Goal: Task Accomplishment & Management: Complete application form

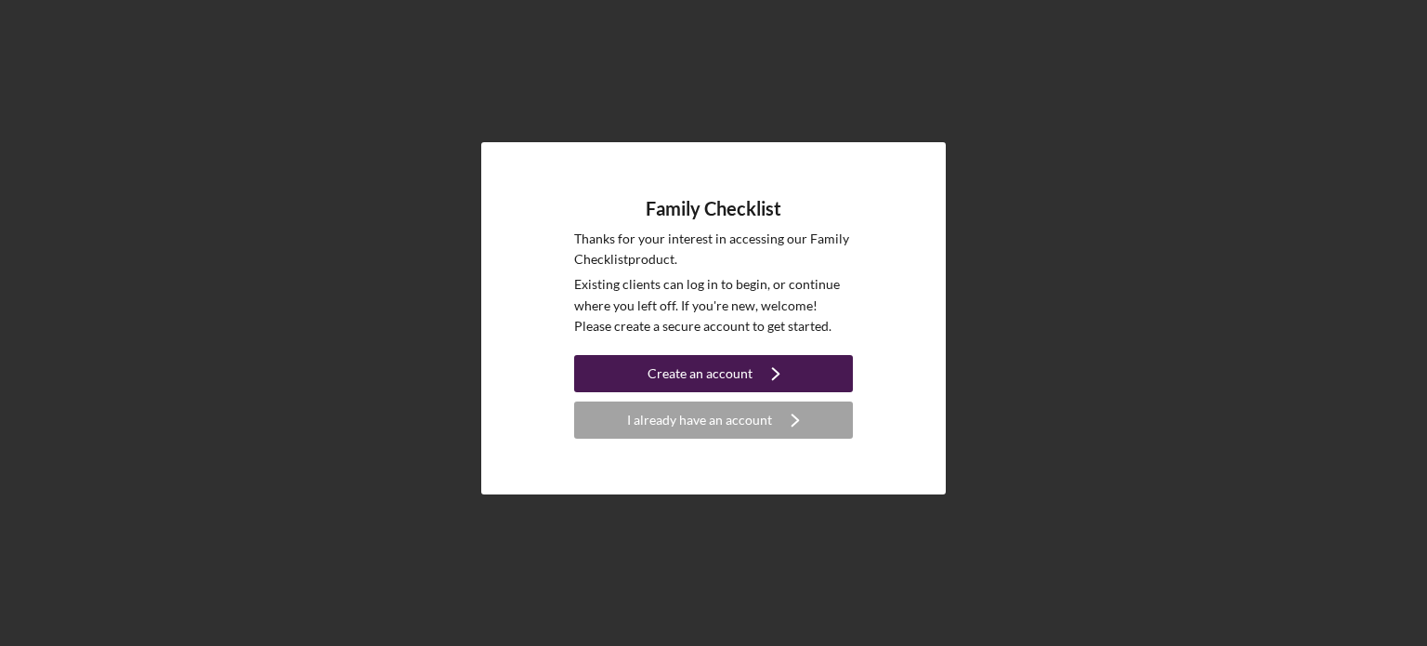
click at [715, 376] on div "Create an account" at bounding box center [700, 373] width 105 height 37
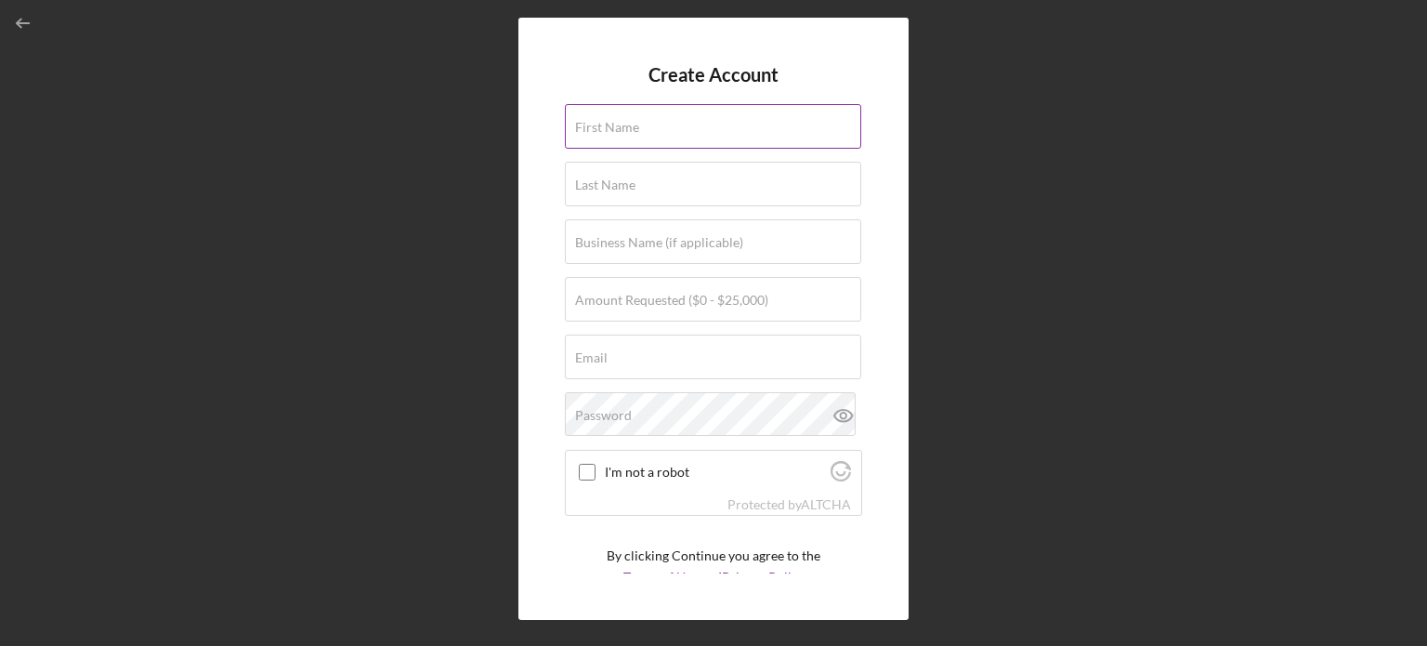
click at [647, 137] on input "First Name" at bounding box center [713, 126] width 296 height 45
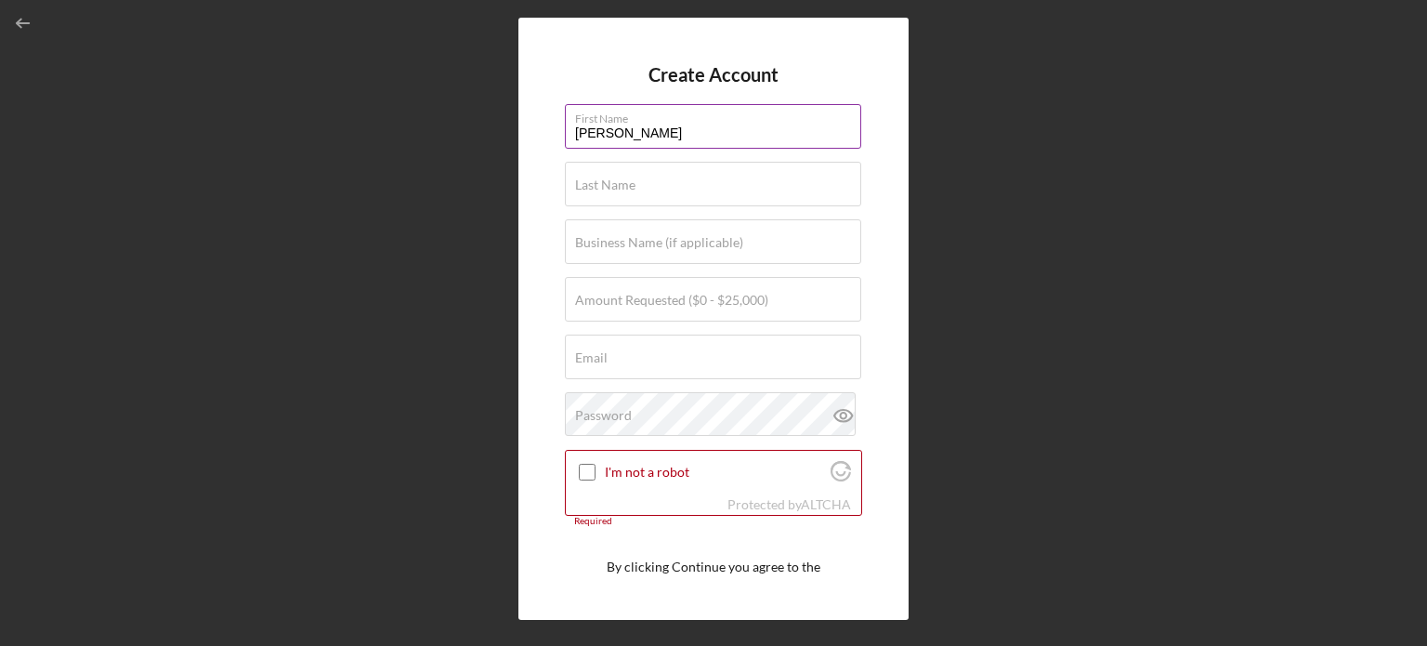
type input "[PERSON_NAME]"
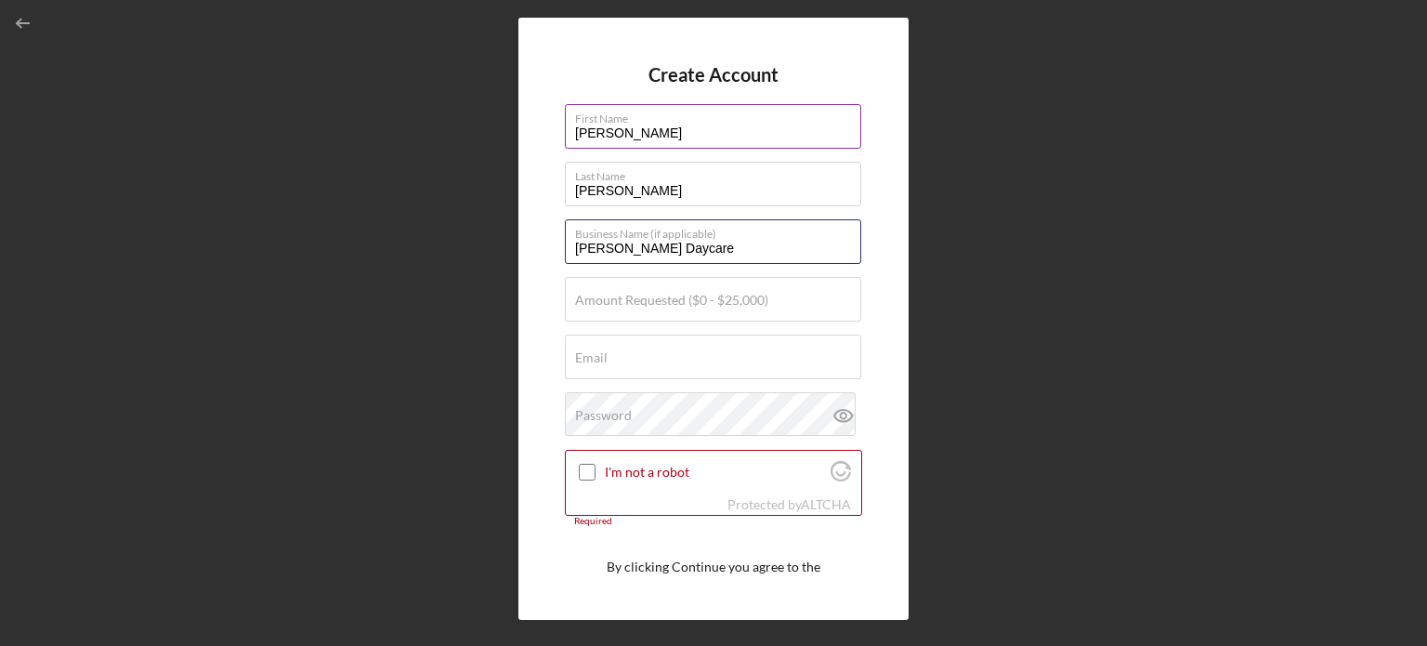
type input "[PERSON_NAME] Daycare"
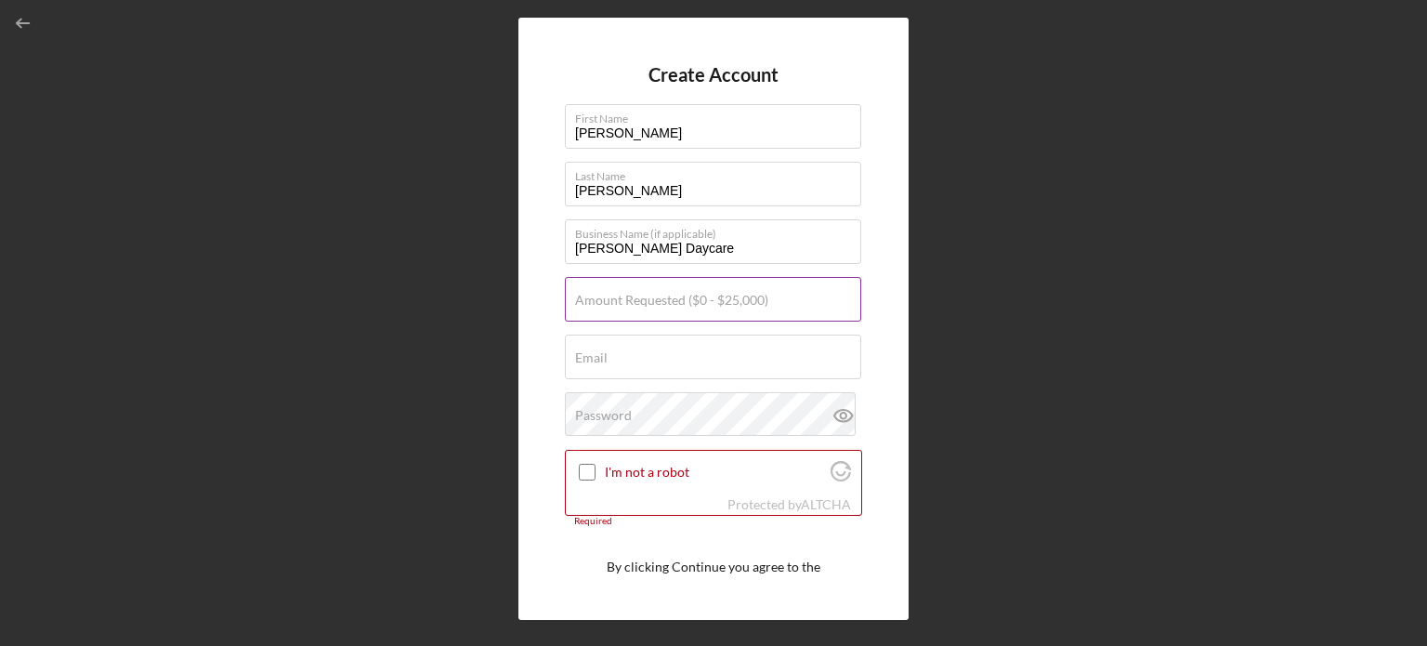
click at [618, 302] on label "Amount Requested ($0 - $25,000)" at bounding box center [671, 300] width 193 height 15
click at [618, 302] on input "Amount Requested ($0 - $25,000)" at bounding box center [713, 299] width 296 height 45
type input "$15,000"
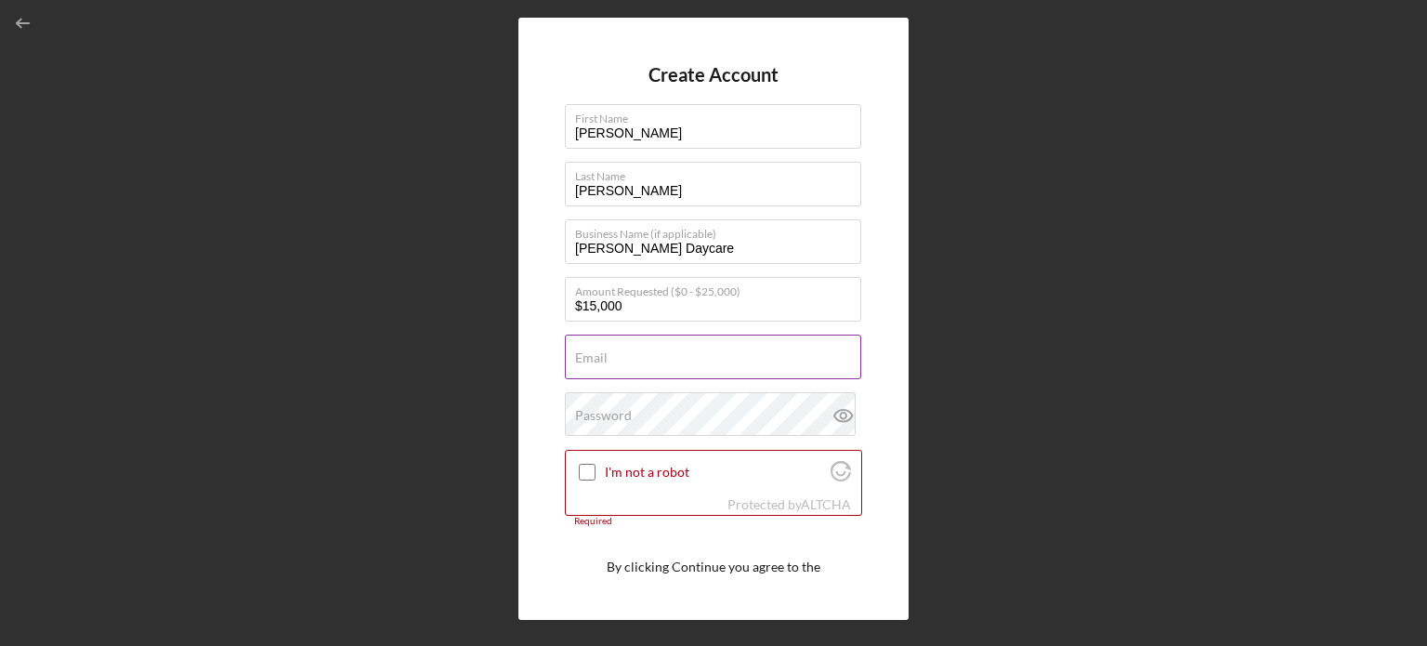
click at [615, 359] on input "Email" at bounding box center [713, 357] width 296 height 45
type input "[EMAIL_ADDRESS][DOMAIN_NAME]"
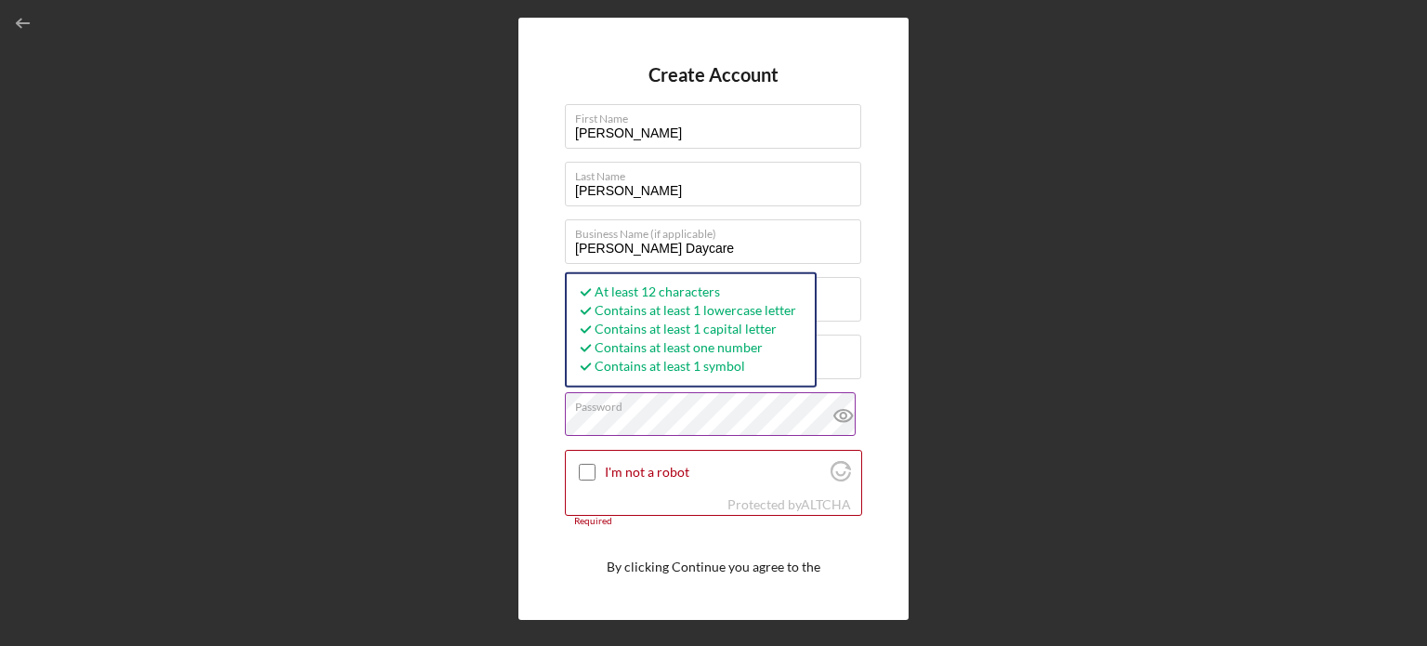
click at [837, 413] on icon at bounding box center [843, 415] width 46 height 46
click at [592, 479] on input "I'm not a robot" at bounding box center [587, 472] width 17 height 17
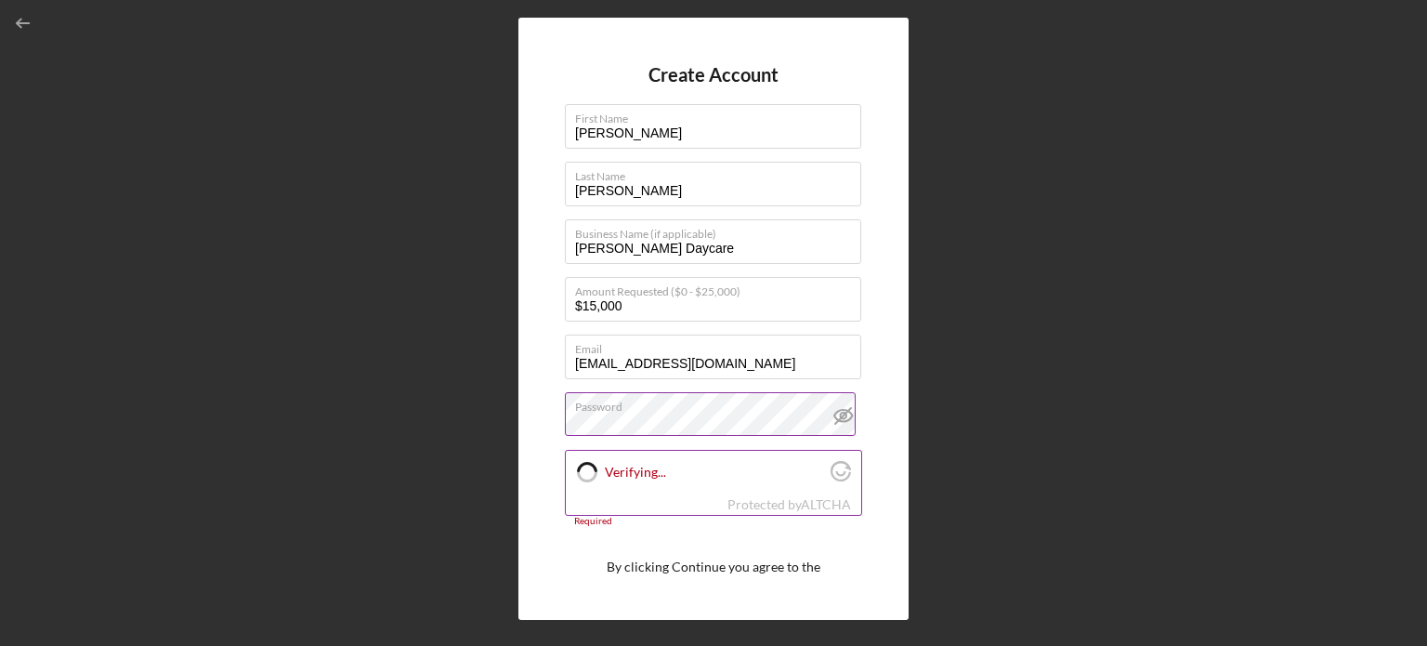
checkbox input "true"
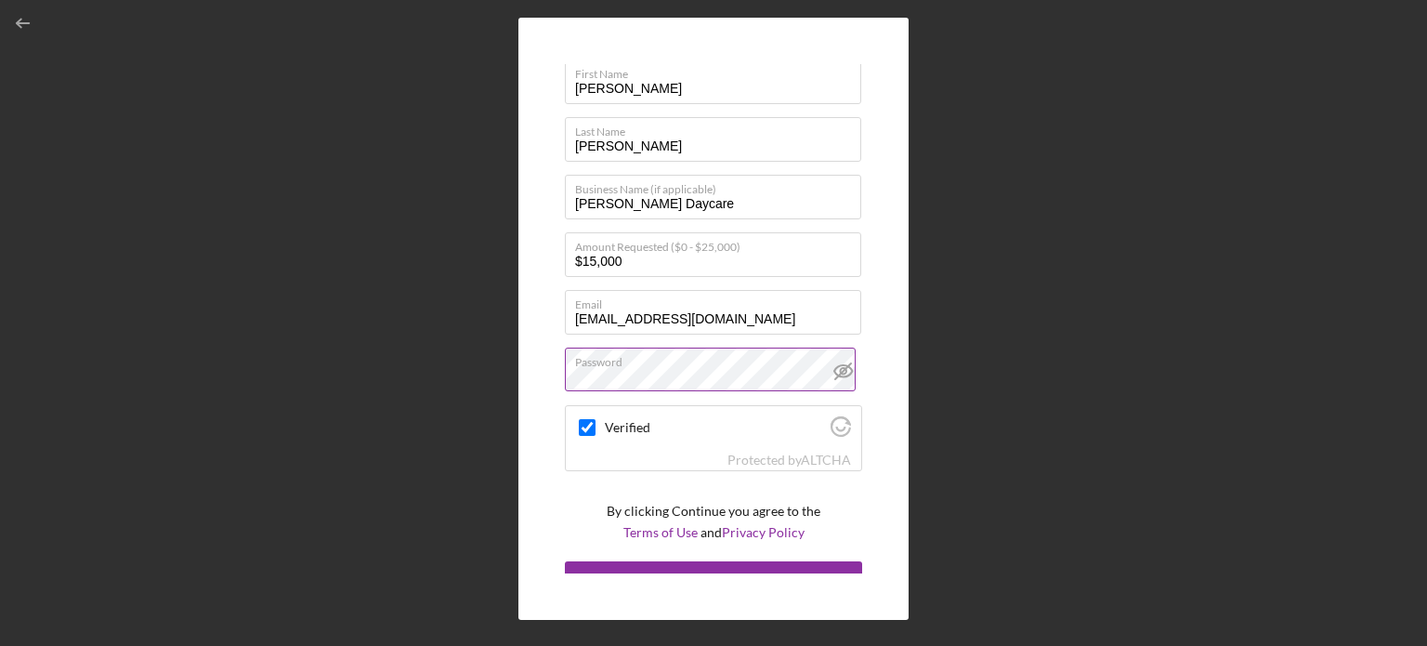
scroll to position [70, 0]
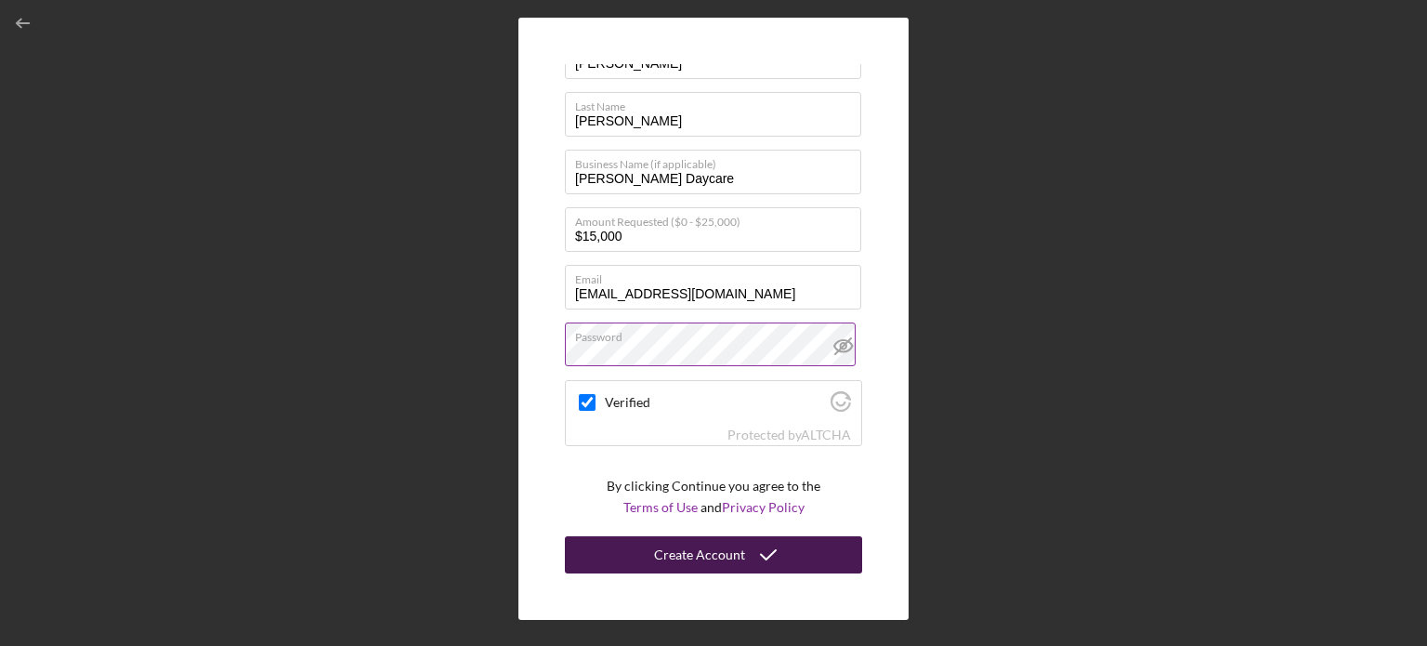
click at [717, 553] on div "Create Account" at bounding box center [699, 554] width 91 height 37
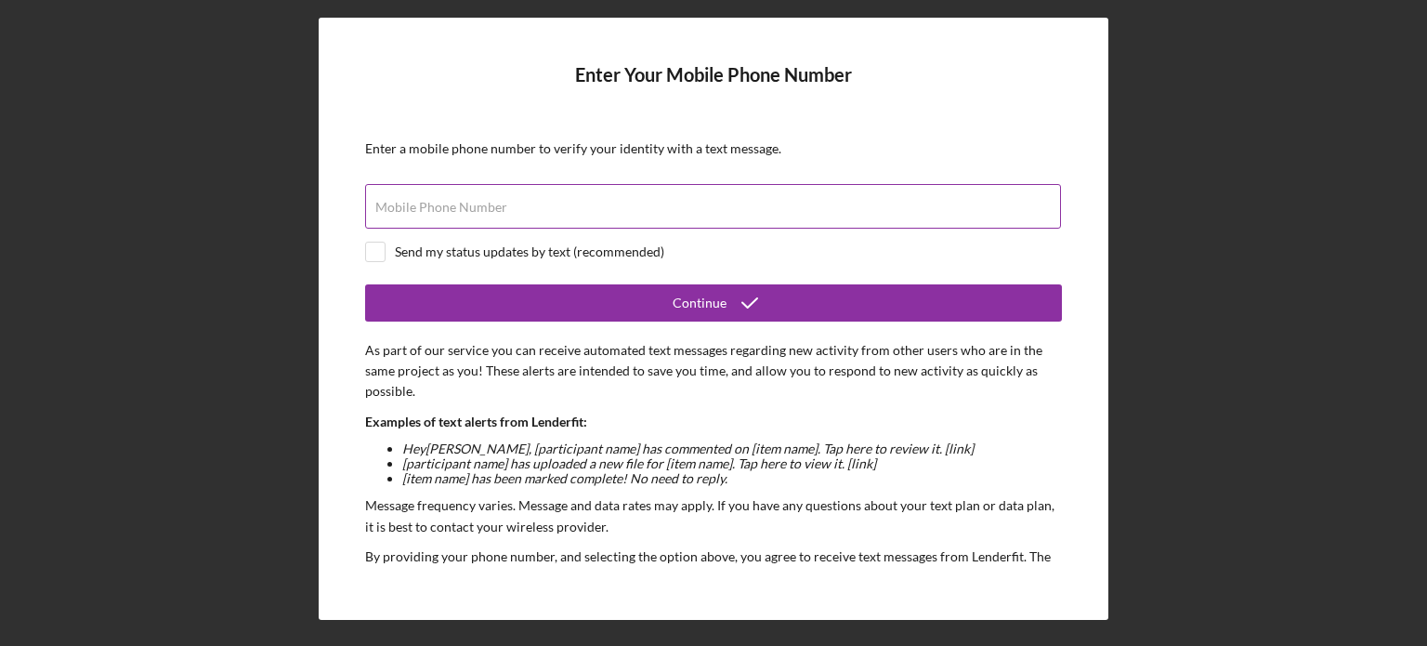
click at [472, 192] on div "Mobile Phone Number" at bounding box center [713, 207] width 697 height 46
click at [384, 255] on input "checkbox" at bounding box center [375, 252] width 19 height 19
checkbox input "true"
click at [428, 203] on label "Mobile Phone Number" at bounding box center [441, 207] width 132 height 15
click at [428, 203] on input "Mobile Phone Number" at bounding box center [713, 206] width 696 height 45
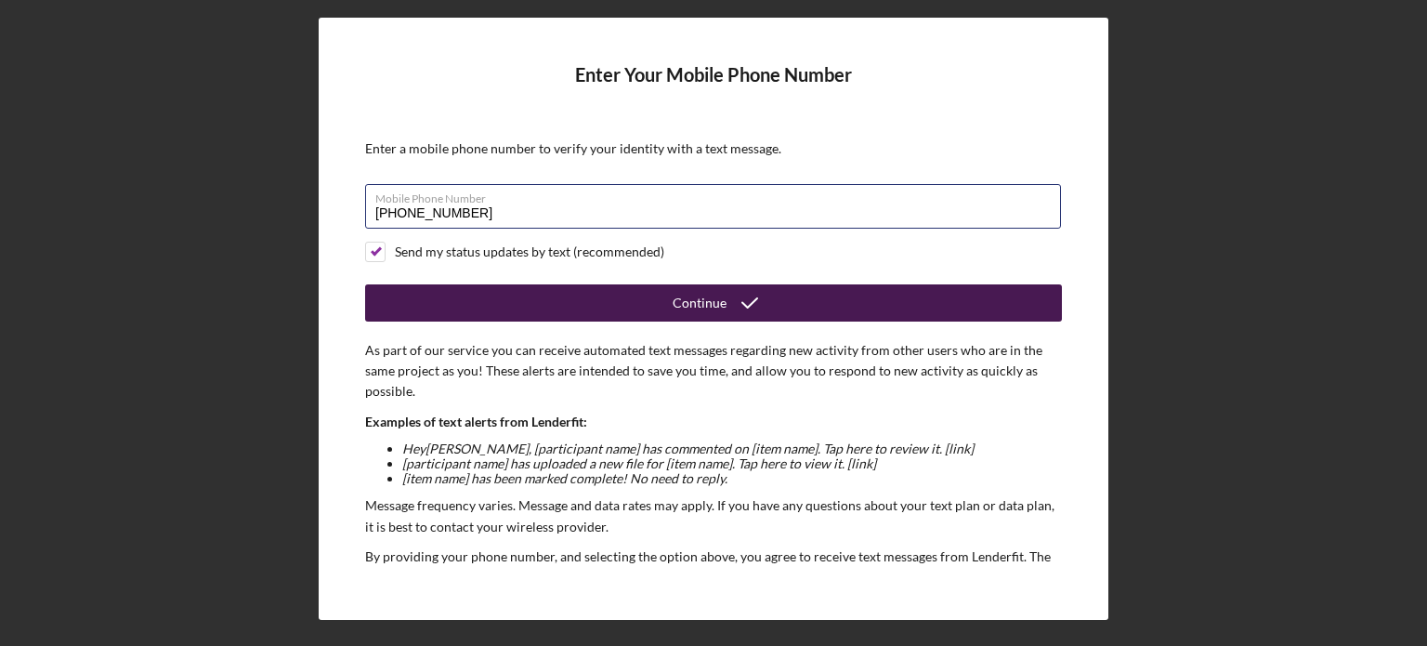
type input "[PHONE_NUMBER]"
click at [704, 294] on div "Continue" at bounding box center [700, 302] width 54 height 37
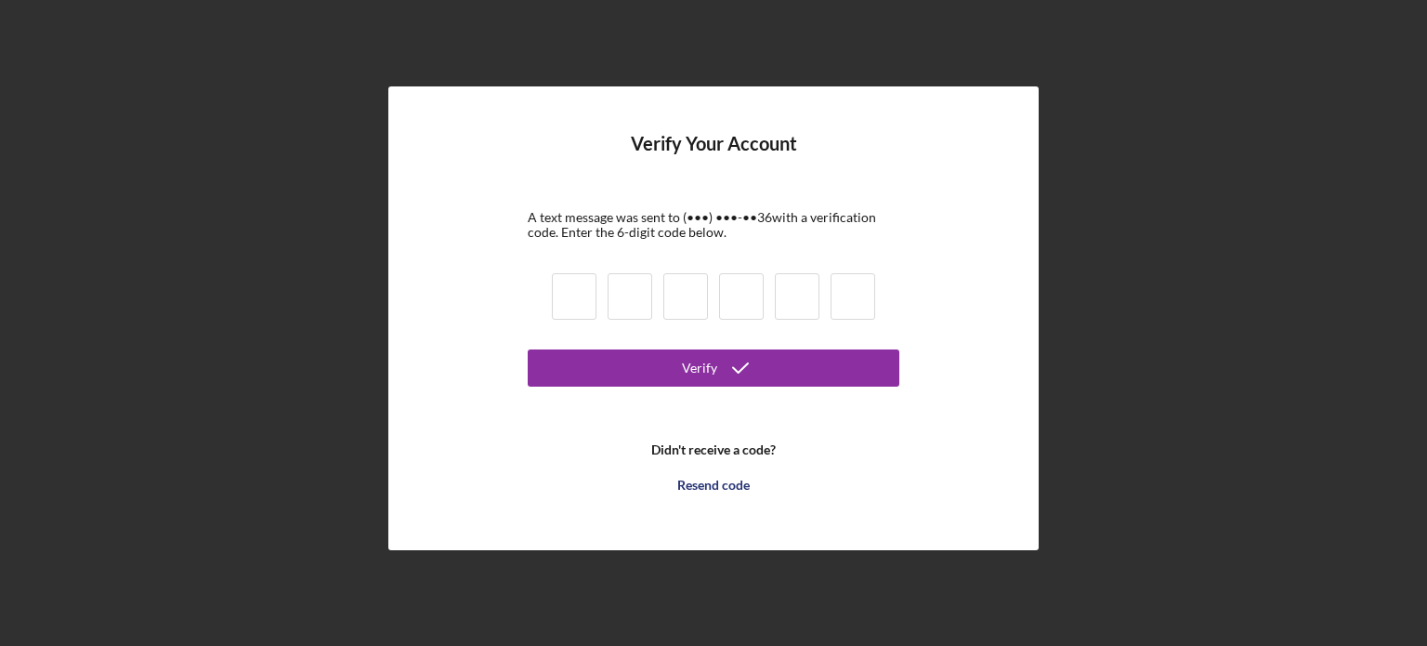
click at [568, 308] on input at bounding box center [574, 296] width 45 height 46
click at [736, 449] on b "Didn't receive a code?" at bounding box center [713, 449] width 125 height 15
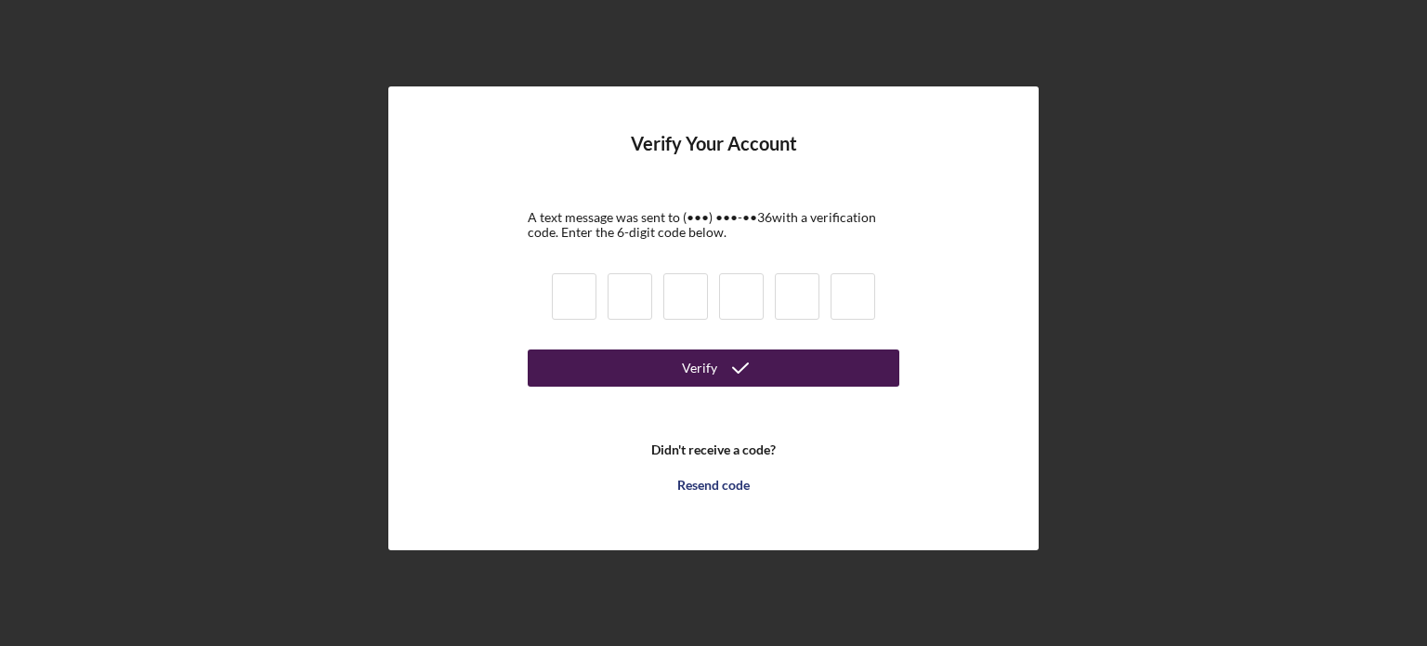
click at [668, 365] on button "Verify" at bounding box center [714, 367] width 372 height 37
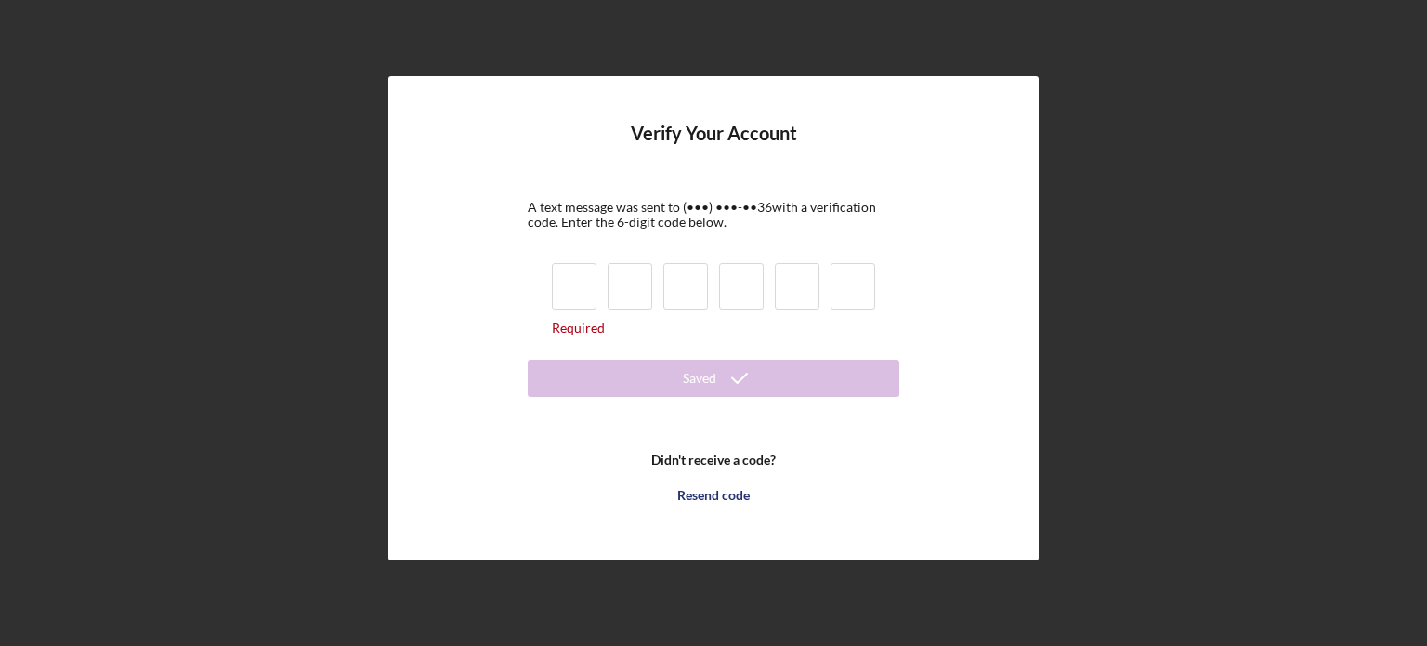
click at [691, 460] on b "Didn't receive a code?" at bounding box center [713, 460] width 125 height 15
click at [749, 460] on b "Didn't receive a code?" at bounding box center [713, 460] width 125 height 15
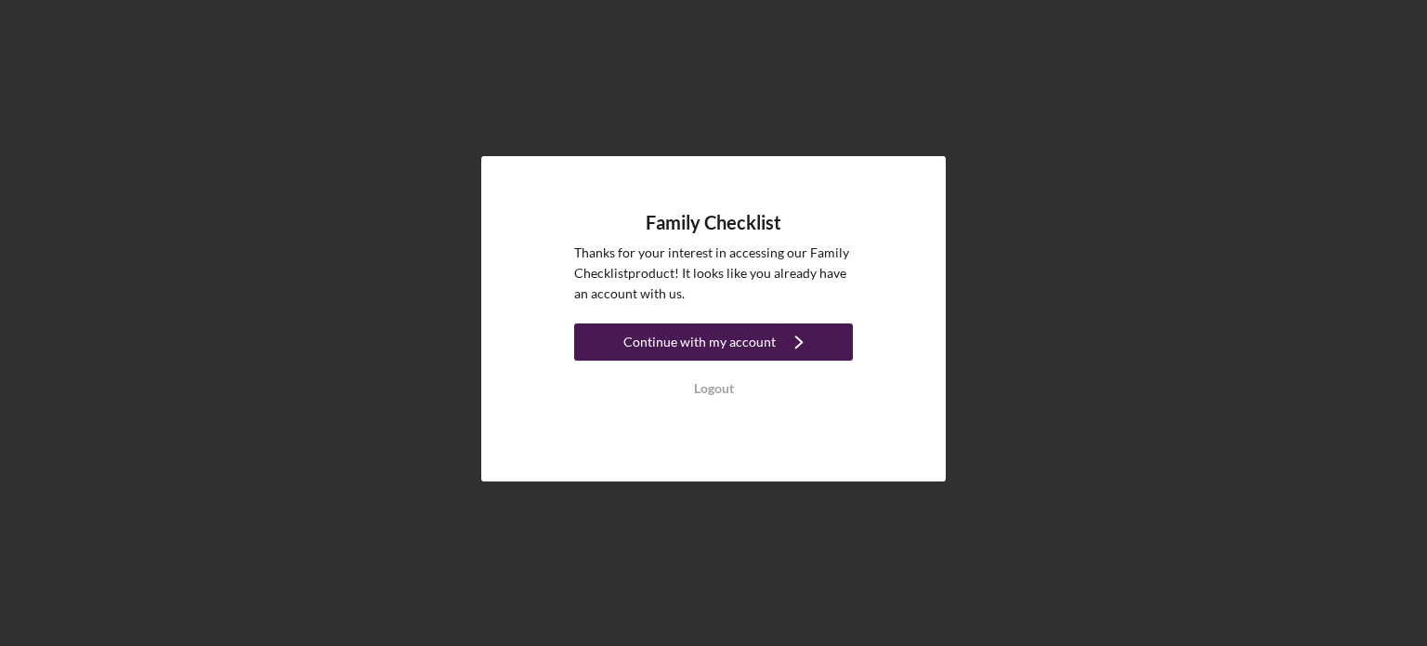
click at [717, 353] on div "Continue with my account" at bounding box center [699, 341] width 152 height 37
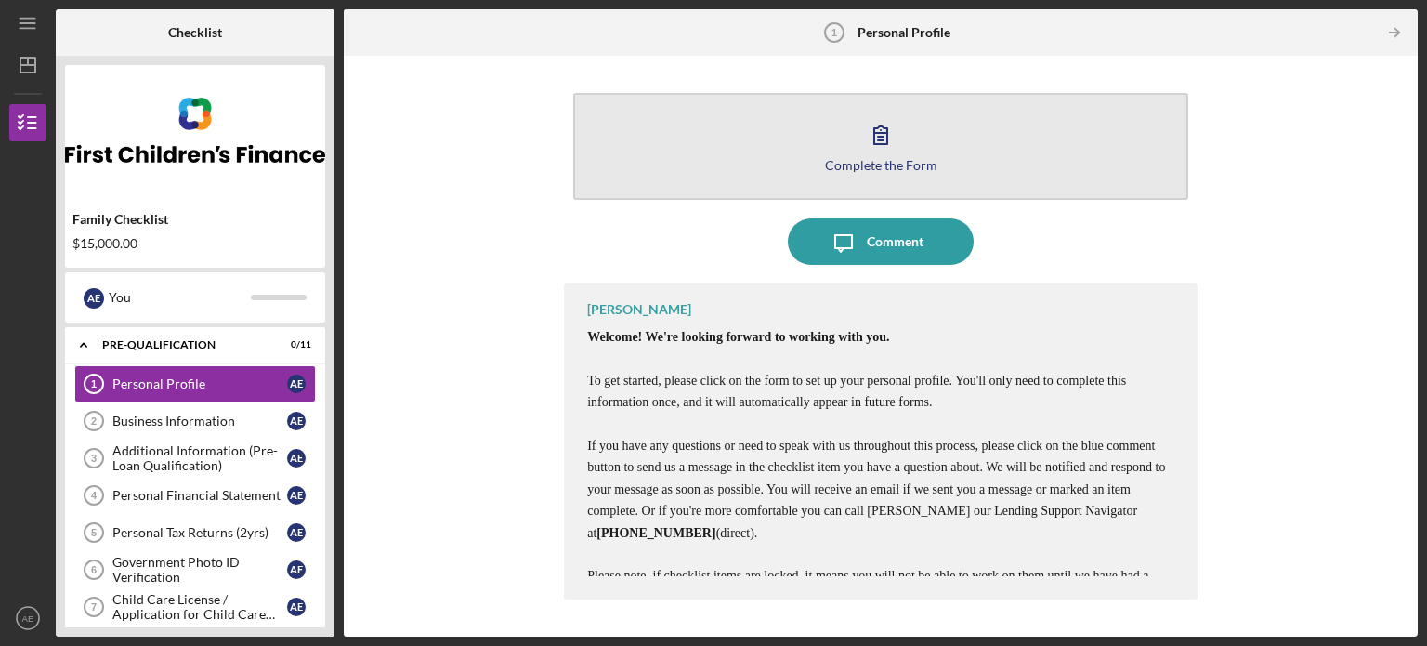
click at [914, 149] on button "Complete the Form Form" at bounding box center [880, 146] width 615 height 107
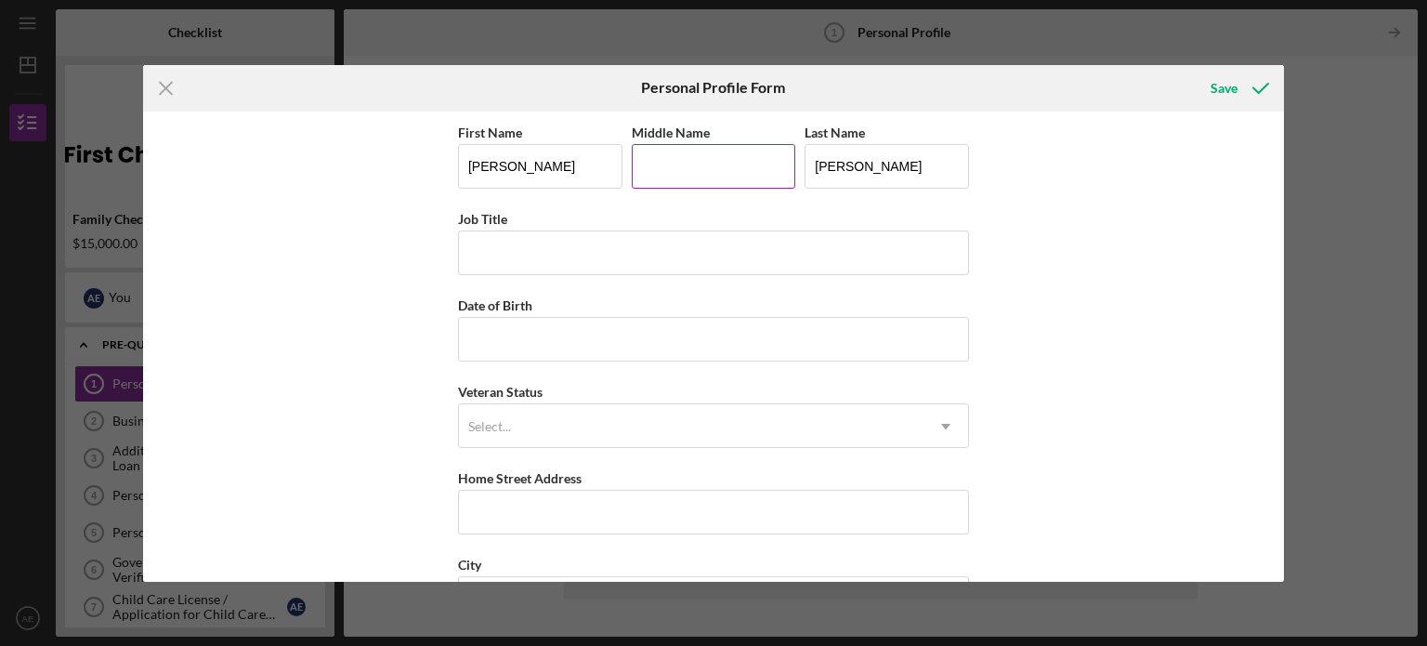
click at [745, 161] on input "Middle Name" at bounding box center [714, 166] width 164 height 45
type input "[PERSON_NAME]"
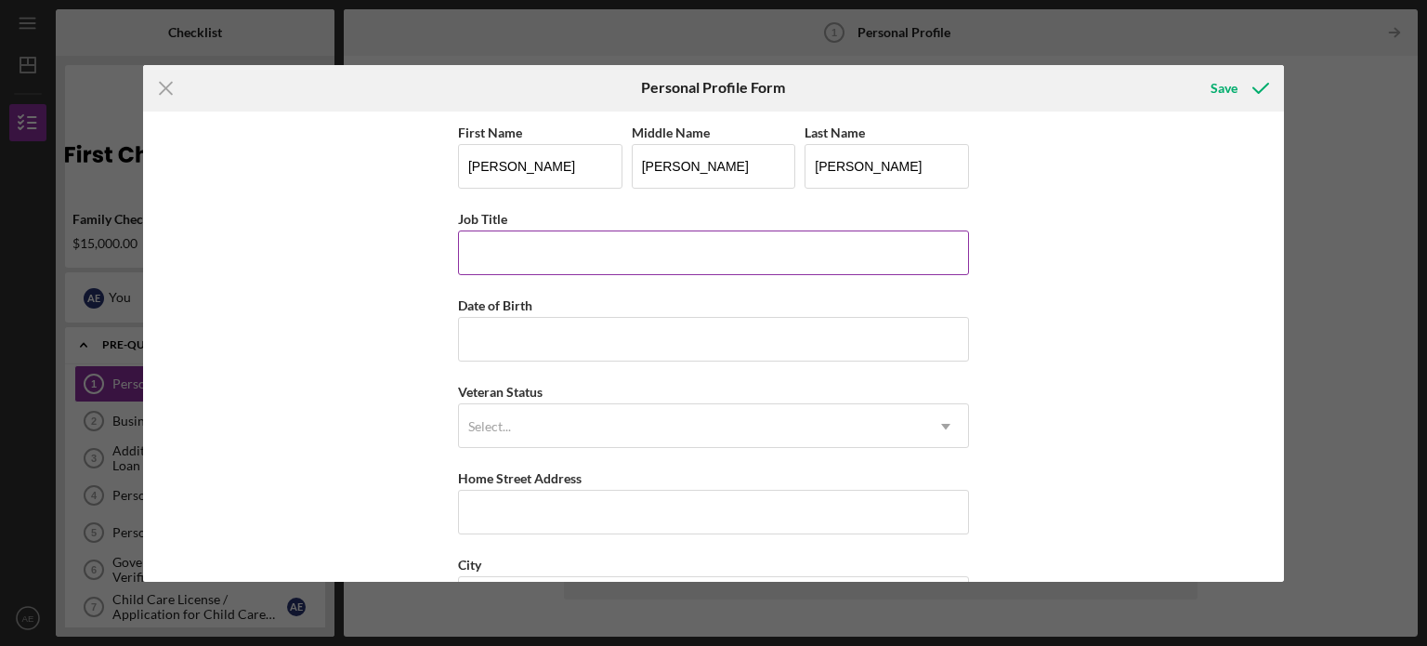
click at [591, 263] on input "Job Title" at bounding box center [713, 252] width 511 height 45
type input "D"
type input "Director"
click at [535, 347] on input "Date of Birth" at bounding box center [713, 339] width 511 height 45
type input "[DATE]"
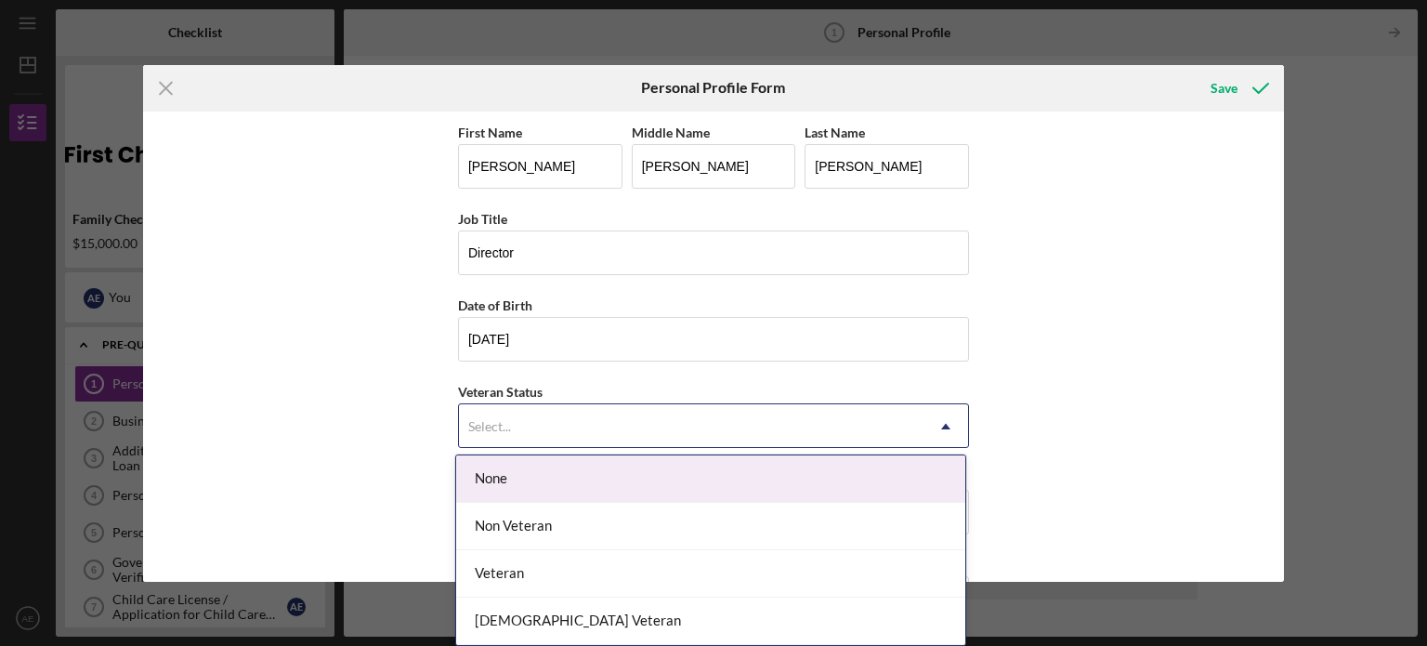
click at [506, 426] on div "Select..." at bounding box center [489, 426] width 43 height 15
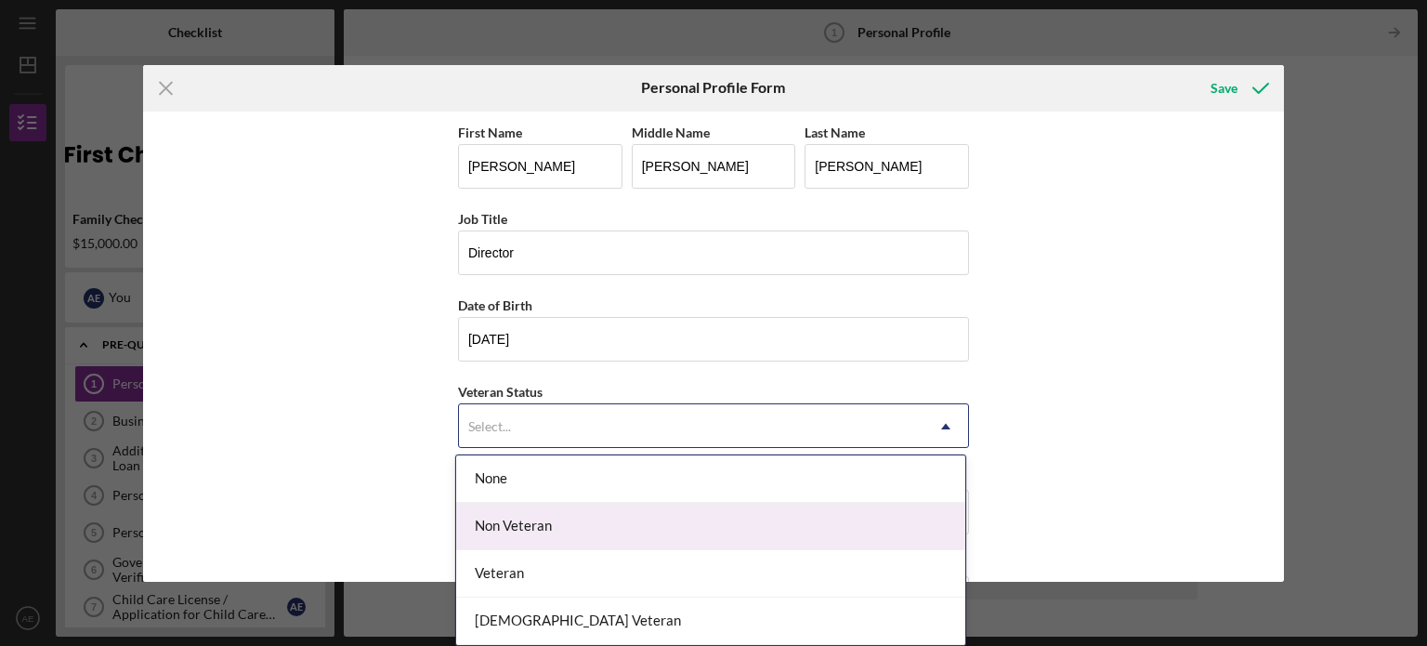
click at [524, 516] on div "Non Veteran" at bounding box center [710, 526] width 509 height 47
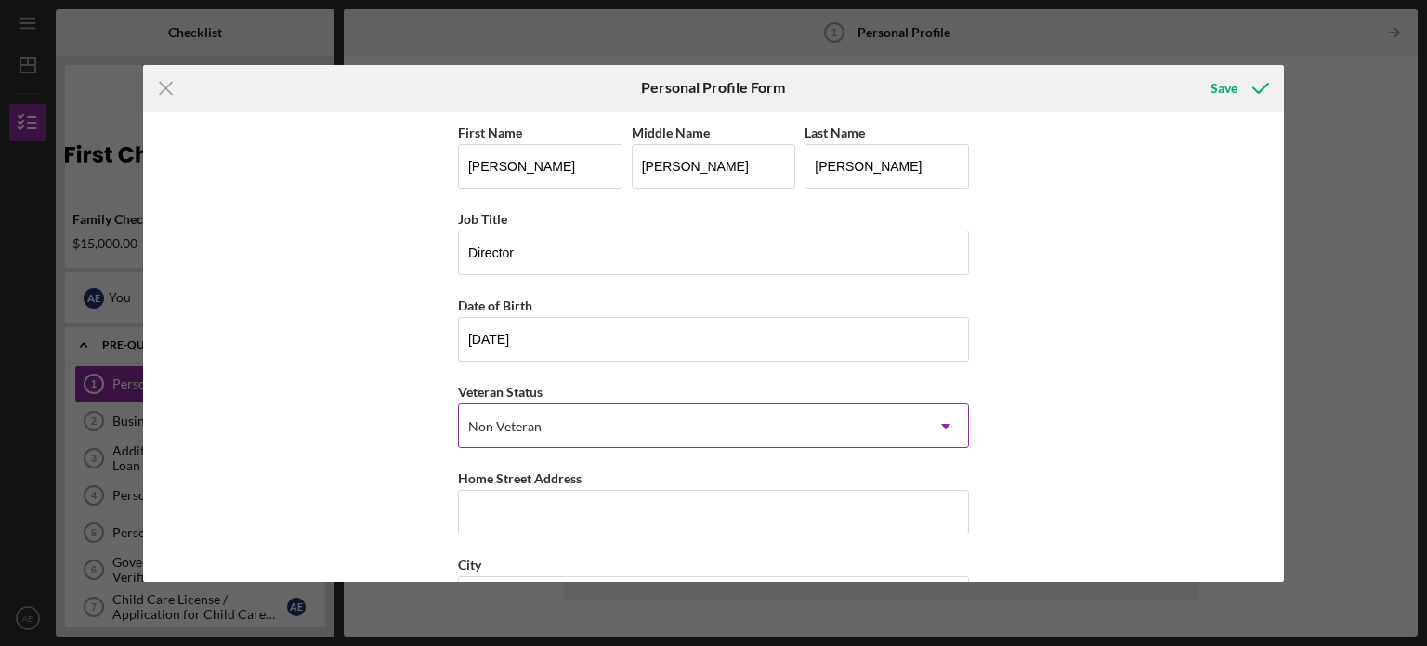
scroll to position [186, 0]
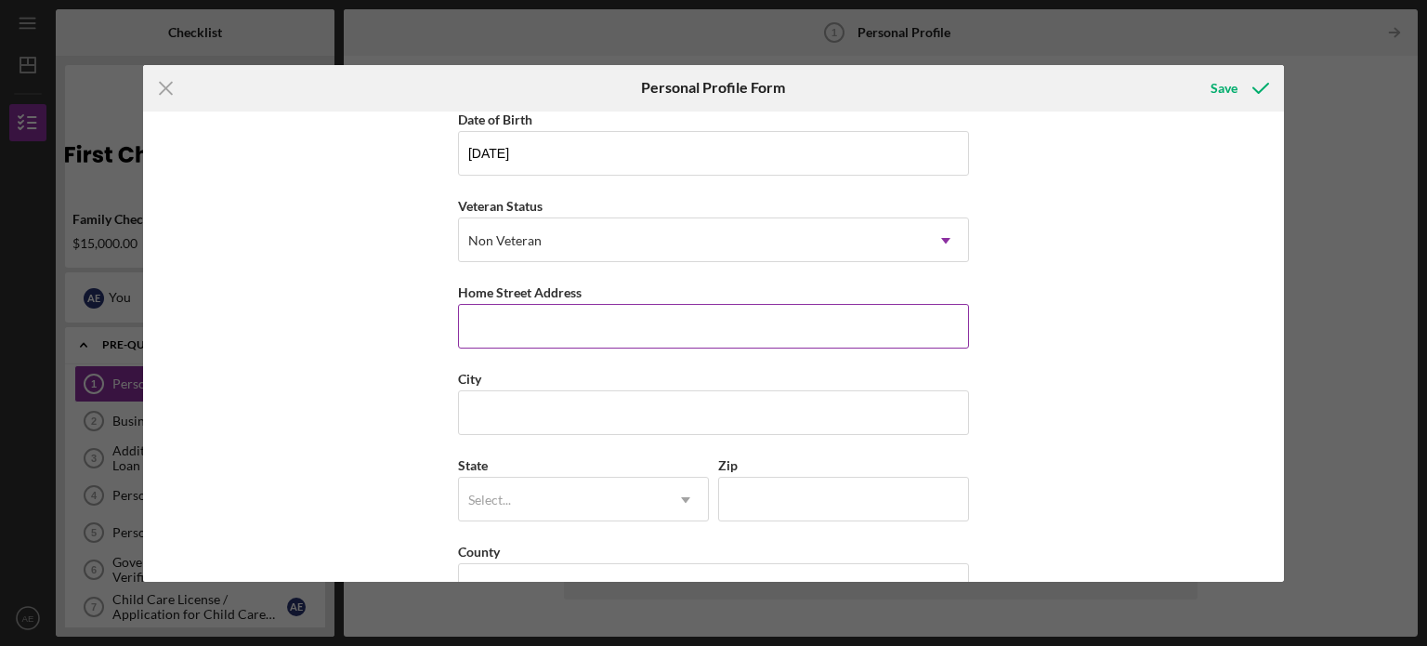
click at [528, 307] on input "Home Street Address" at bounding box center [713, 326] width 511 height 45
type input "[STREET_ADDRESS]"
type input "[GEOGRAPHIC_DATA]"
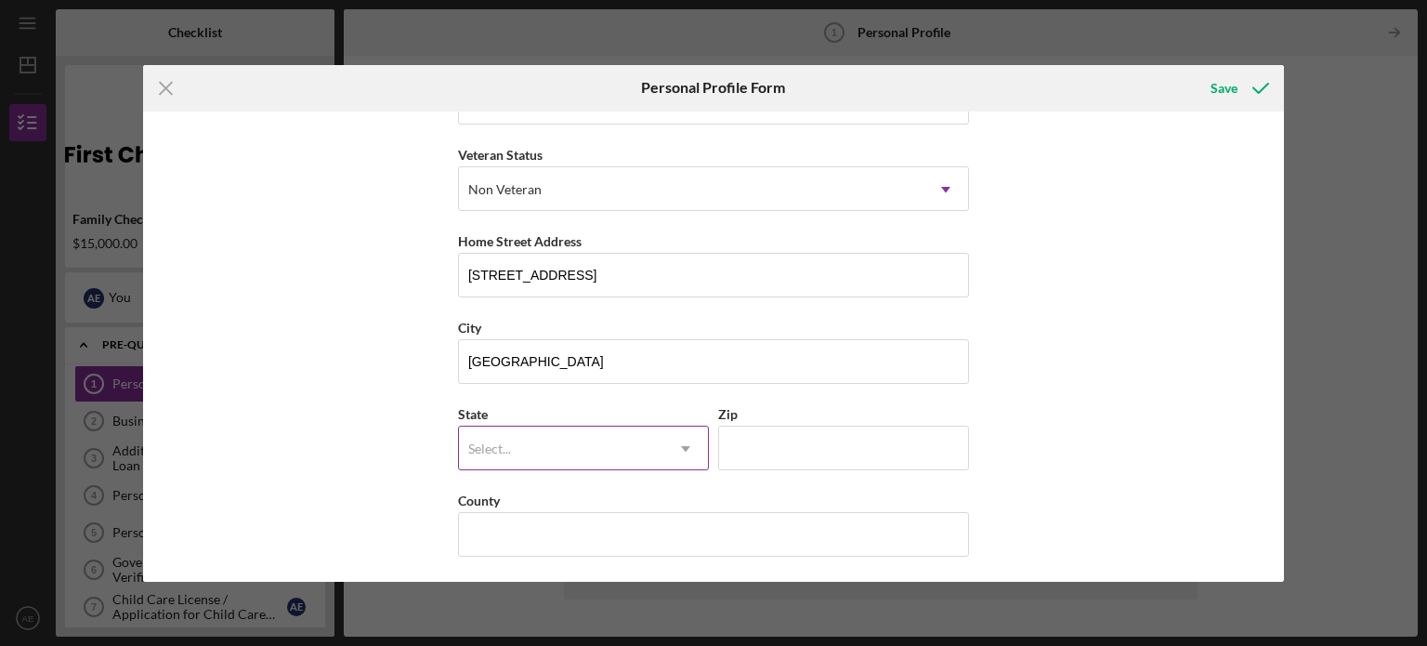
click at [533, 436] on div "Select..." at bounding box center [561, 448] width 204 height 43
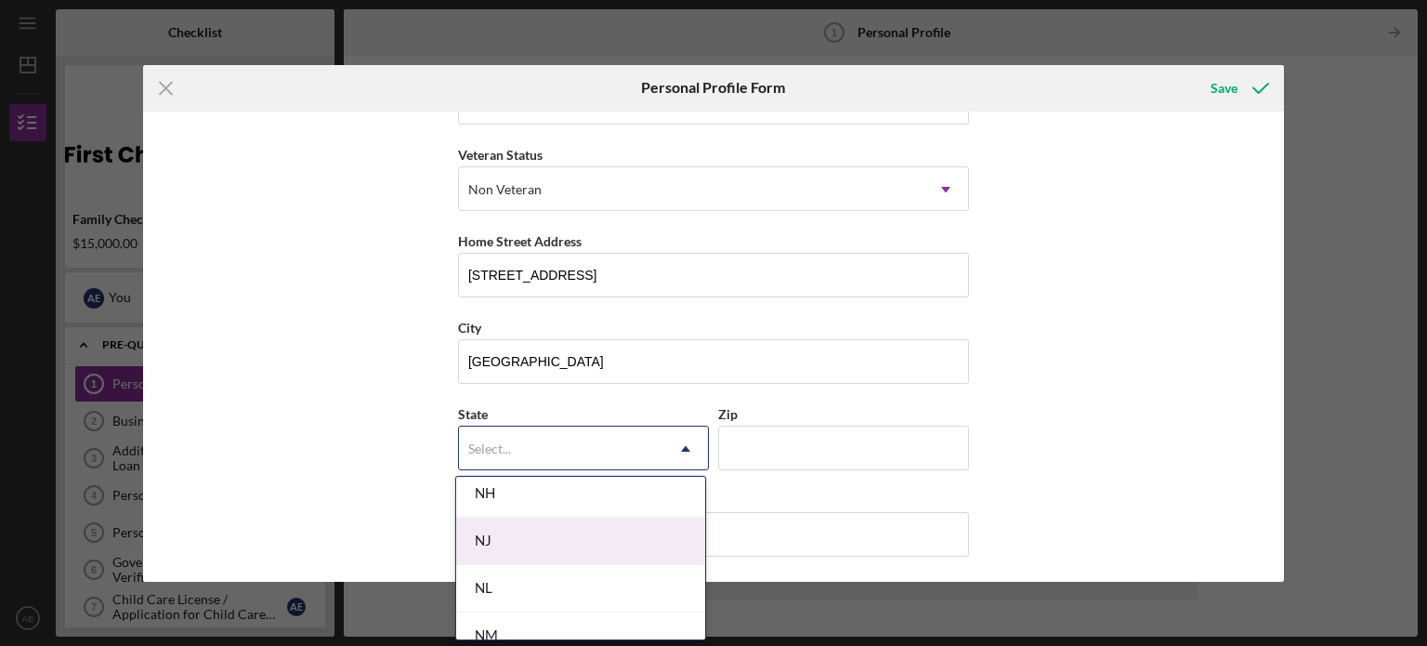
scroll to position [1951, 0]
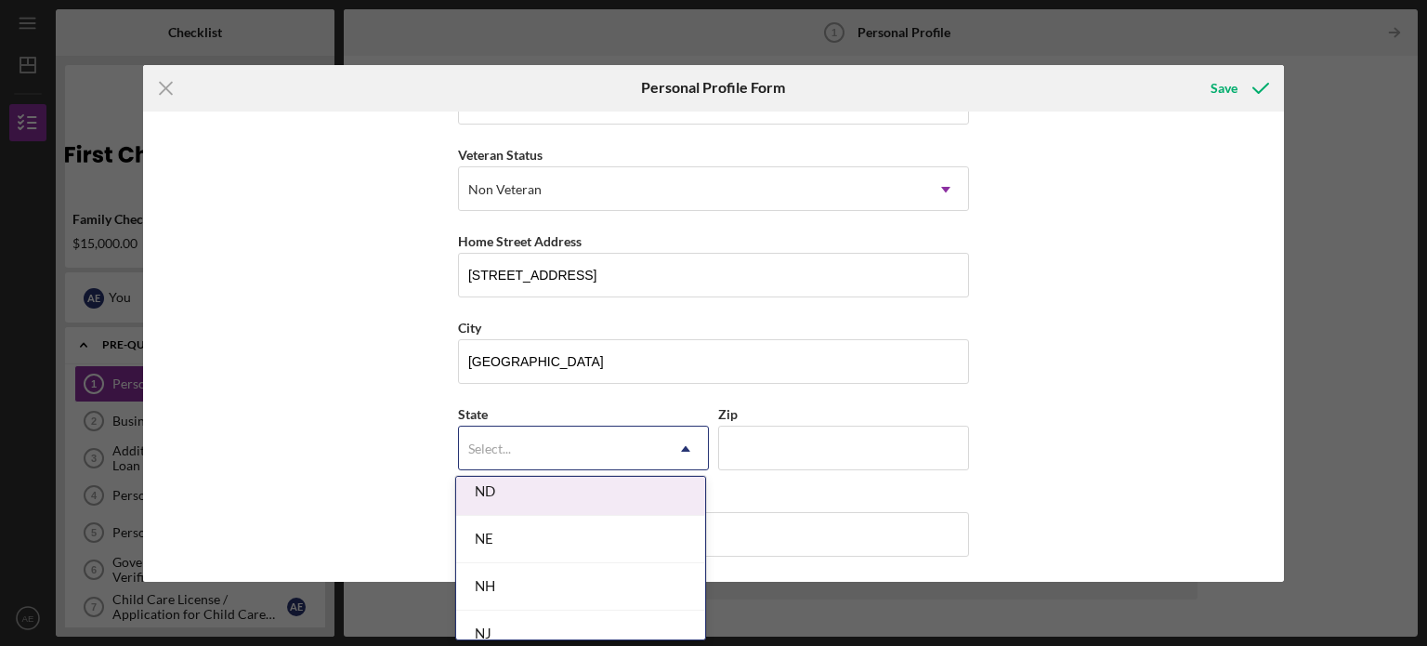
click at [536, 496] on div "ND" at bounding box center [580, 491] width 249 height 47
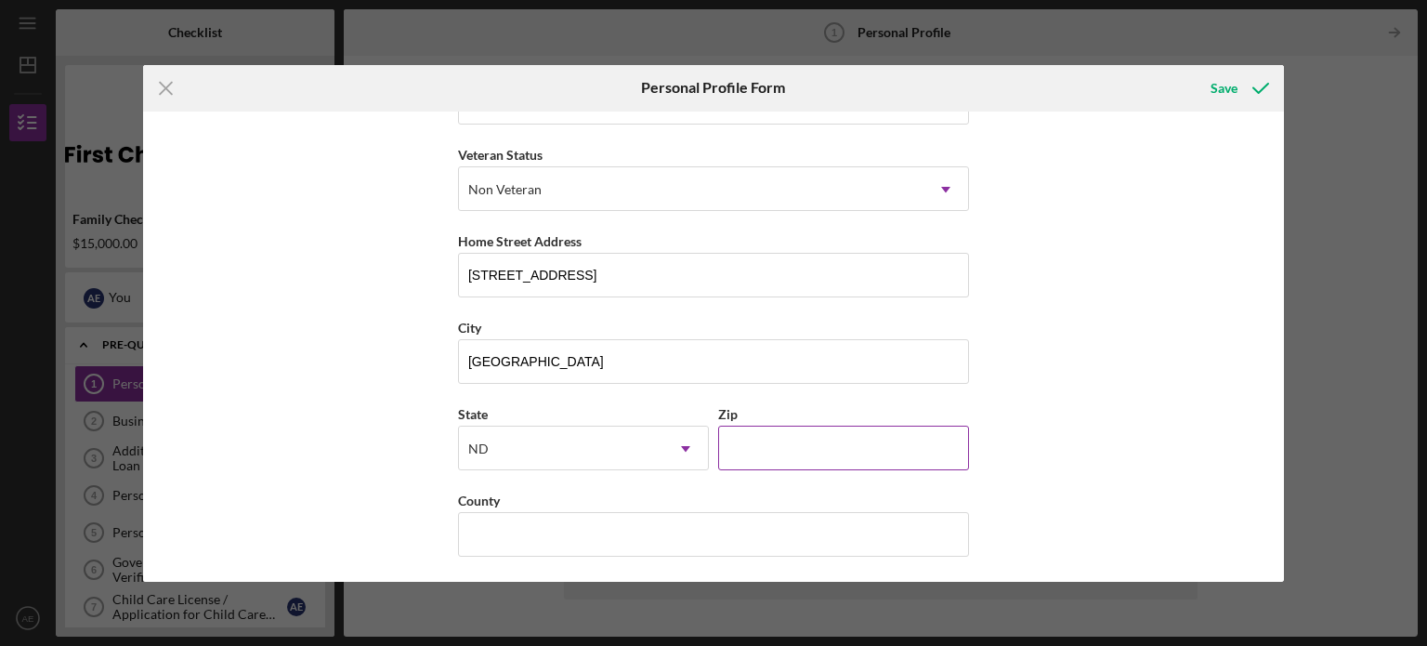
click at [773, 441] on input "Zip" at bounding box center [843, 448] width 251 height 45
type input "58257"
click at [549, 534] on input "County" at bounding box center [713, 534] width 511 height 45
type input "Traill"
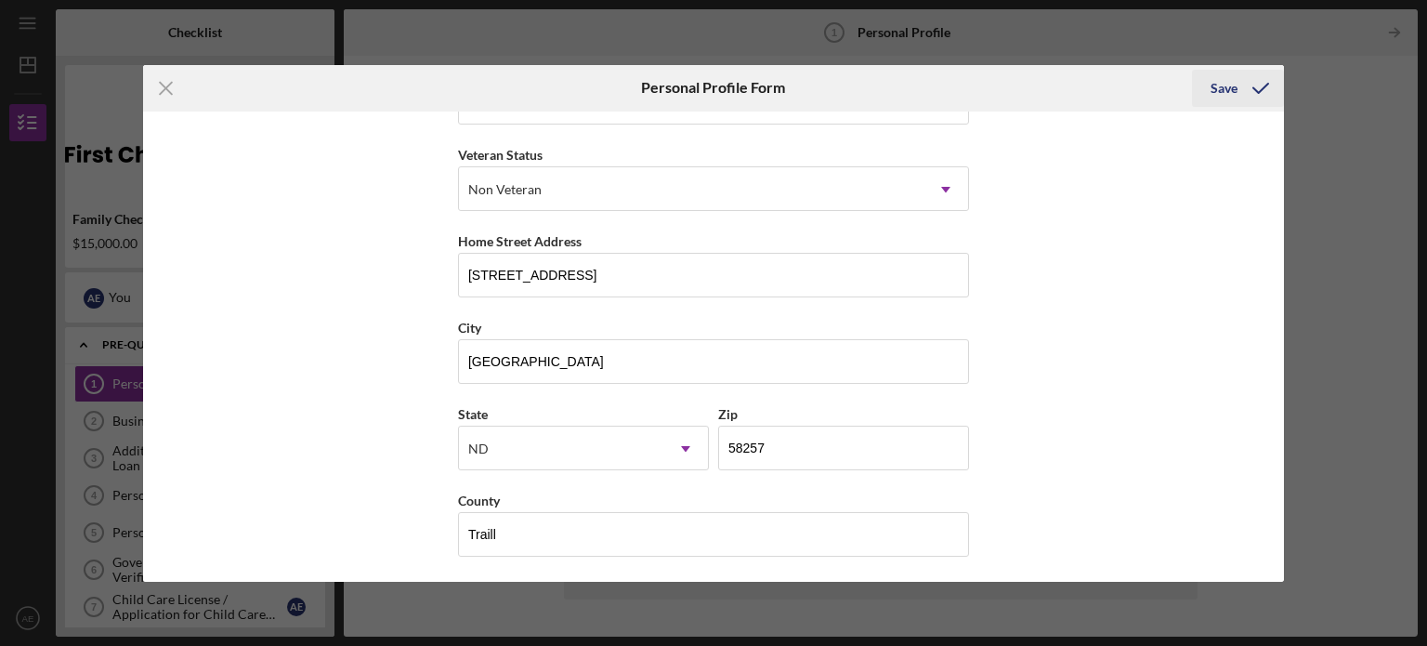
click at [1230, 93] on div "Save" at bounding box center [1224, 88] width 27 height 37
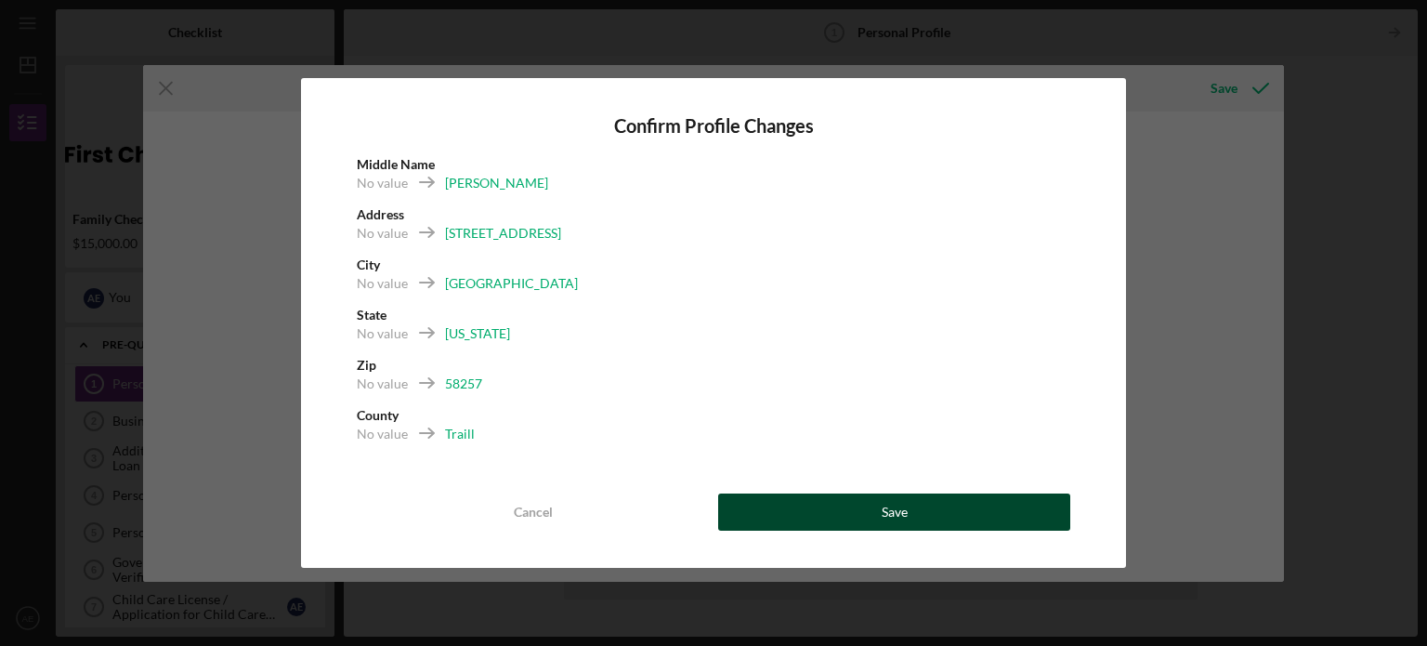
click at [817, 517] on button "Save" at bounding box center [894, 511] width 352 height 37
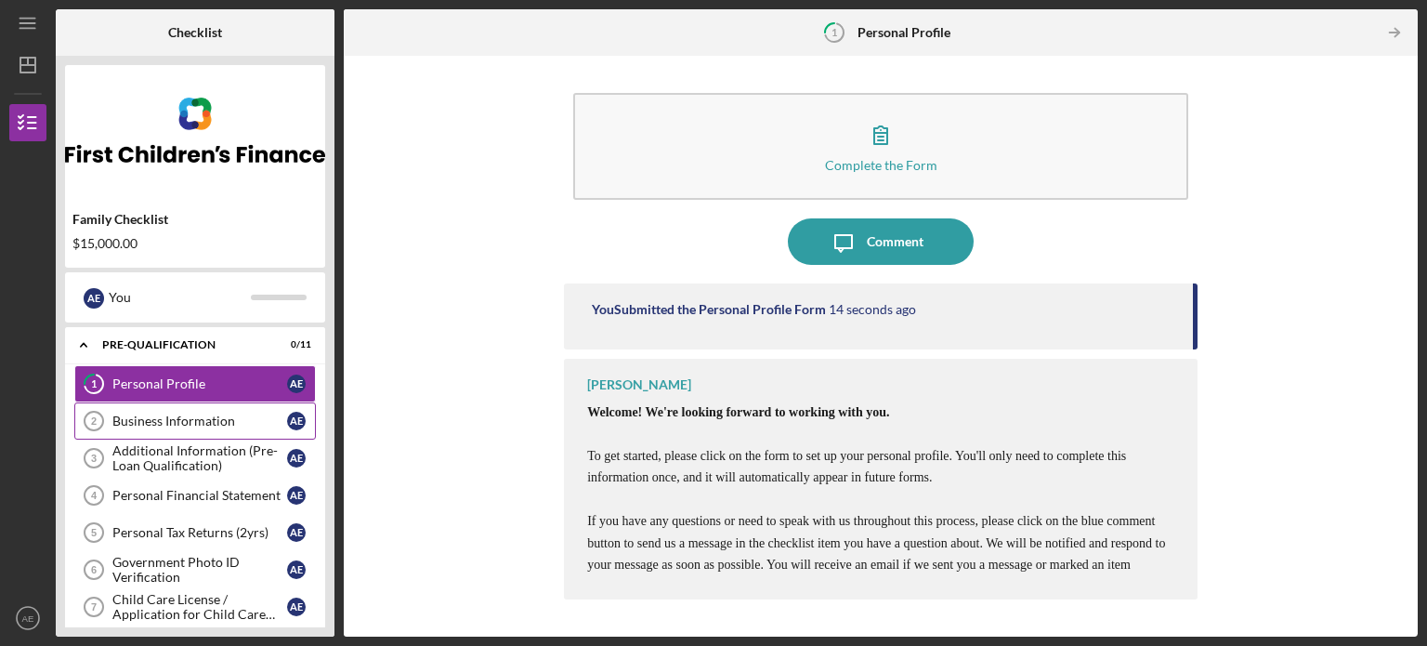
click at [181, 423] on div "Business Information" at bounding box center [199, 420] width 175 height 15
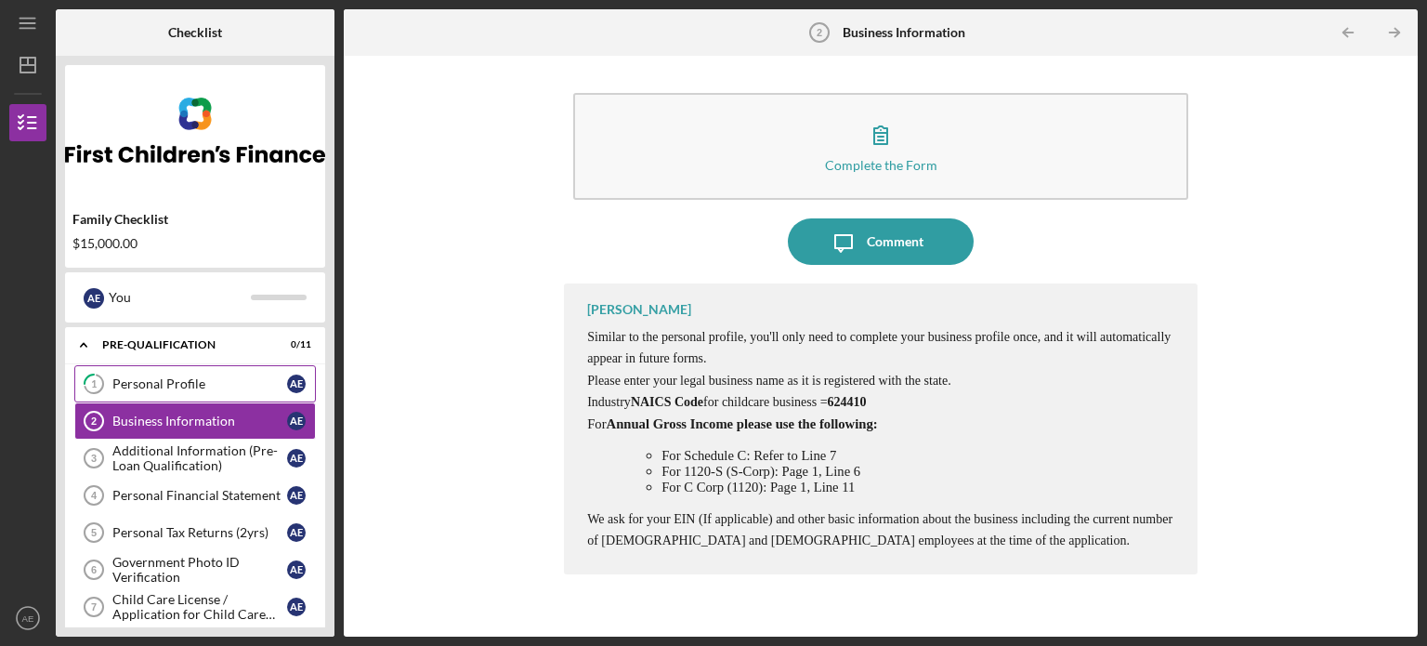
click at [177, 374] on link "1 Personal Profile A E" at bounding box center [195, 383] width 242 height 37
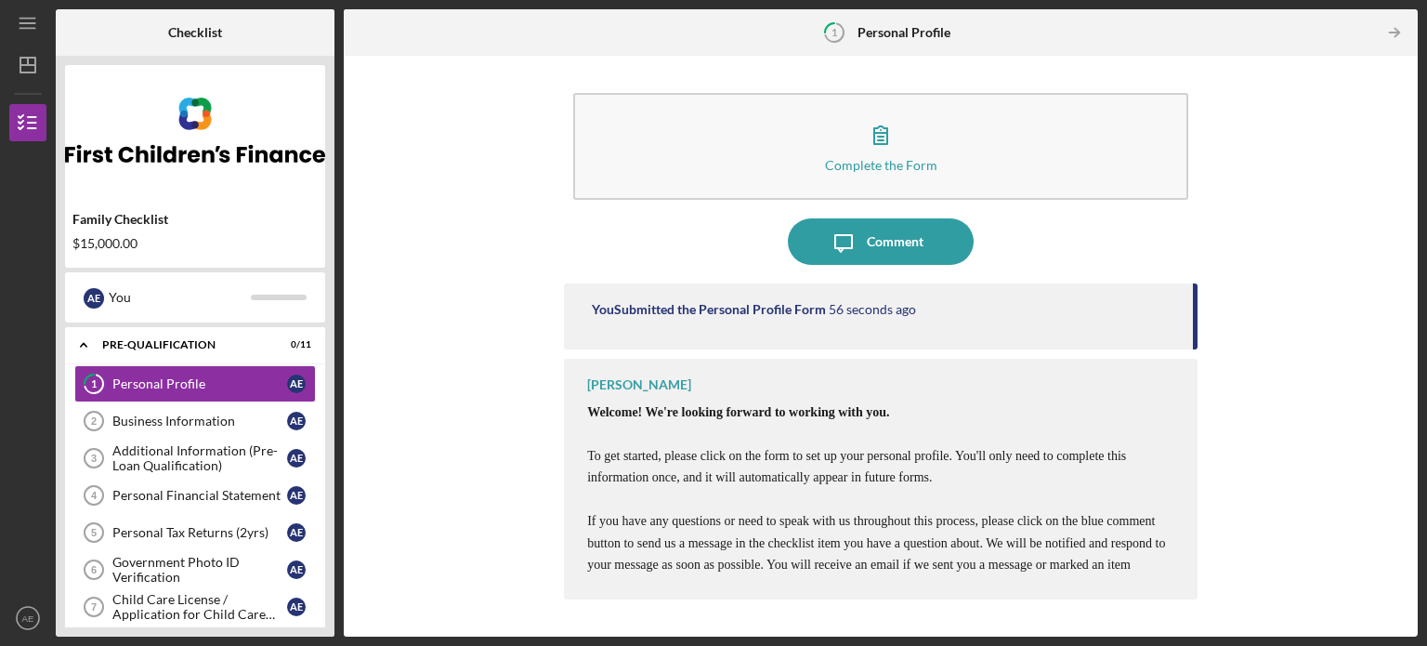
click at [1216, 413] on div "Complete the Form Form Icon/Message Comment You Submitted the Personal Profile …" at bounding box center [881, 346] width 1056 height 562
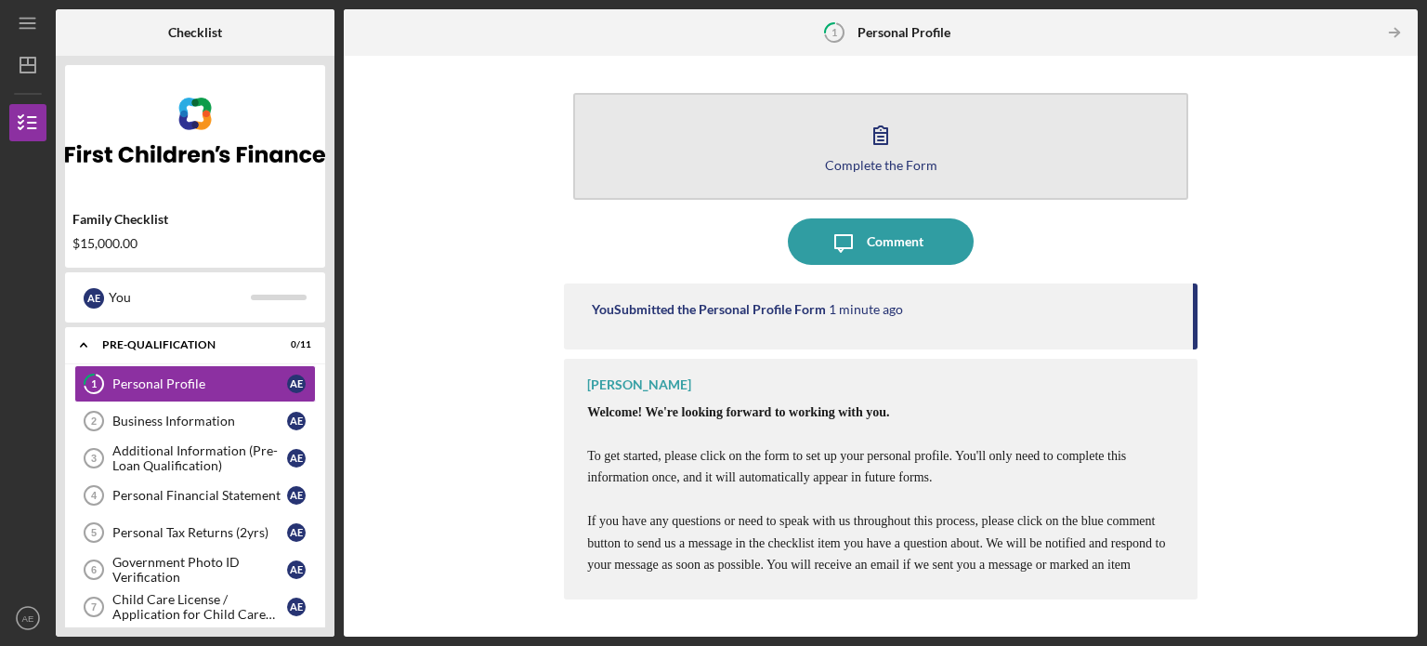
click at [869, 141] on icon "button" at bounding box center [881, 135] width 46 height 46
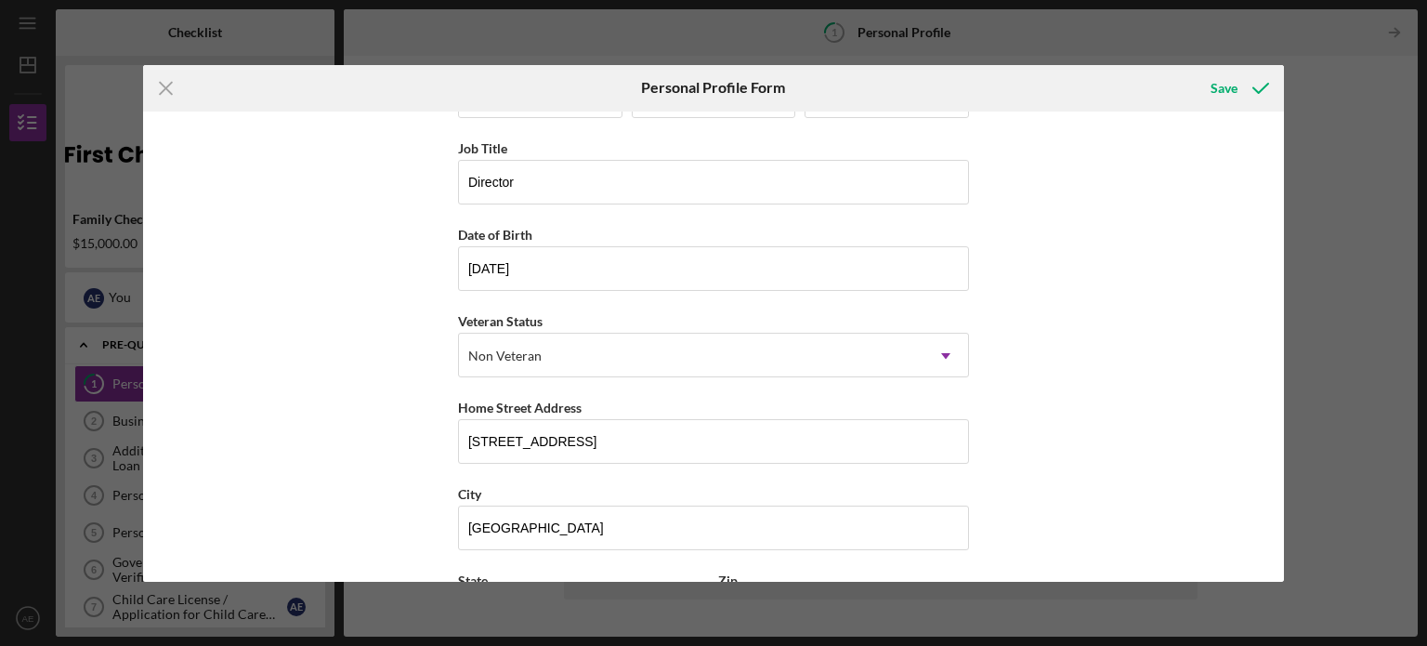
scroll to position [237, 0]
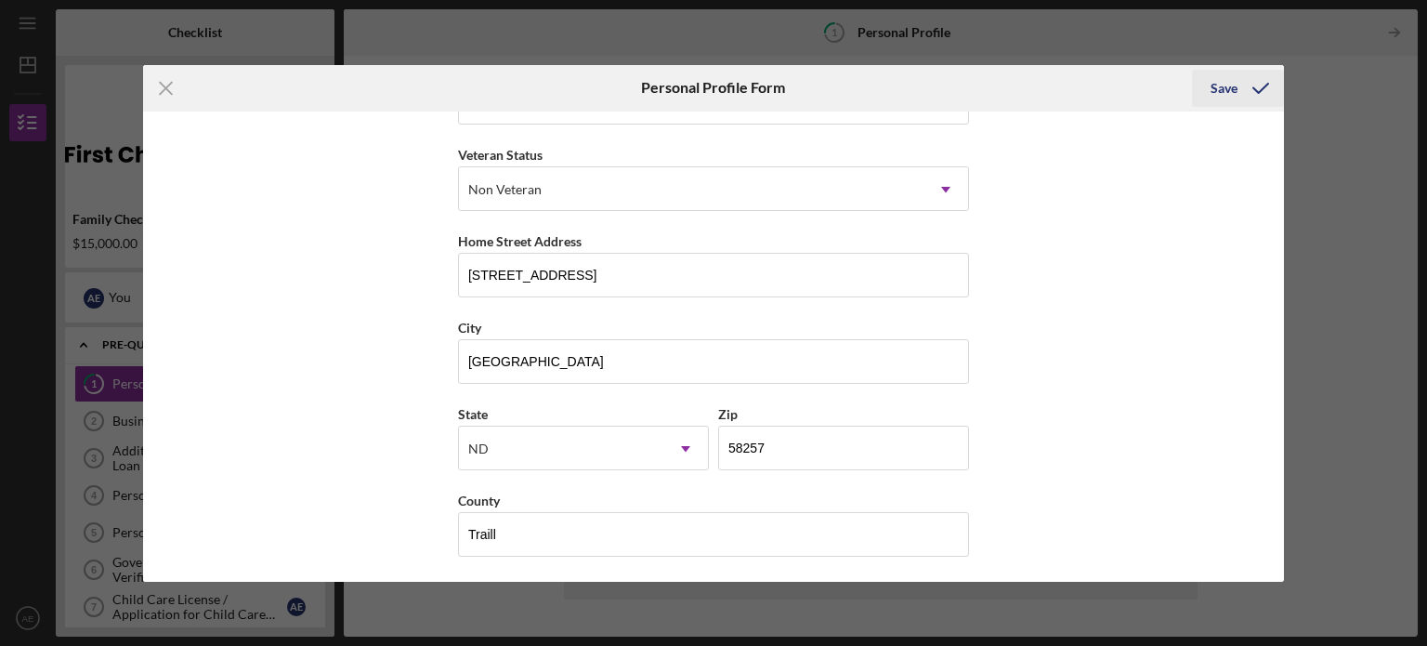
click at [1241, 95] on icon "submit" at bounding box center [1261, 88] width 46 height 46
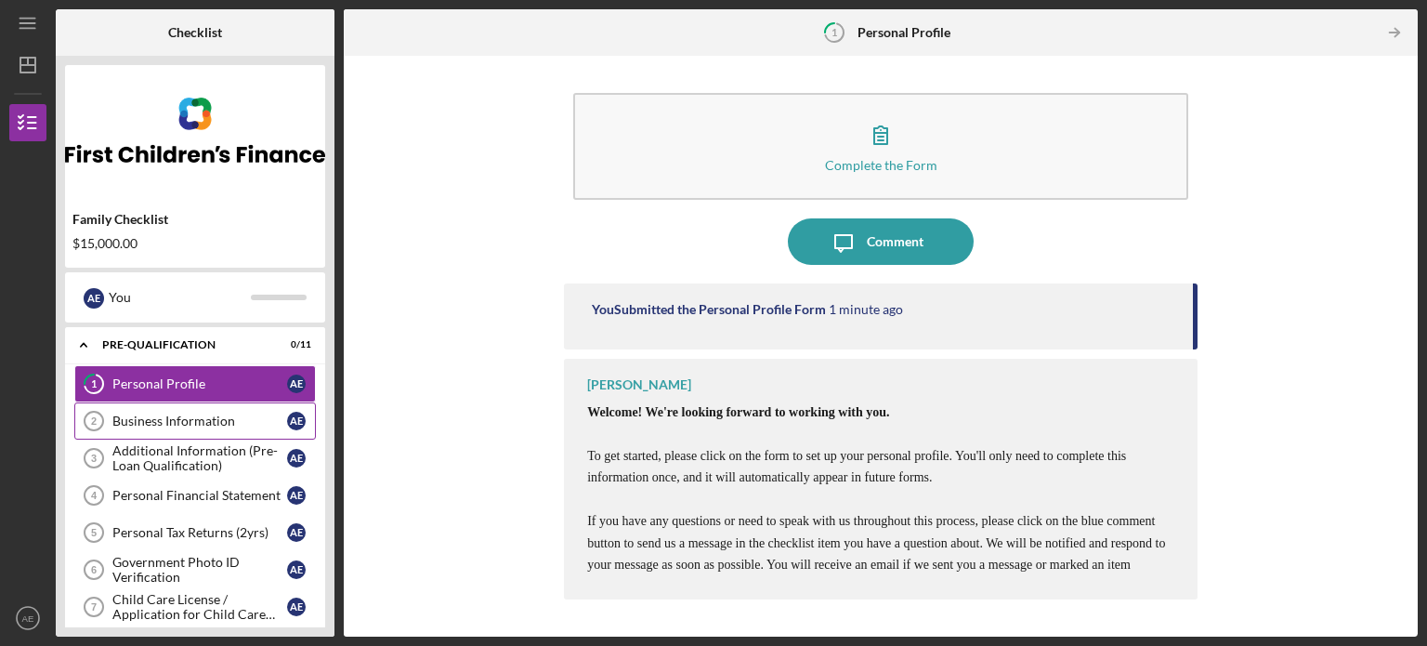
click at [178, 420] on div "Business Information" at bounding box center [199, 420] width 175 height 15
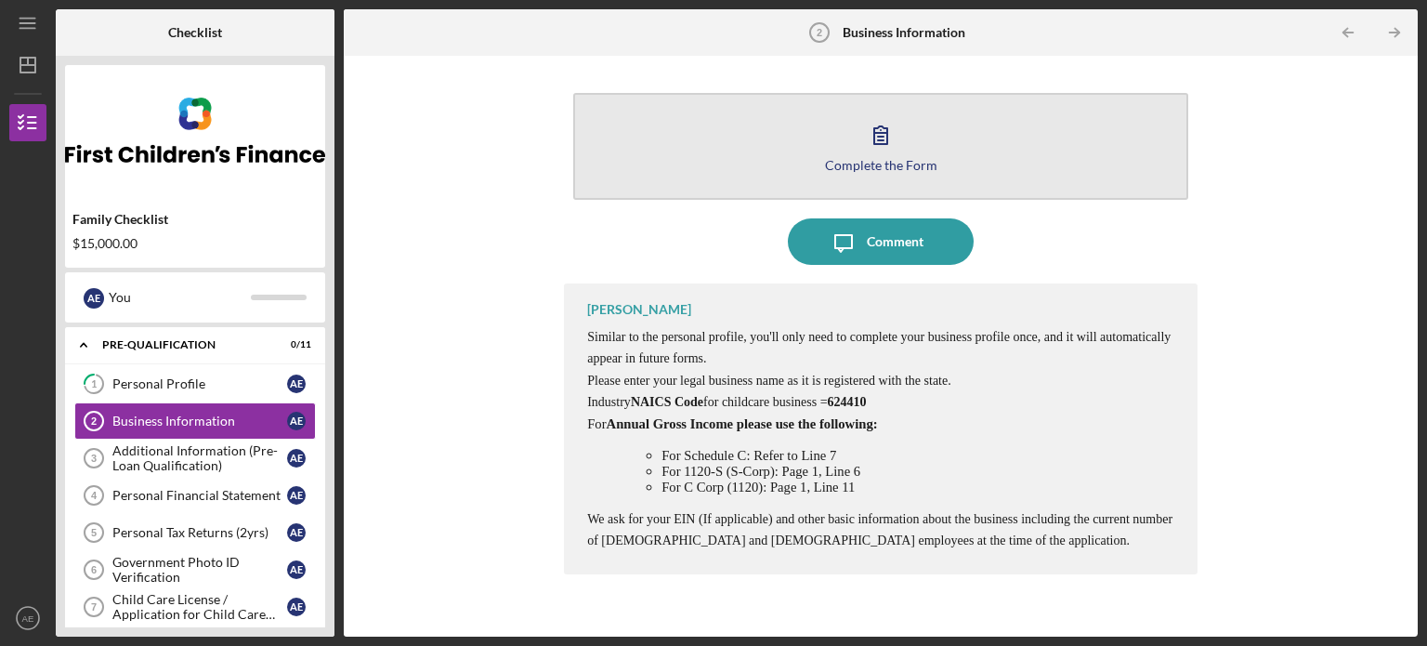
click at [897, 146] on icon "button" at bounding box center [881, 135] width 46 height 46
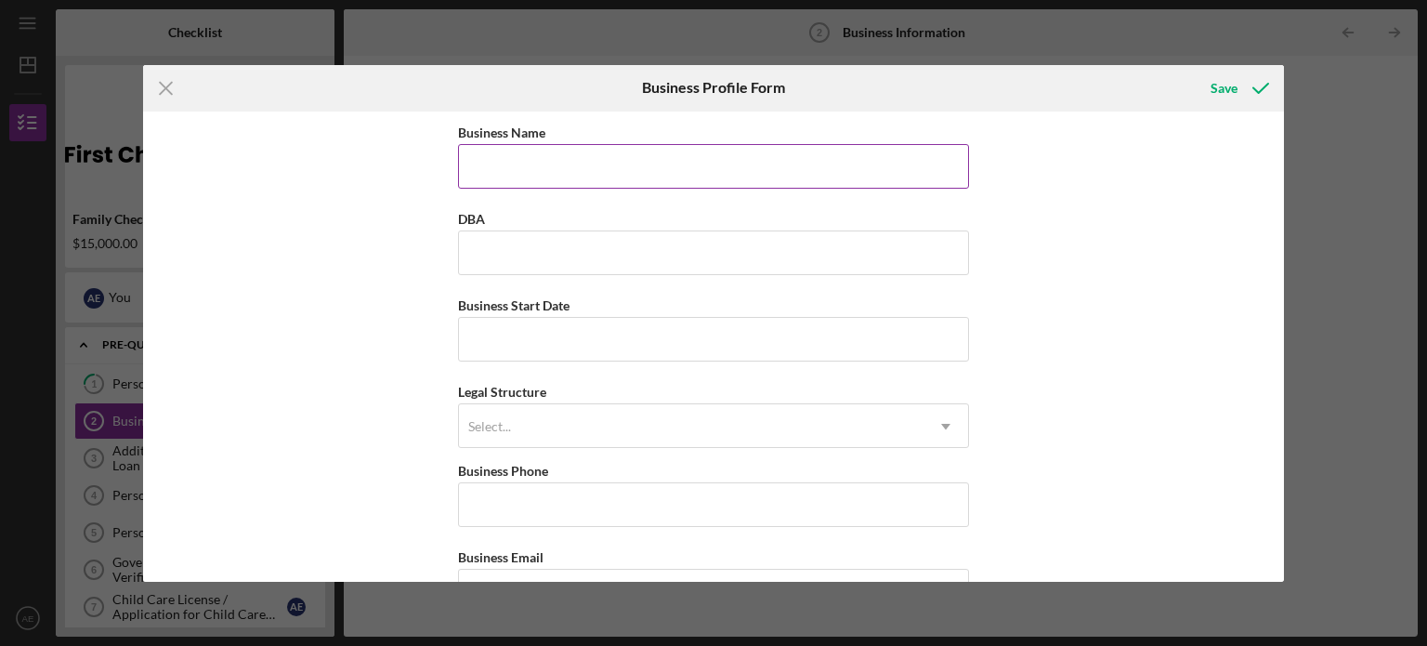
click at [517, 160] on input "Business Name" at bounding box center [713, 166] width 511 height 45
type input "[PERSON_NAME] Daycare"
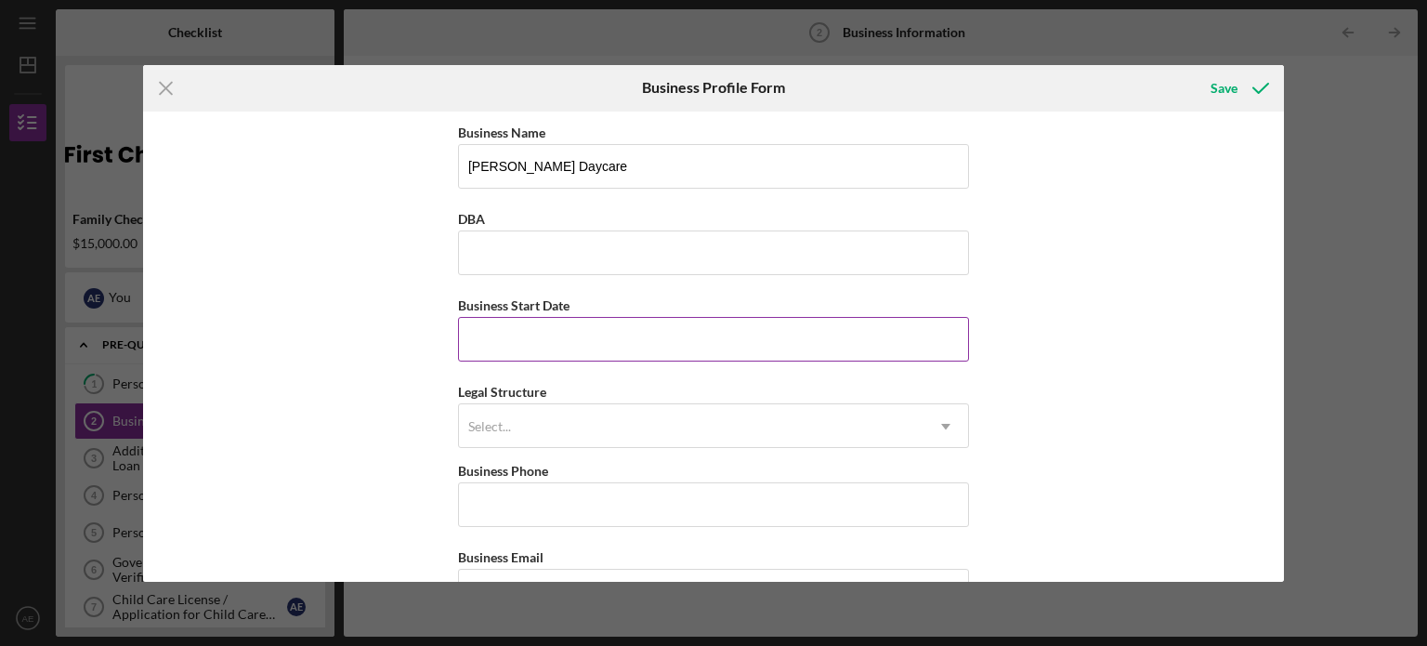
click at [520, 335] on input "Business Start Date" at bounding box center [713, 339] width 511 height 45
type input "[DATE]"
click at [513, 422] on div "Select..." at bounding box center [691, 426] width 465 height 43
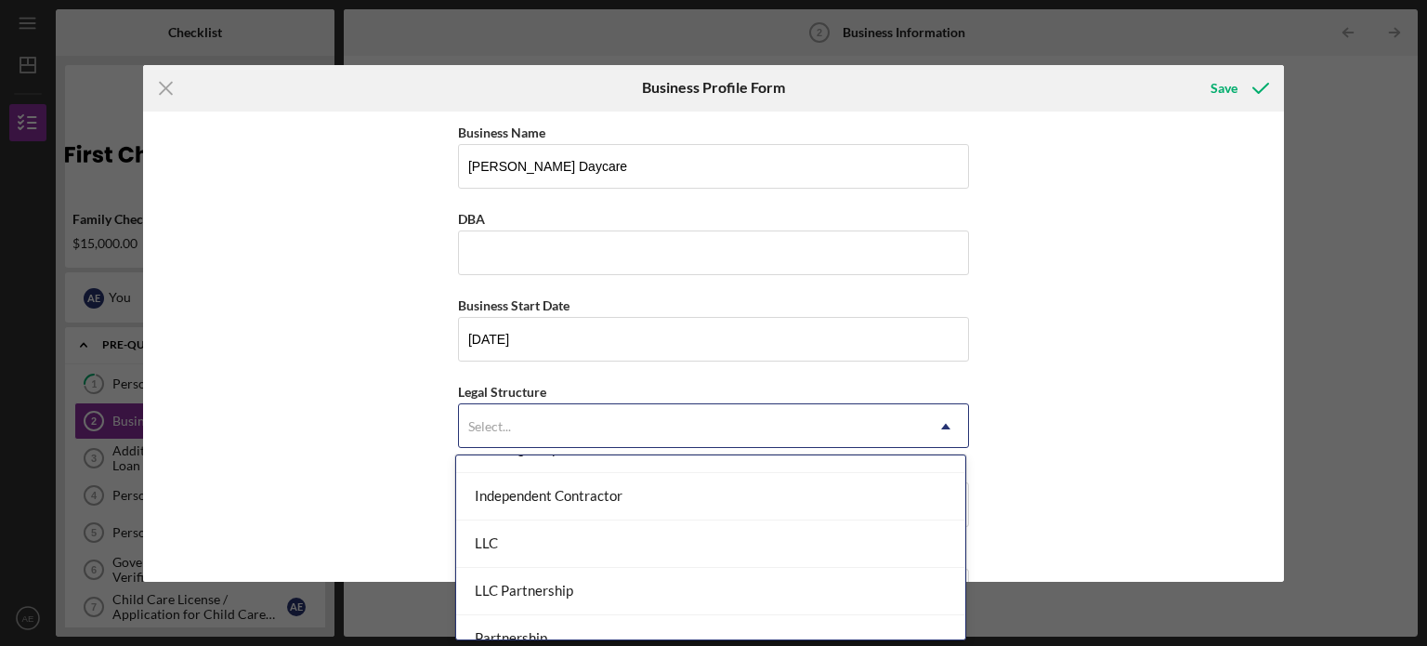
scroll to position [279, 0]
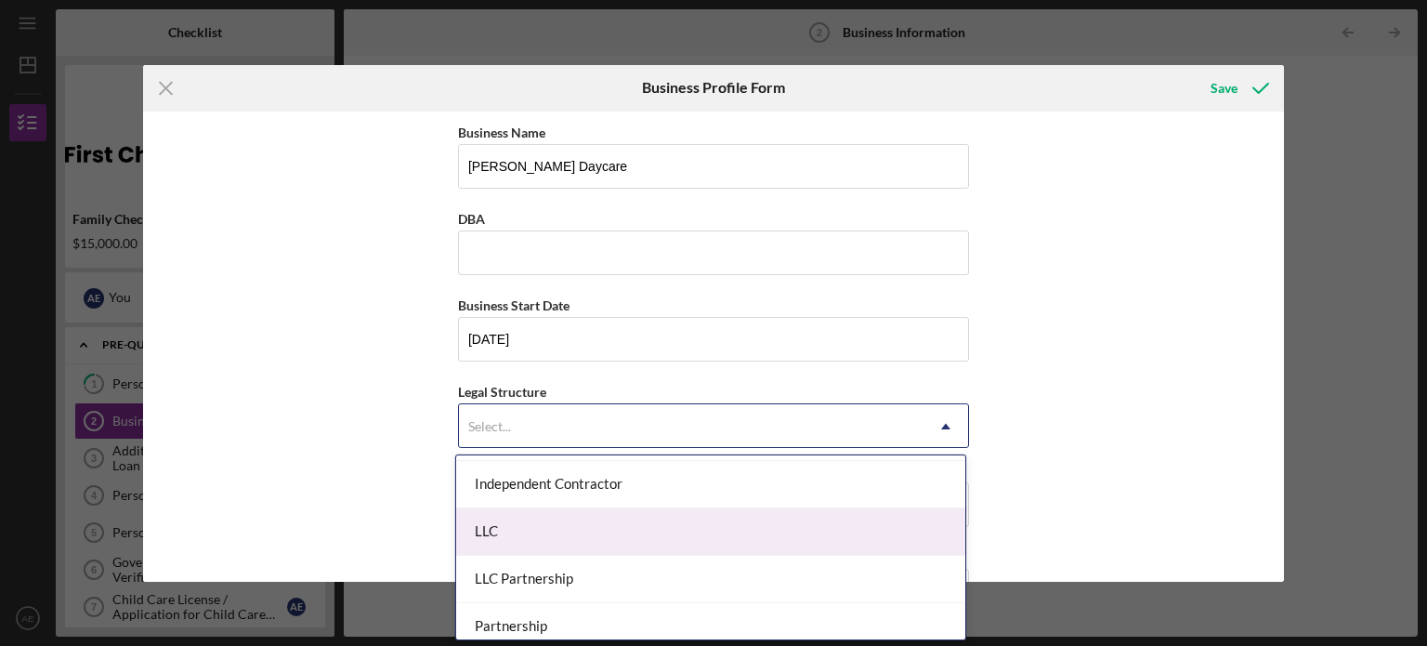
click at [545, 525] on div "LLC" at bounding box center [710, 531] width 509 height 47
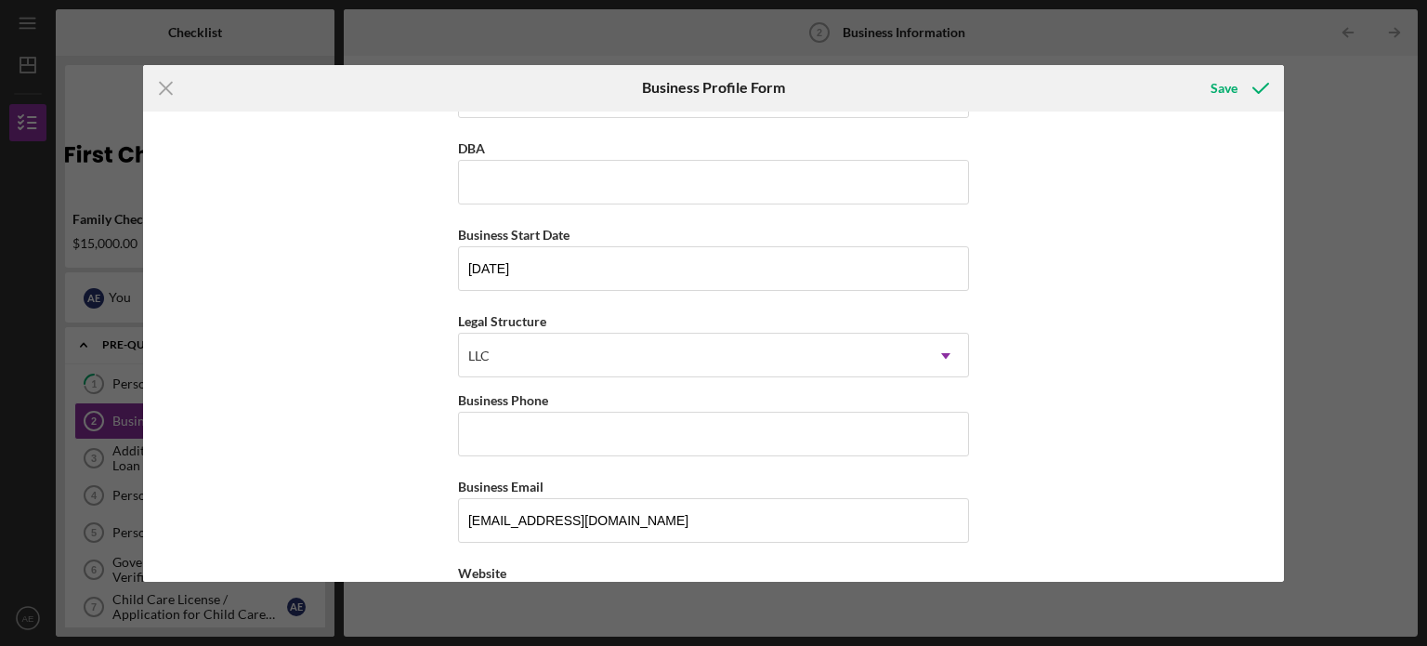
scroll to position [186, 0]
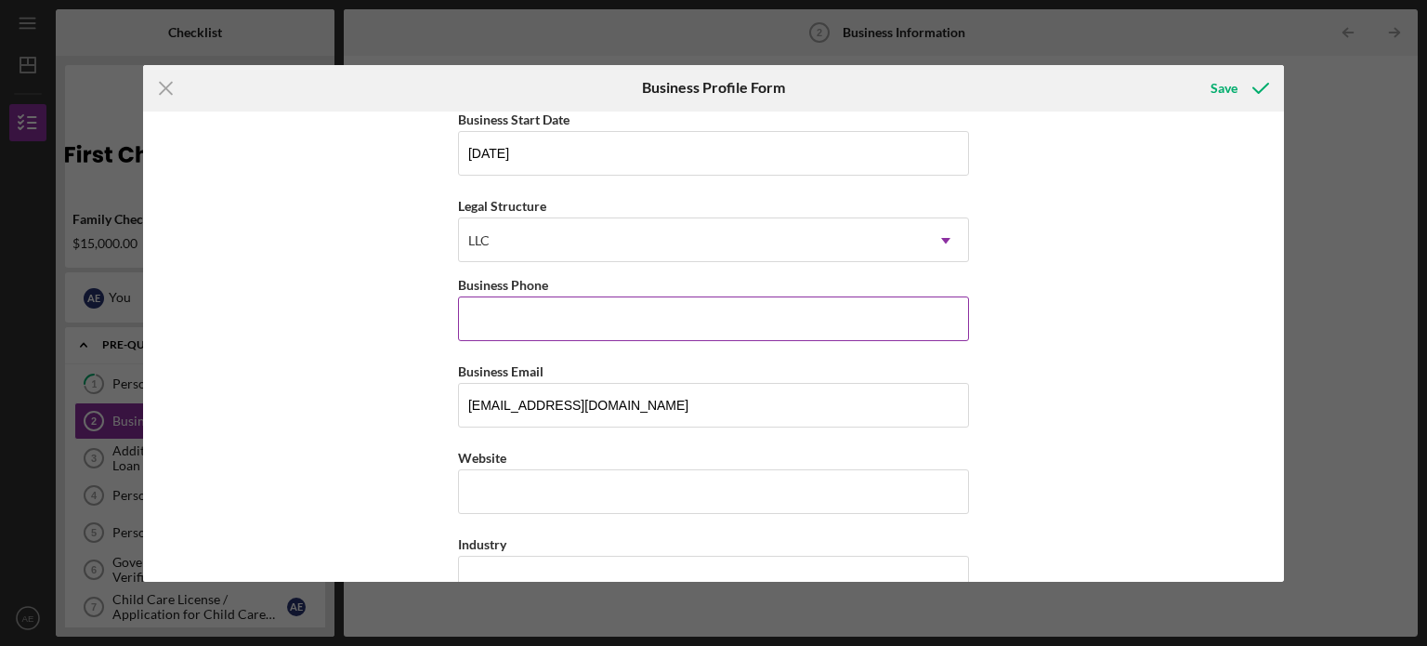
click at [535, 292] on div "Business Phone" at bounding box center [713, 284] width 511 height 23
click at [539, 322] on input "Business Phone" at bounding box center [713, 318] width 511 height 45
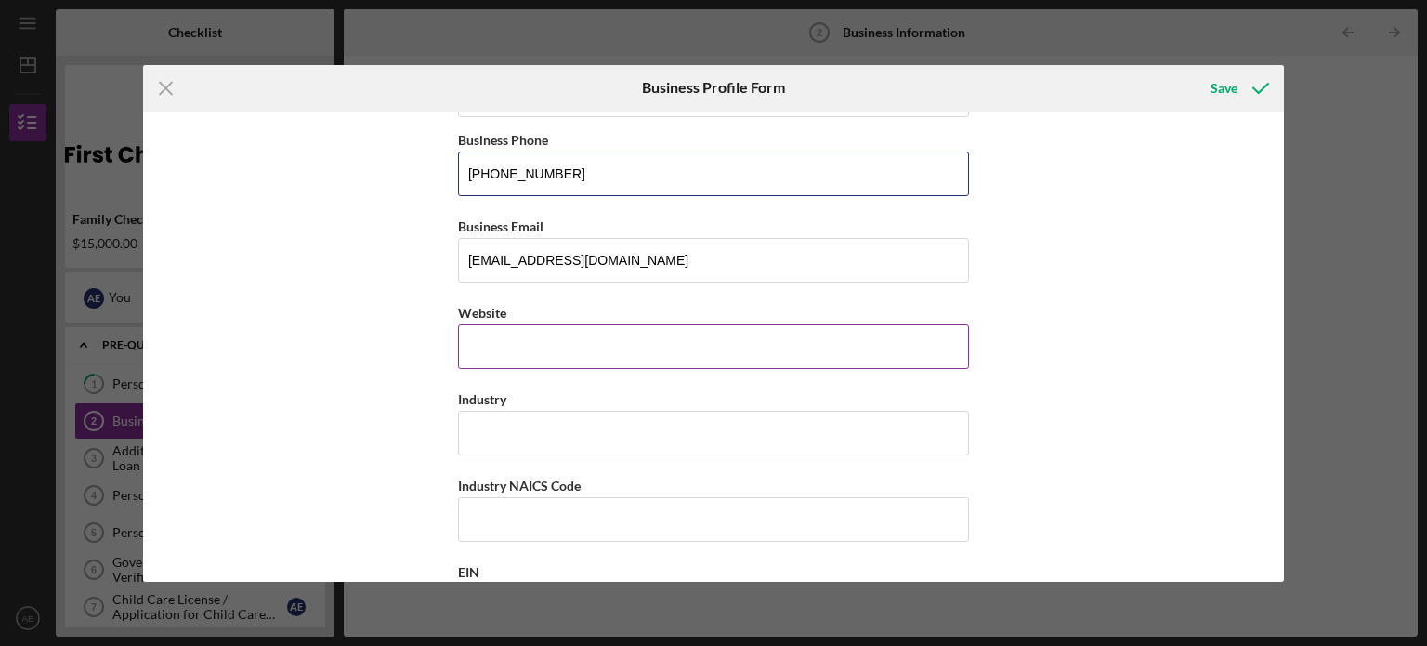
scroll to position [372, 0]
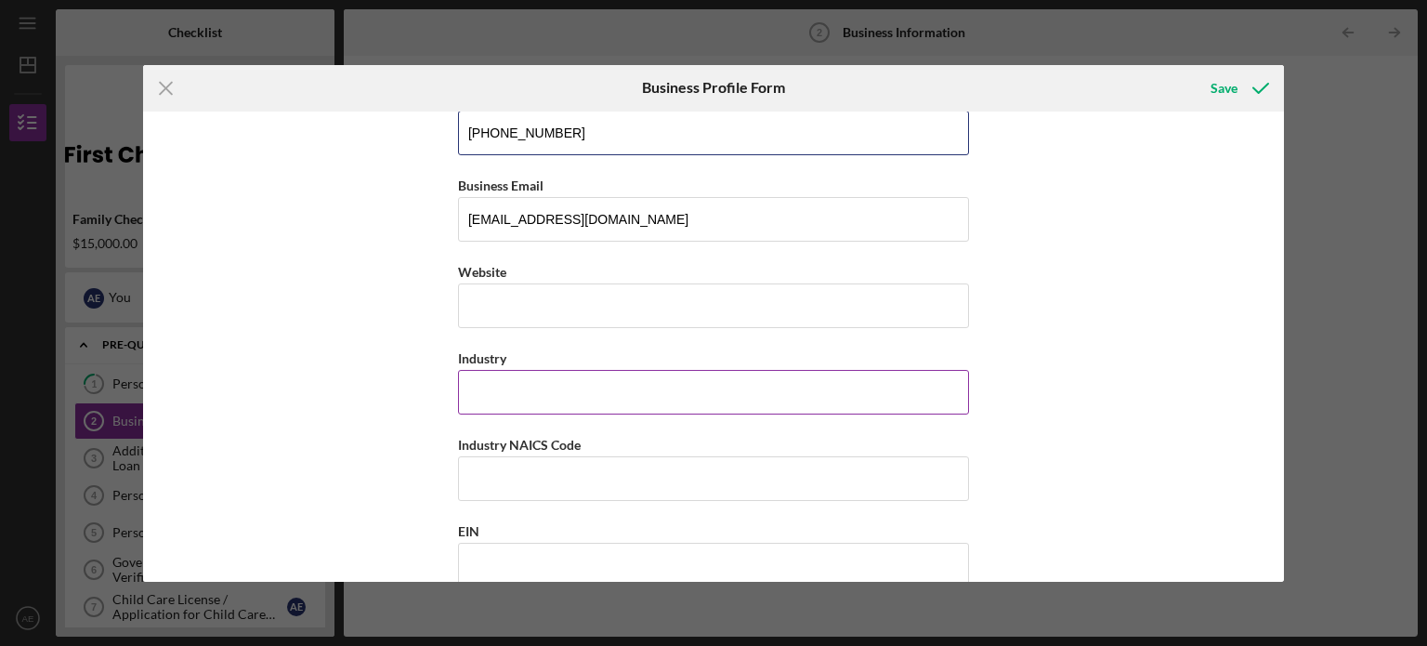
type input "[PHONE_NUMBER]"
click at [499, 392] on input "Industry" at bounding box center [713, 392] width 511 height 45
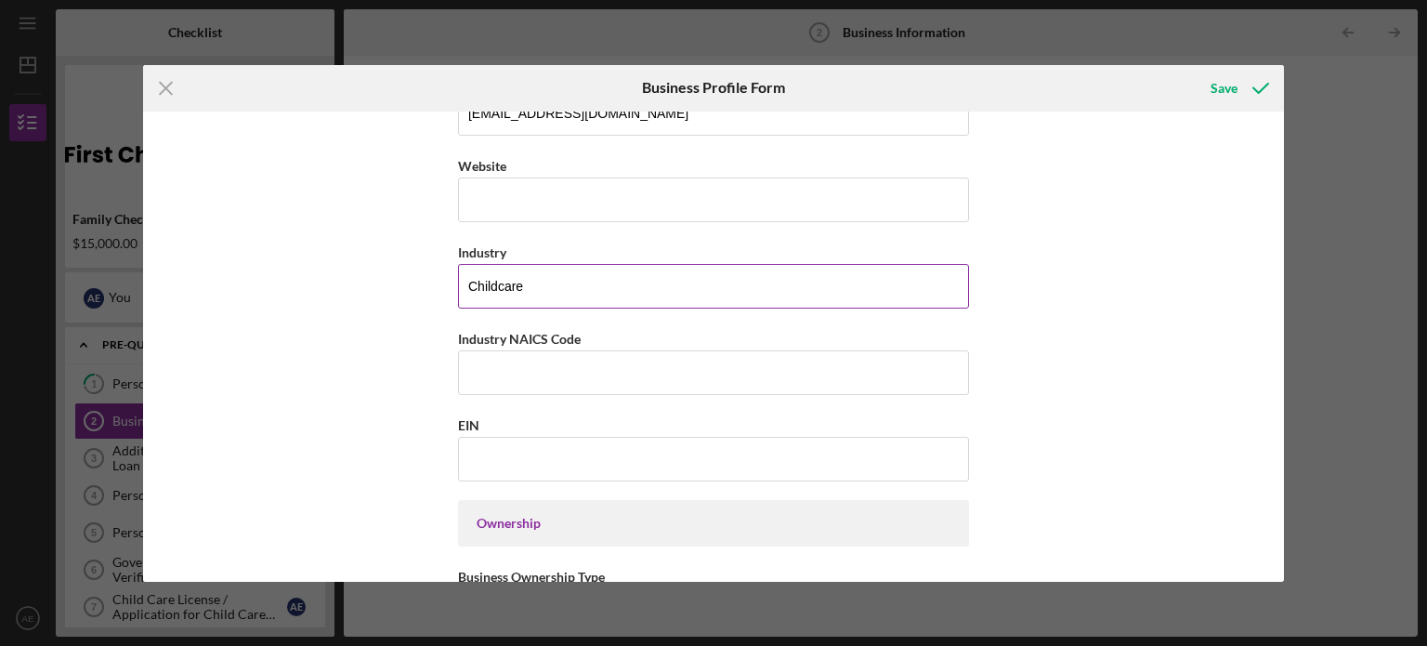
scroll to position [558, 0]
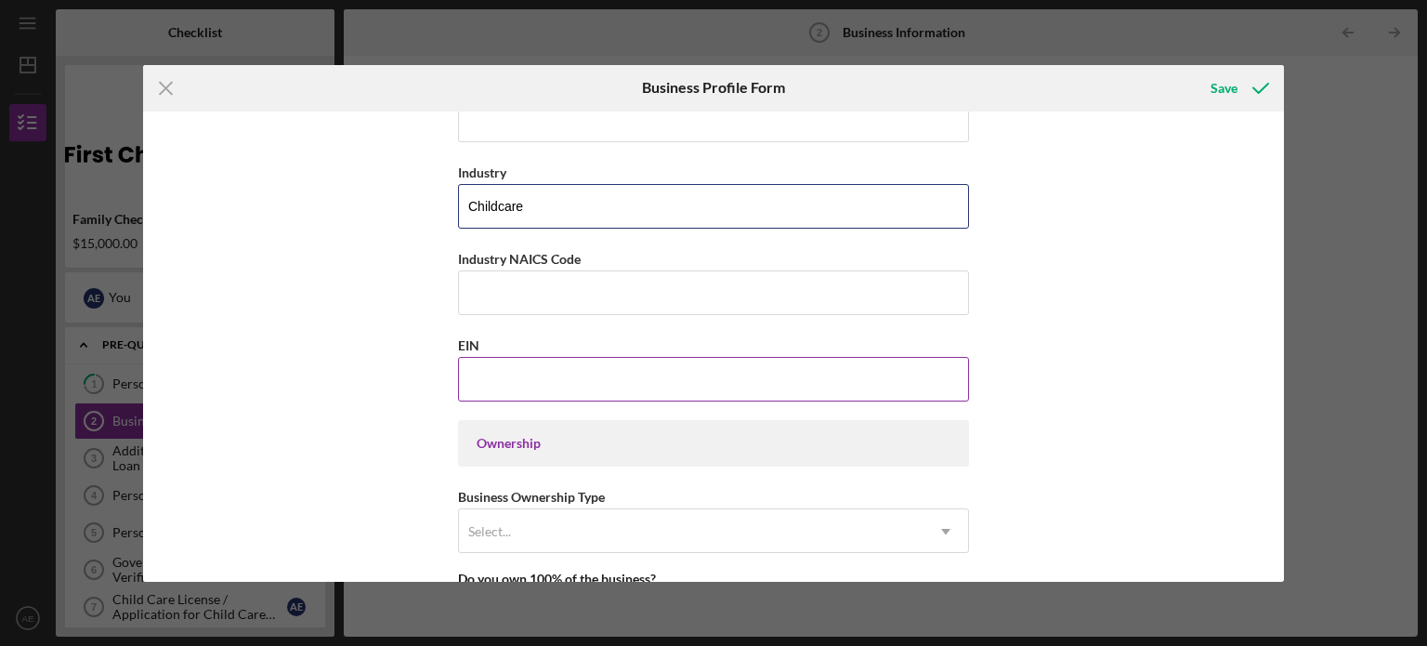
type input "Childcare"
click at [483, 364] on input "EIN" at bounding box center [713, 379] width 511 height 45
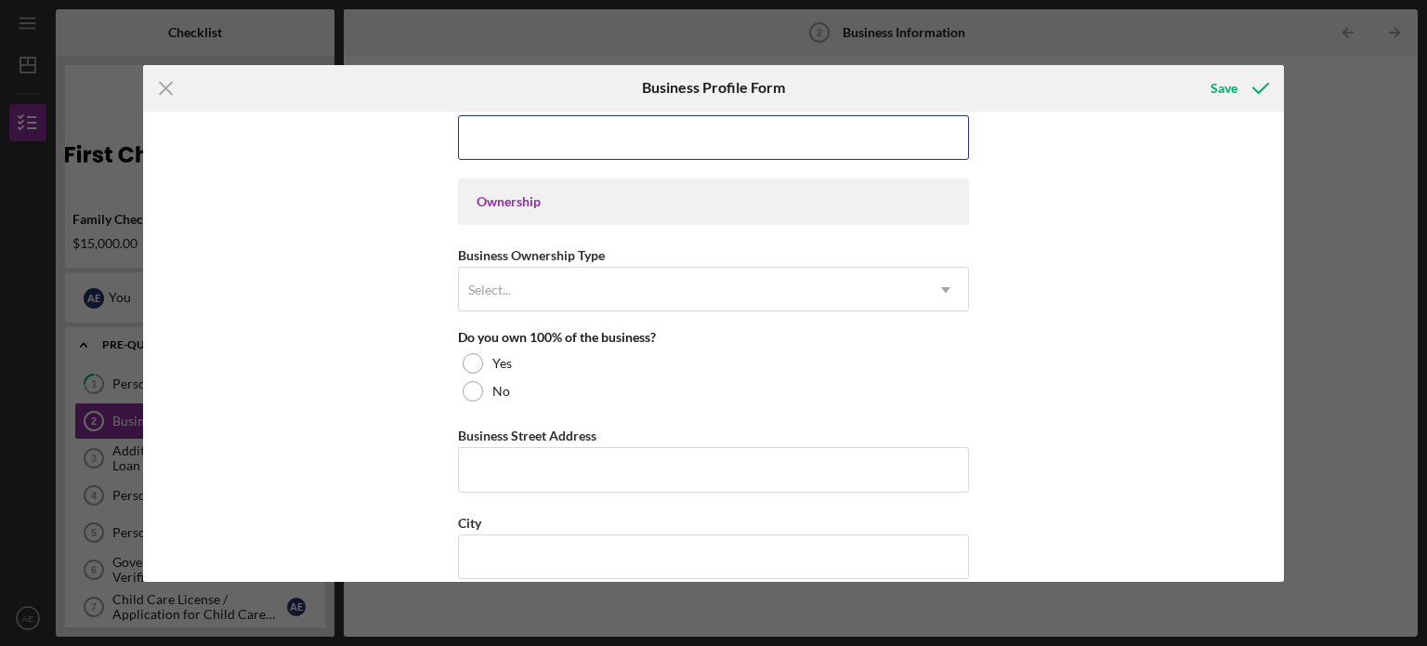
scroll to position [836, 0]
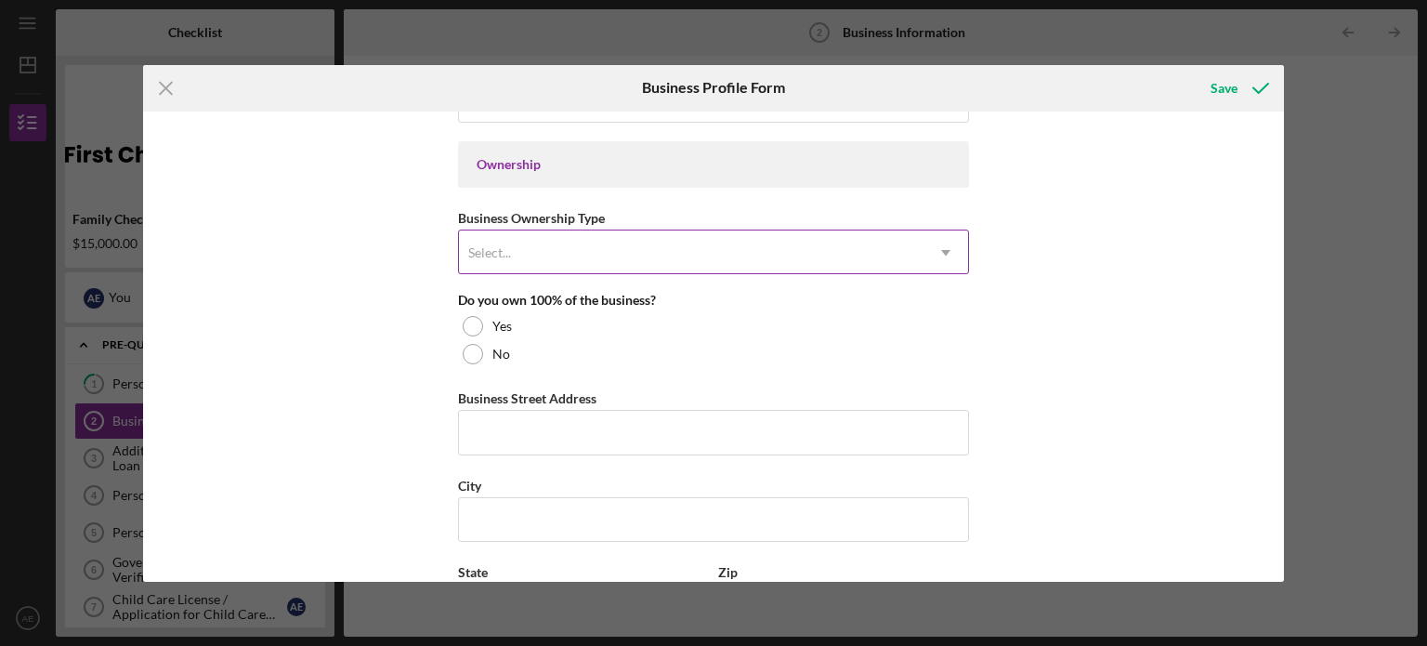
click at [529, 244] on div "Select..." at bounding box center [691, 252] width 465 height 43
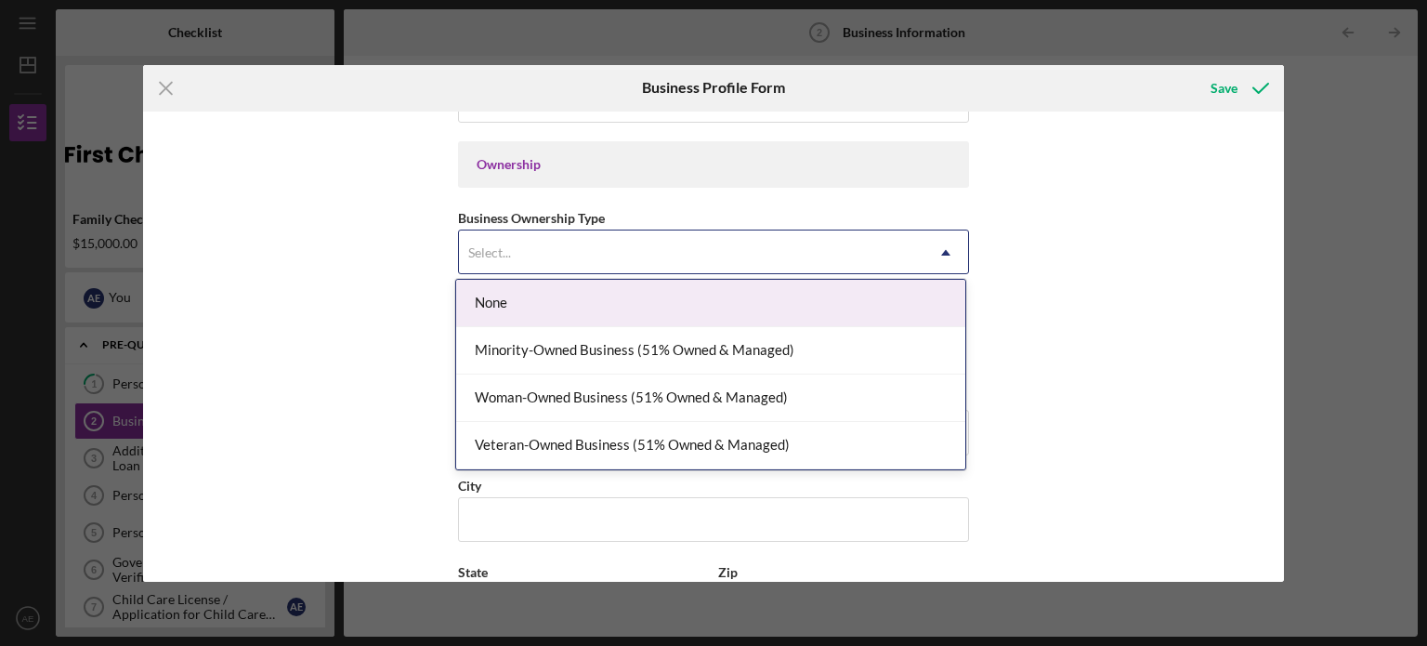
click at [522, 302] on div "None" at bounding box center [710, 303] width 509 height 47
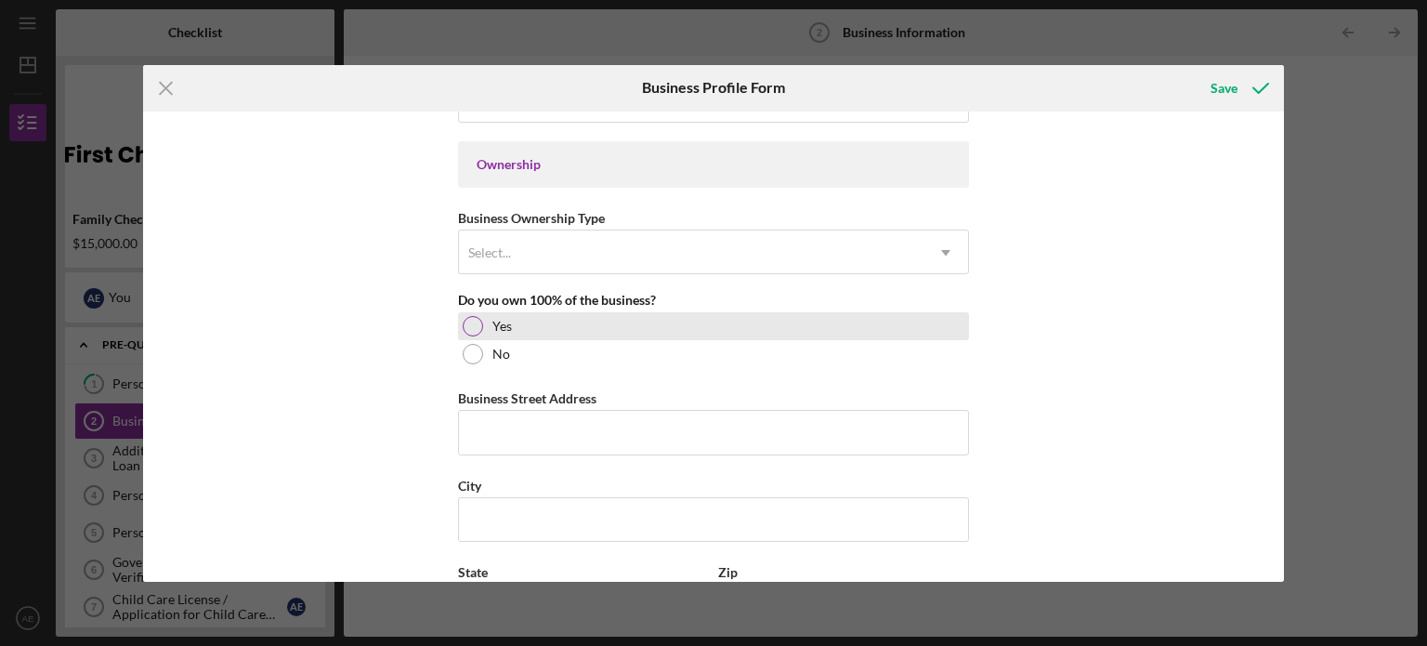
click at [476, 317] on div at bounding box center [473, 326] width 20 height 20
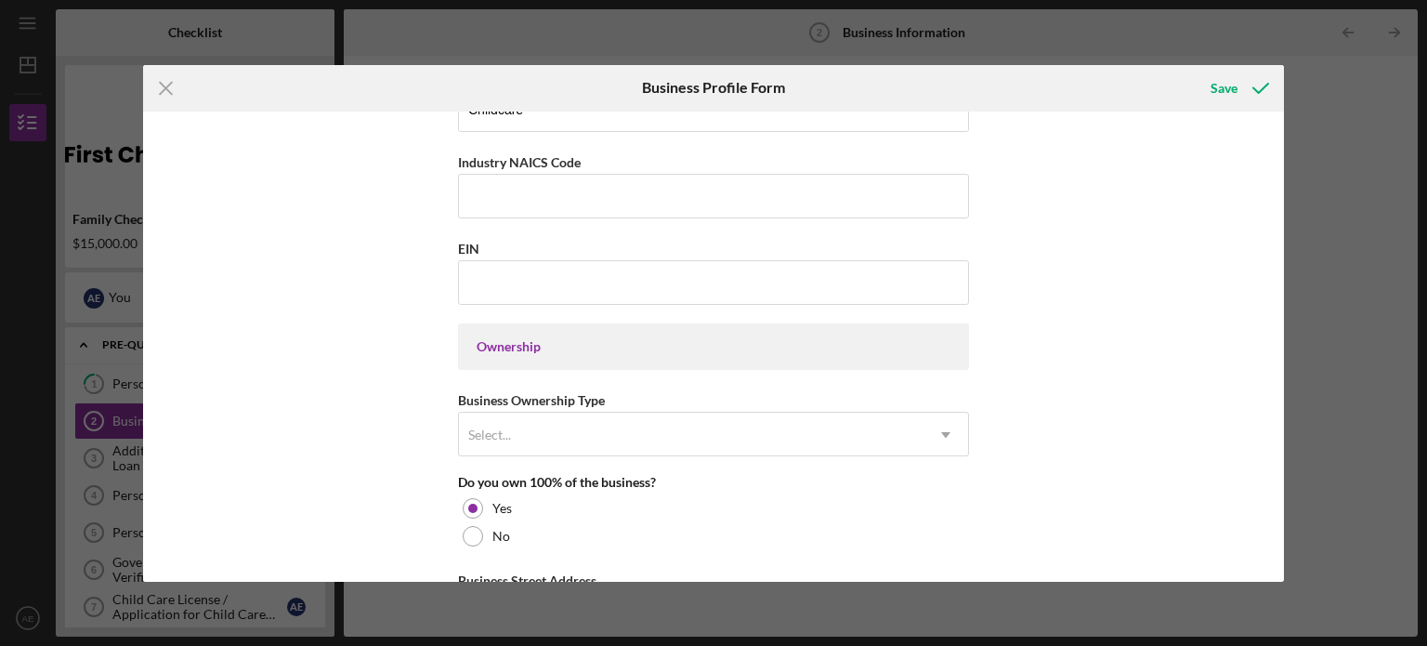
scroll to position [558, 0]
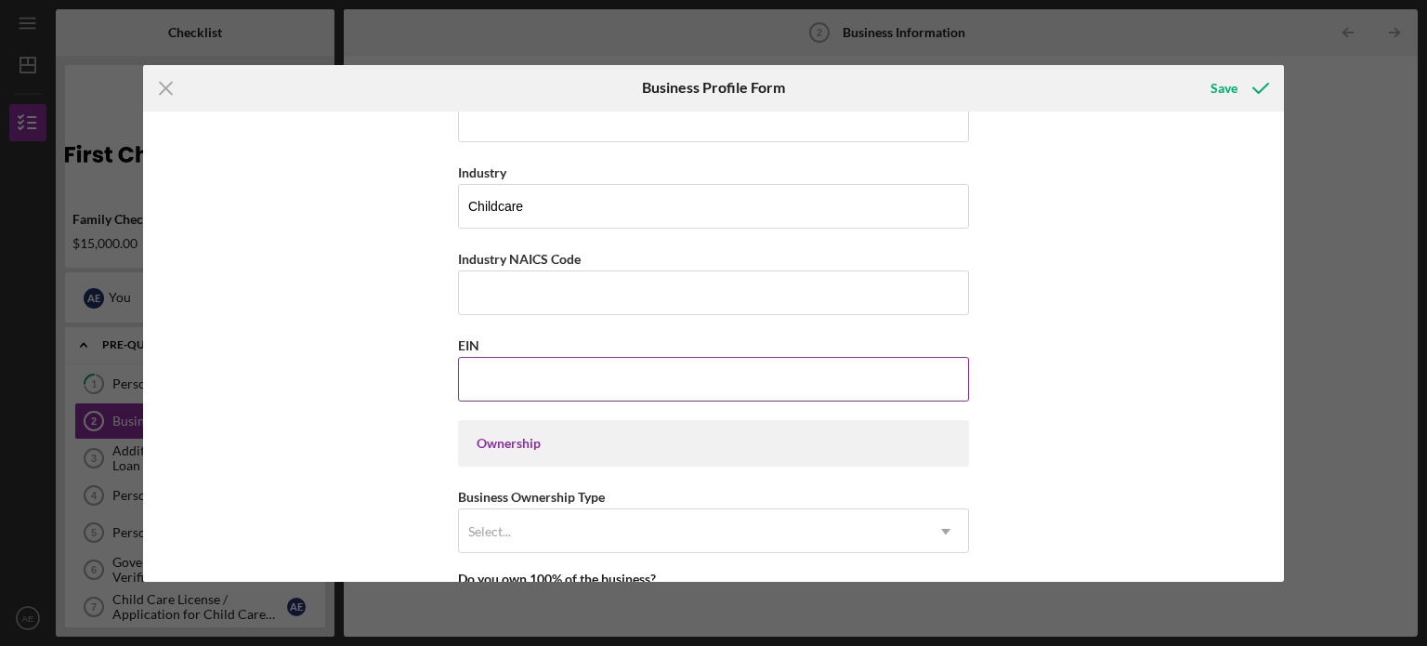
click at [522, 357] on input "EIN" at bounding box center [713, 379] width 511 height 45
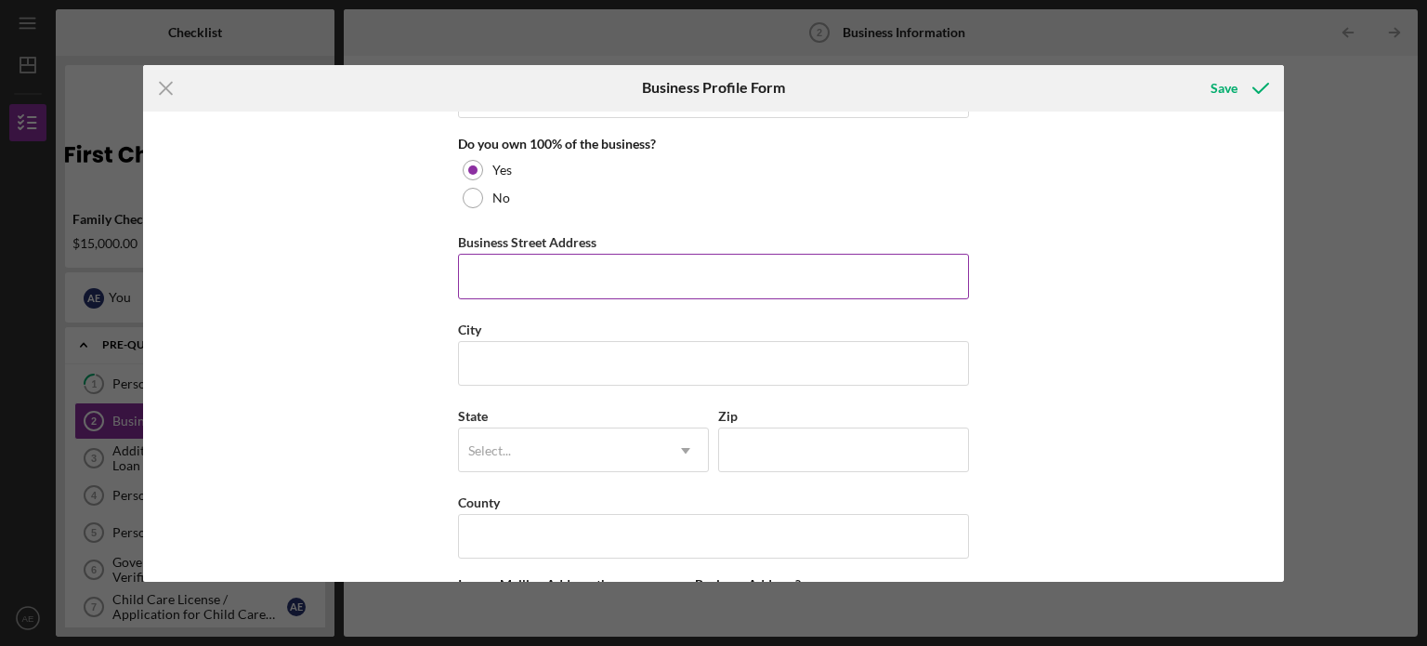
scroll to position [1022, 0]
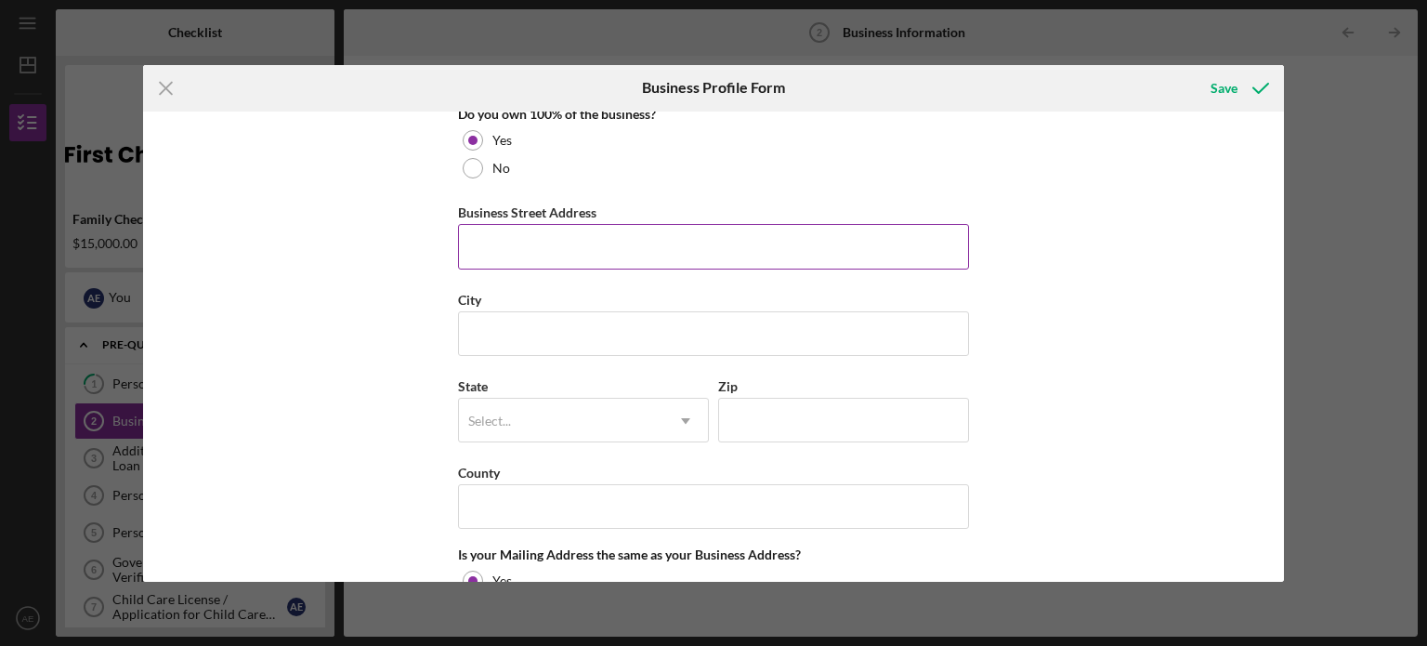
type input "[US_EMPLOYER_IDENTIFICATION_NUMBER]"
click at [554, 239] on input "Business Street Address" at bounding box center [713, 246] width 511 height 45
type input "[STREET_ADDRESS]"
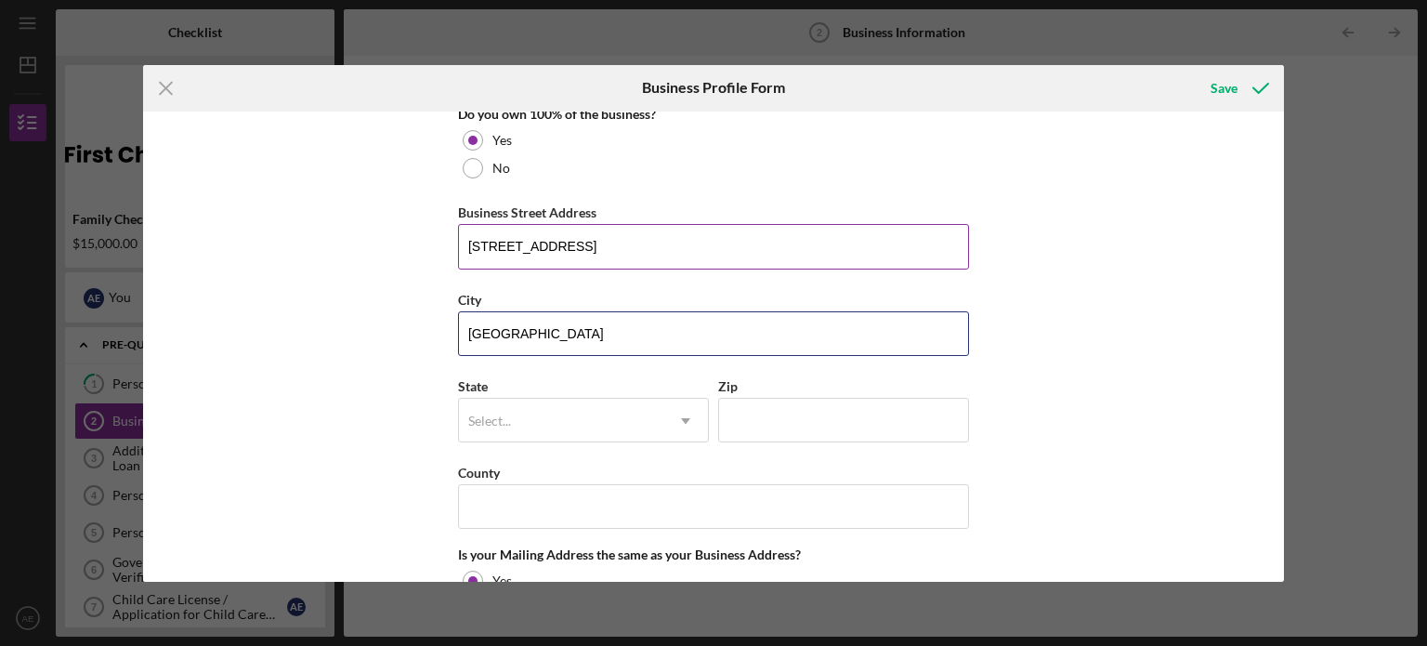
type input "[GEOGRAPHIC_DATA]"
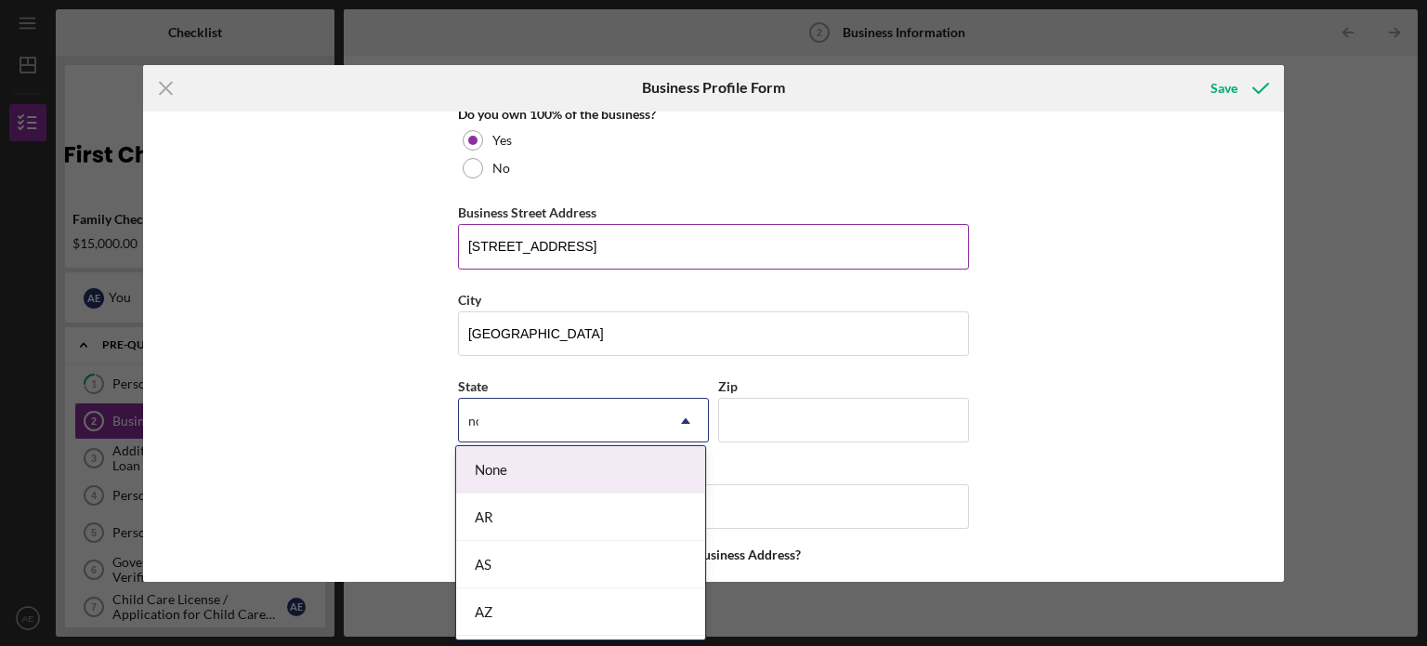
type input "nor"
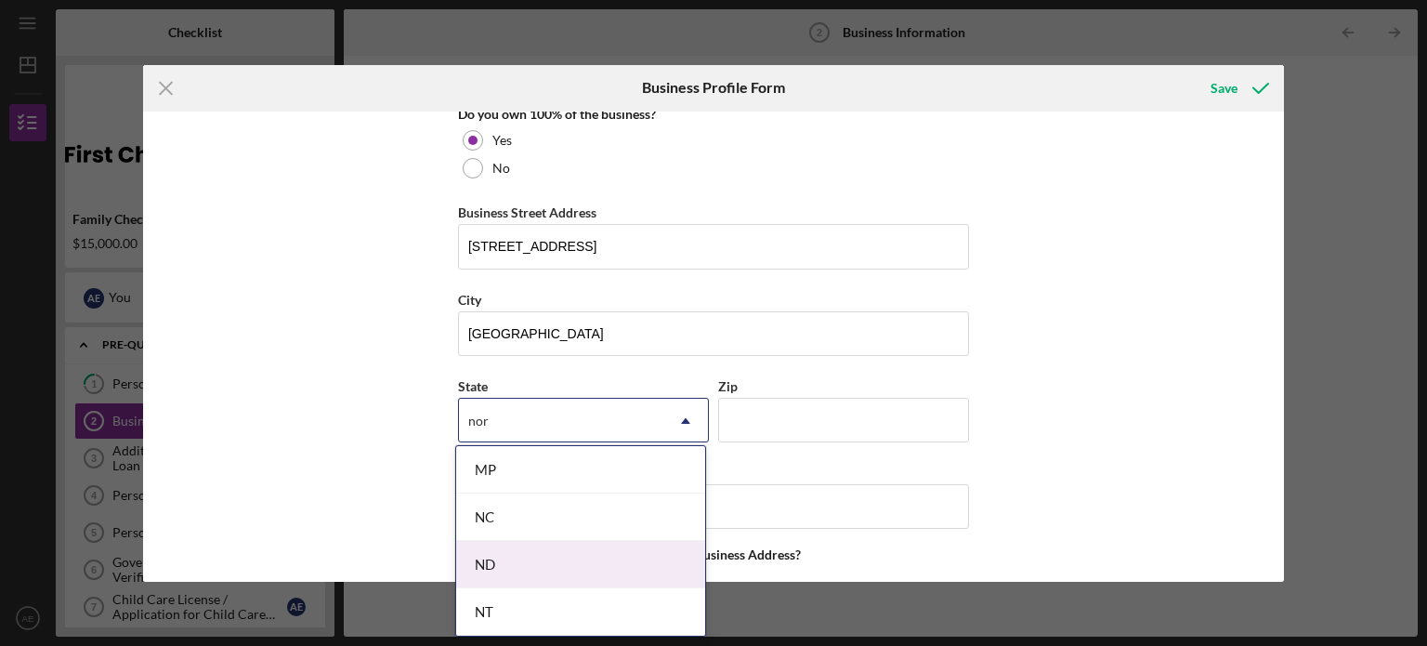
click at [502, 562] on div "ND" at bounding box center [580, 564] width 249 height 47
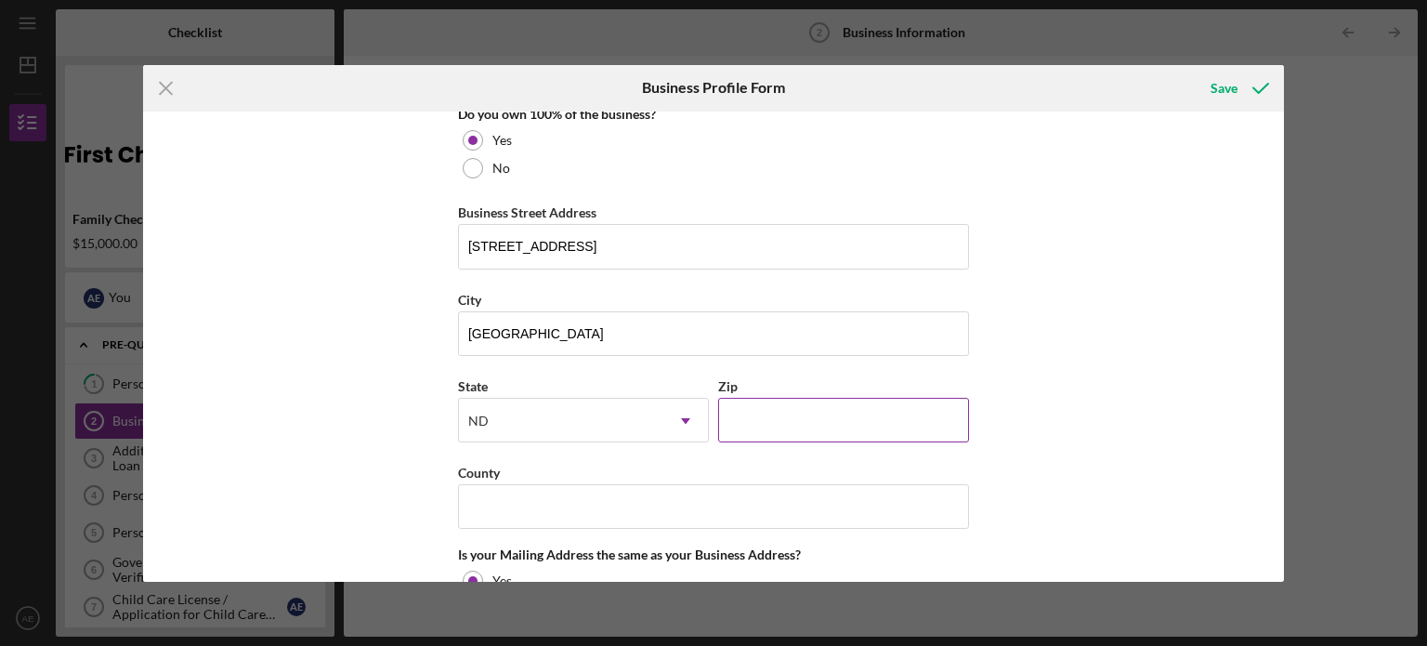
click at [732, 401] on input "Zip" at bounding box center [843, 420] width 251 height 45
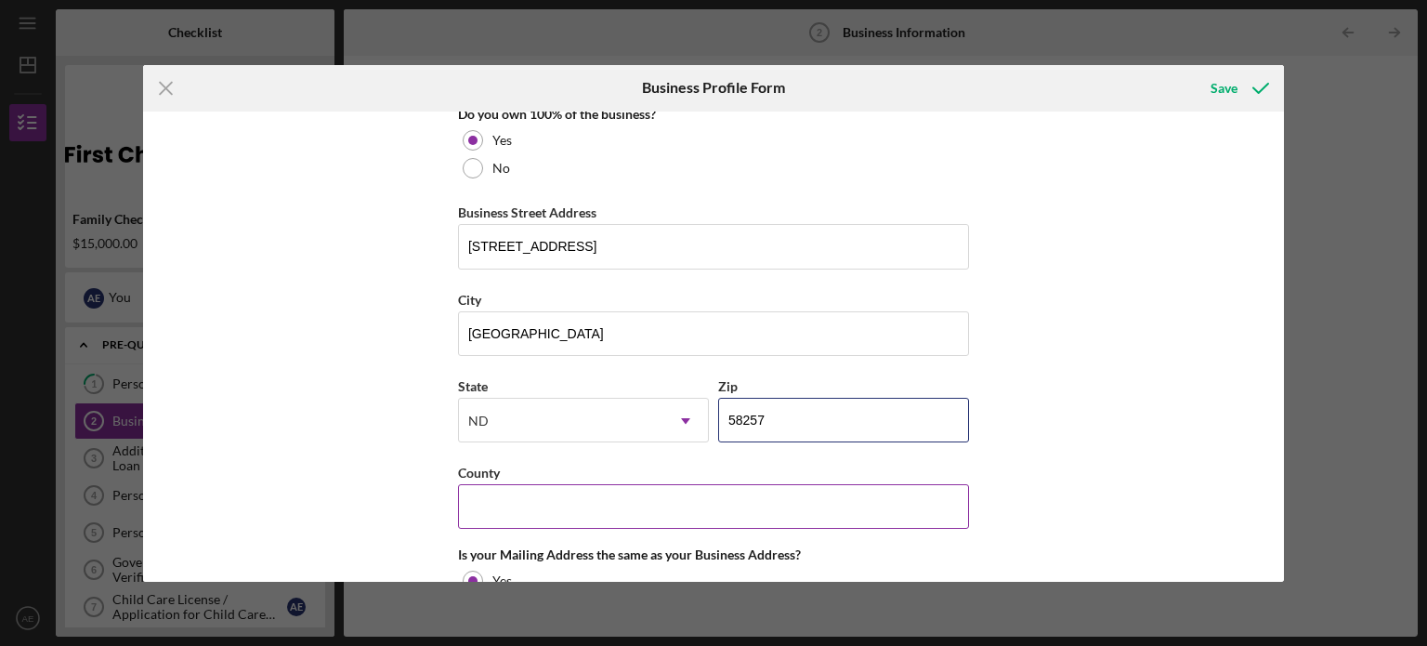
type input "58257"
click at [607, 512] on input "County" at bounding box center [713, 506] width 511 height 45
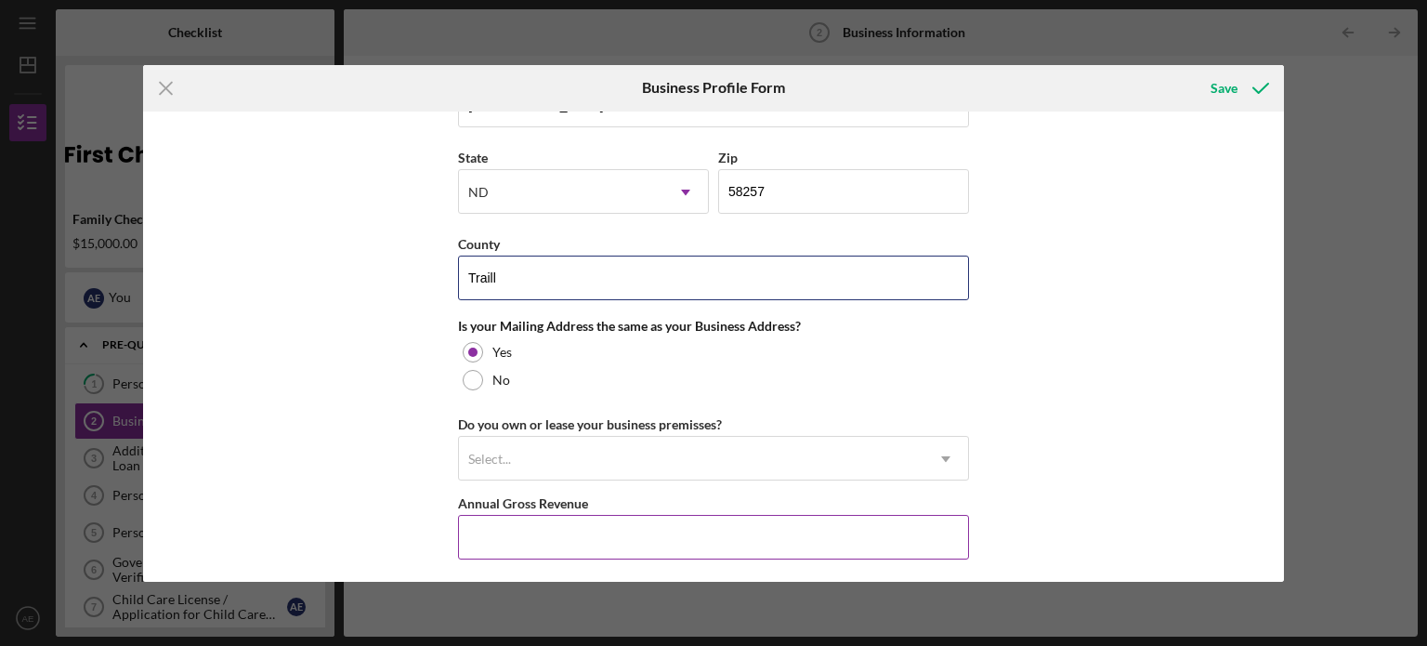
scroll to position [1301, 0]
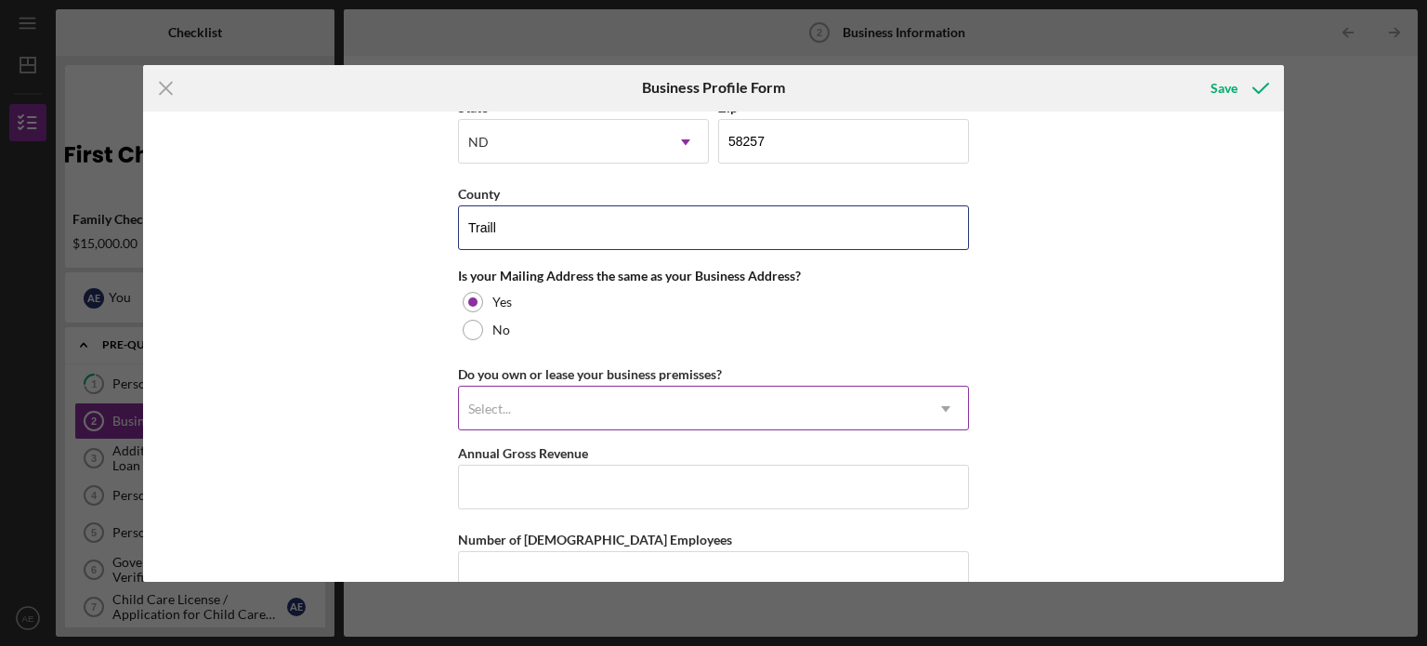
type input "Traill"
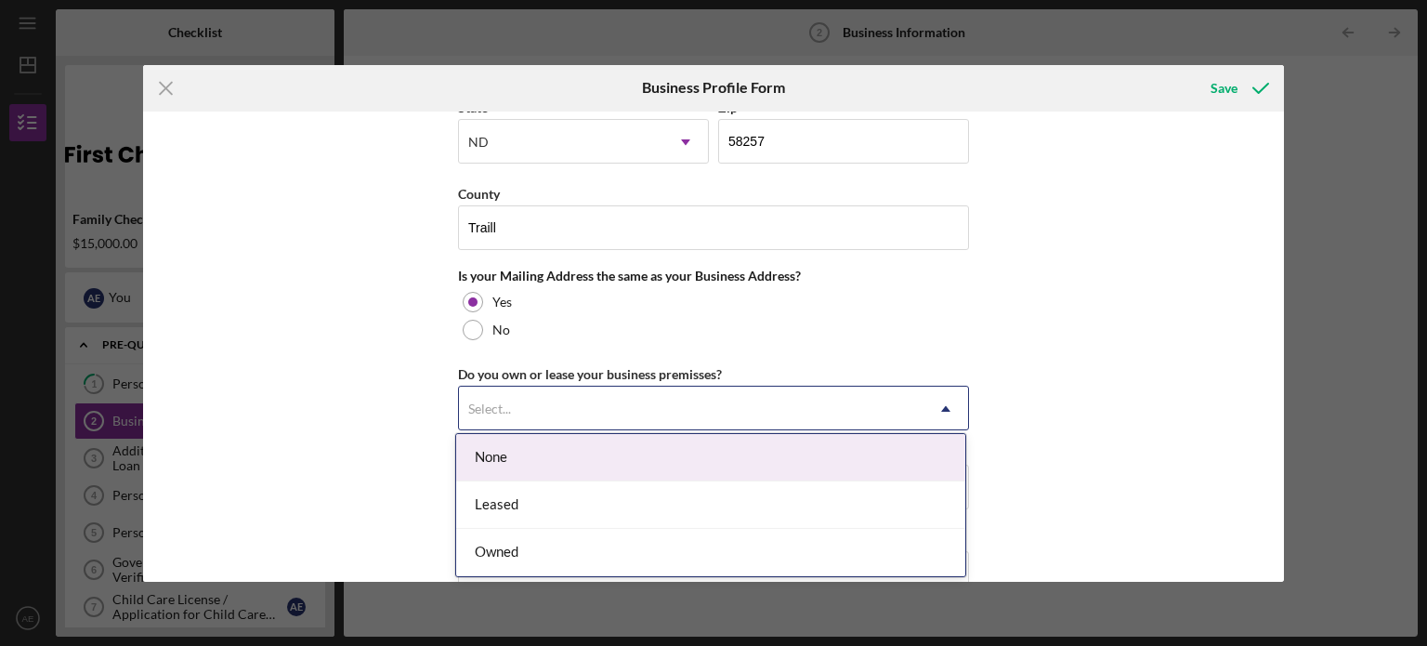
click at [565, 387] on div "Select..." at bounding box center [691, 408] width 465 height 43
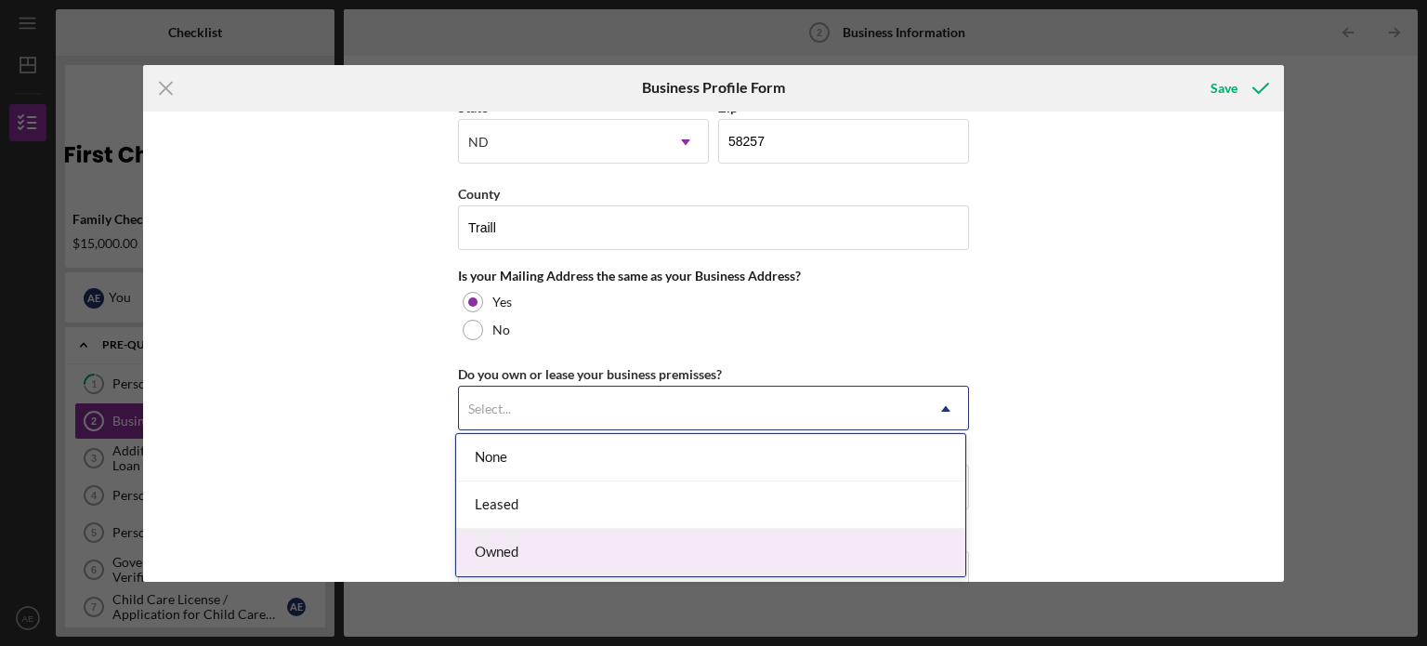
click at [517, 553] on div "Owned" at bounding box center [710, 552] width 509 height 47
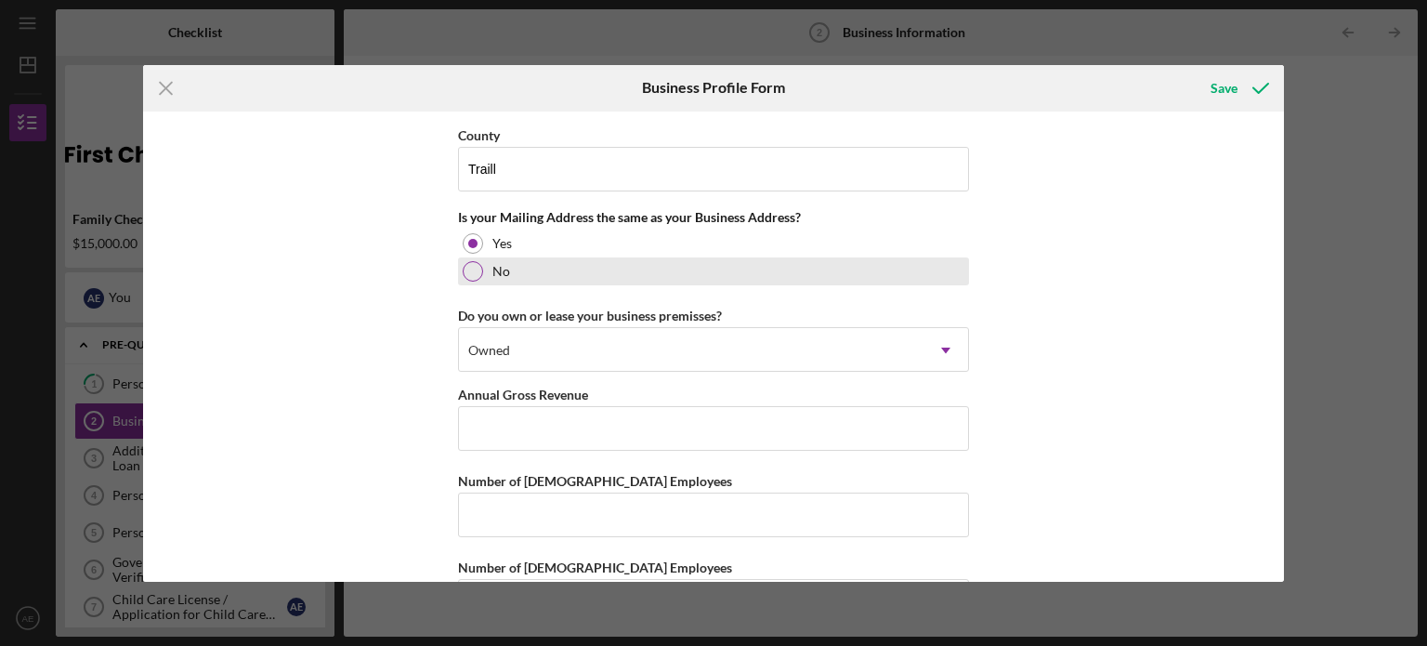
scroll to position [1424, 0]
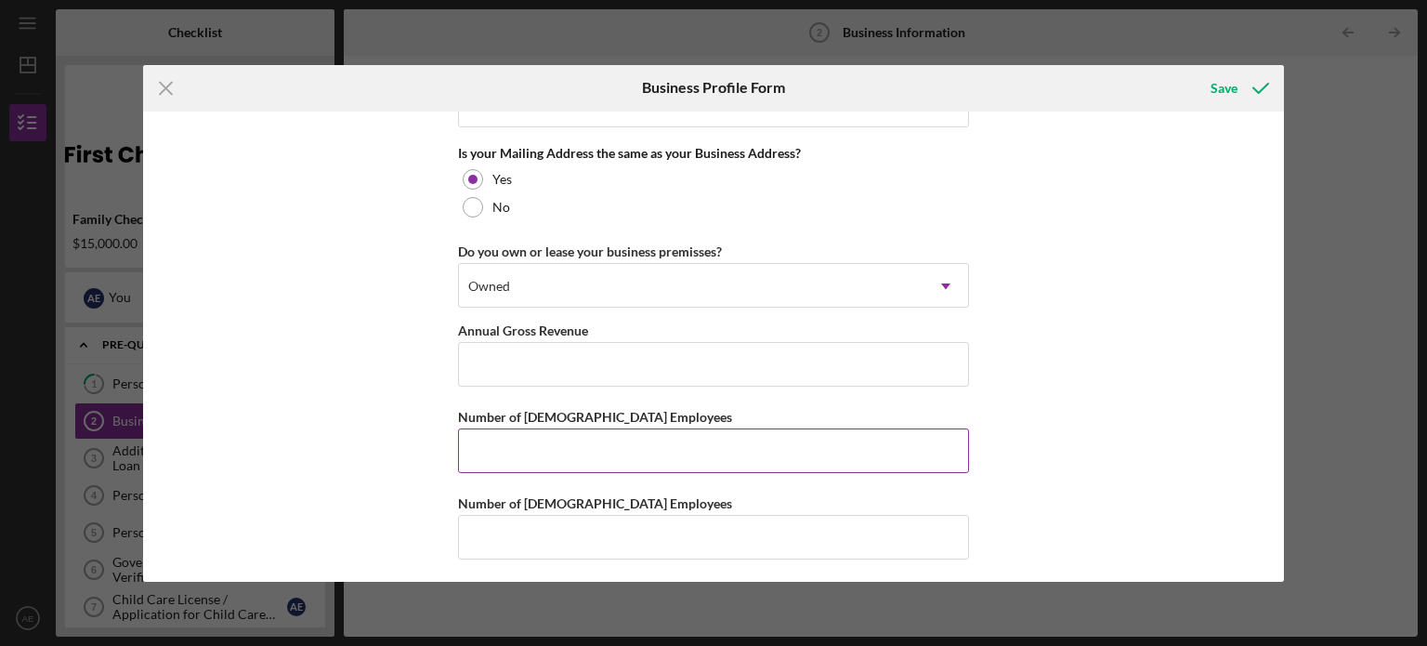
click at [531, 435] on input "Number of [DEMOGRAPHIC_DATA] Employees" at bounding box center [713, 450] width 511 height 45
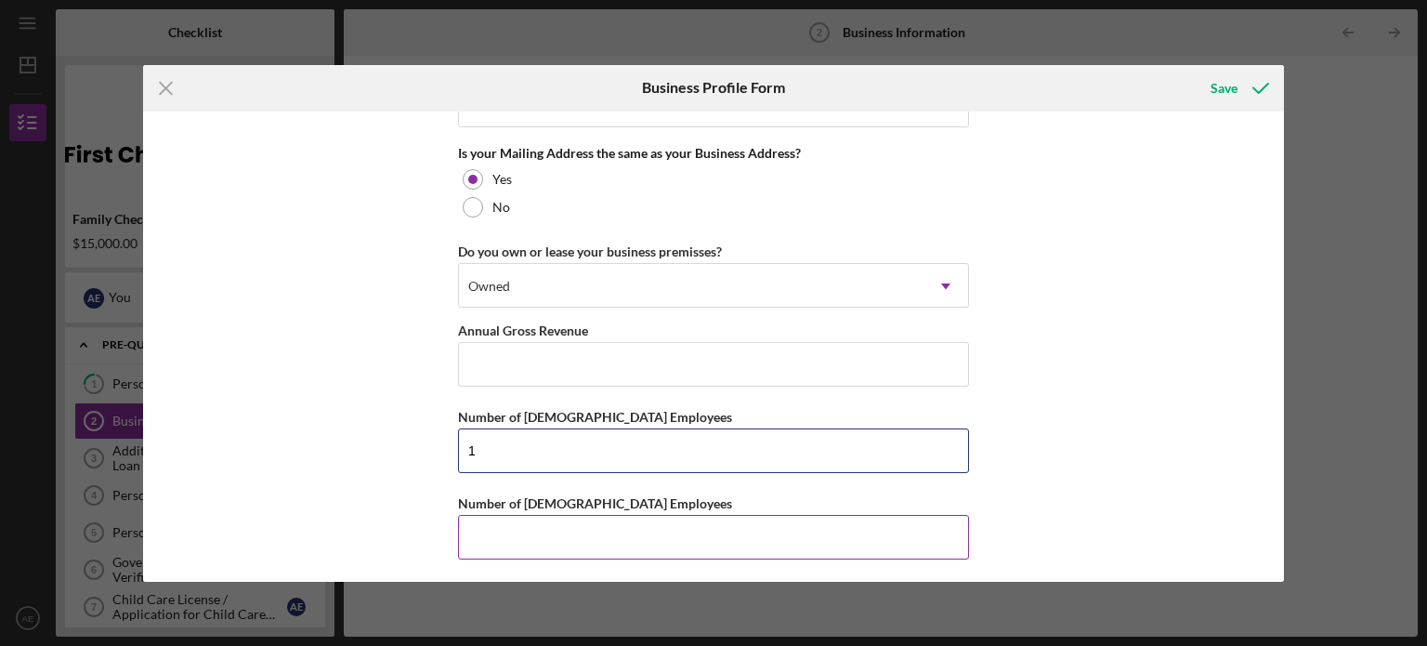
type input "1"
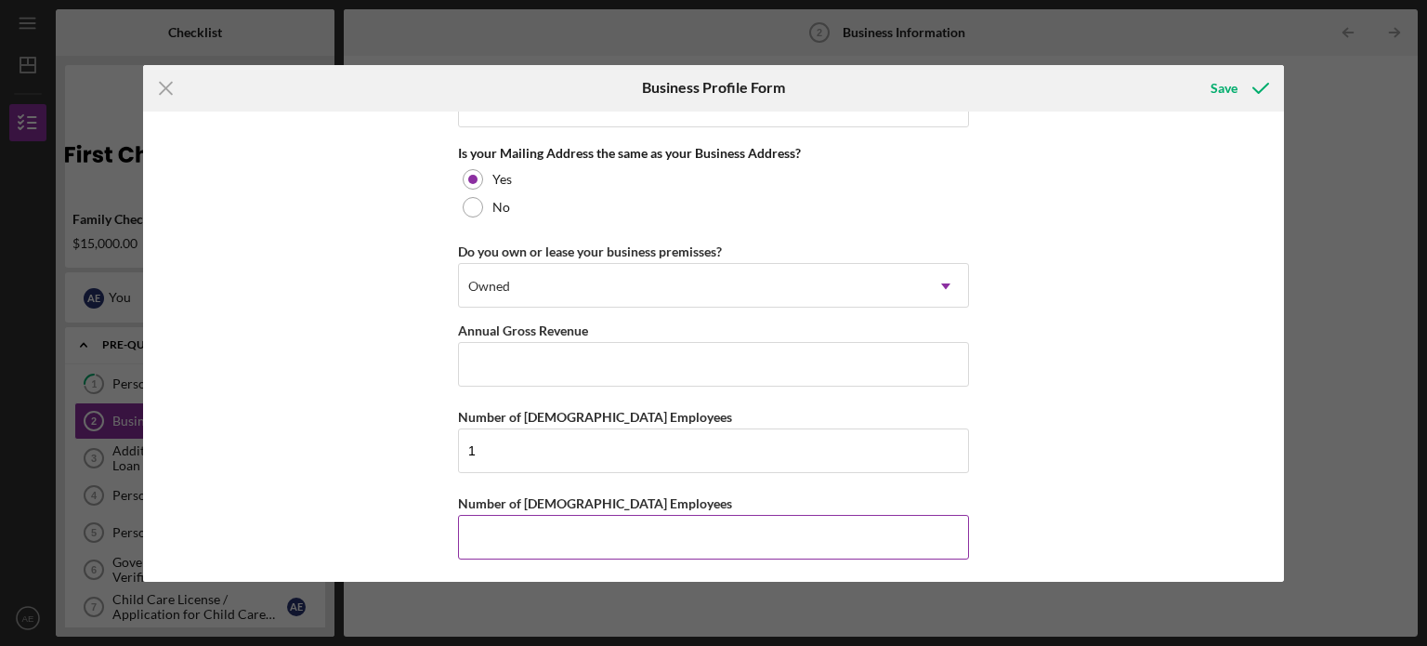
click at [524, 518] on input "Number of [DEMOGRAPHIC_DATA] Employees" at bounding box center [713, 537] width 511 height 45
type input "0"
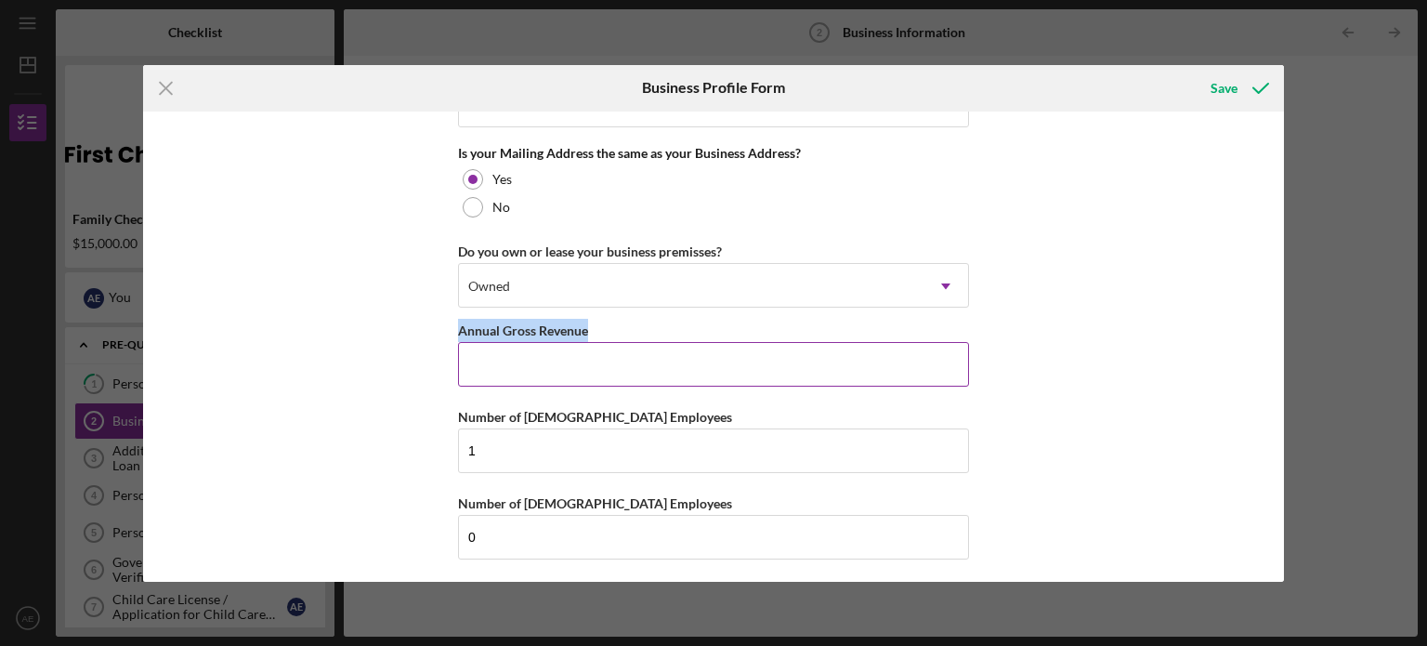
drag, startPoint x: 584, startPoint y: 325, endPoint x: 458, endPoint y: 328, distance: 126.4
click at [458, 328] on label "Annual Gross Revenue" at bounding box center [523, 330] width 130 height 16
copy label "Annual Gross Revenue"
click at [1238, 95] on icon "submit" at bounding box center [1261, 88] width 46 height 46
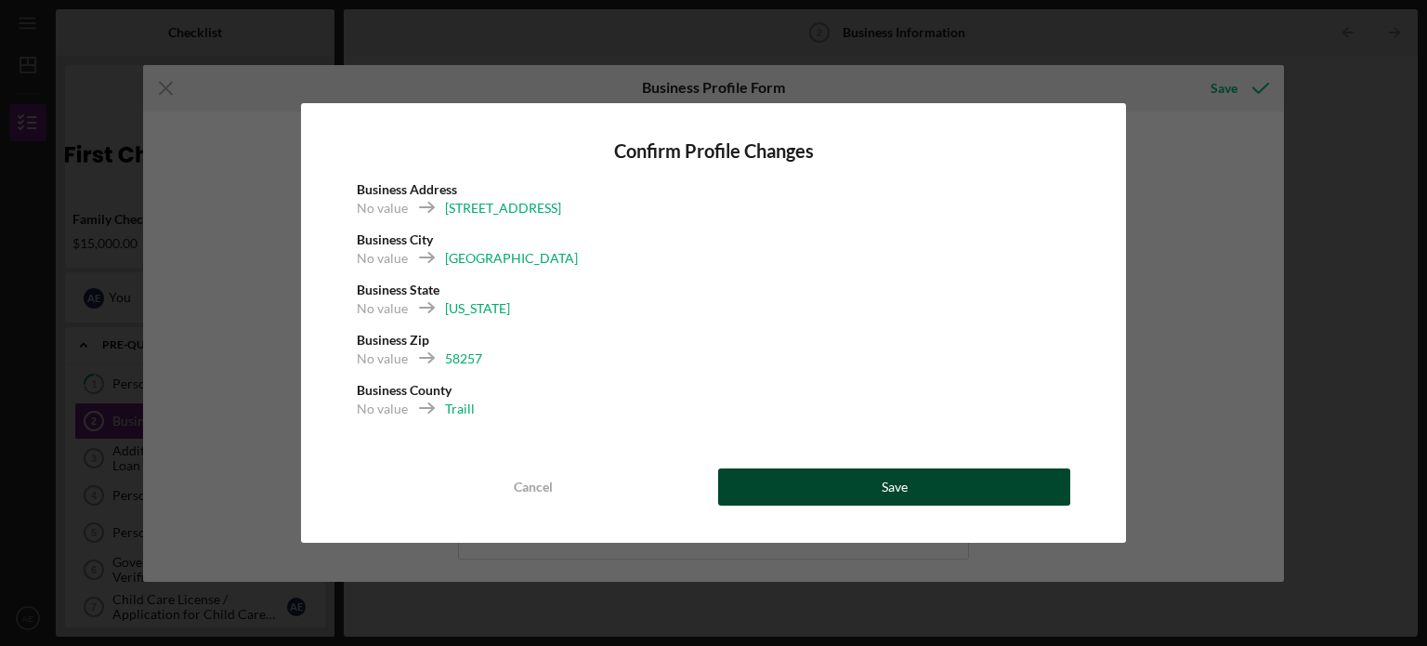
click at [959, 501] on button "Save" at bounding box center [894, 486] width 352 height 37
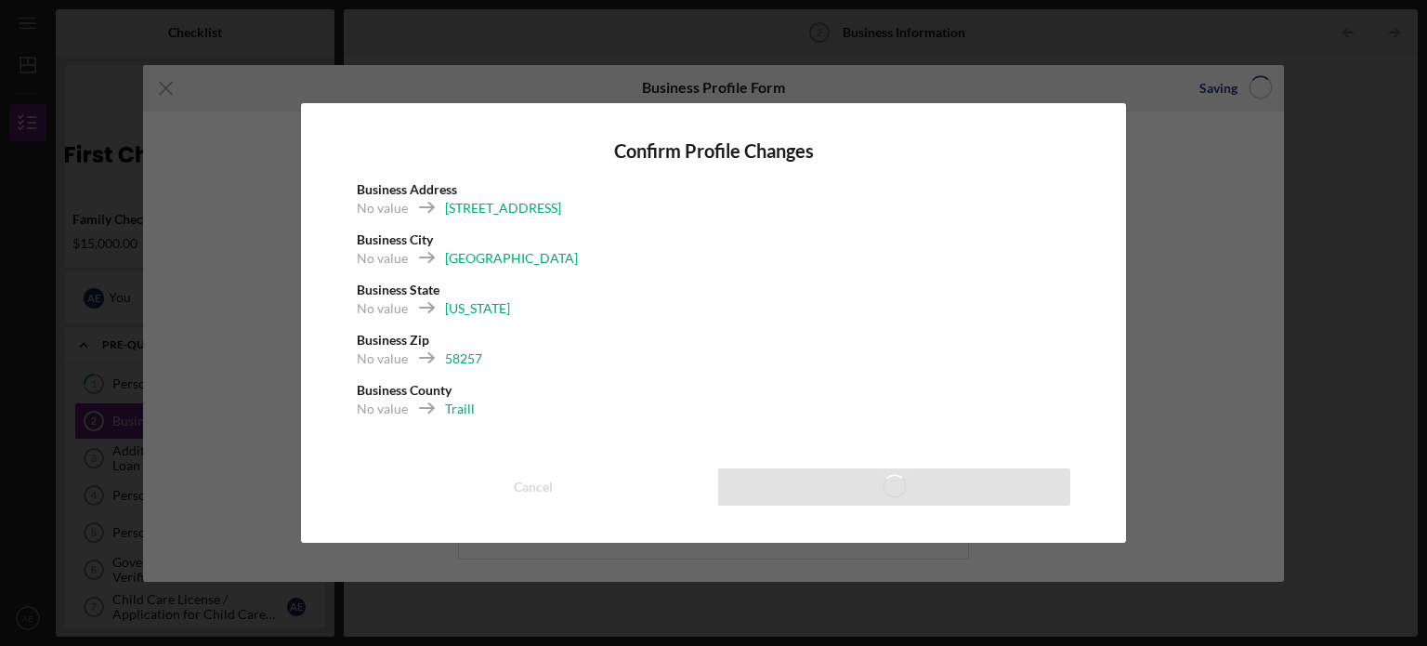
click at [1256, 194] on div "Confirm Profile Changes Business Address [STREET_ADDRESS] No value [US_STATE] B…" at bounding box center [713, 323] width 1427 height 646
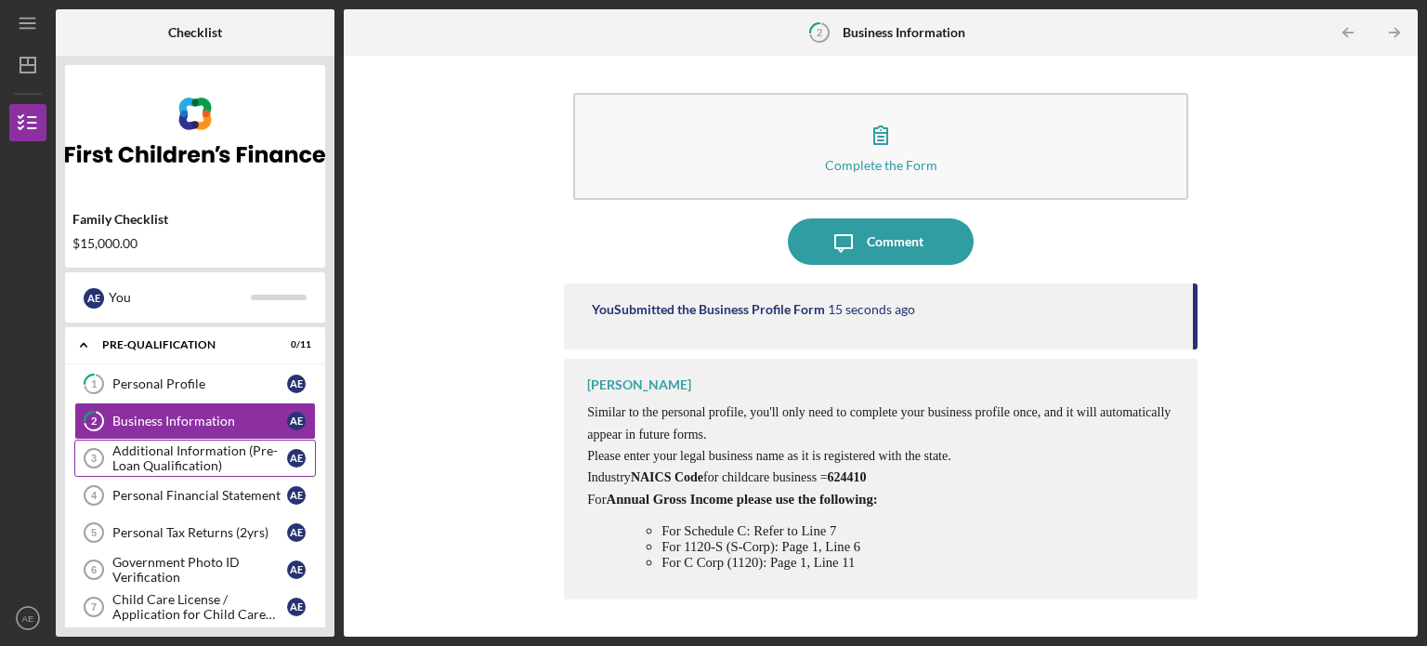
click at [174, 463] on div "Additional Information (Pre-Loan Qualification)" at bounding box center [199, 458] width 175 height 30
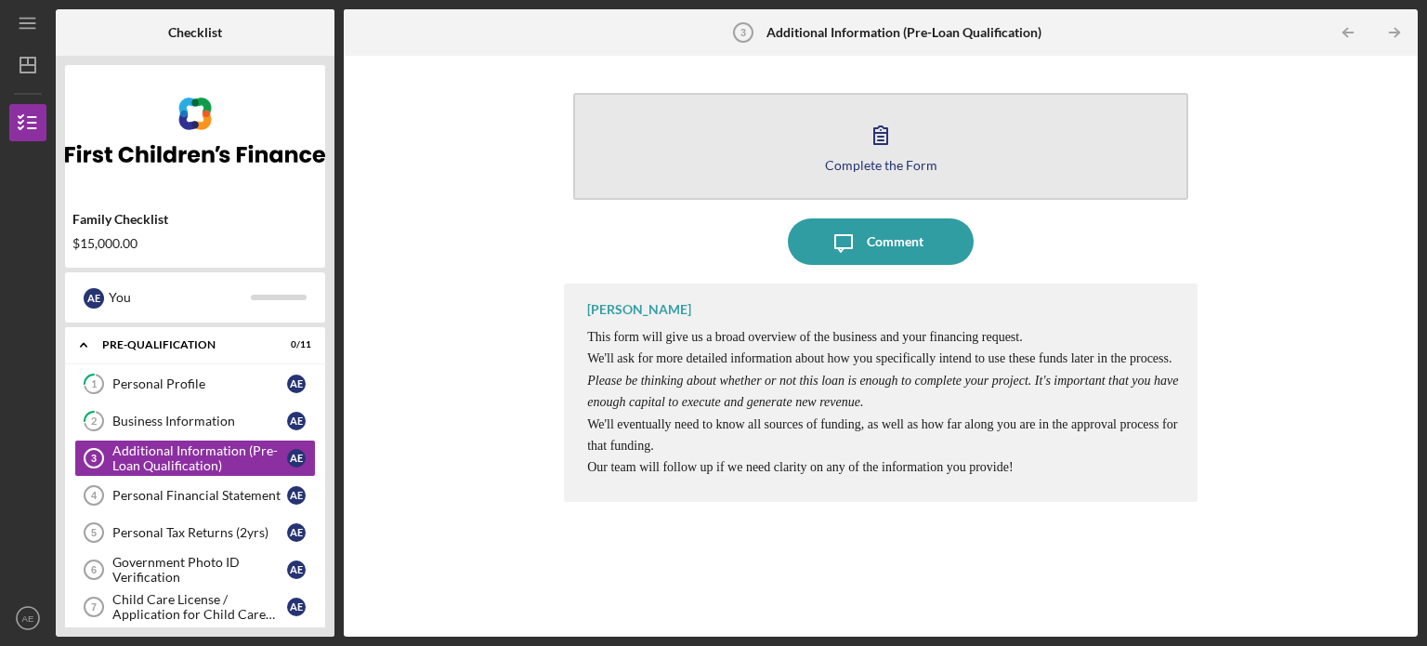
click at [883, 152] on icon "button" at bounding box center [881, 135] width 46 height 46
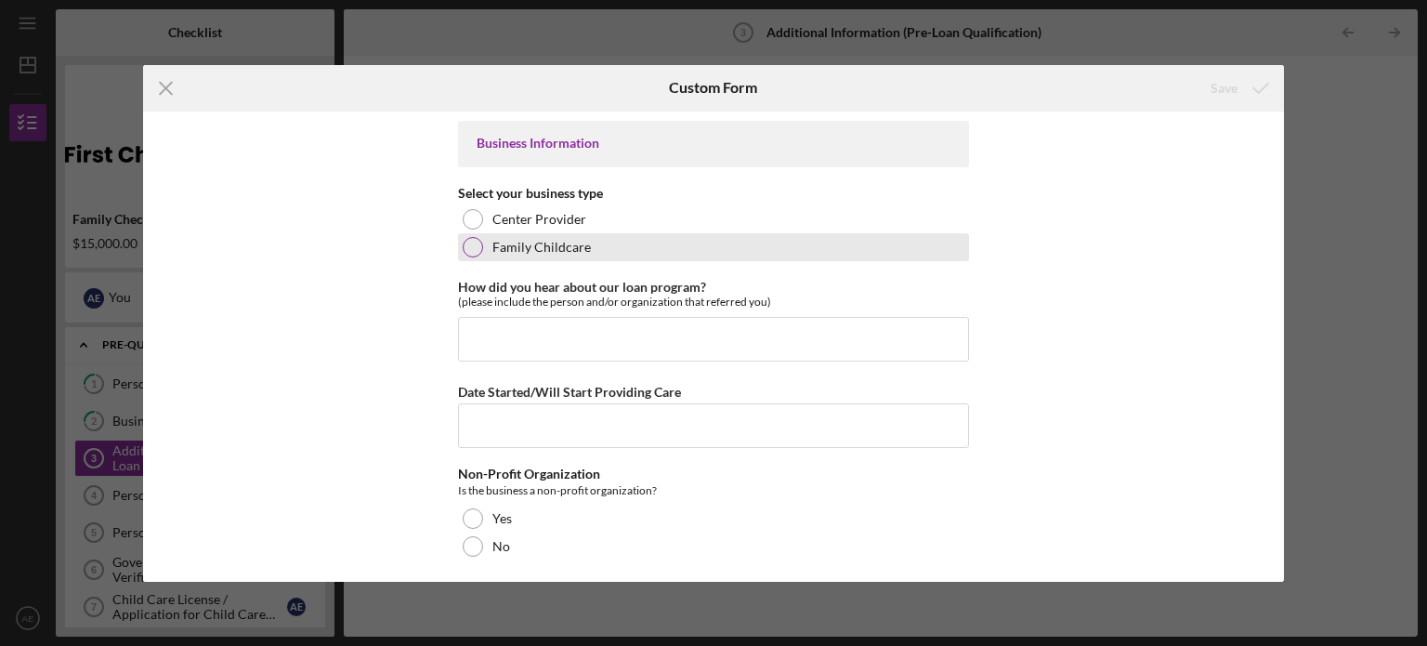
click at [468, 253] on div at bounding box center [473, 247] width 20 height 20
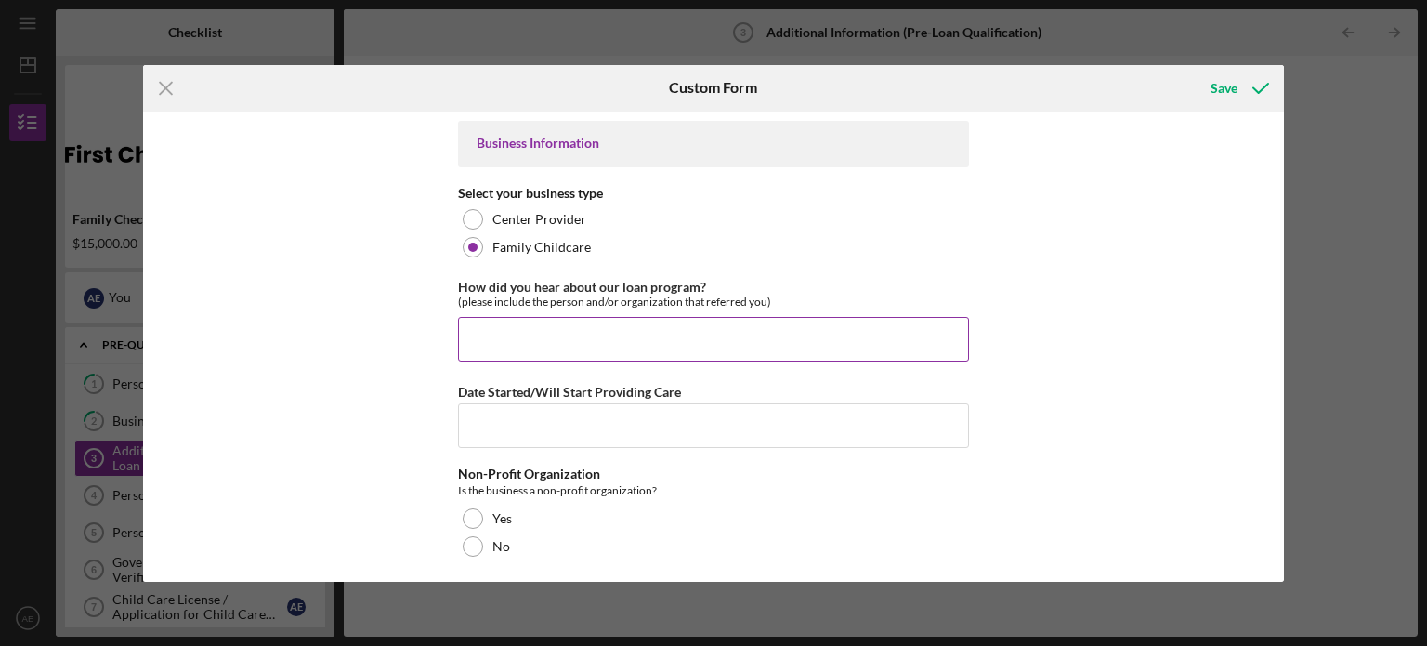
click at [588, 335] on input "How did you hear about our loan program?" at bounding box center [713, 339] width 511 height 45
type input "Through a corhort"
click at [546, 419] on input "Date Started/Will Start Providing Care" at bounding box center [713, 425] width 511 height 45
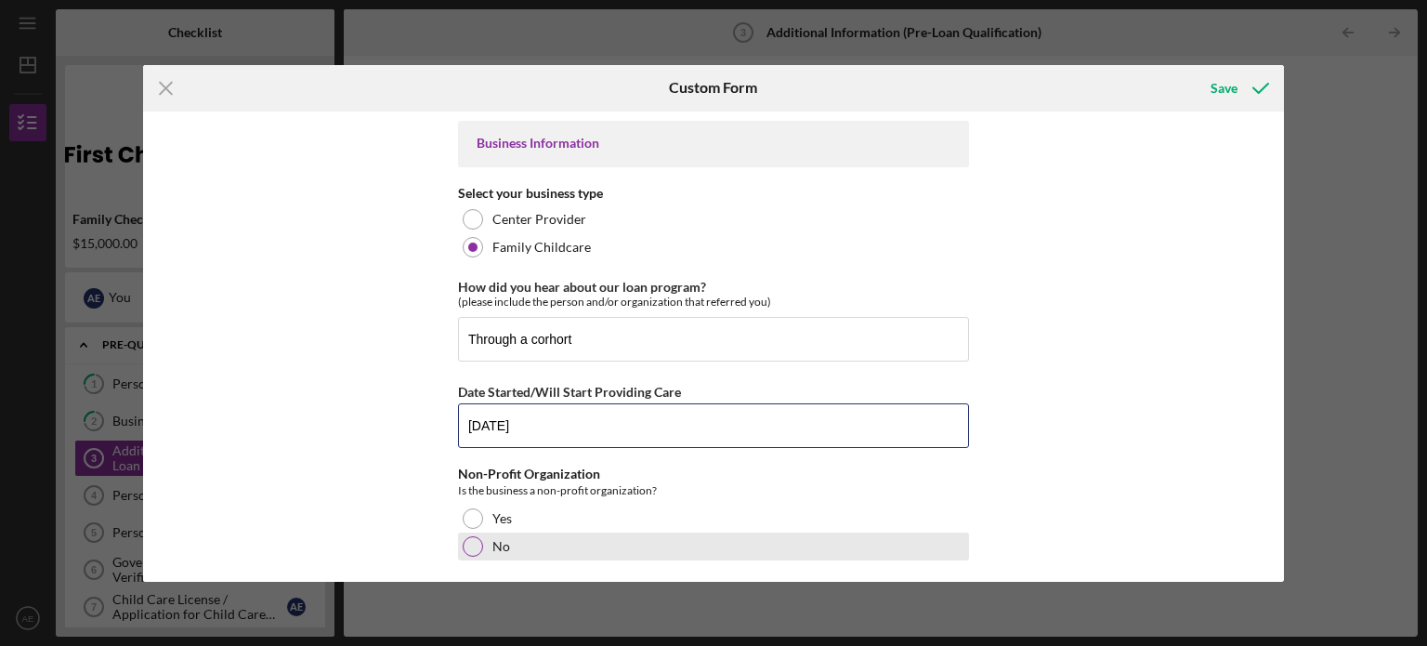
type input "[DATE]"
click at [468, 545] on div at bounding box center [473, 546] width 20 height 20
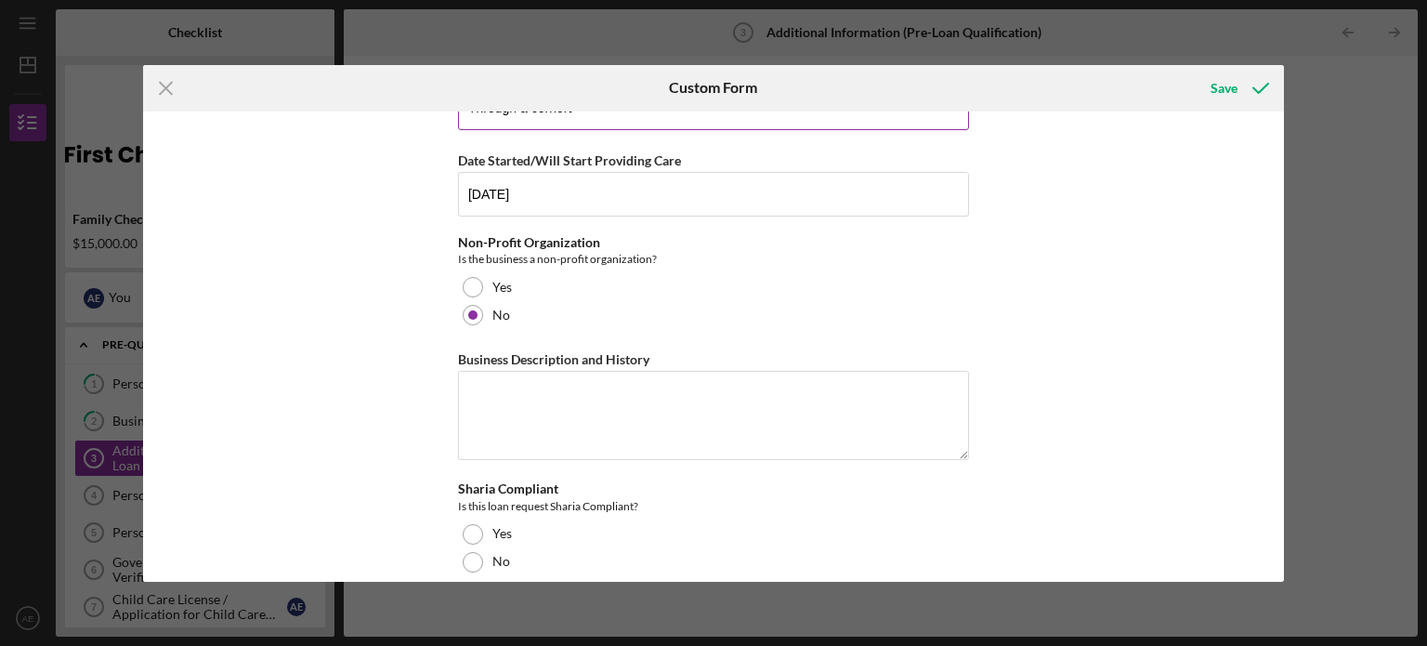
scroll to position [253, 0]
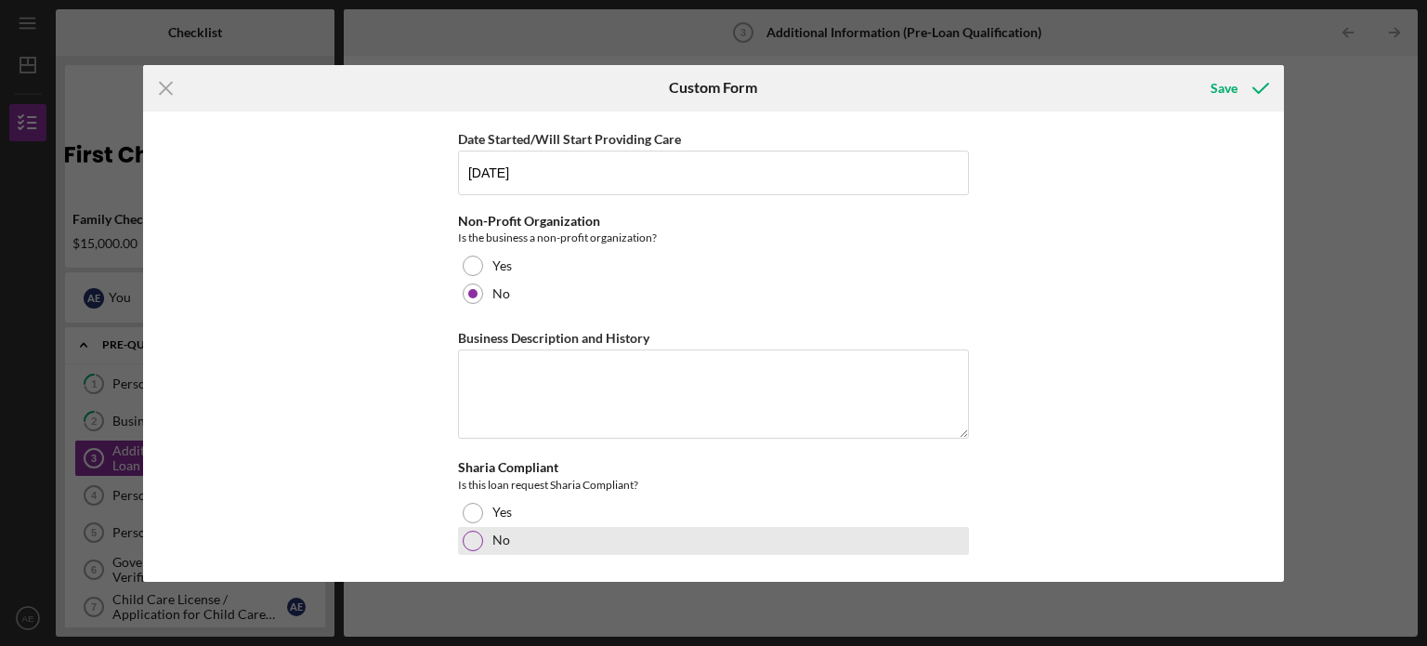
click at [469, 542] on div at bounding box center [473, 541] width 20 height 20
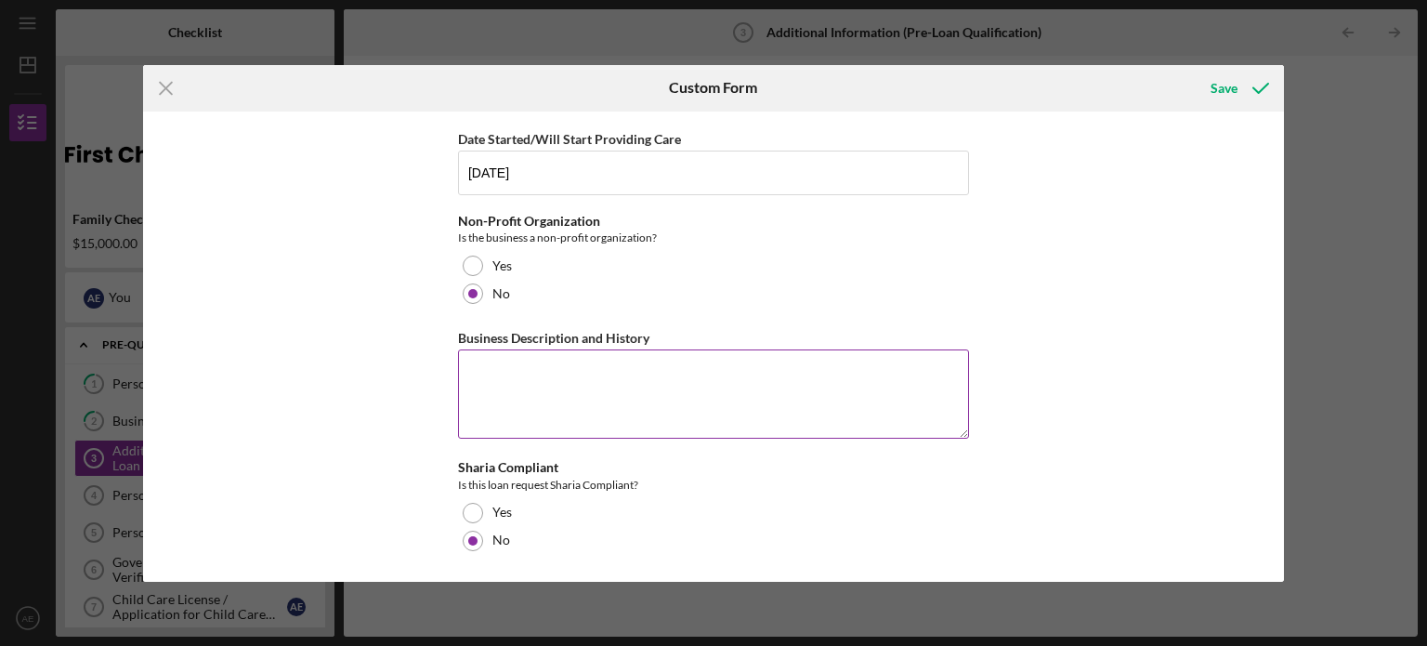
click at [663, 361] on textarea "Business Description and History" at bounding box center [713, 393] width 511 height 89
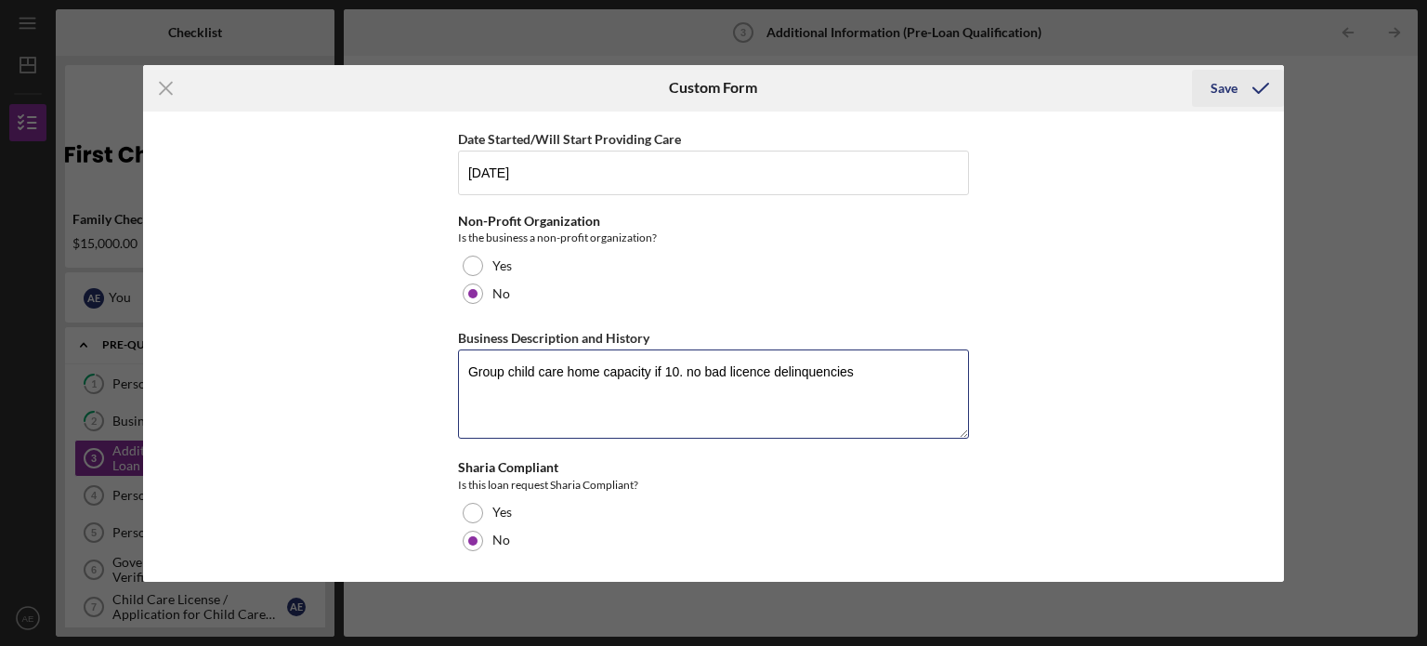
type textarea "Group child care home capacity if 10. no bad licence delinquencies"
click at [1219, 86] on div "Save" at bounding box center [1224, 88] width 27 height 37
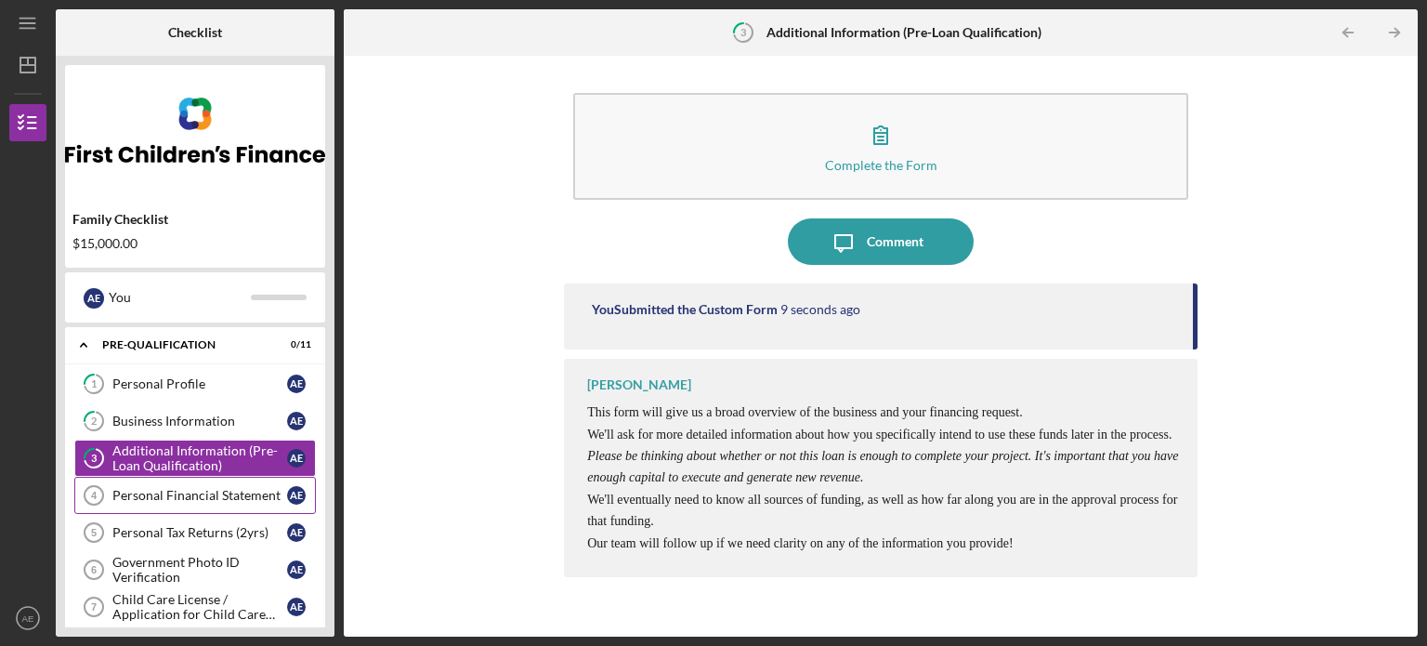
click at [180, 496] on div "Personal Financial Statement" at bounding box center [199, 495] width 175 height 15
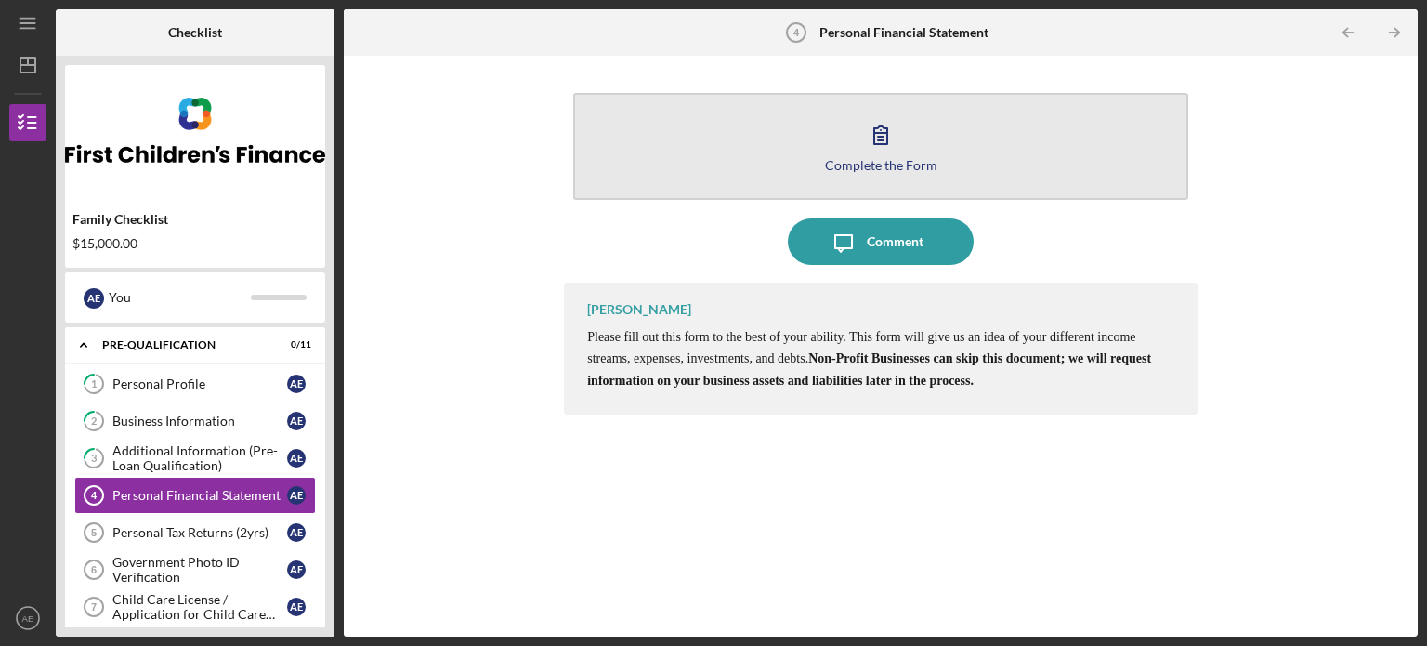
click at [879, 140] on icon "button" at bounding box center [880, 135] width 13 height 18
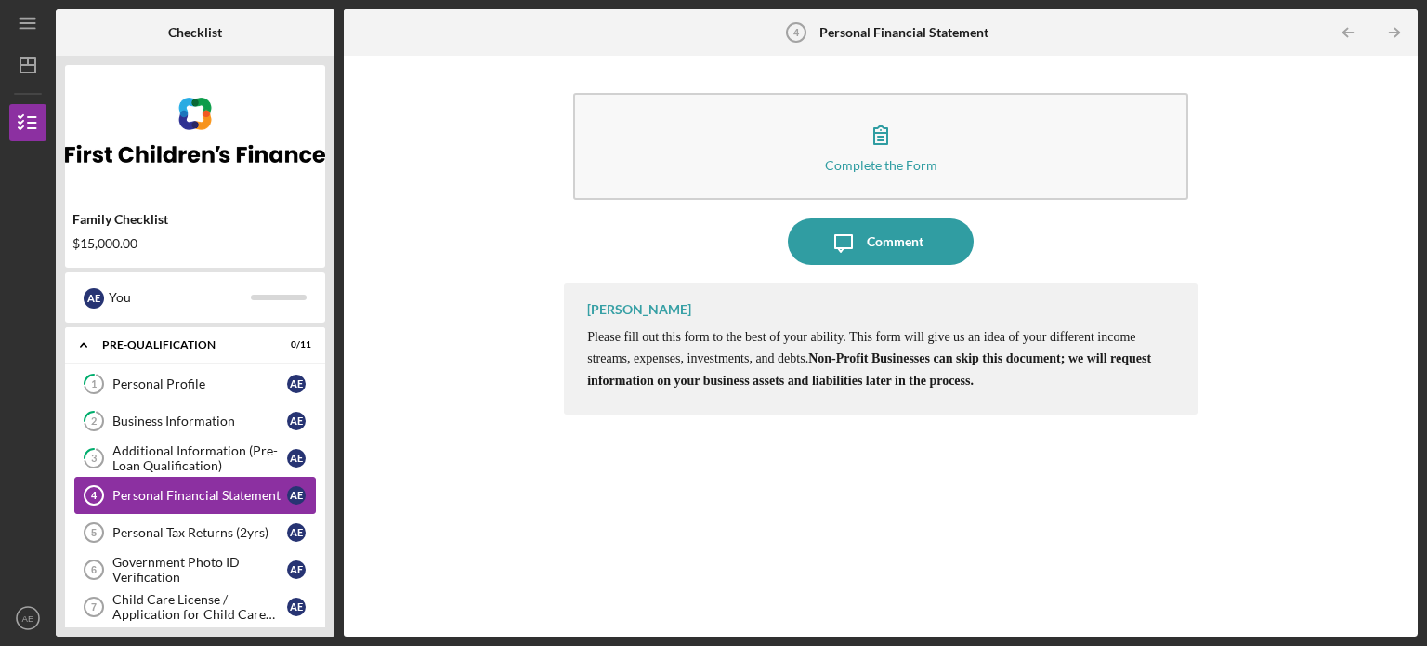
click at [209, 496] on div "Personal Financial Statement" at bounding box center [199, 495] width 175 height 15
click at [40, 625] on icon "AE" at bounding box center [27, 618] width 37 height 46
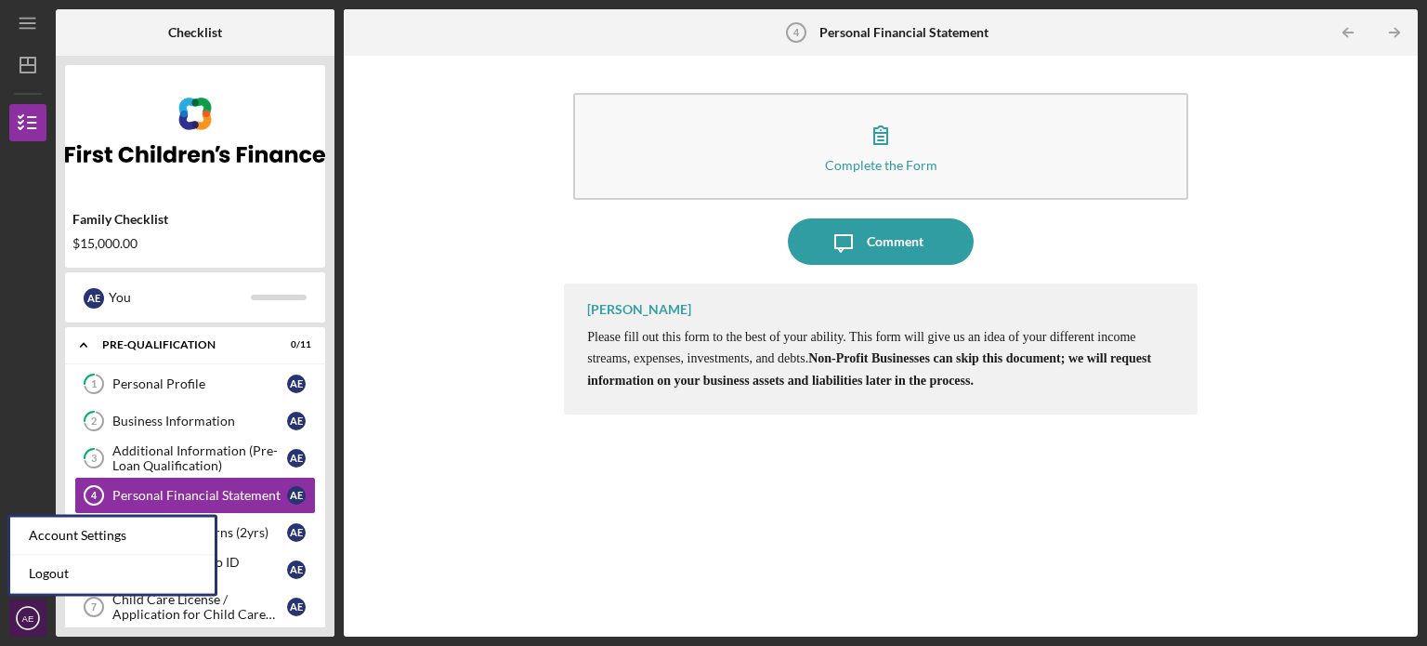
click at [40, 624] on icon "AE" at bounding box center [27, 618] width 37 height 46
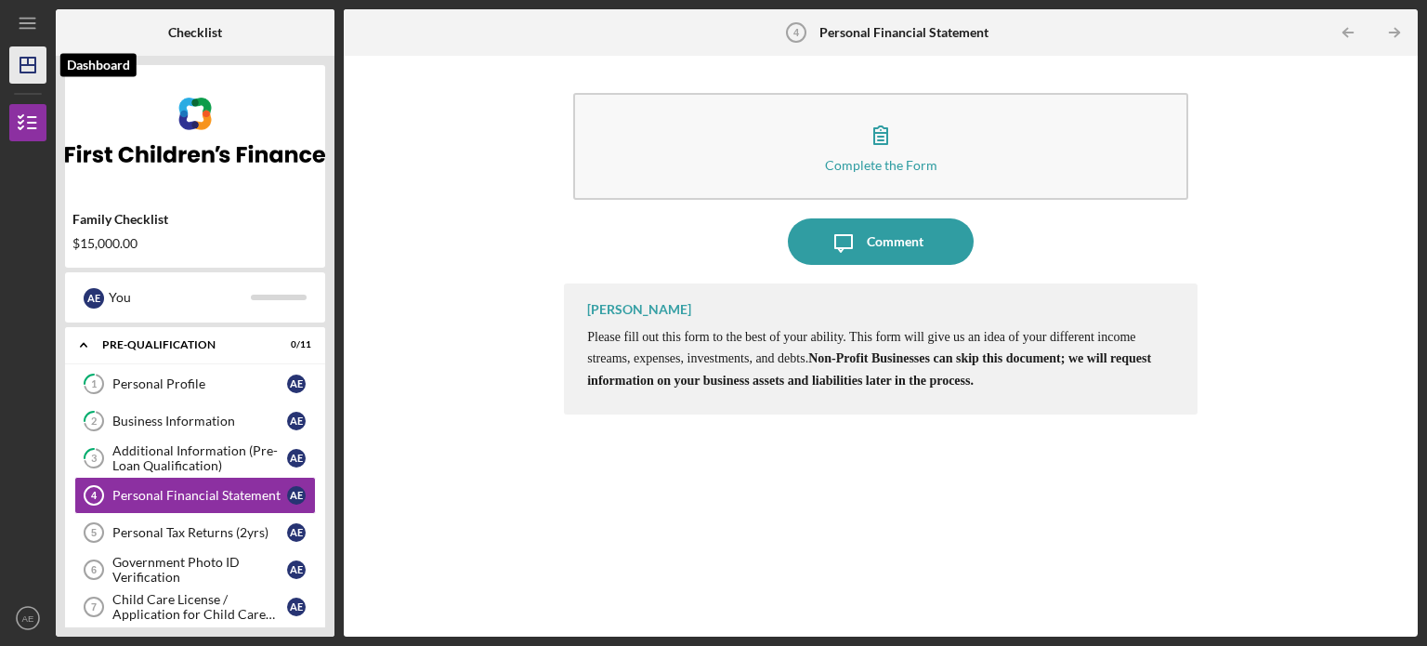
click at [23, 65] on line "button" at bounding box center [27, 65] width 15 height 0
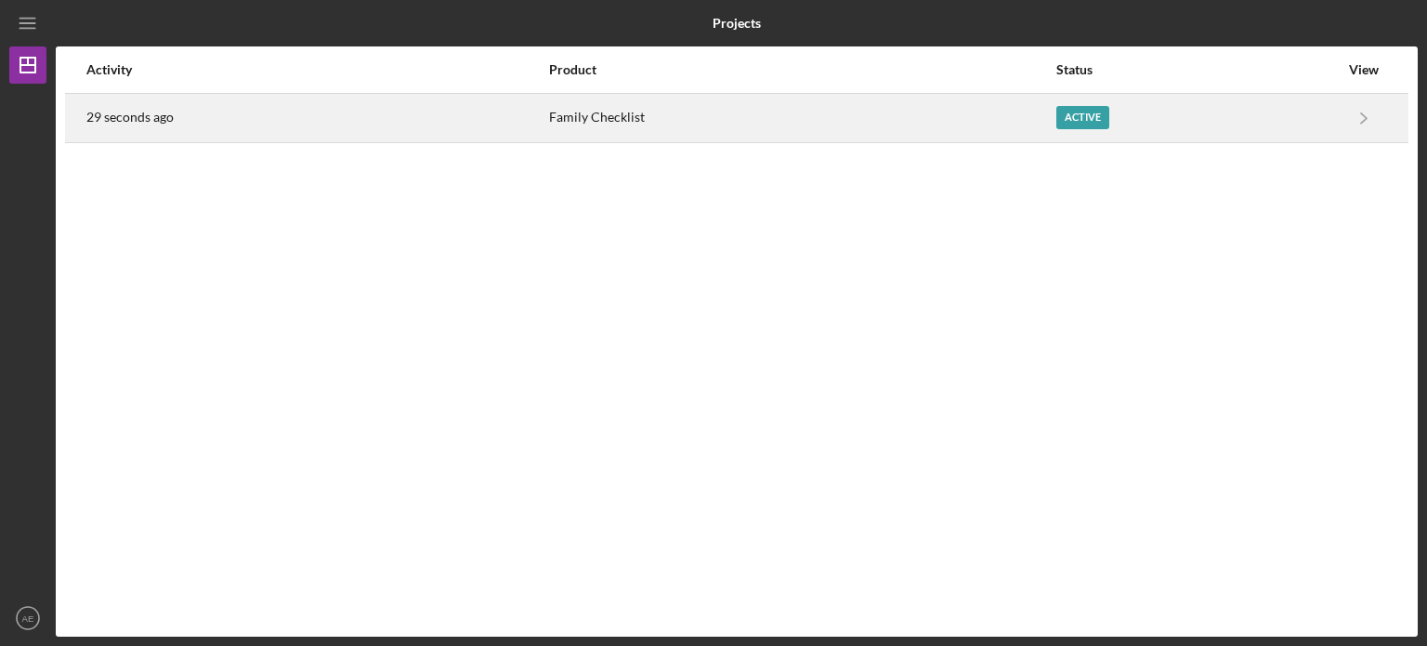
click at [647, 123] on div "Family Checklist" at bounding box center [801, 118] width 505 height 46
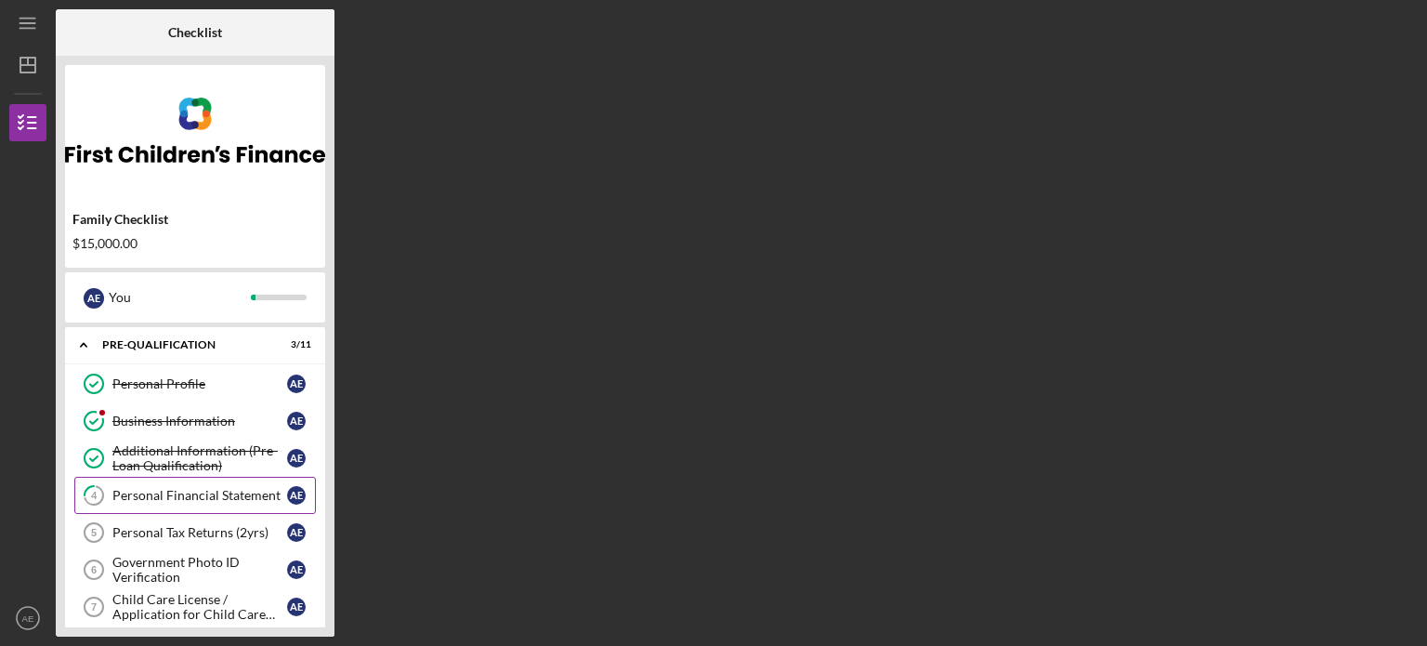
click at [153, 497] on div "Personal Financial Statement" at bounding box center [199, 495] width 175 height 15
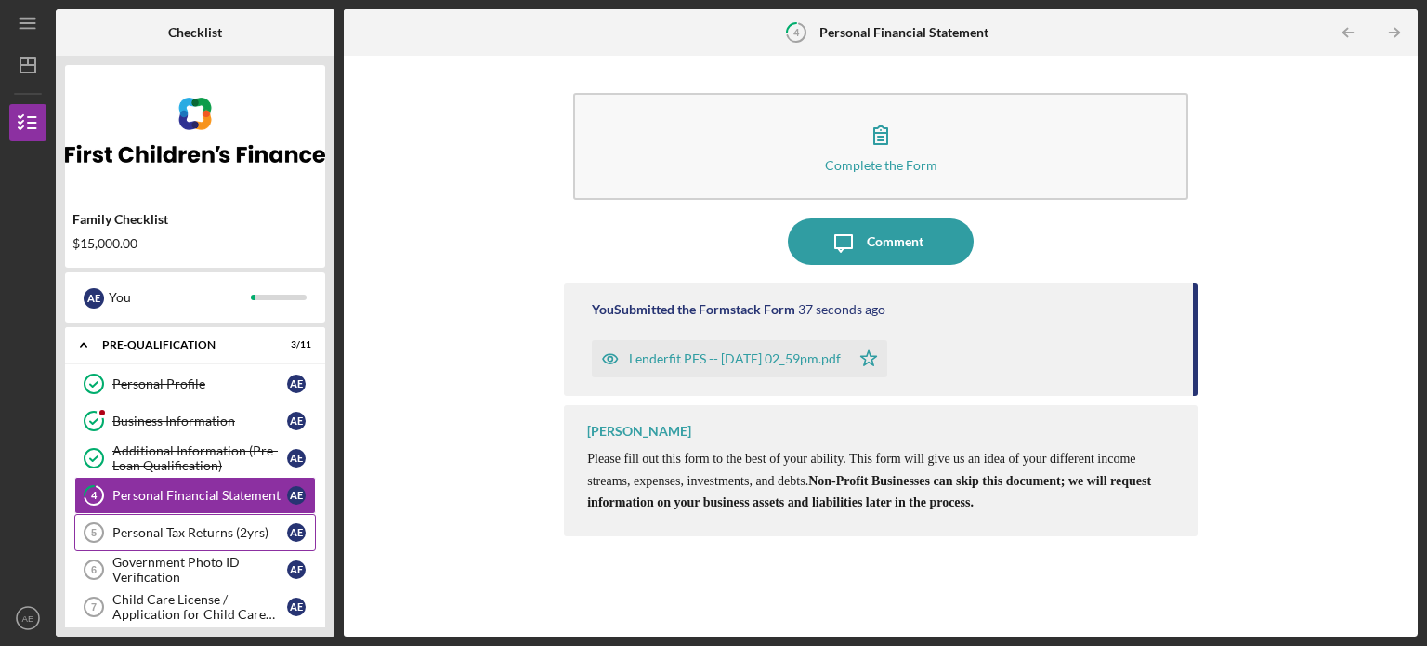
click at [135, 535] on div "Personal Tax Returns (2yrs)" at bounding box center [199, 532] width 175 height 15
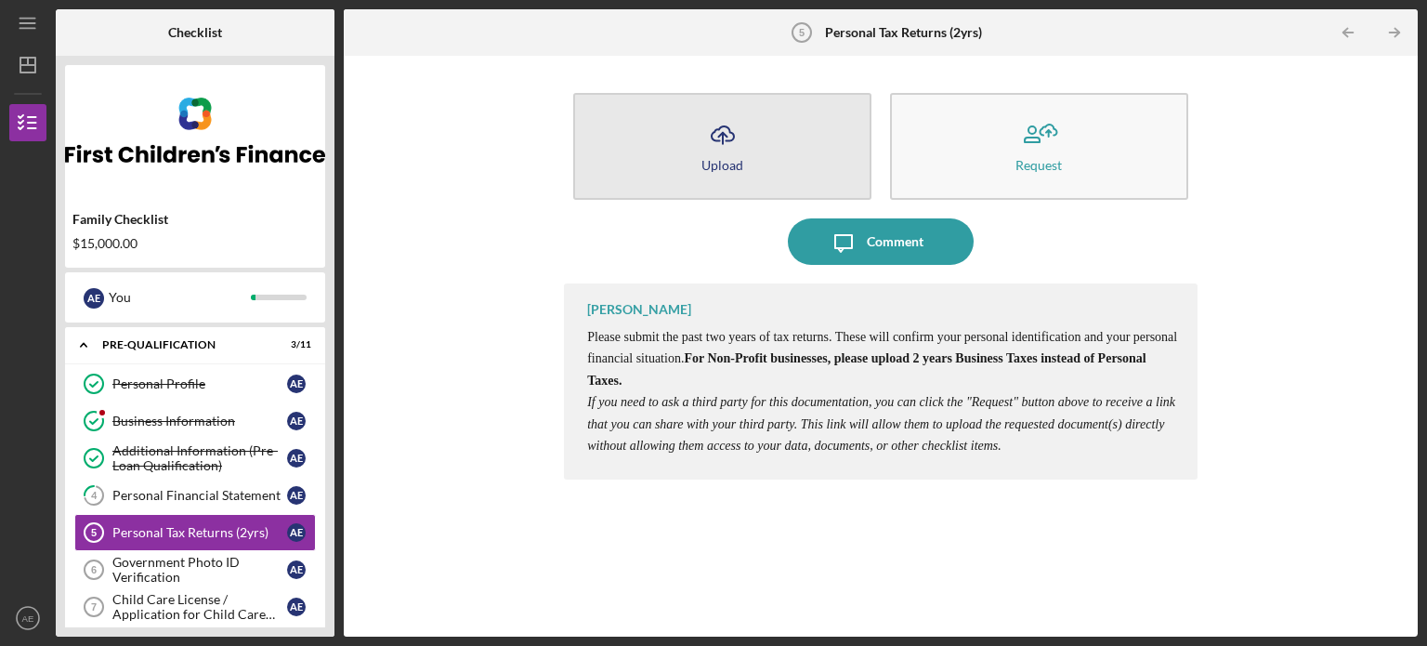
click at [718, 151] on icon "Icon/Upload" at bounding box center [723, 135] width 46 height 46
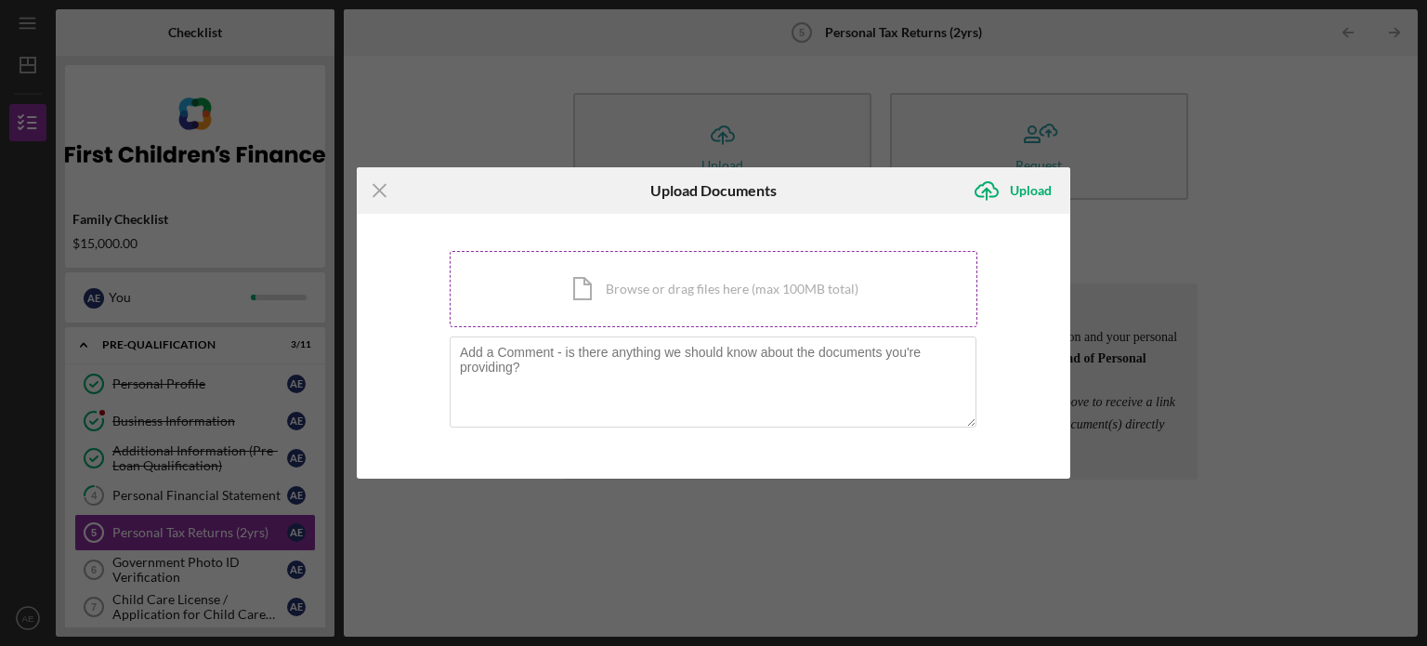
click at [617, 295] on div "Icon/Document Browse or drag files here (max 100MB total) Tap to choose files o…" at bounding box center [714, 289] width 528 height 76
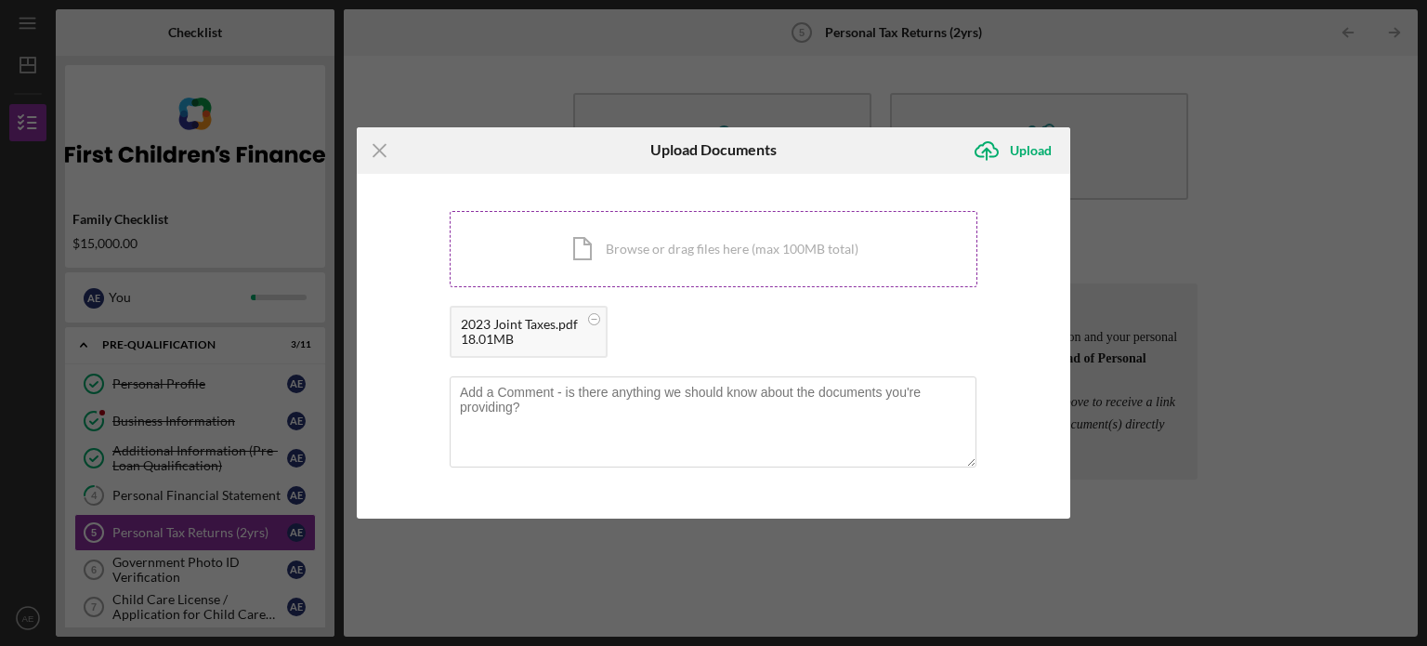
click at [639, 256] on div "Icon/Document Browse or drag files here (max 100MB total) Tap to choose files o…" at bounding box center [714, 249] width 528 height 76
click at [985, 148] on icon "Icon/Upload" at bounding box center [987, 150] width 46 height 46
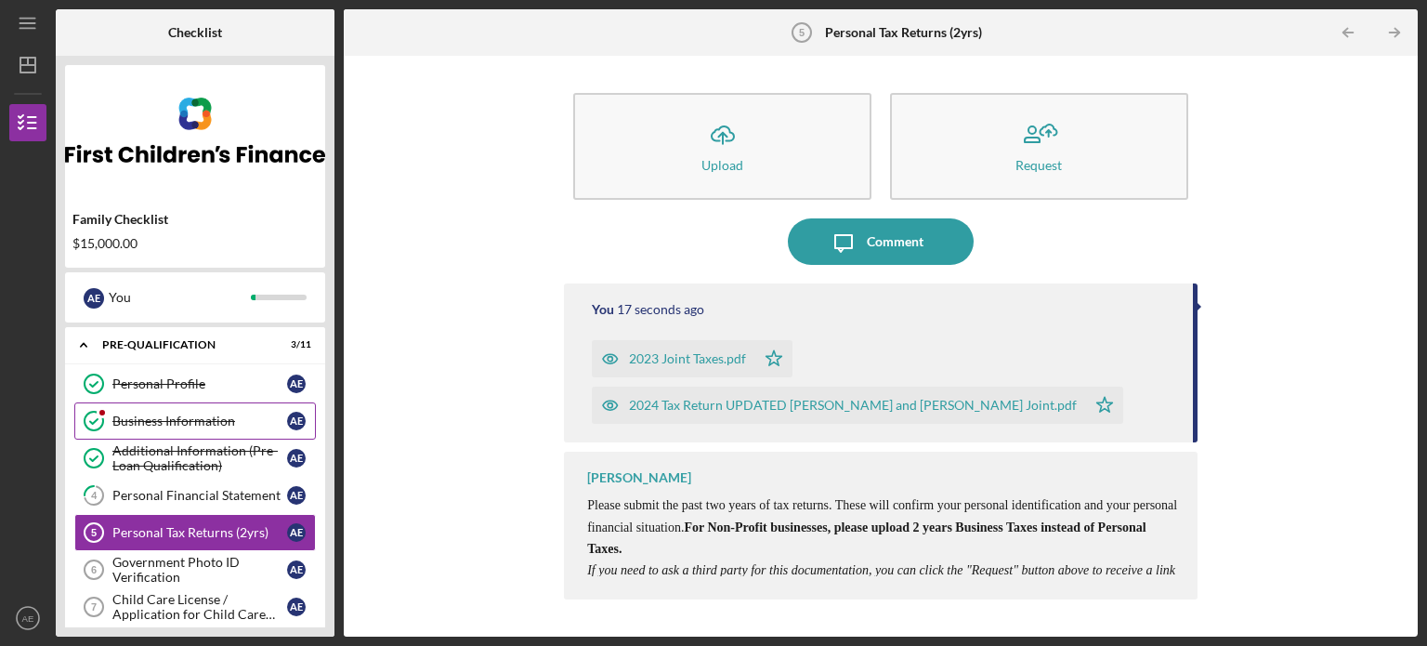
click at [160, 422] on div "Business Information" at bounding box center [199, 420] width 175 height 15
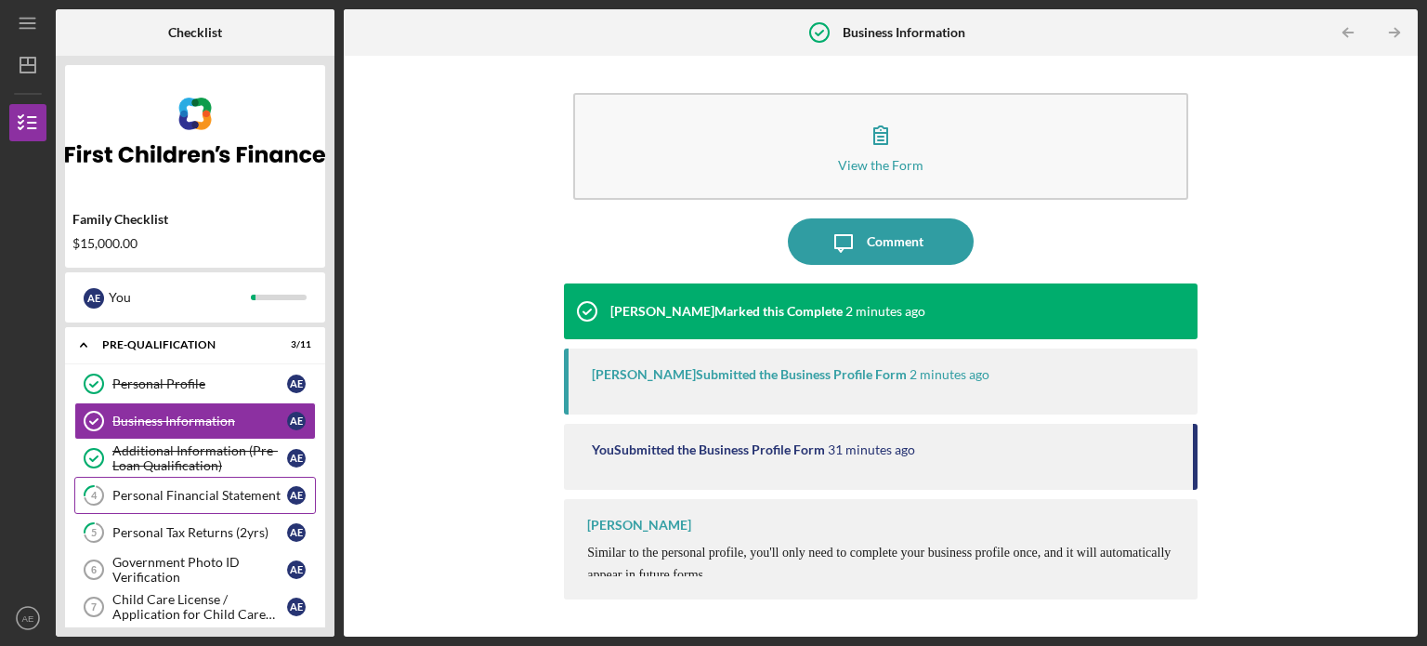
click at [163, 492] on div "Personal Financial Statement" at bounding box center [199, 495] width 175 height 15
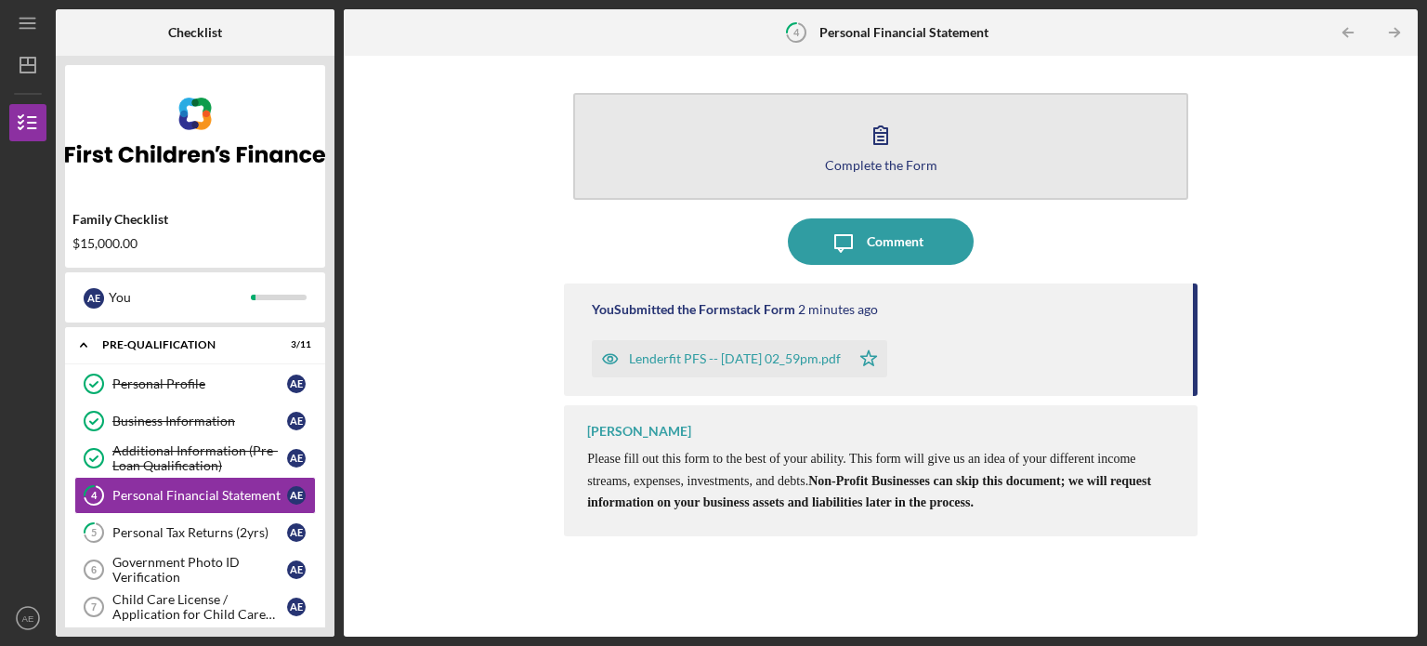
click at [868, 161] on div "Complete the Form" at bounding box center [881, 165] width 112 height 14
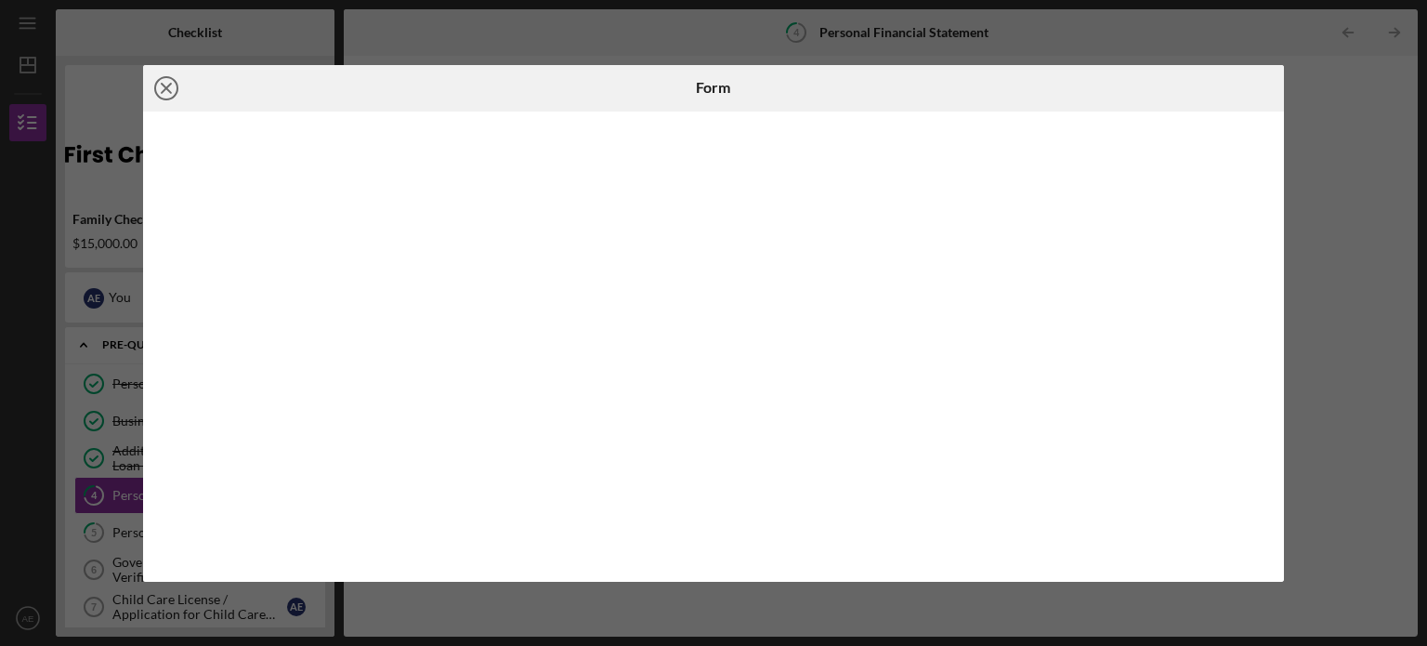
click at [172, 87] on icon "Icon/Close" at bounding box center [166, 88] width 46 height 46
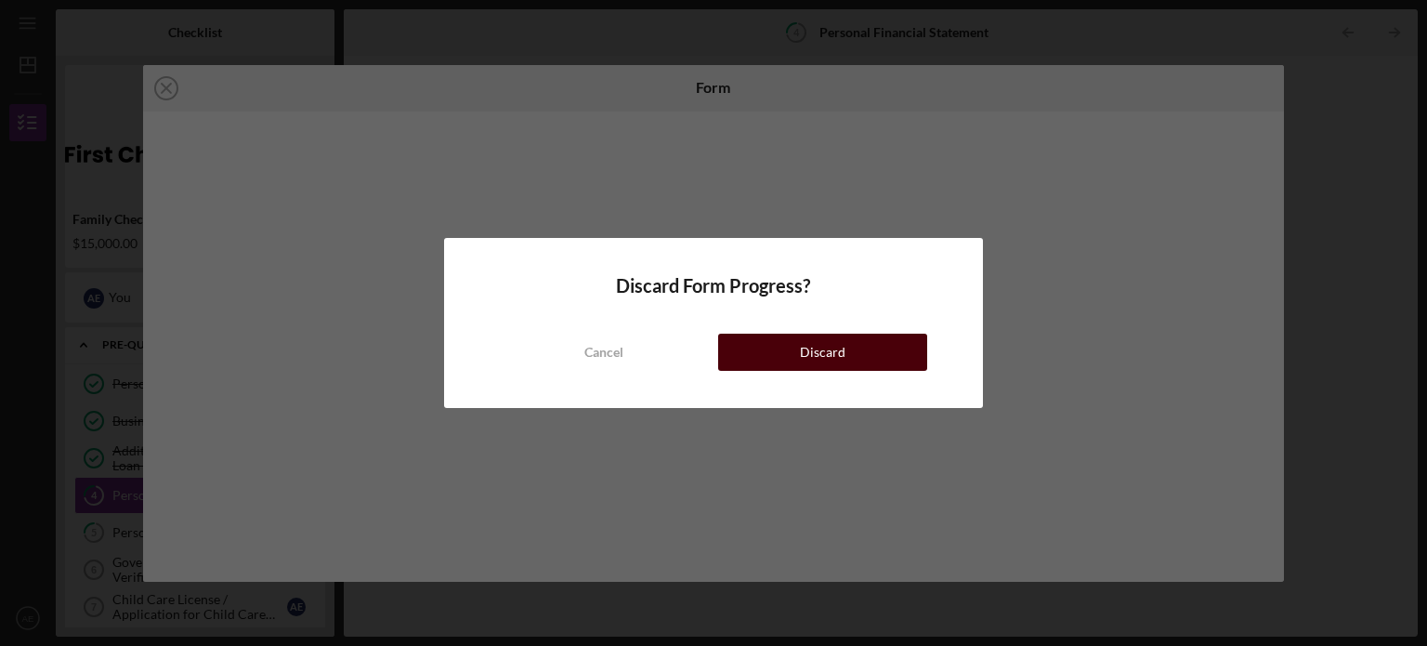
click at [807, 342] on div "Discard" at bounding box center [823, 352] width 46 height 37
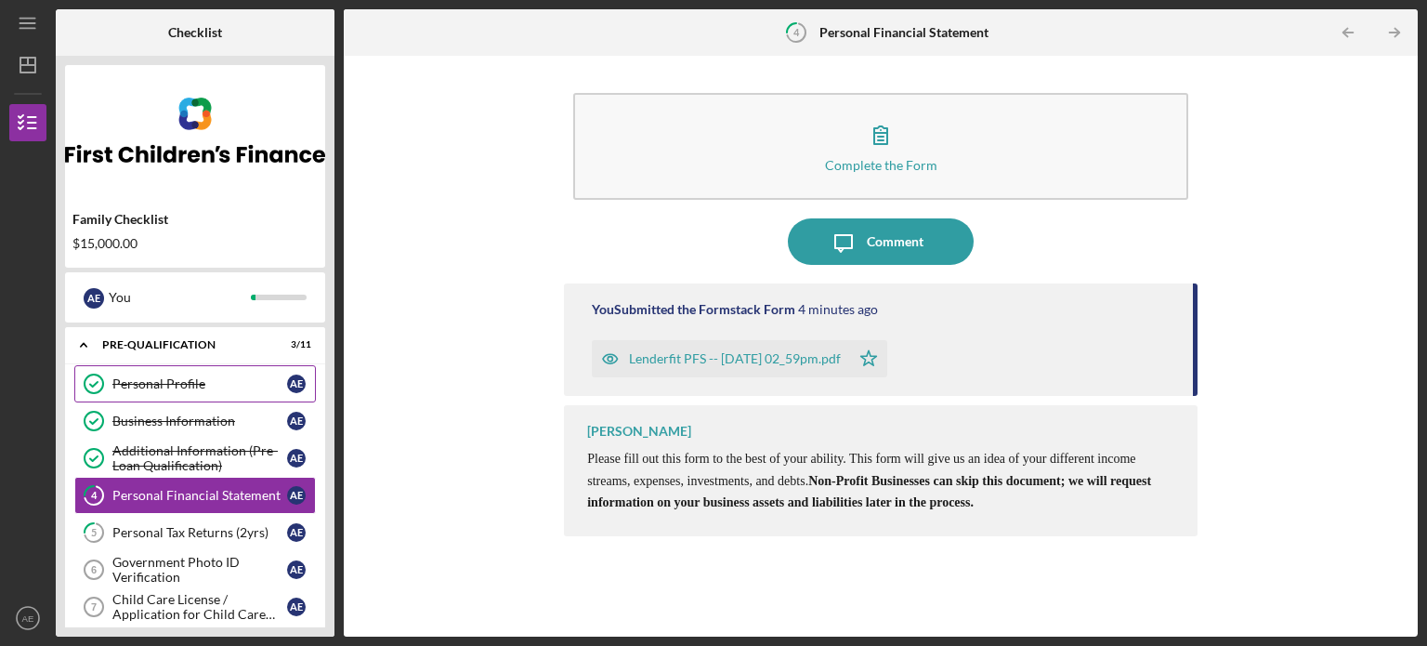
scroll to position [93, 0]
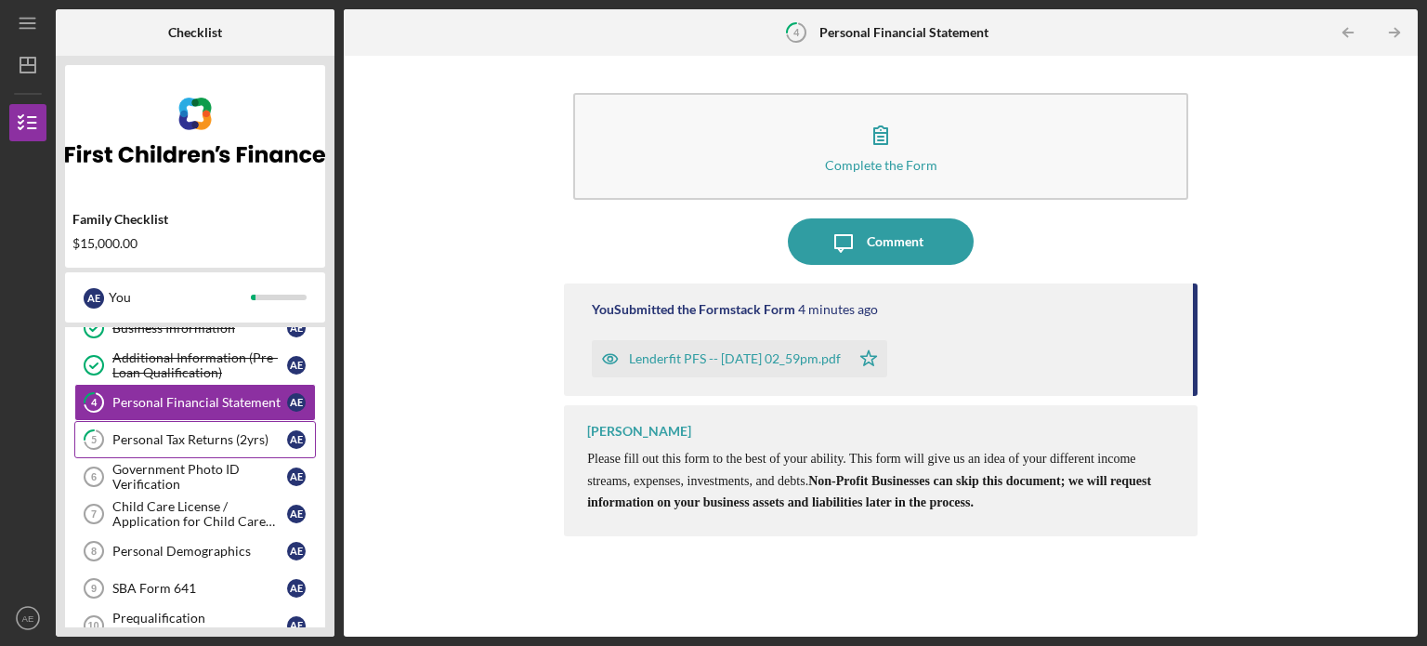
click at [199, 445] on div "Personal Tax Returns (2yrs)" at bounding box center [199, 439] width 175 height 15
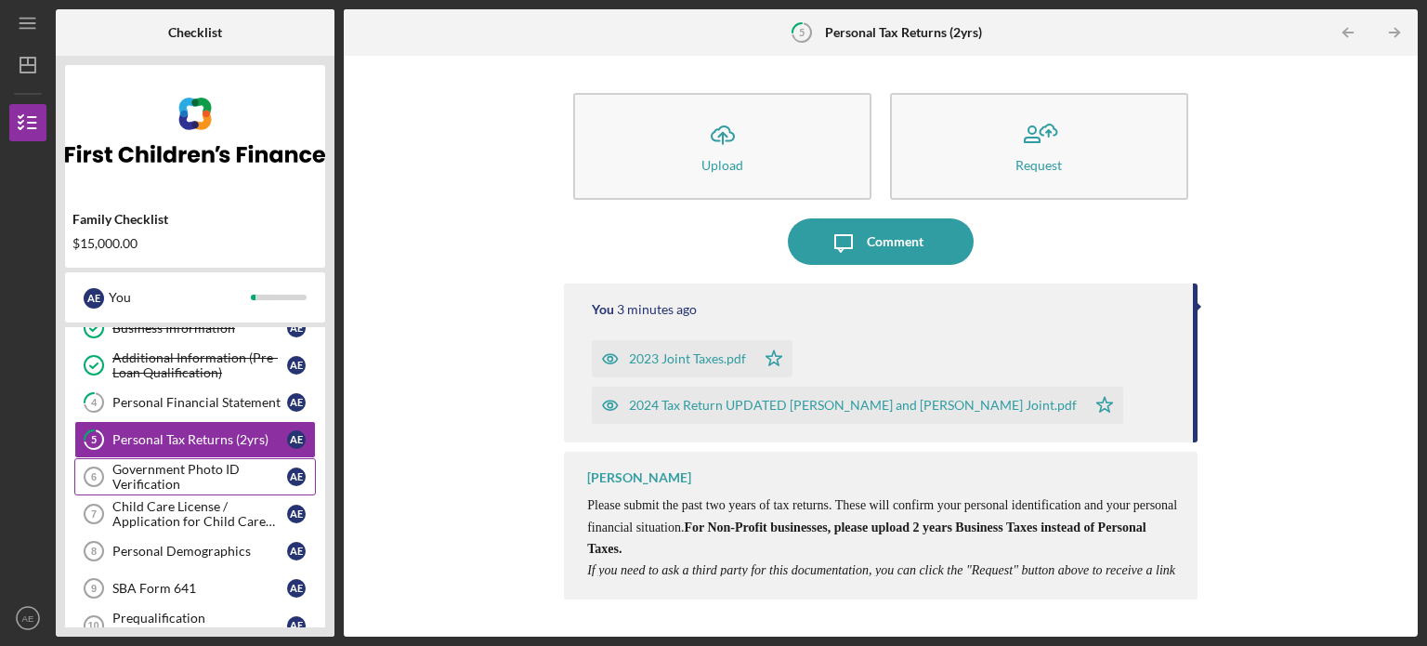
click at [179, 464] on div "Government Photo ID Verification" at bounding box center [199, 477] width 175 height 30
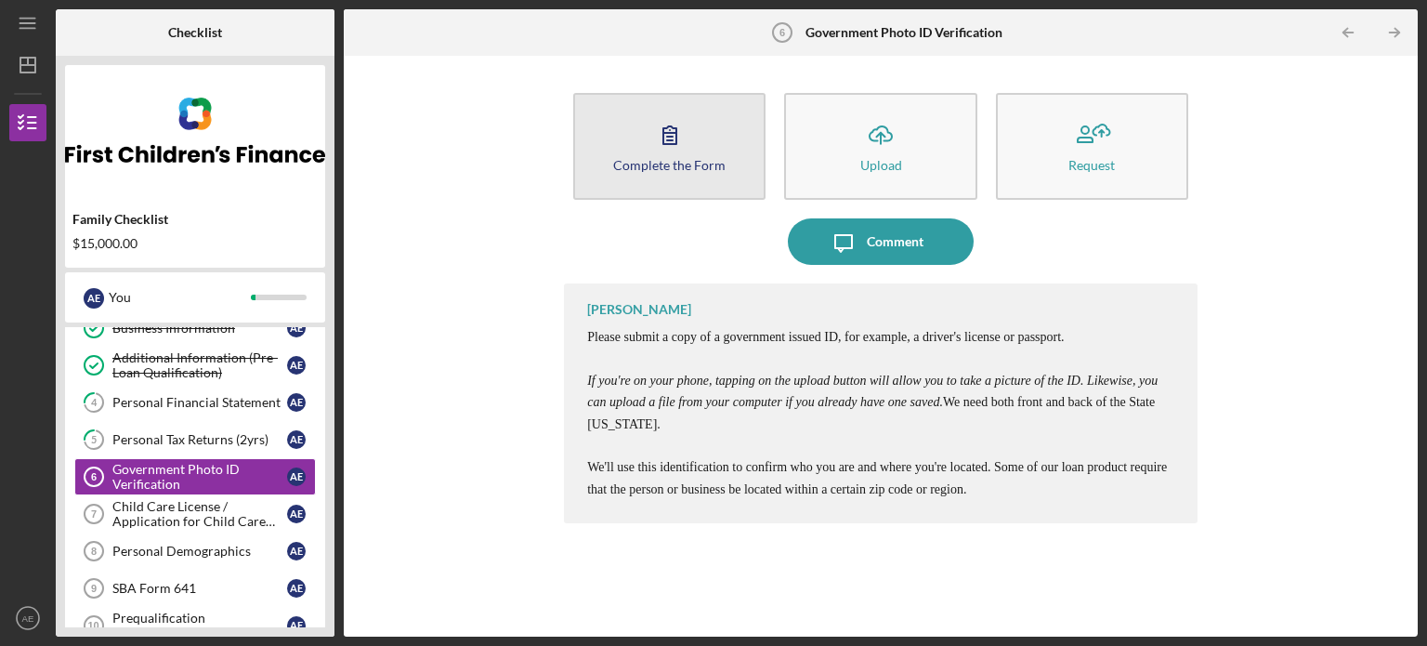
click at [700, 137] on button "Complete the Form Form" at bounding box center [669, 146] width 192 height 107
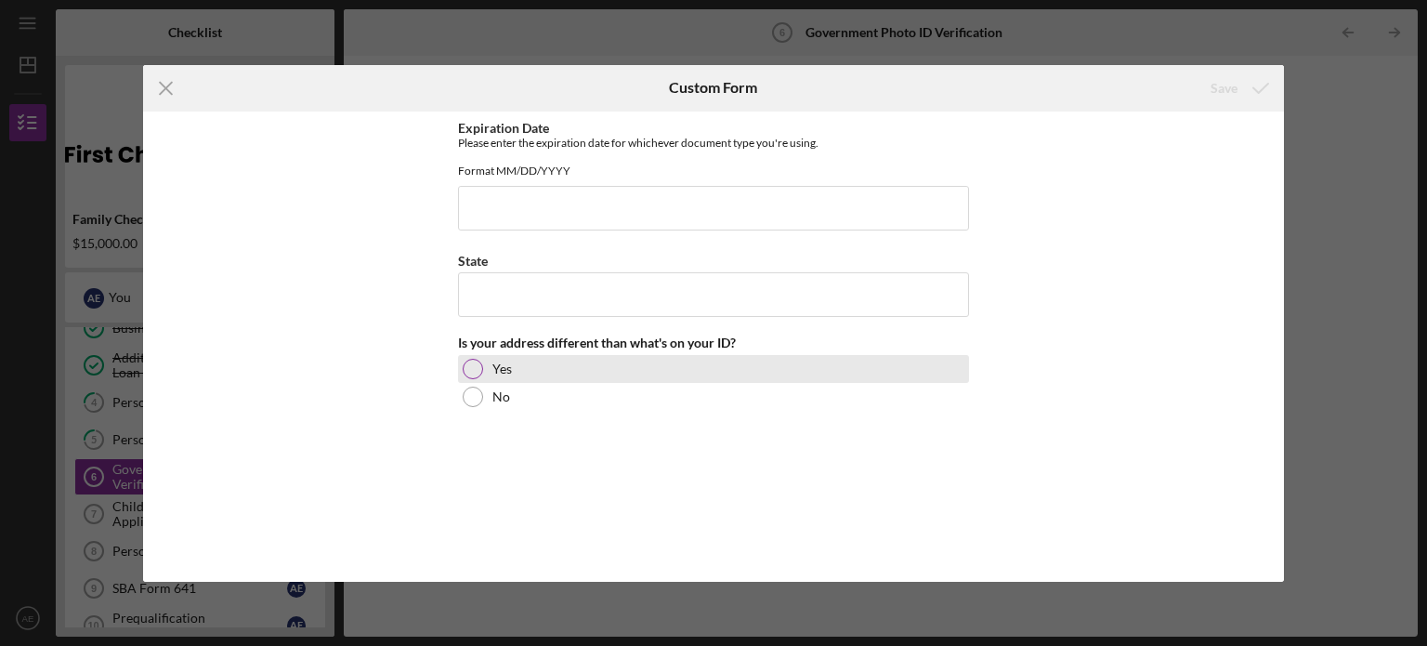
click at [474, 379] on div at bounding box center [473, 369] width 20 height 20
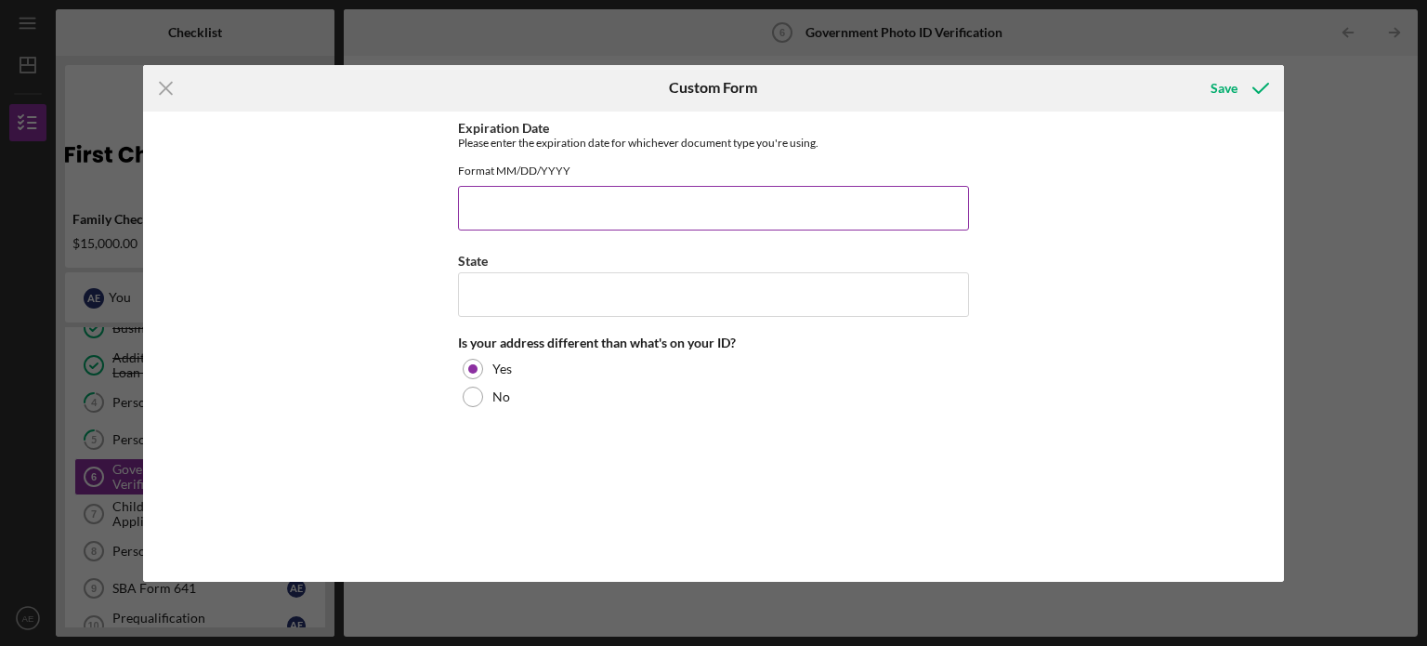
click at [517, 208] on input "Expiration Date" at bounding box center [713, 208] width 511 height 45
type input "[DATE]"
click at [494, 291] on input "State" at bounding box center [713, 294] width 511 height 45
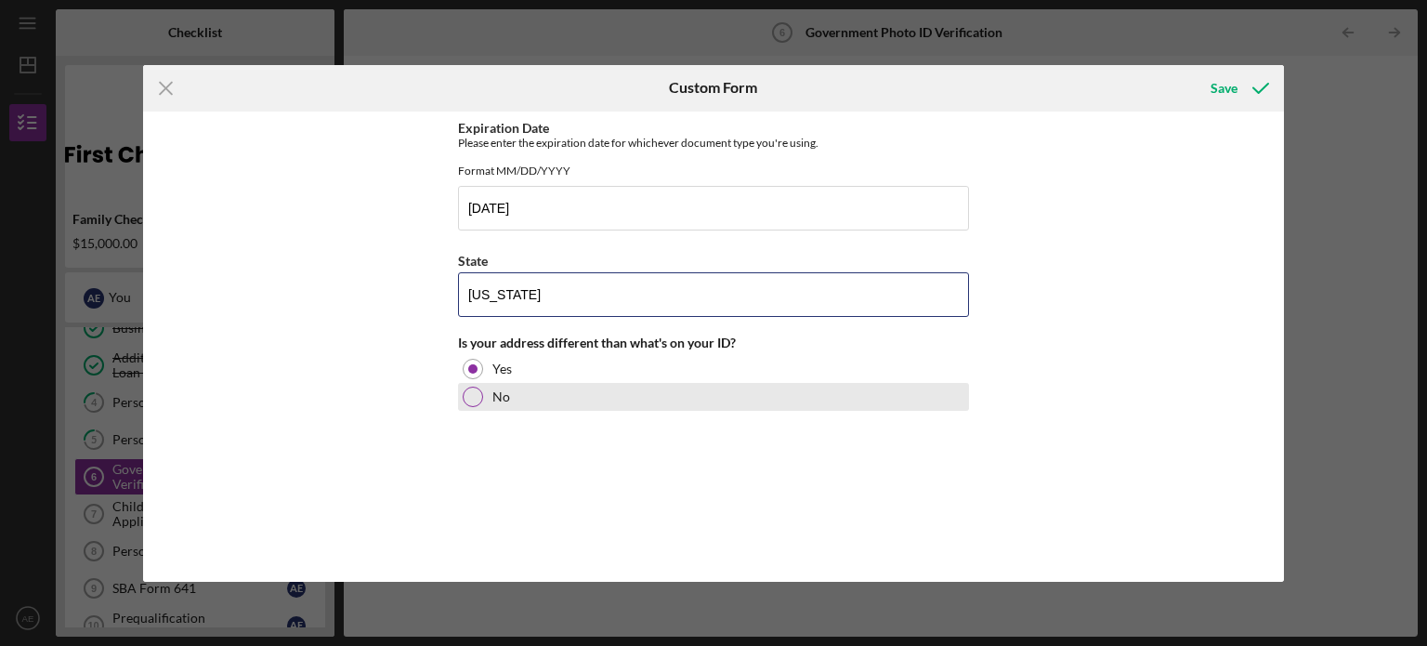
type input "[US_STATE]"
click at [476, 407] on div at bounding box center [473, 397] width 20 height 20
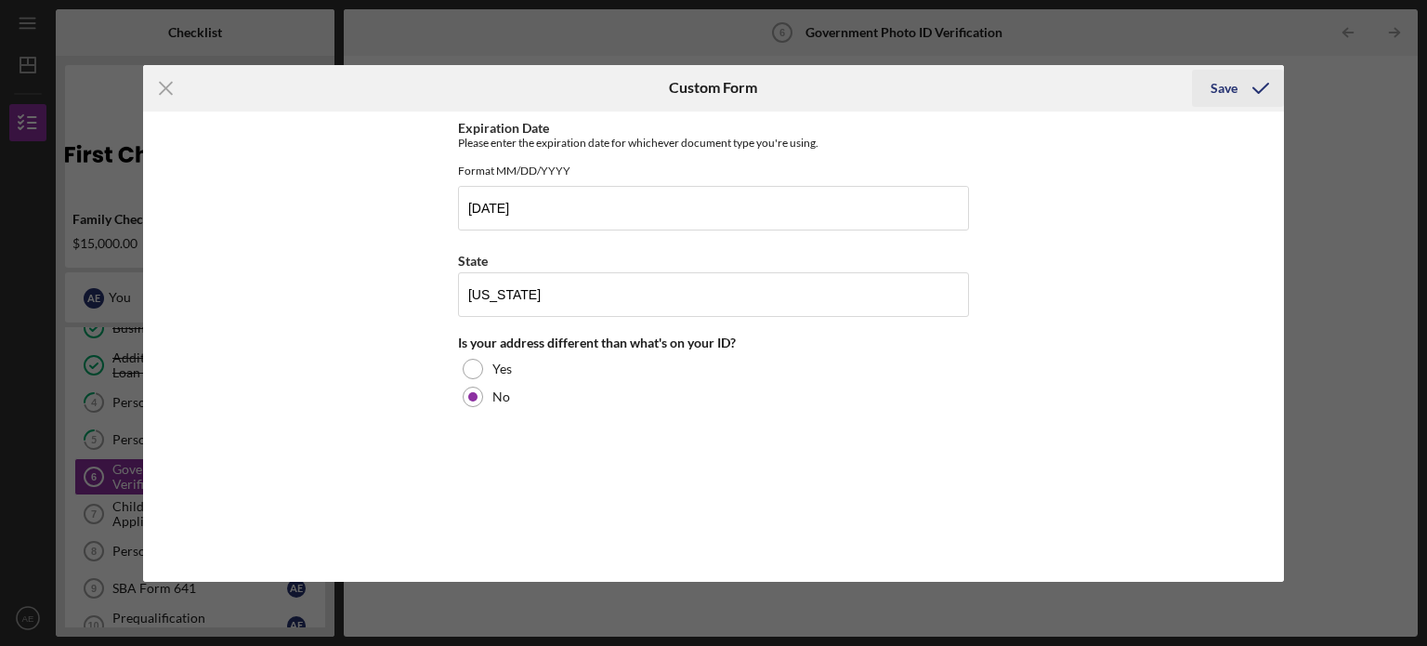
click at [1231, 85] on div "Save" at bounding box center [1224, 88] width 27 height 37
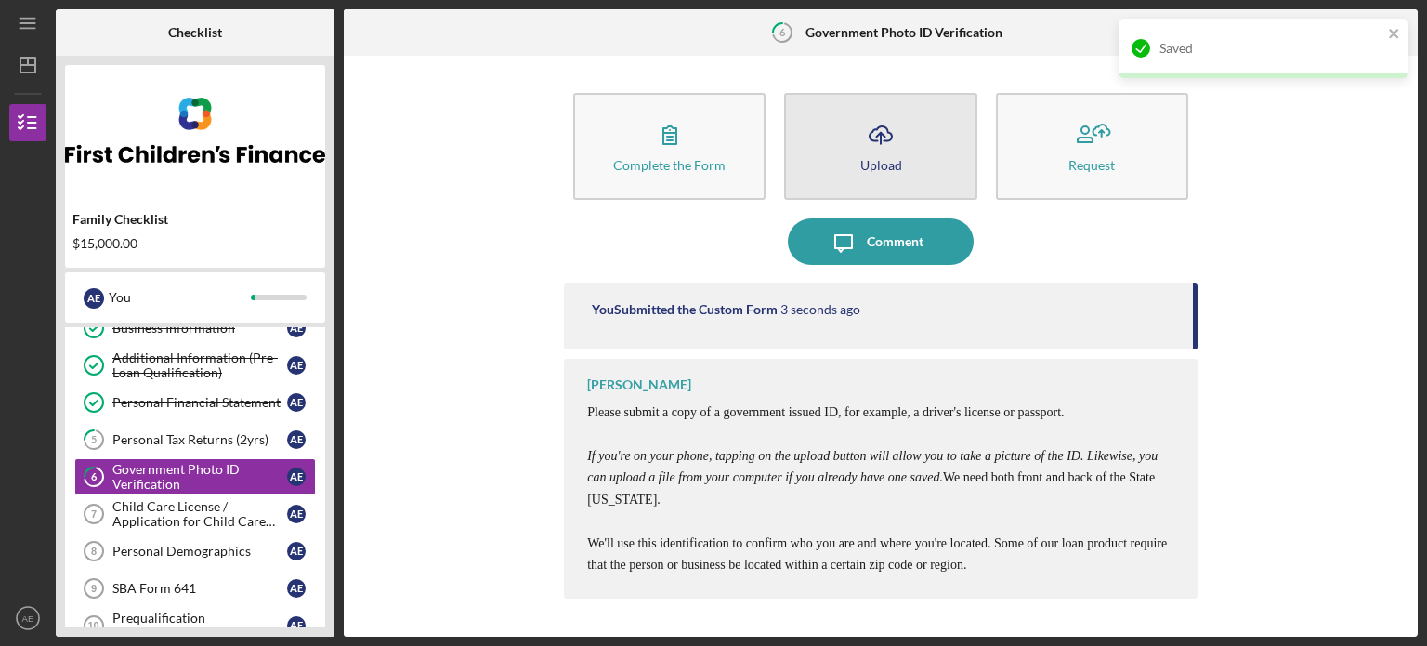
click at [899, 139] on icon "Icon/Upload" at bounding box center [881, 135] width 46 height 46
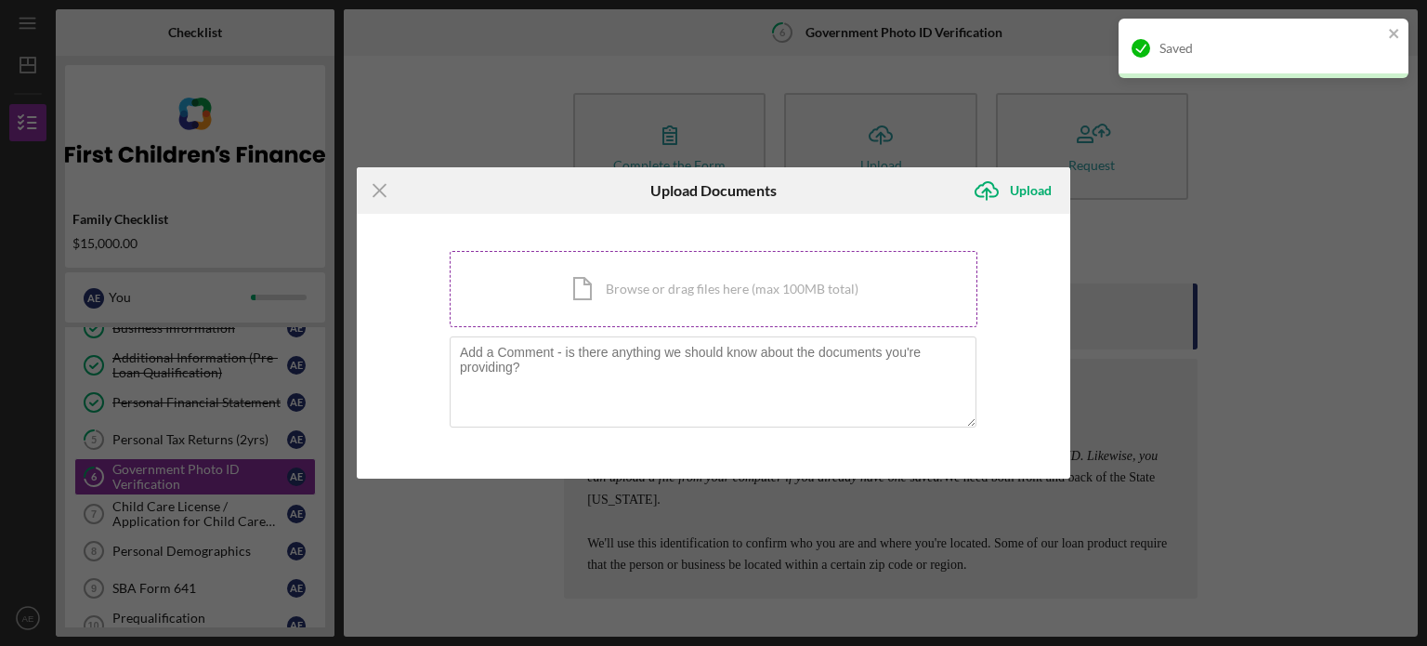
click at [640, 259] on div "Icon/Document Browse or drag files here (max 100MB total) Tap to choose files o…" at bounding box center [714, 289] width 528 height 76
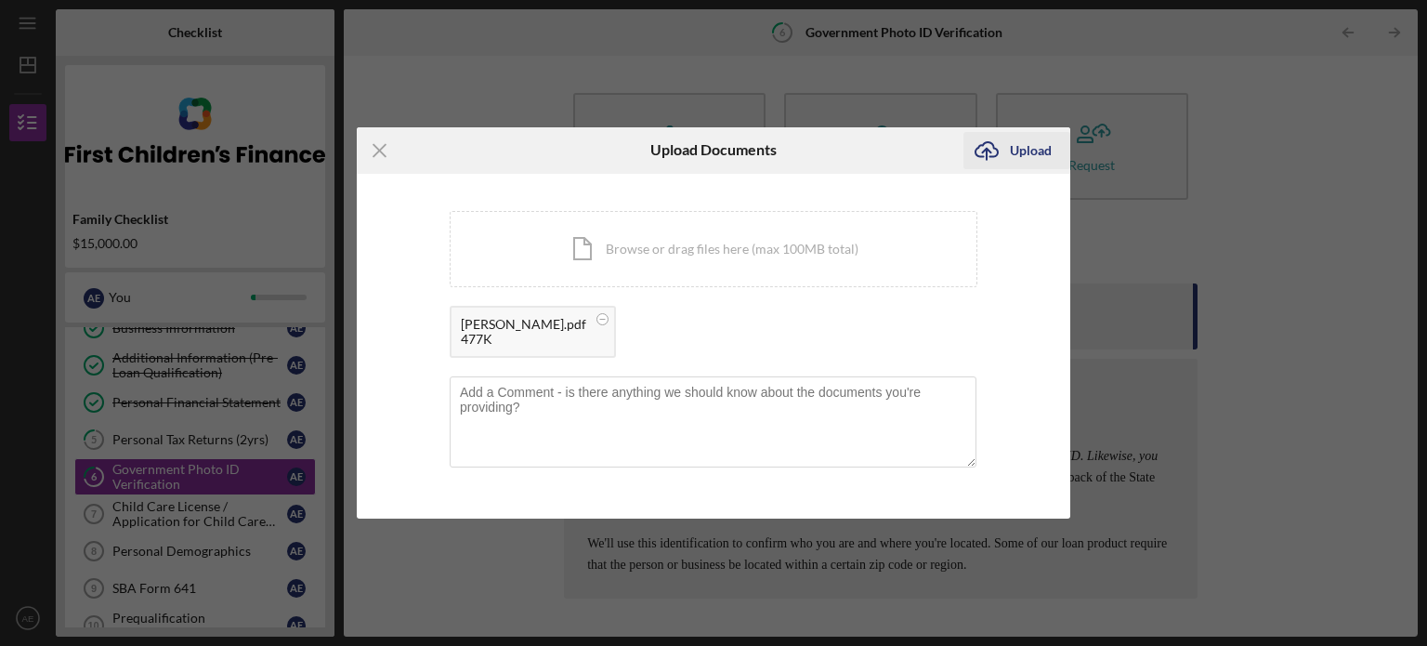
click at [1021, 155] on div "Upload" at bounding box center [1031, 150] width 42 height 37
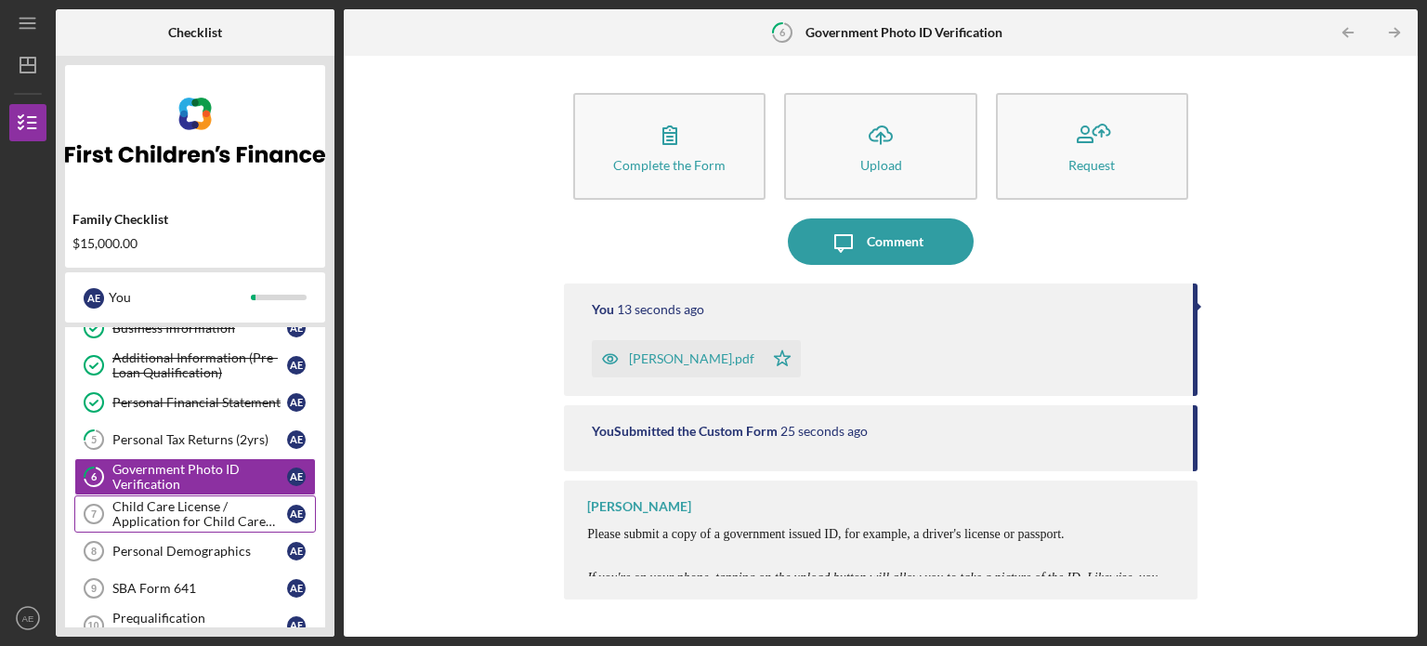
click at [216, 507] on div "Child Care License / Application for Child Care License" at bounding box center [199, 514] width 175 height 30
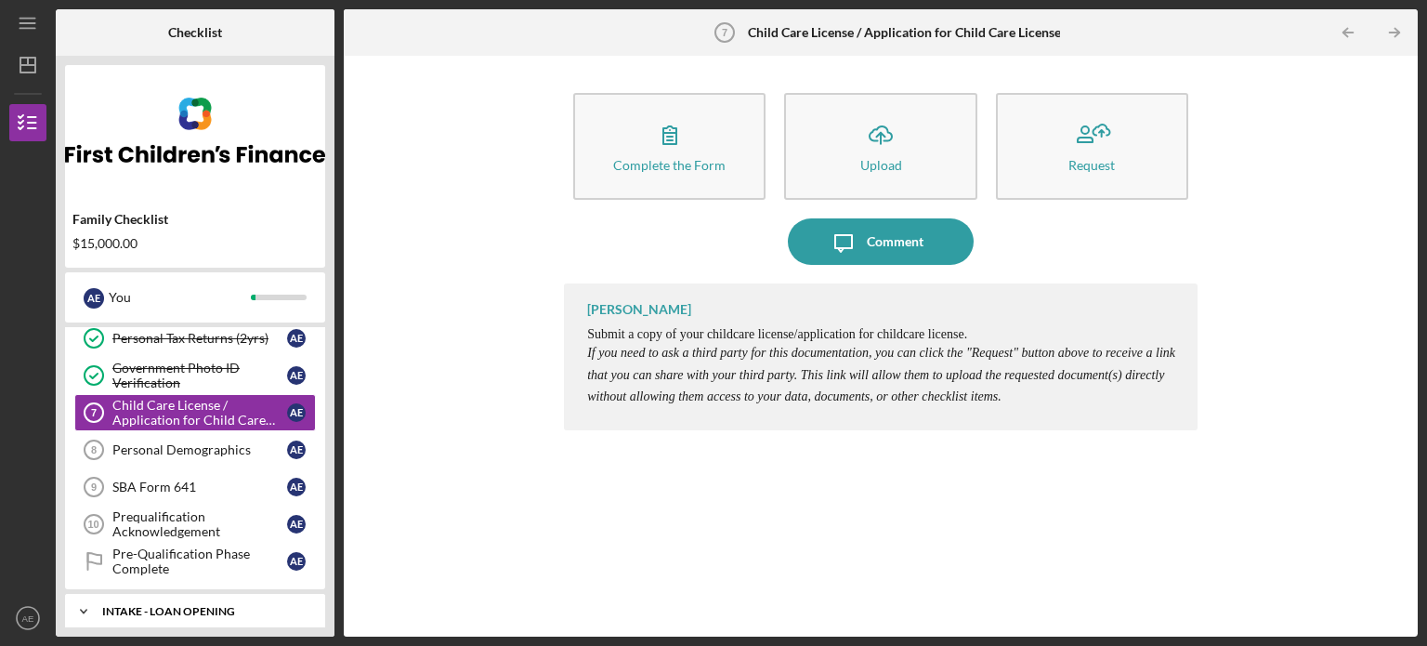
scroll to position [184, 0]
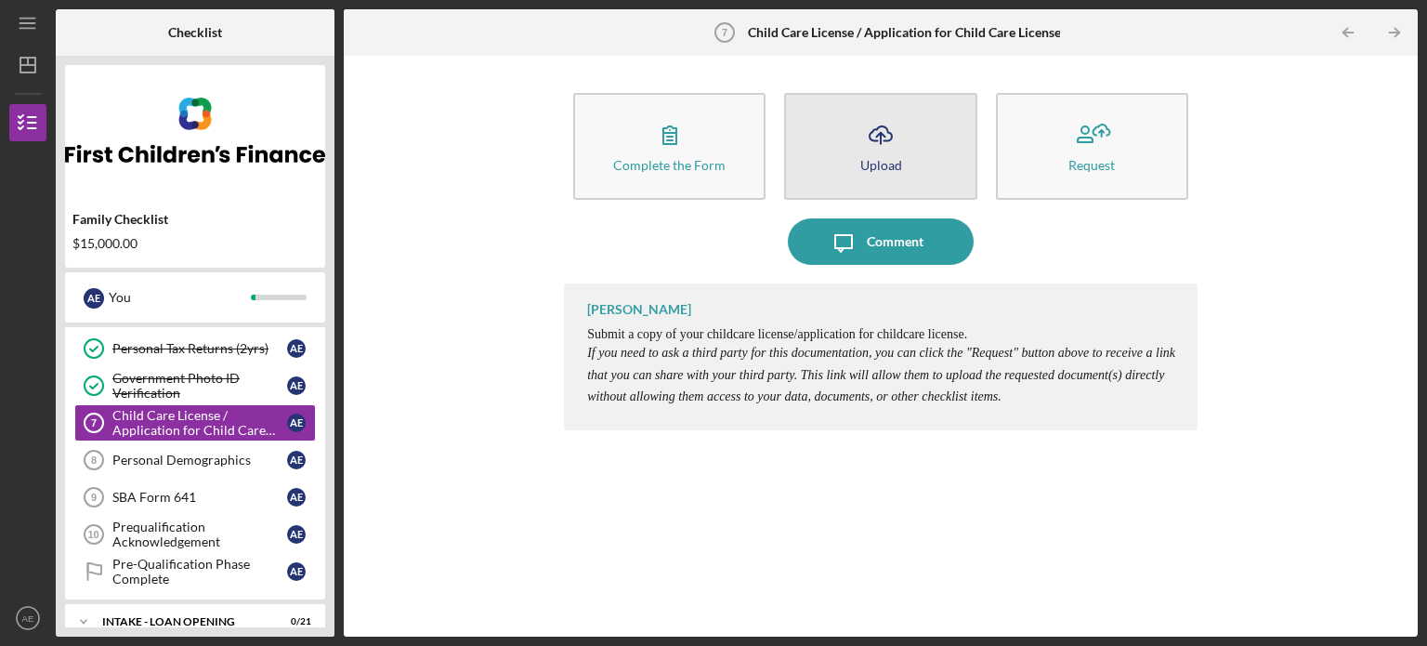
click at [870, 158] on div "Upload" at bounding box center [881, 165] width 42 height 14
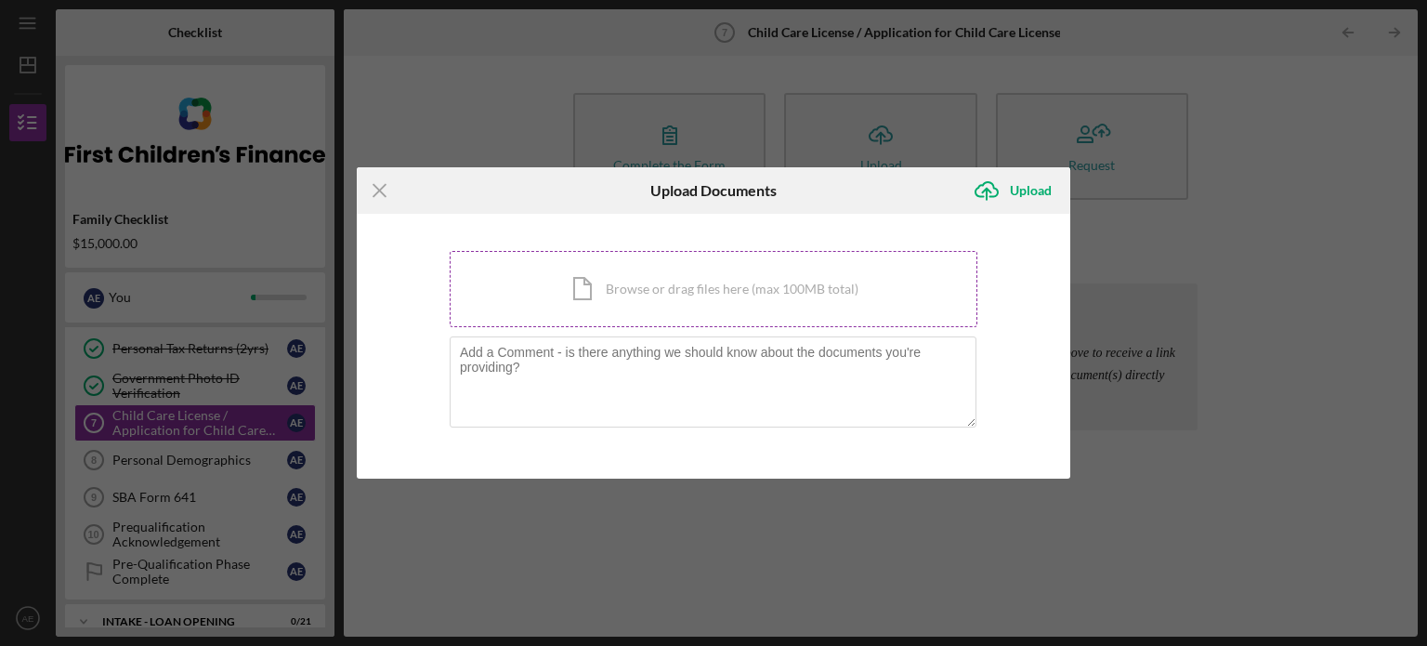
click at [662, 292] on div "Icon/Document Browse or drag files here (max 100MB total) Tap to choose files o…" at bounding box center [714, 289] width 528 height 76
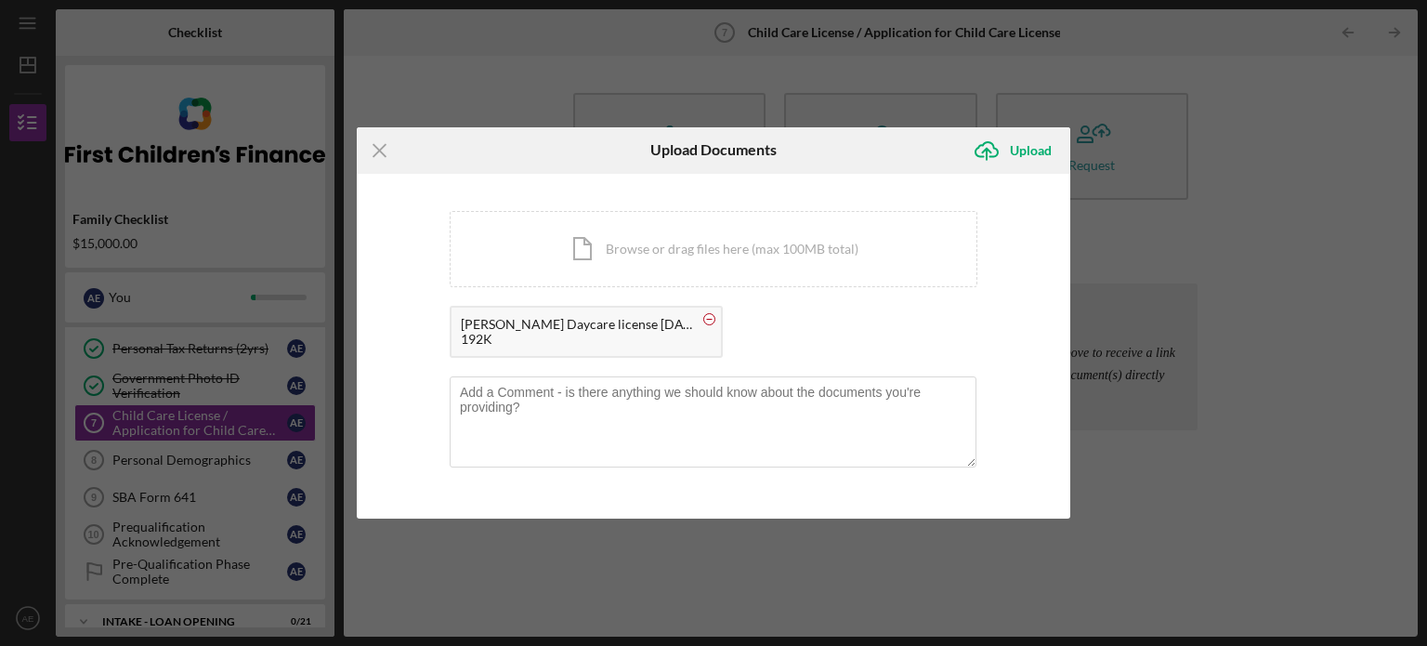
click at [706, 320] on circle at bounding box center [709, 318] width 11 height 11
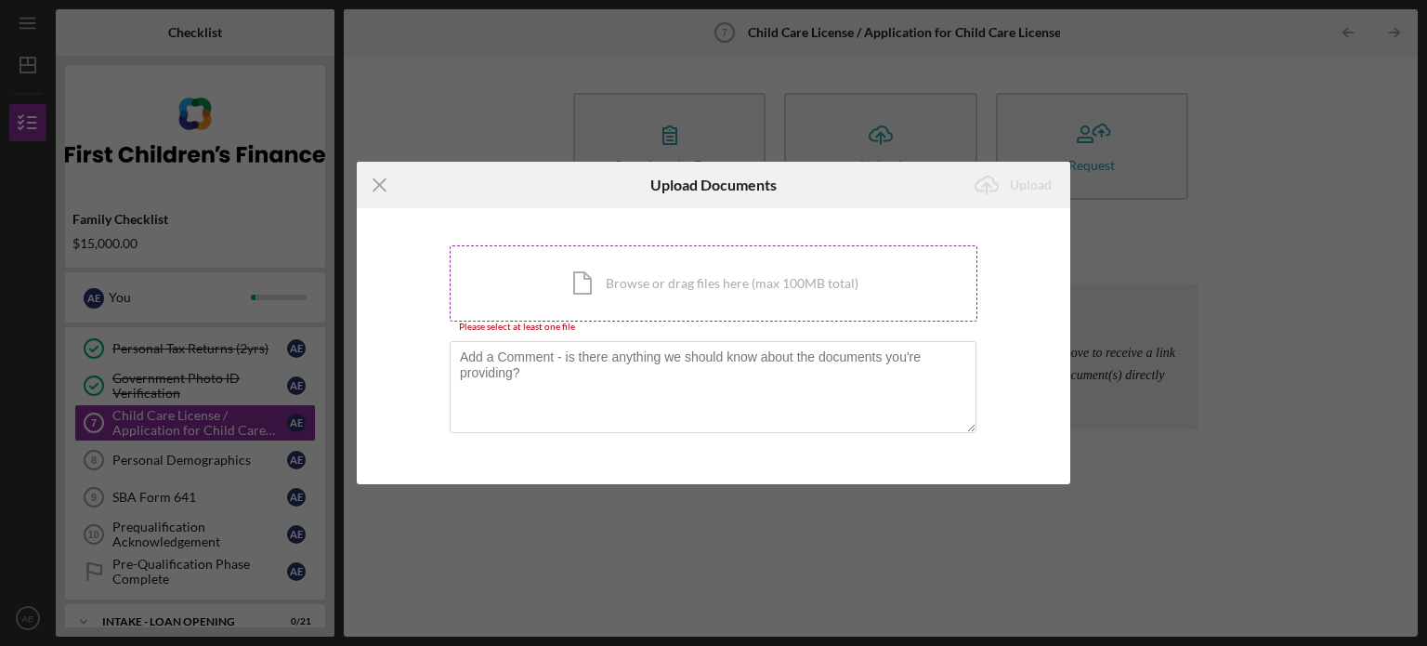
click at [617, 282] on div "Icon/Document Browse or drag files here (max 100MB total) Tap to choose files o…" at bounding box center [714, 283] width 528 height 76
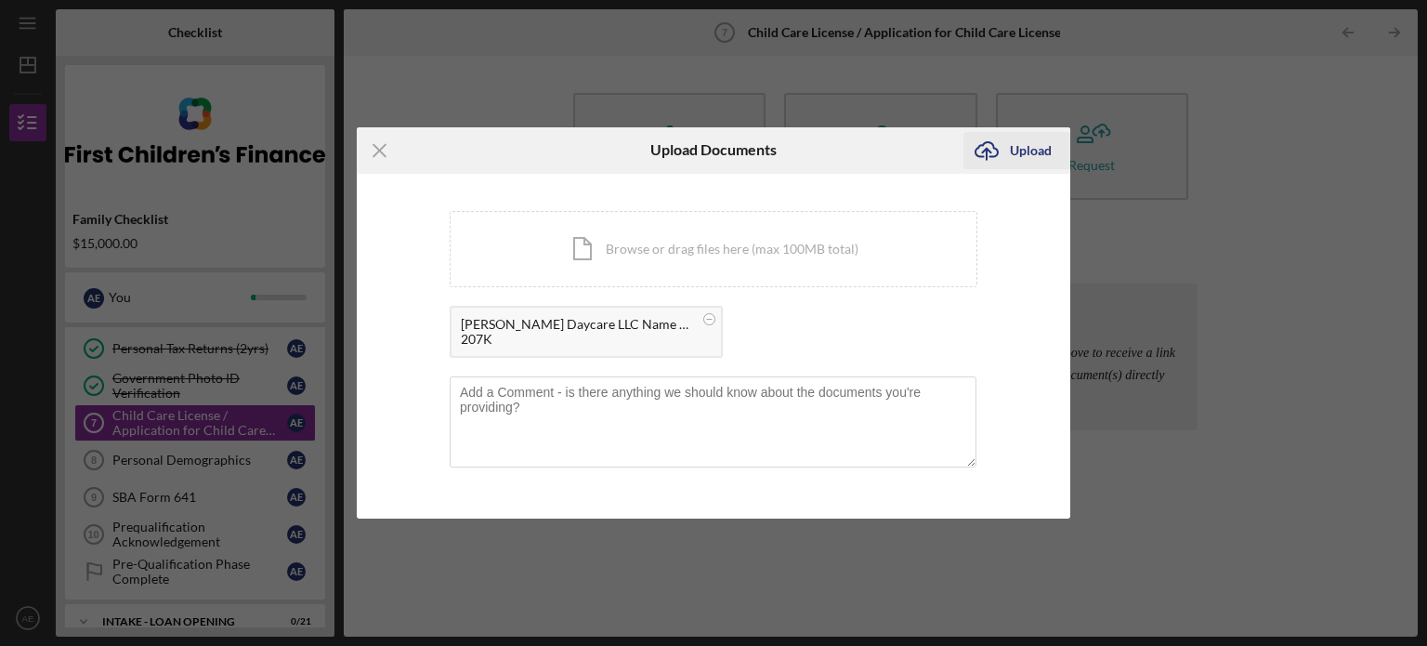
click at [1022, 146] on div "Upload" at bounding box center [1031, 150] width 42 height 37
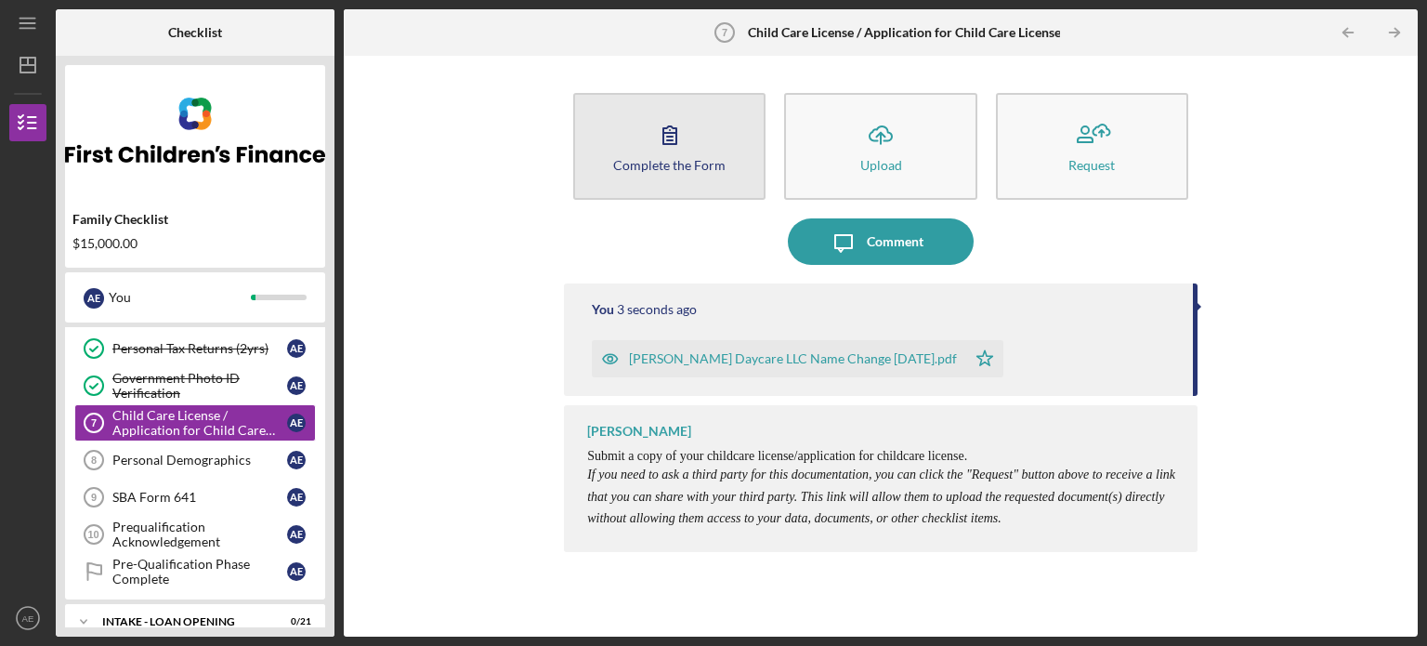
click at [667, 177] on button "Complete the Form Form" at bounding box center [669, 146] width 192 height 107
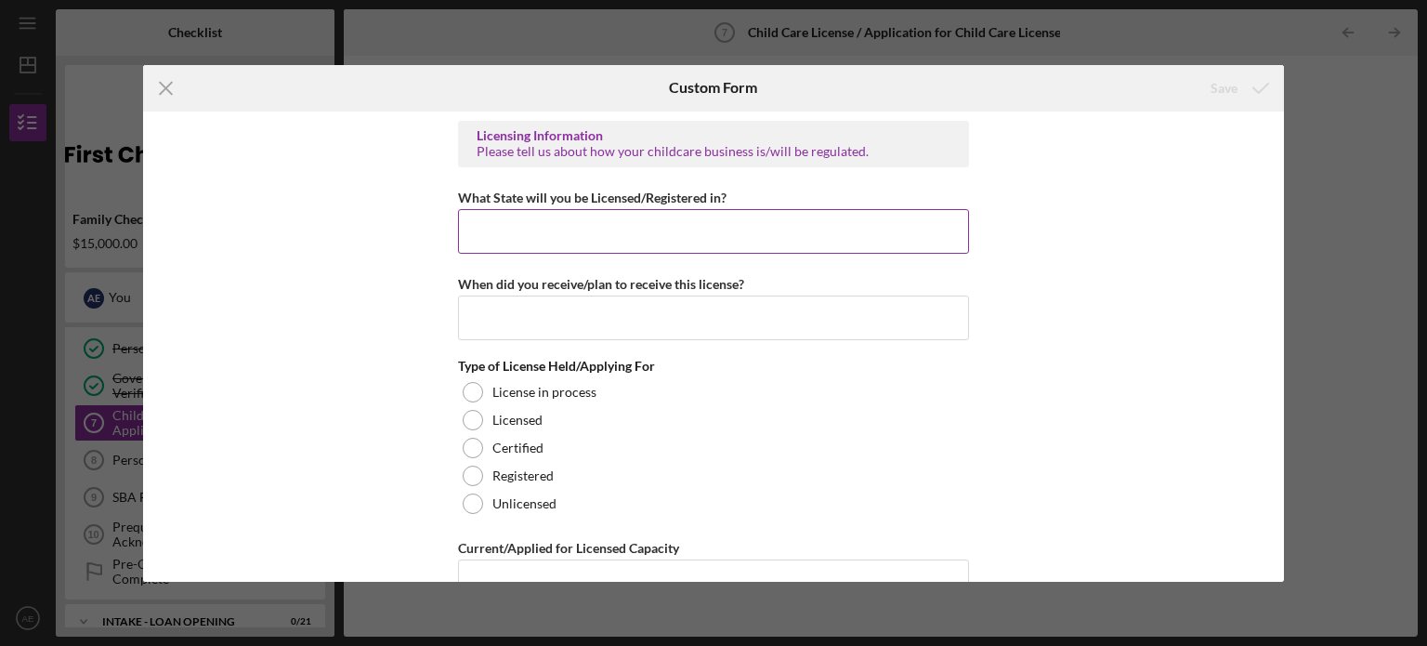
click at [539, 241] on input "What State will you be Licensed/Registered in?" at bounding box center [713, 231] width 511 height 45
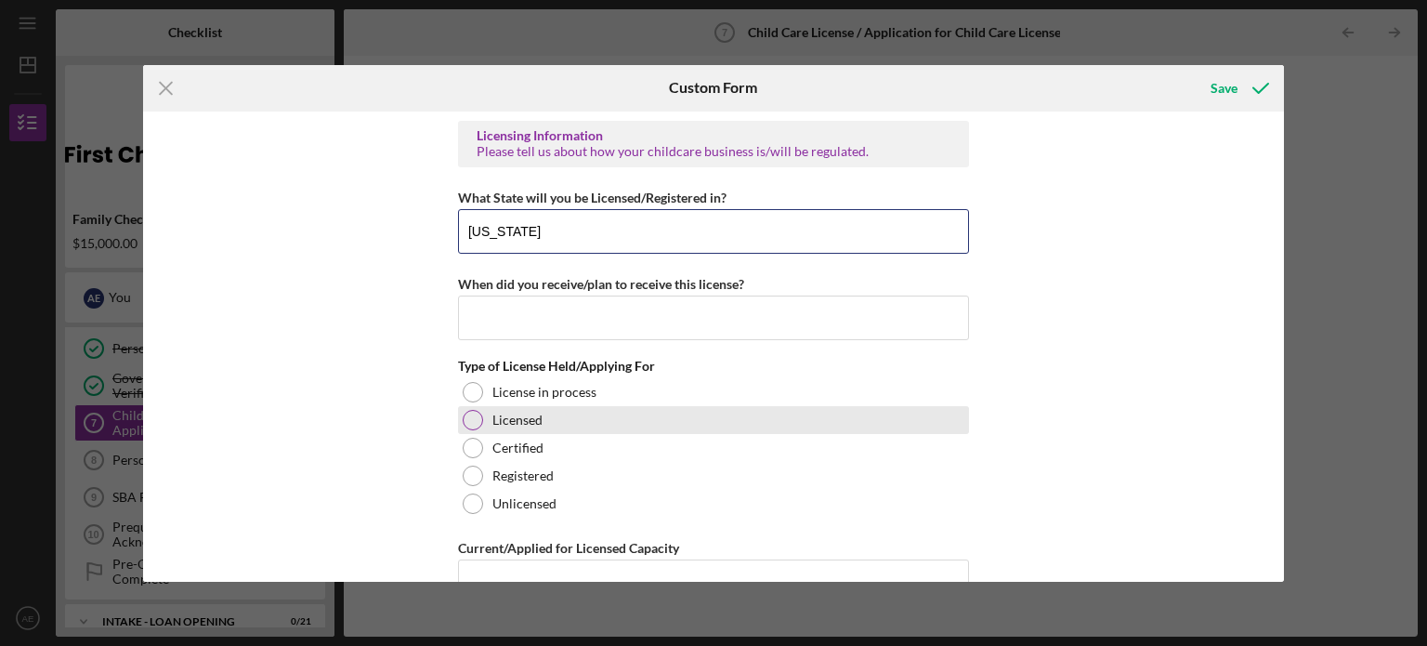
type input "[US_STATE]"
click at [468, 415] on div at bounding box center [473, 420] width 20 height 20
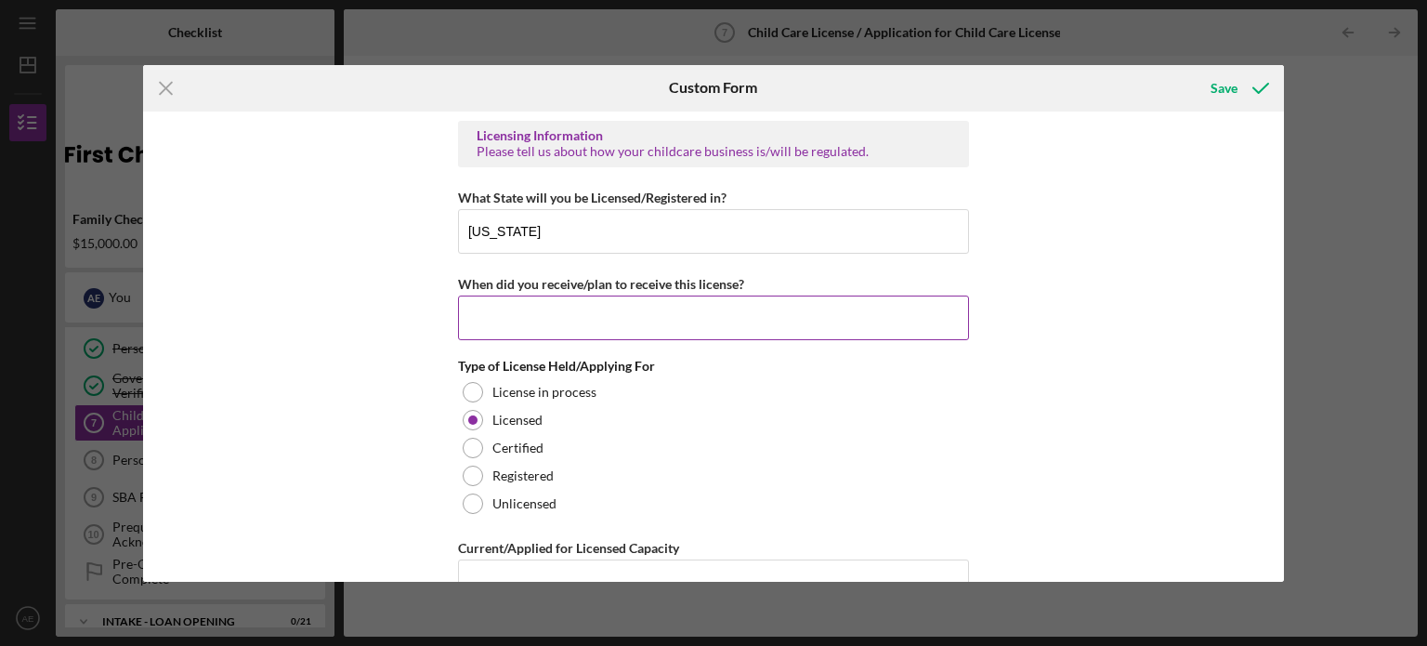
click at [518, 314] on input "When did you receive/plan to receive this license?" at bounding box center [713, 317] width 511 height 45
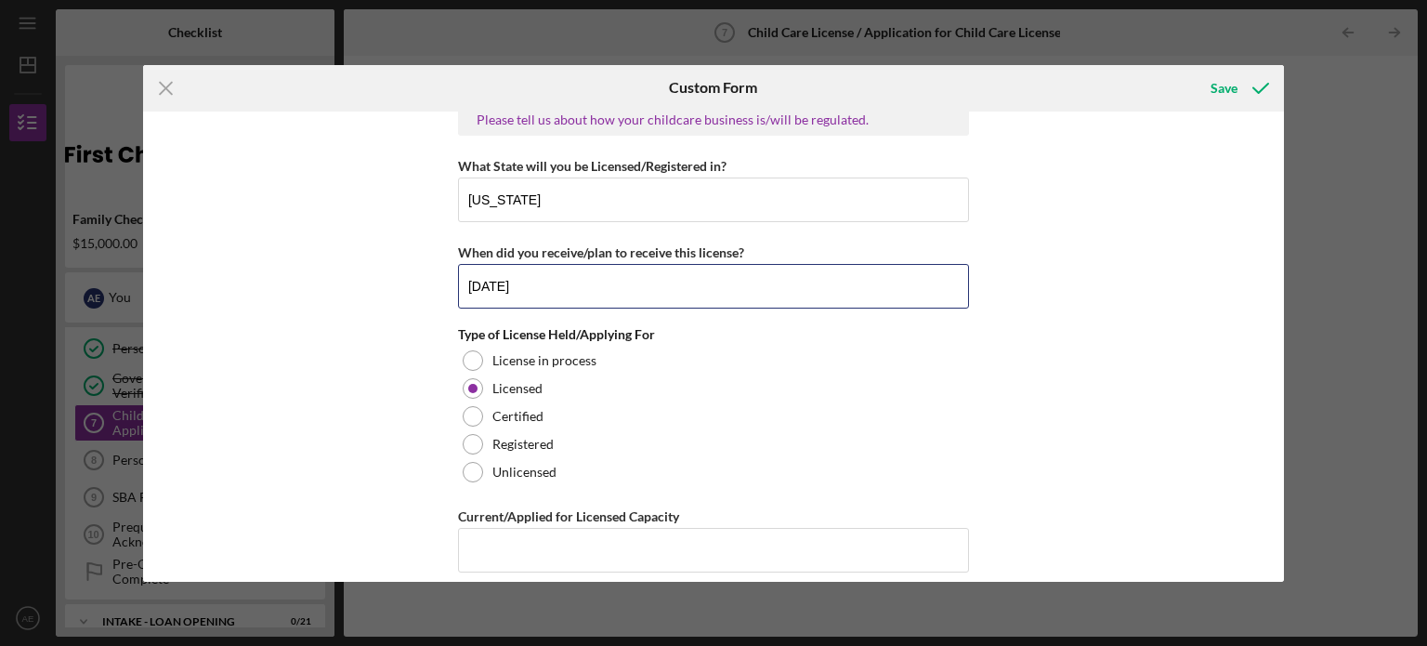
scroll to position [48, 0]
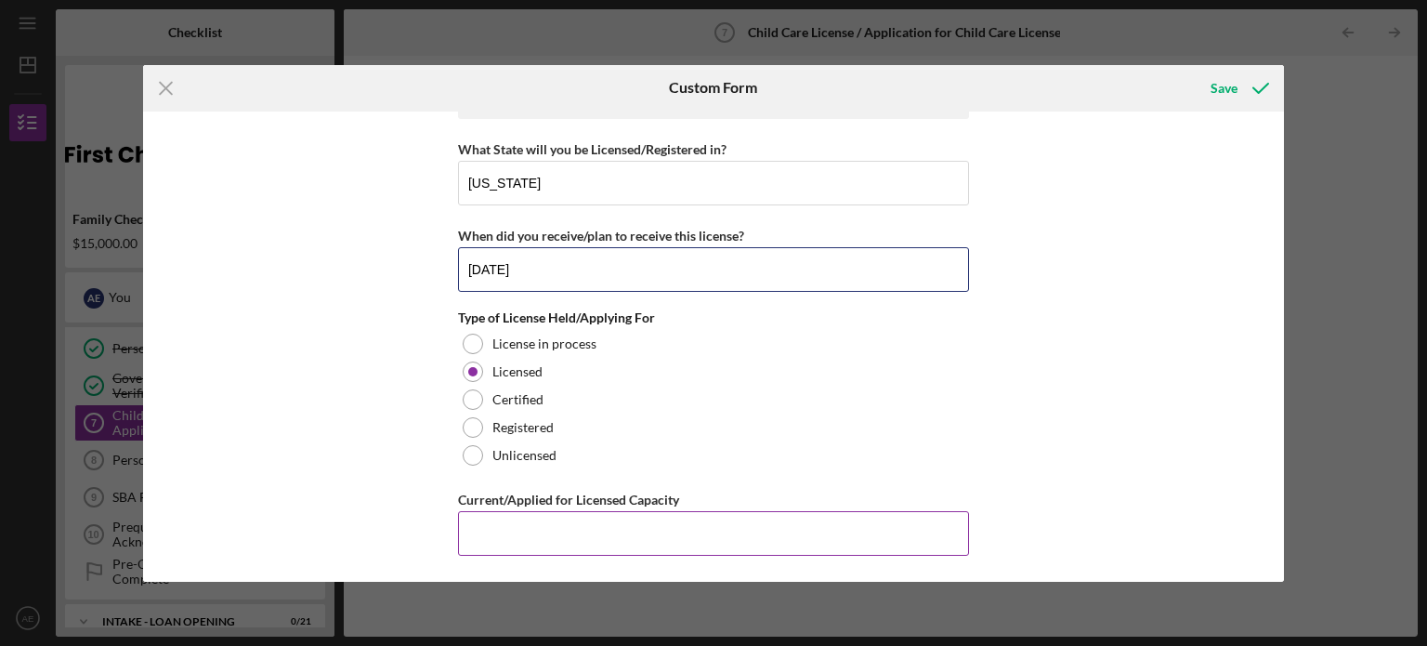
type input "[DATE]"
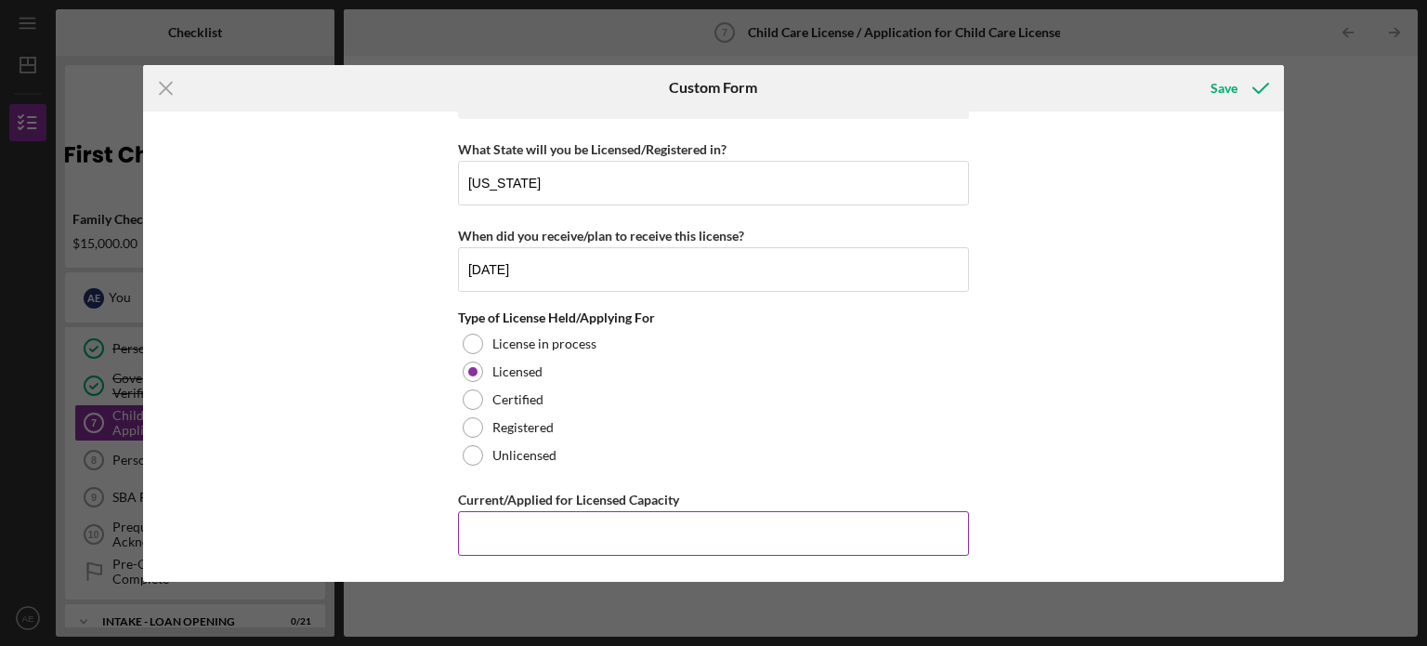
click at [515, 526] on input "Current/Applied for Licensed Capacity" at bounding box center [713, 533] width 511 height 45
type input "10"
click at [1245, 88] on icon "submit" at bounding box center [1261, 88] width 46 height 46
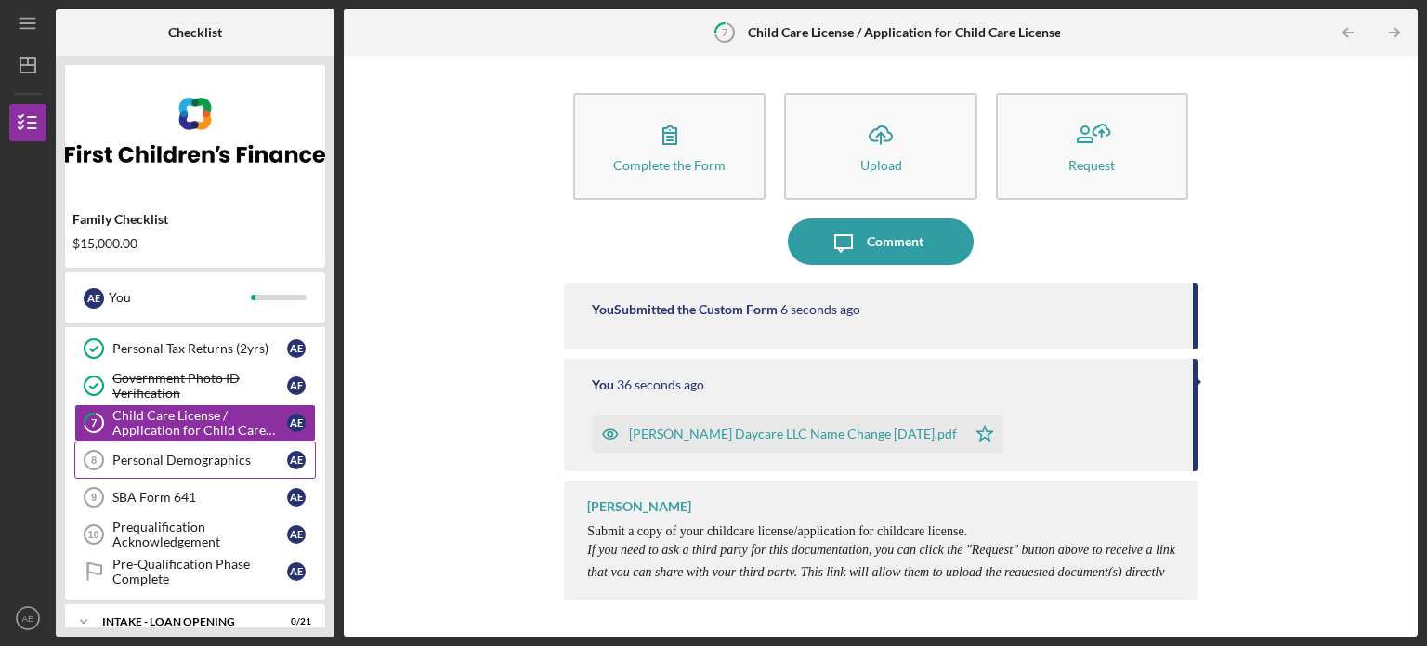
click at [215, 460] on div "Personal Demographics" at bounding box center [199, 460] width 175 height 15
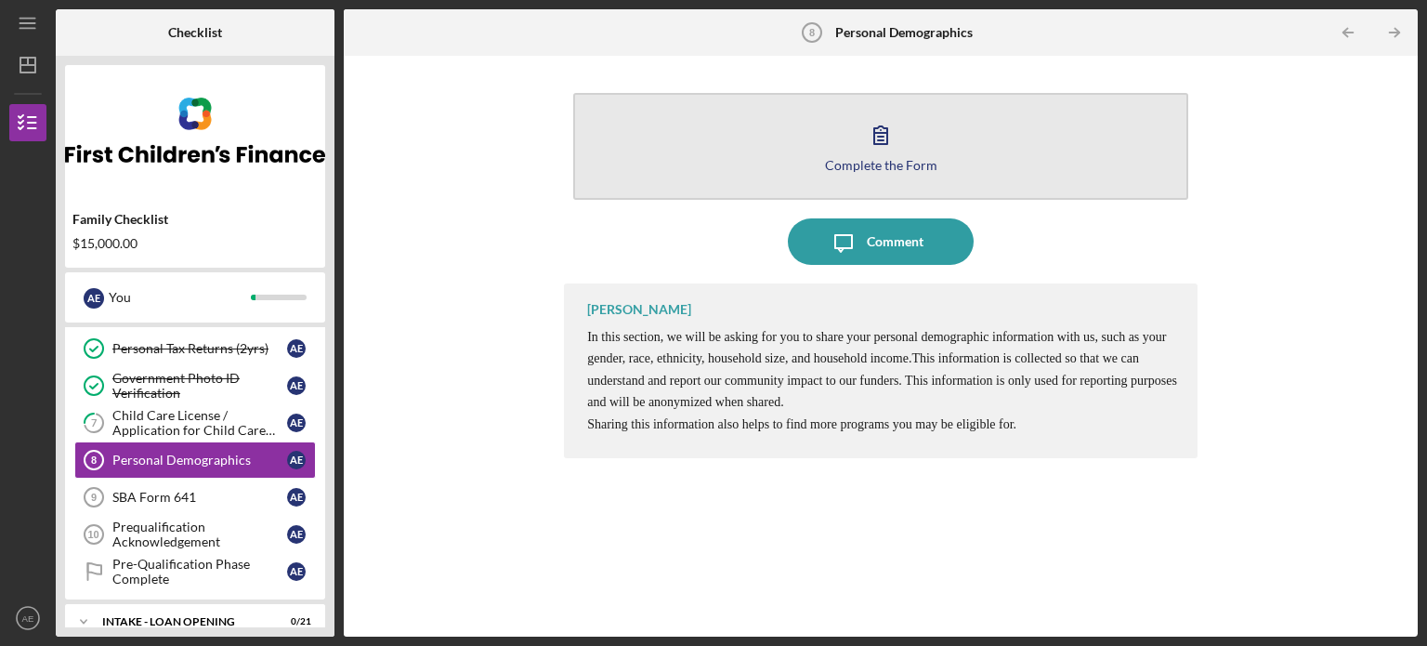
click at [847, 148] on button "Complete the Form Form" at bounding box center [880, 146] width 615 height 107
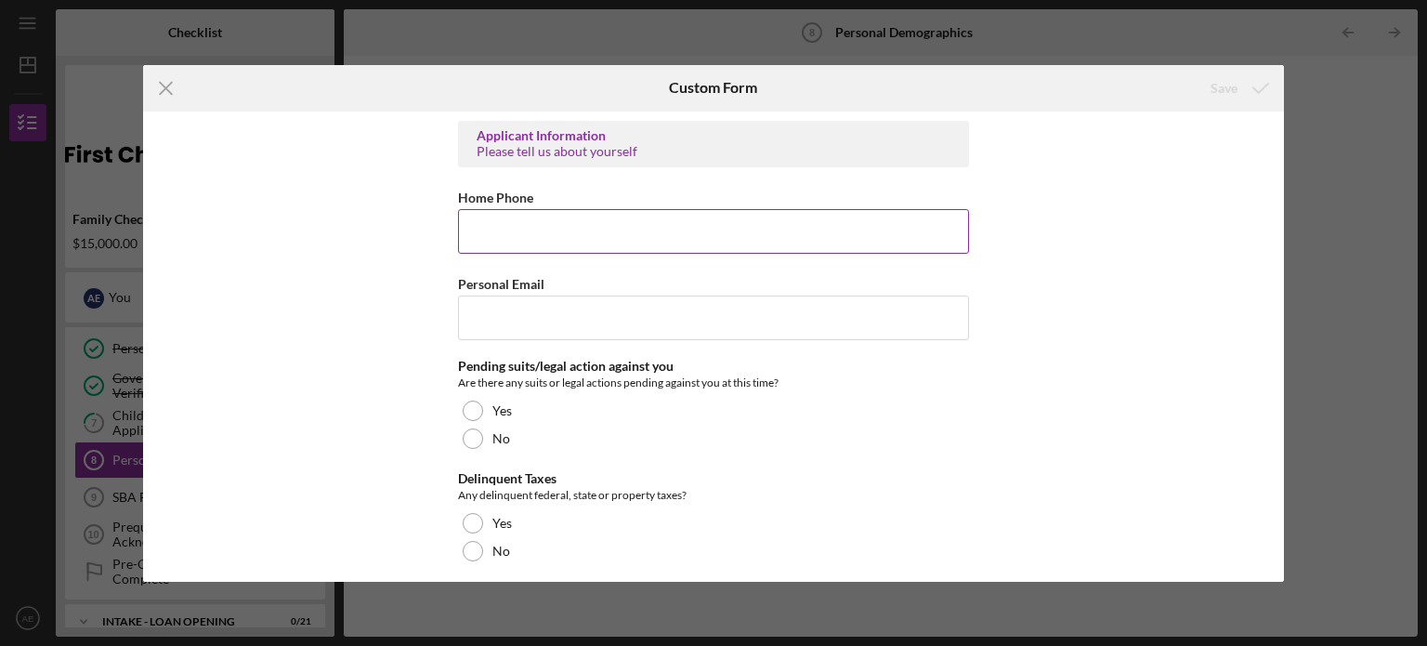
click at [529, 223] on input "Home Phone" at bounding box center [713, 231] width 511 height 45
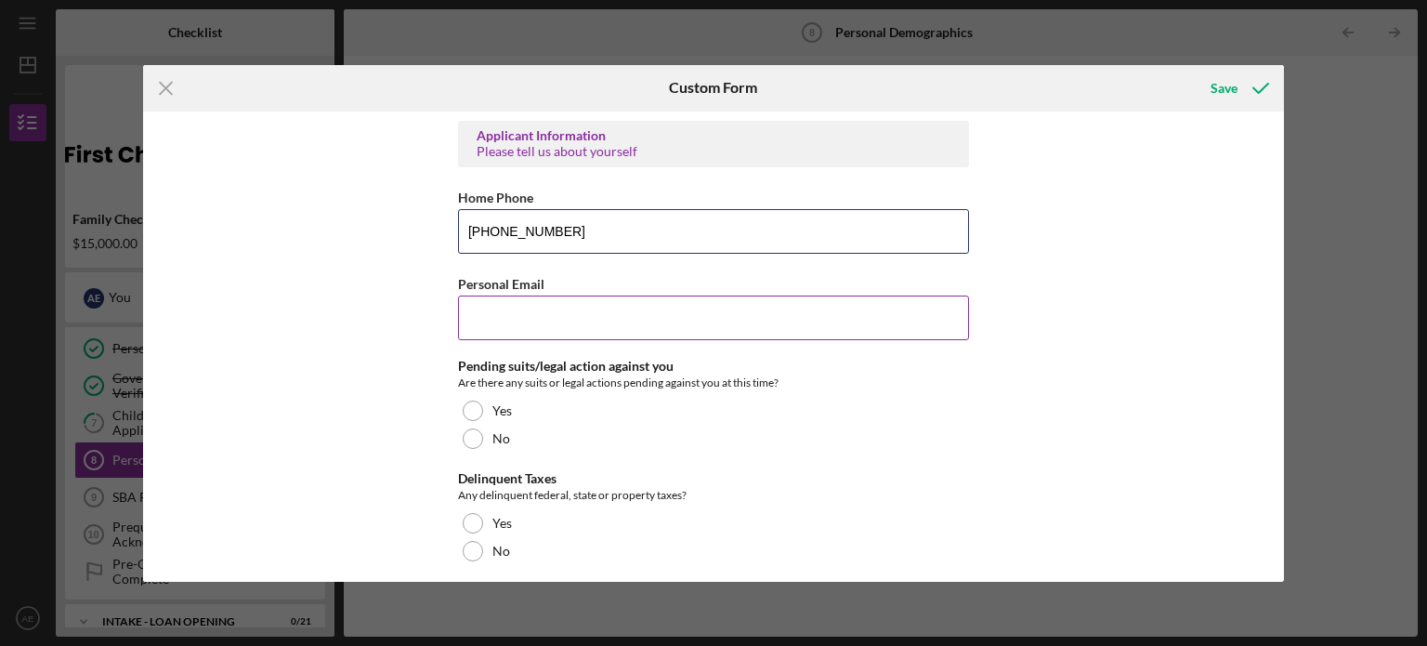
type input "[PHONE_NUMBER]"
click at [513, 319] on input "Personal Email" at bounding box center [713, 317] width 511 height 45
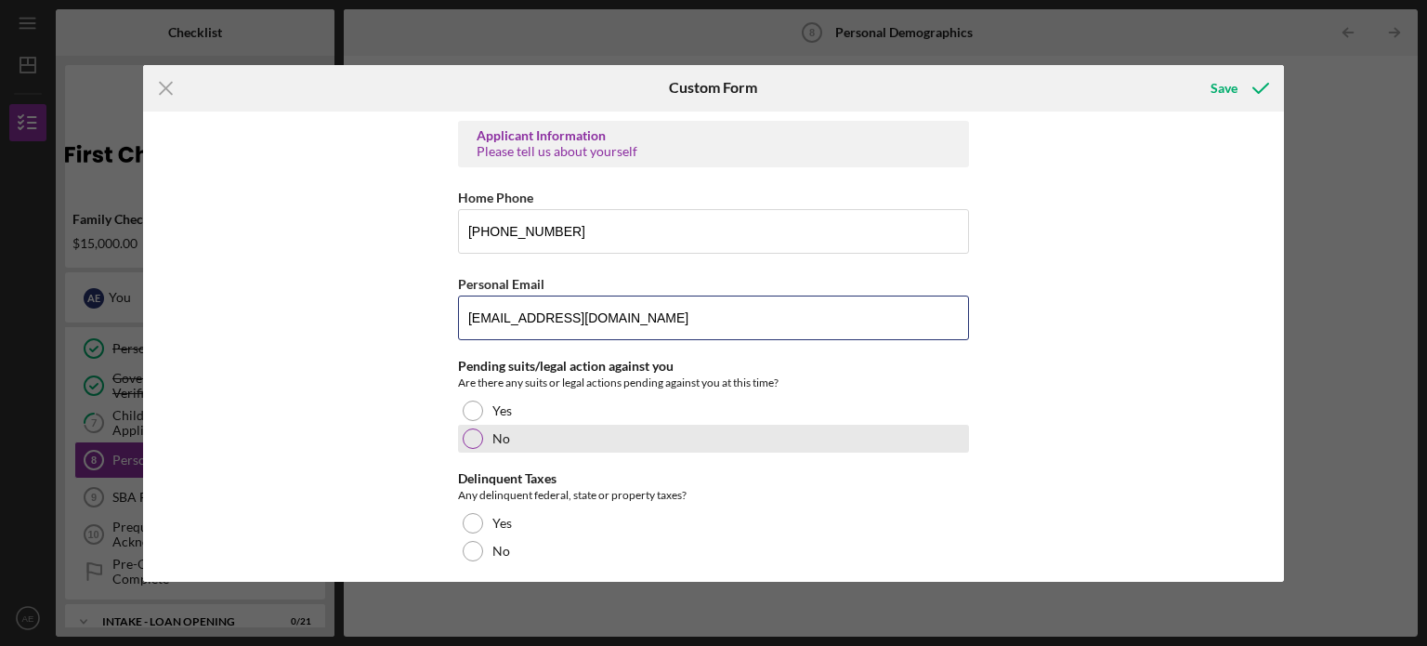
type input "[EMAIL_ADDRESS][DOMAIN_NAME]"
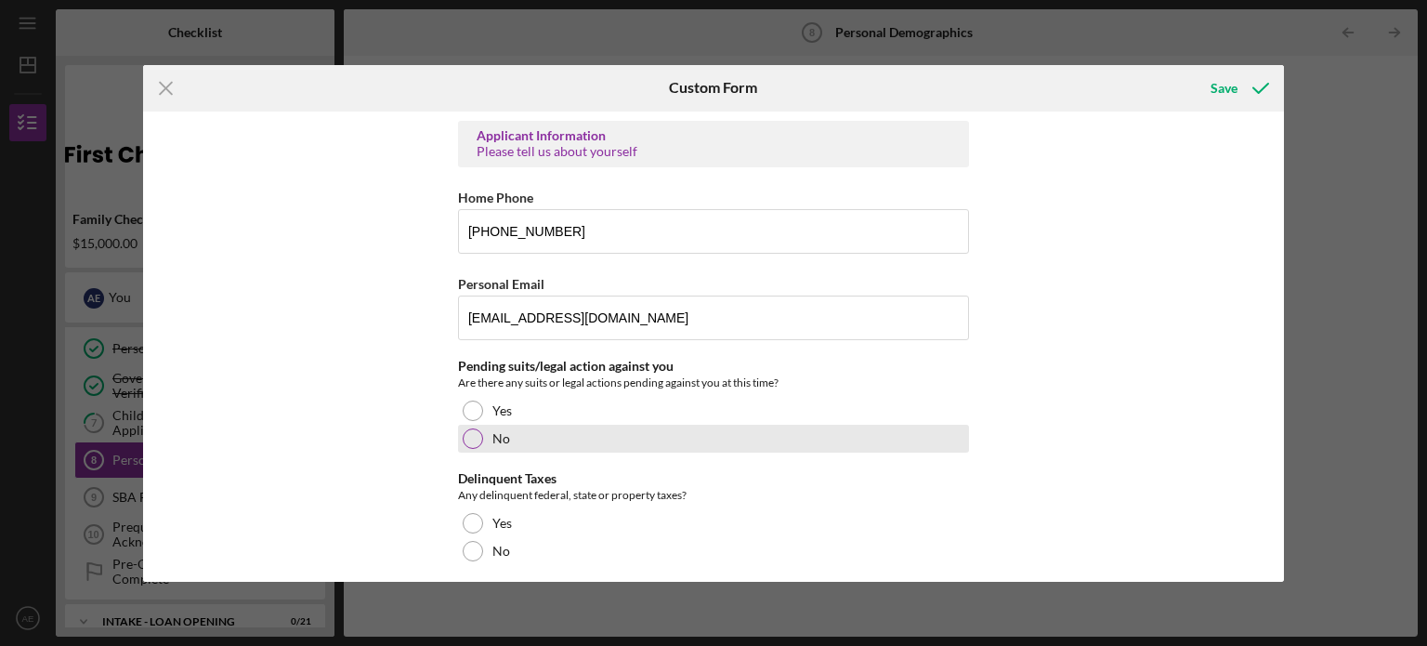
click at [479, 433] on div at bounding box center [473, 438] width 20 height 20
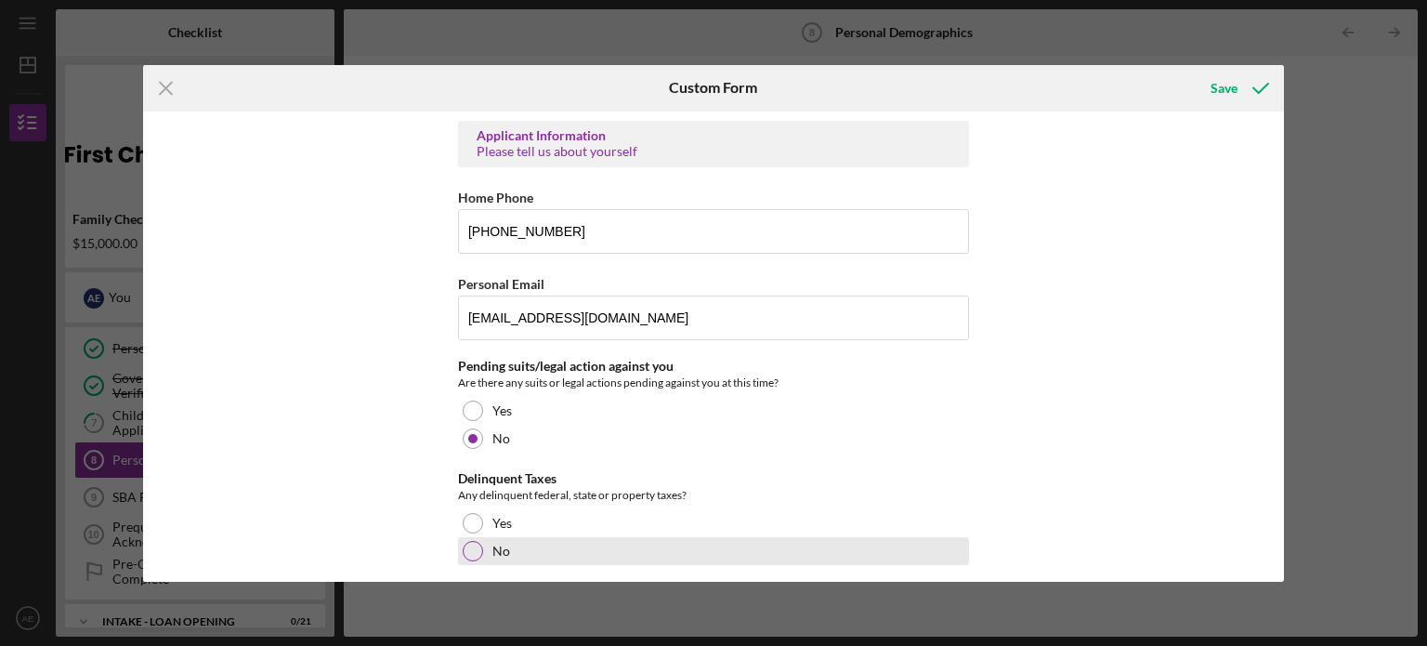
click at [468, 547] on div at bounding box center [473, 551] width 20 height 20
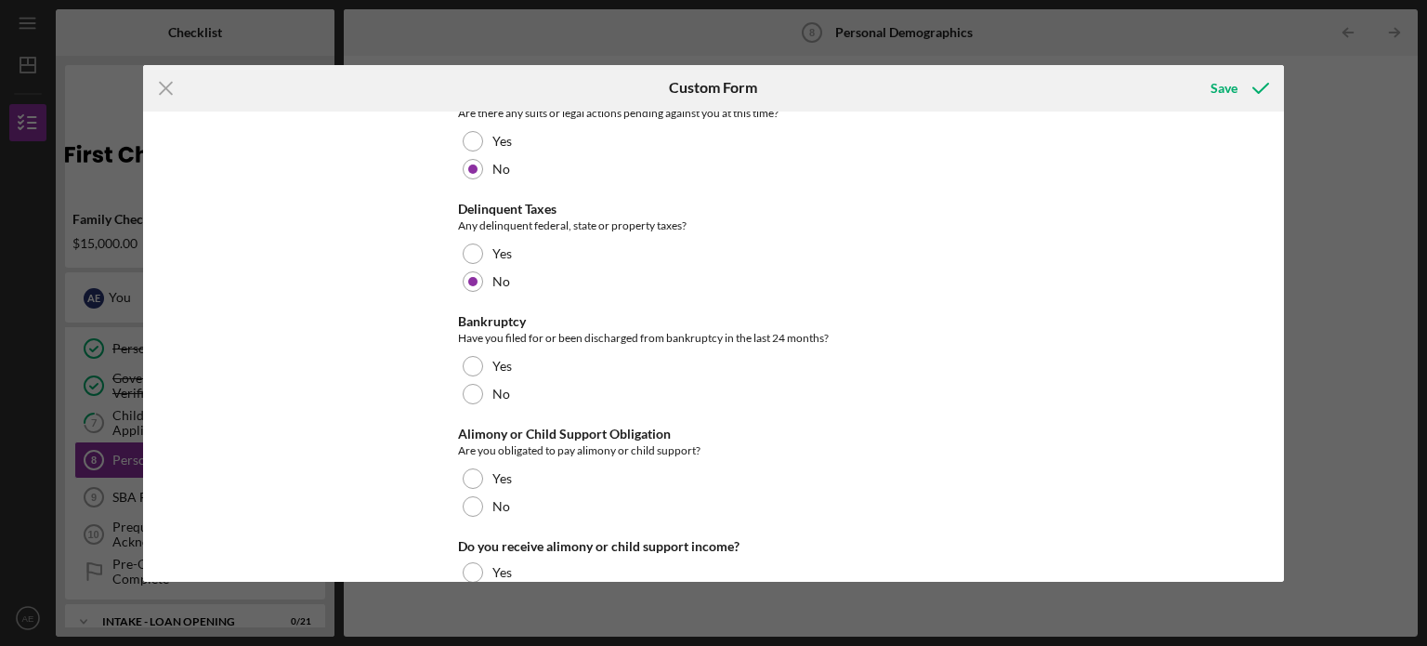
scroll to position [279, 0]
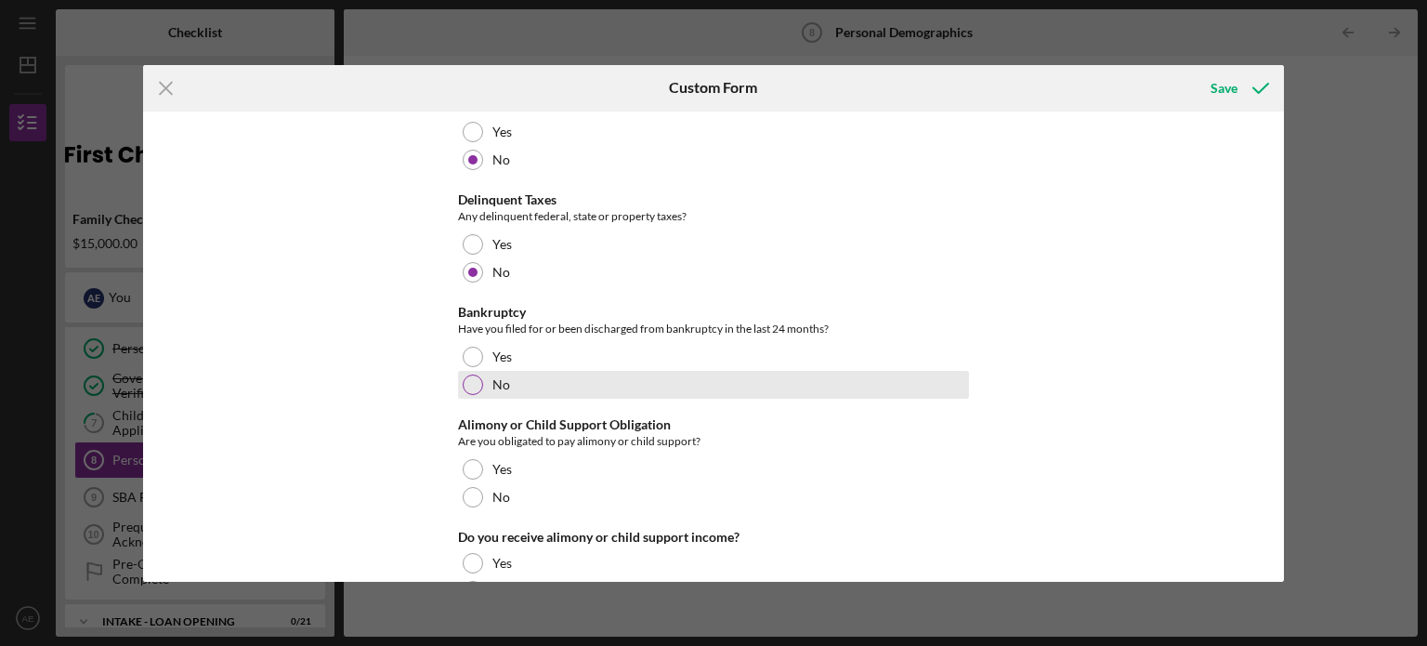
click at [474, 379] on div at bounding box center [473, 384] width 20 height 20
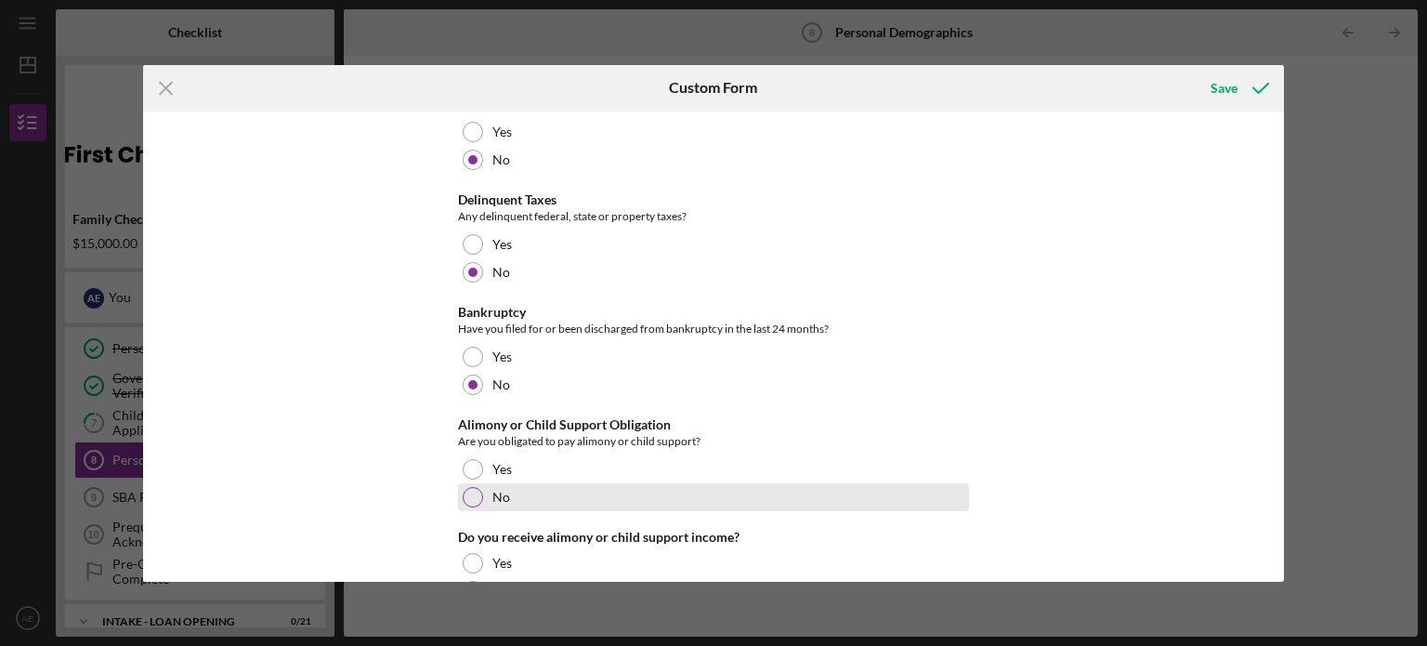
click at [474, 490] on div at bounding box center [473, 497] width 20 height 20
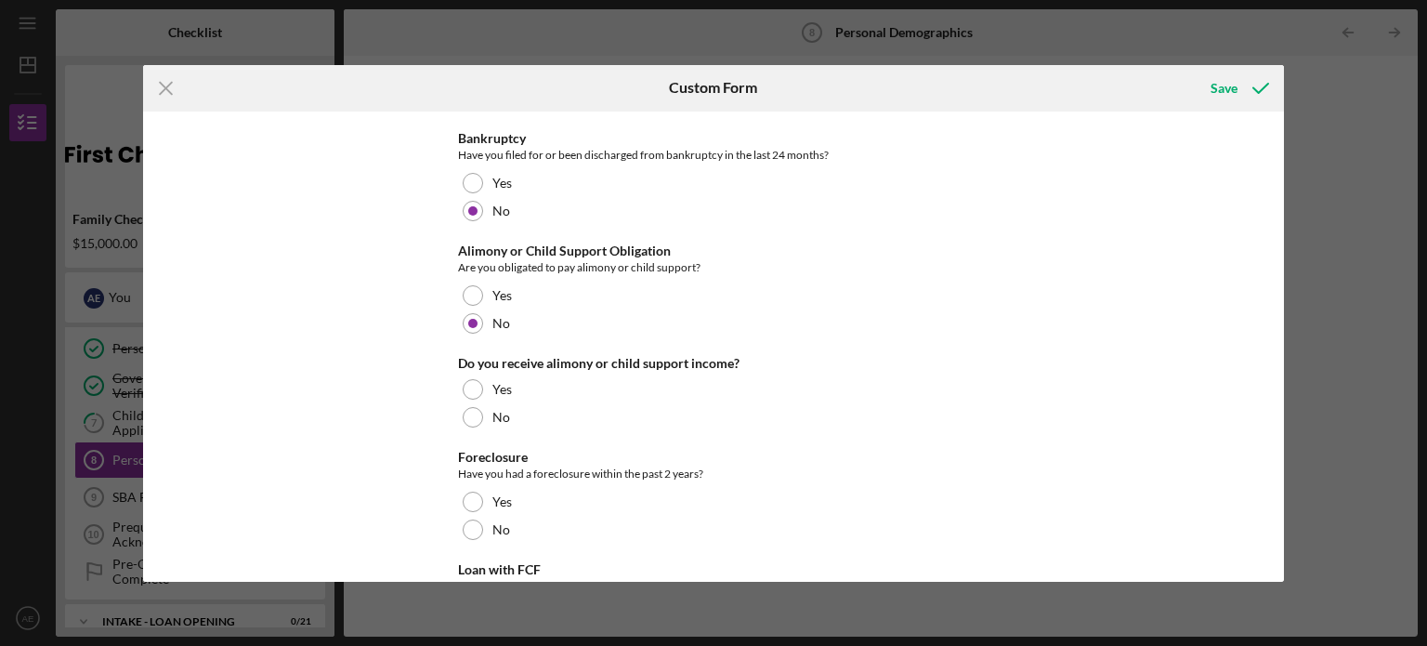
scroll to position [465, 0]
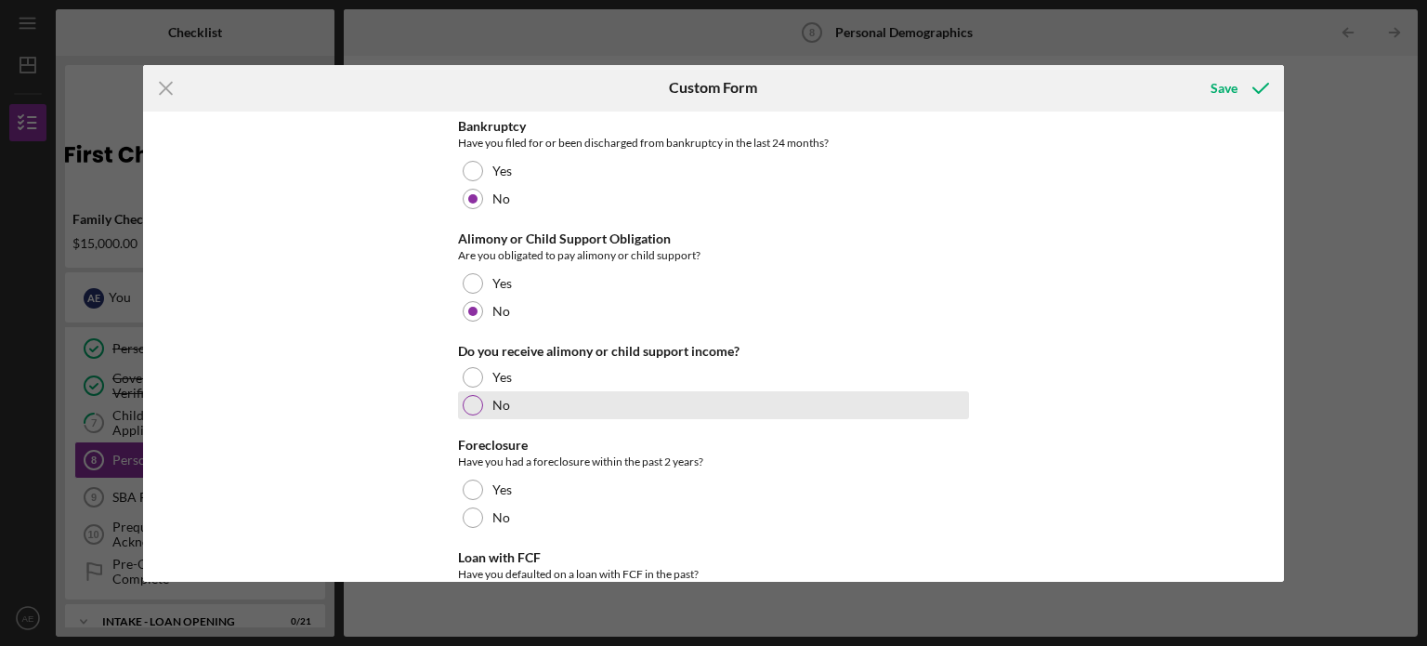
click at [479, 404] on div "No" at bounding box center [713, 405] width 511 height 28
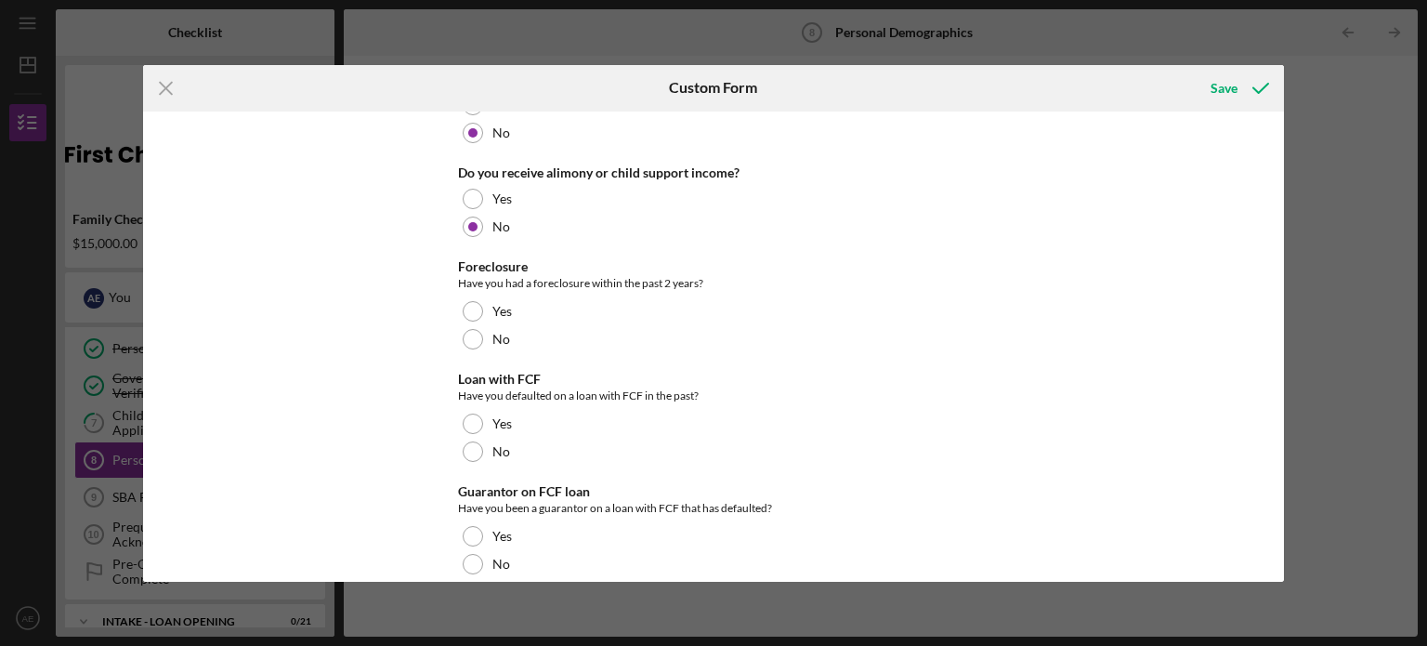
scroll to position [650, 0]
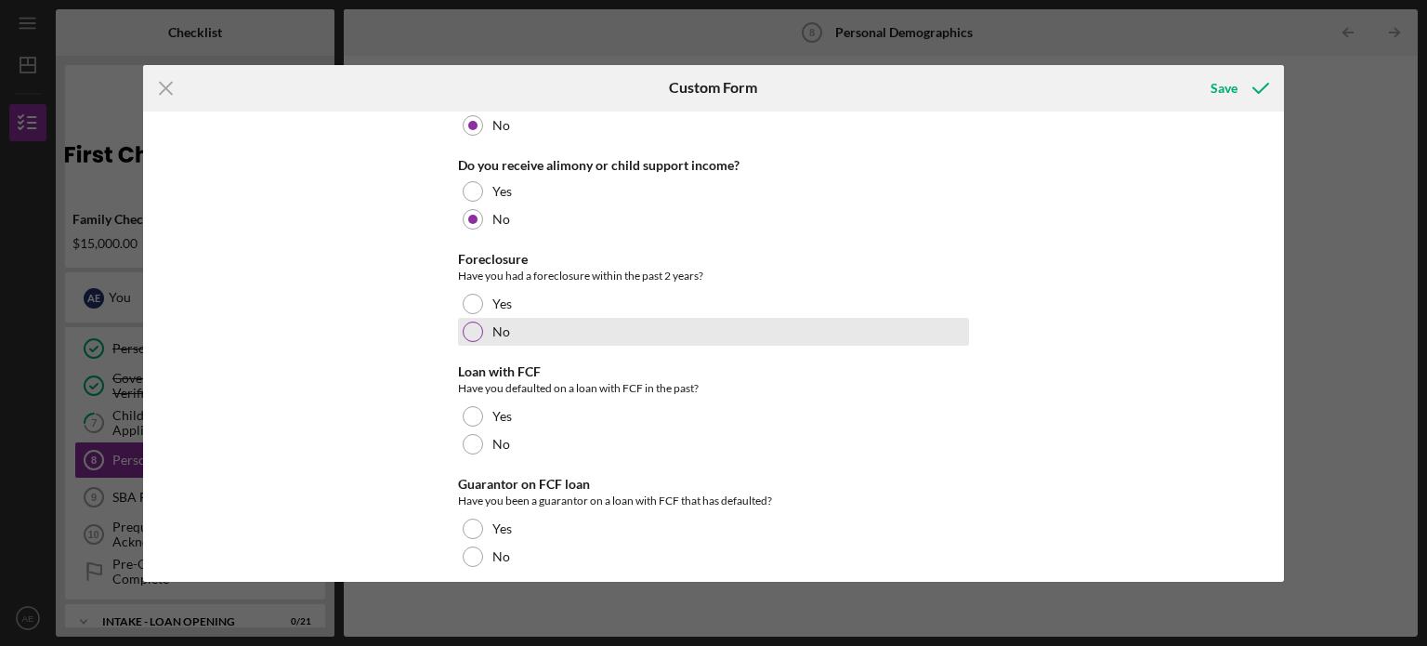
click at [463, 331] on div at bounding box center [473, 332] width 20 height 20
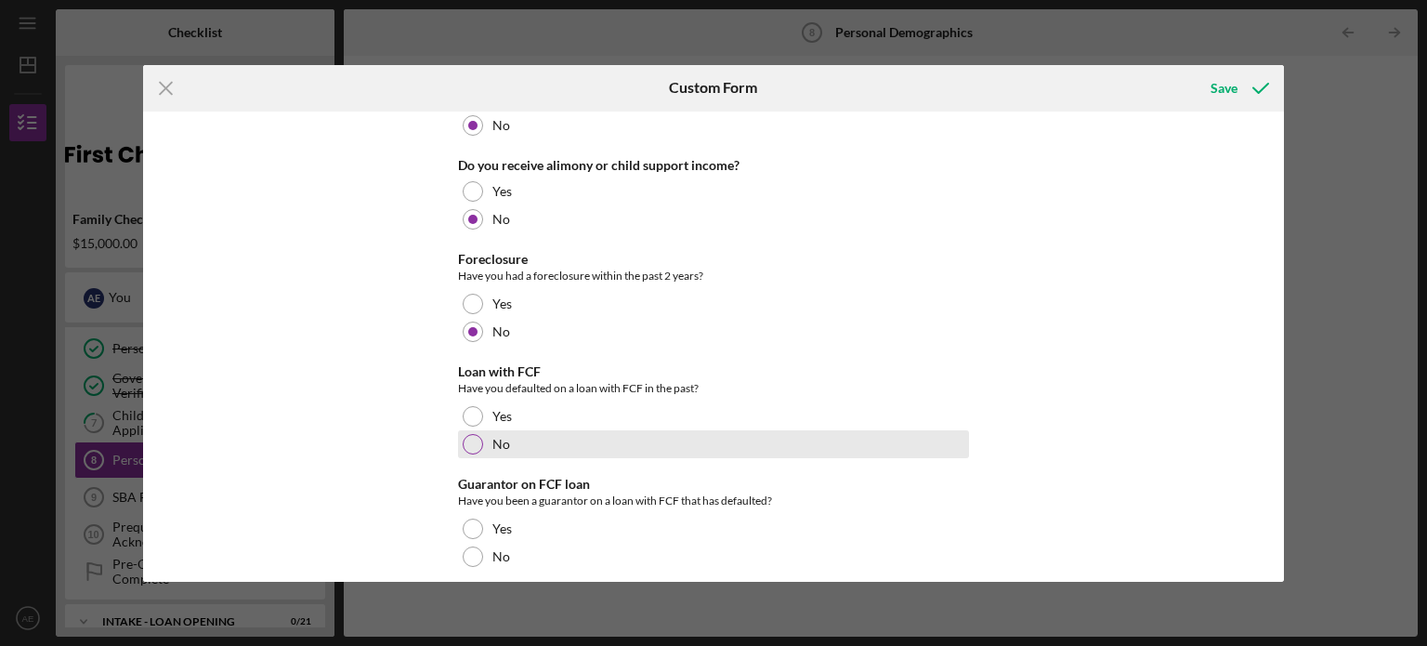
click at [476, 448] on div at bounding box center [473, 444] width 20 height 20
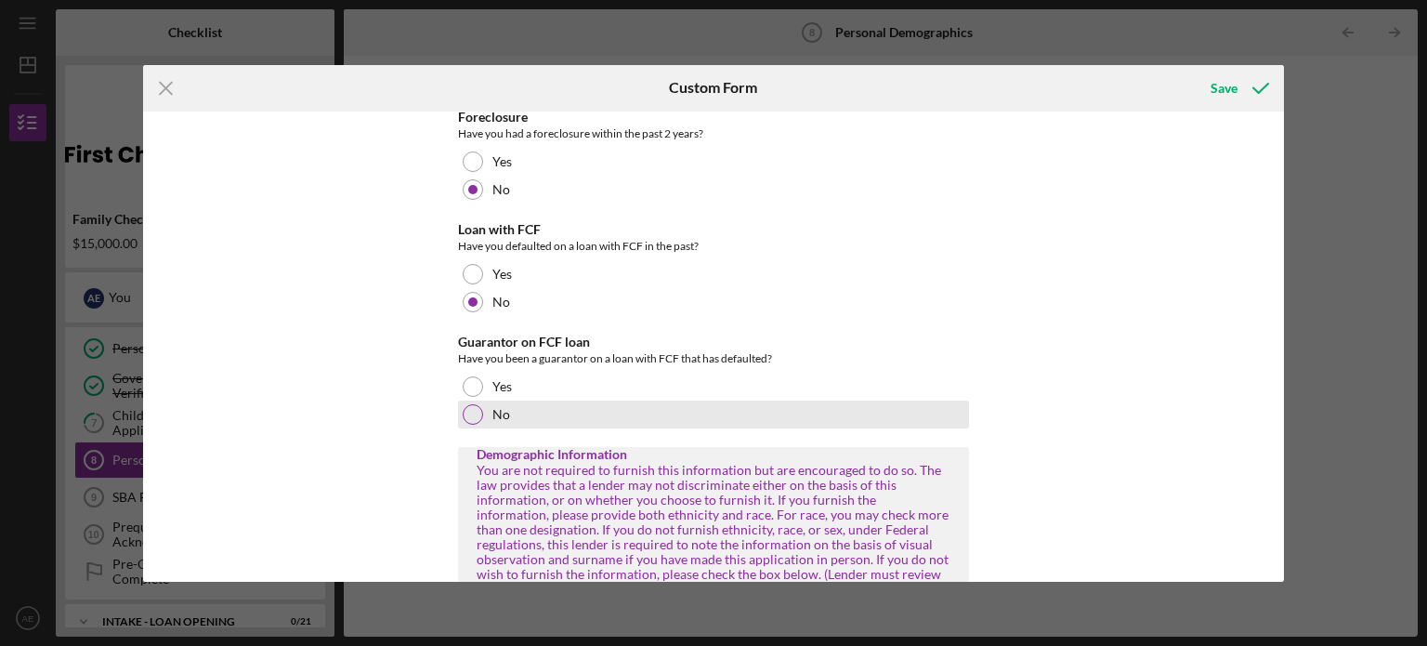
scroll to position [836, 0]
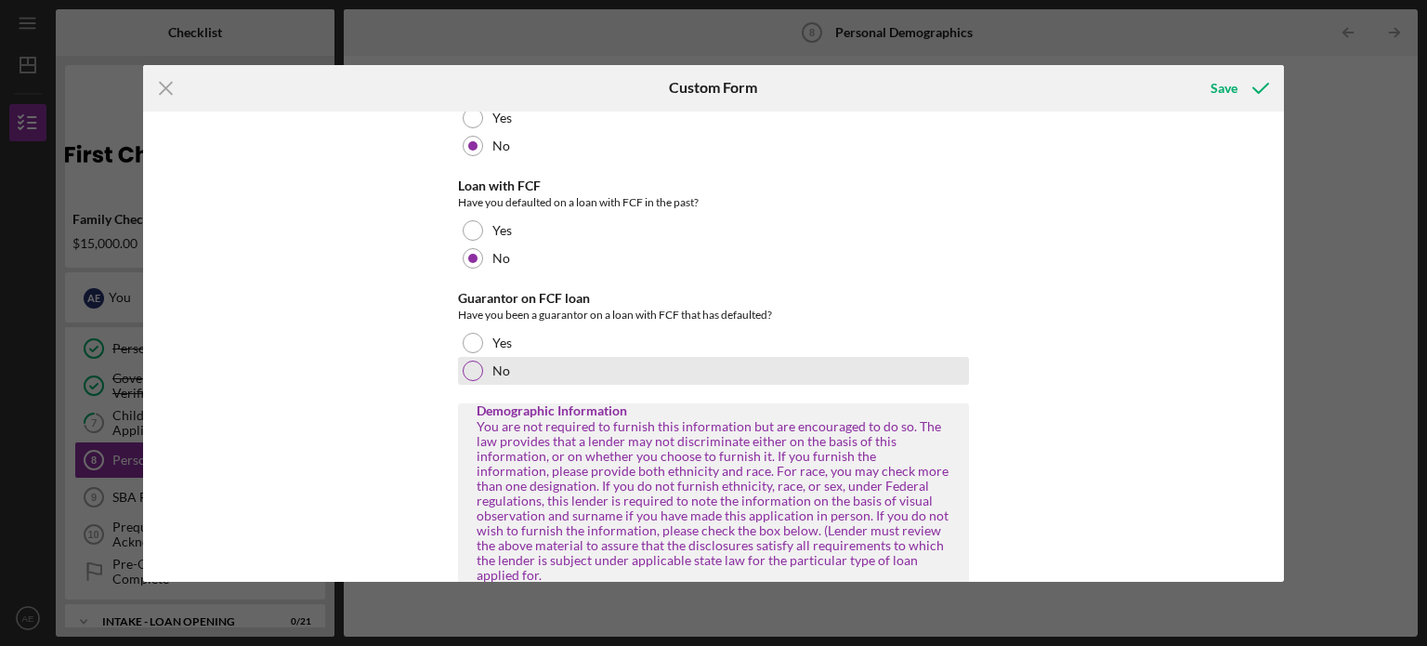
click at [466, 368] on div at bounding box center [473, 371] width 20 height 20
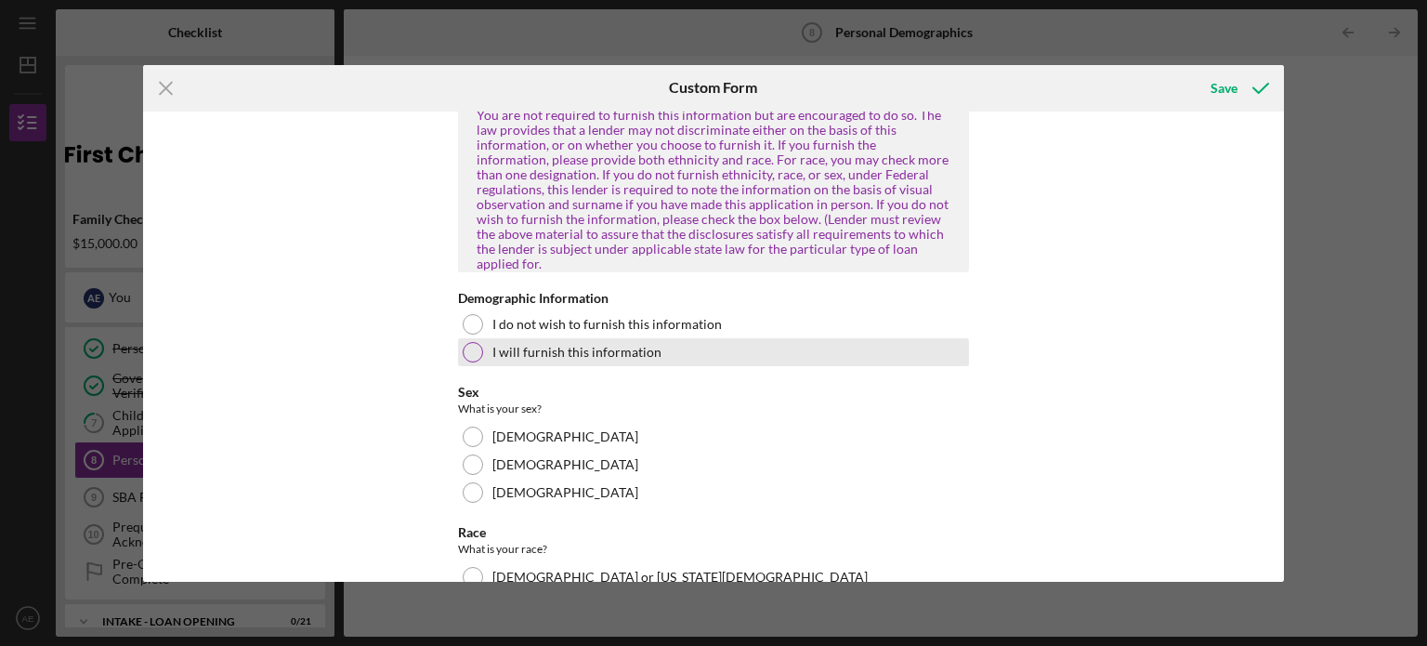
scroll to position [1115, 0]
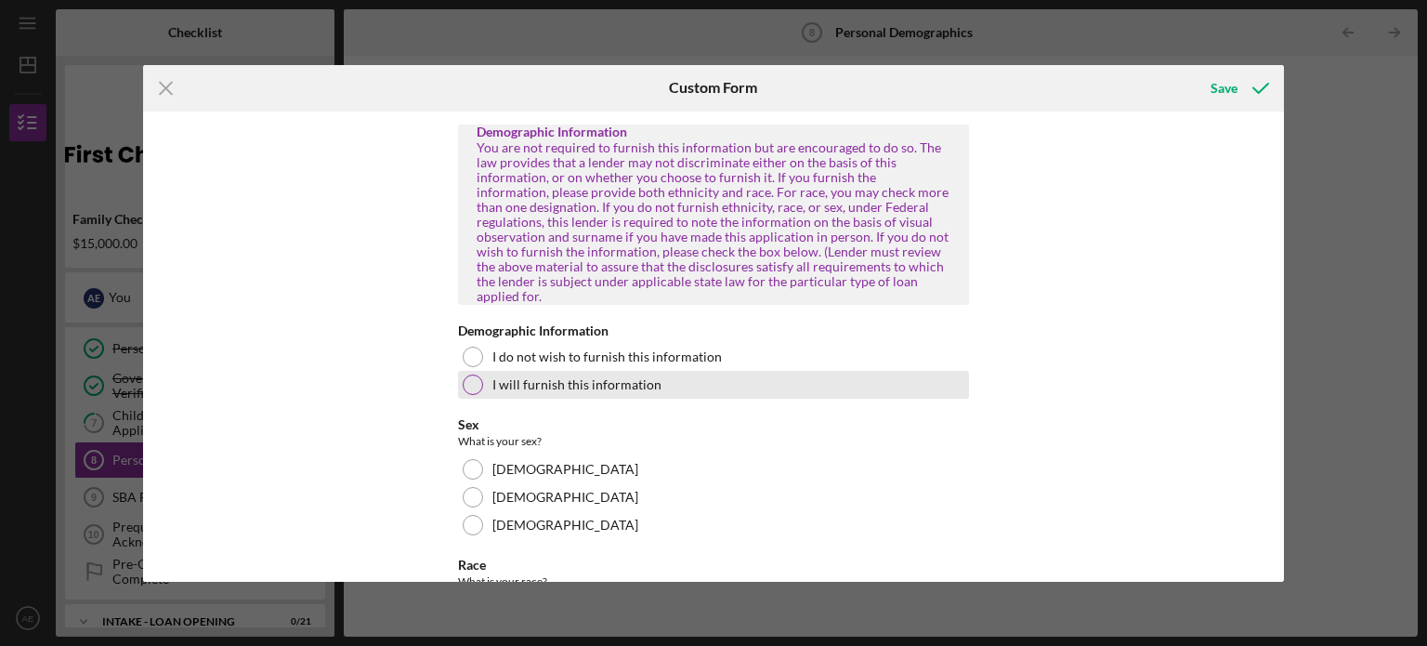
click at [472, 374] on div at bounding box center [473, 384] width 20 height 20
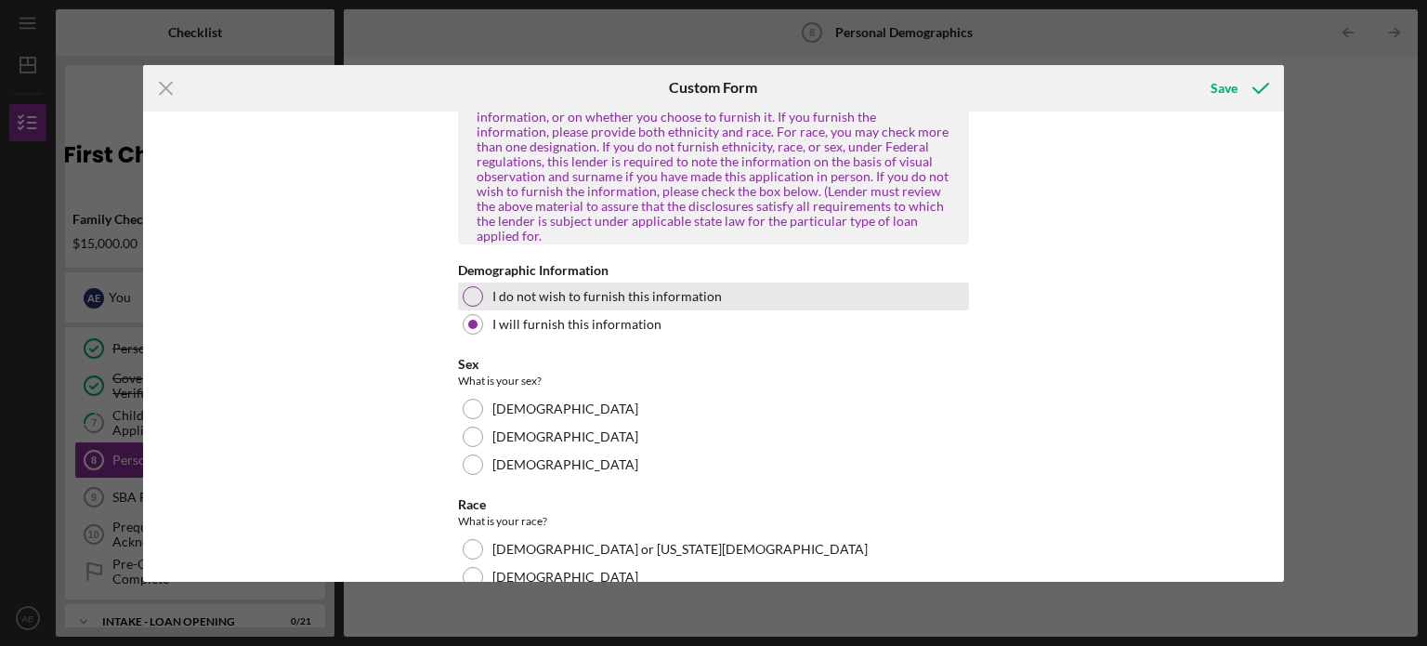
scroll to position [1208, 0]
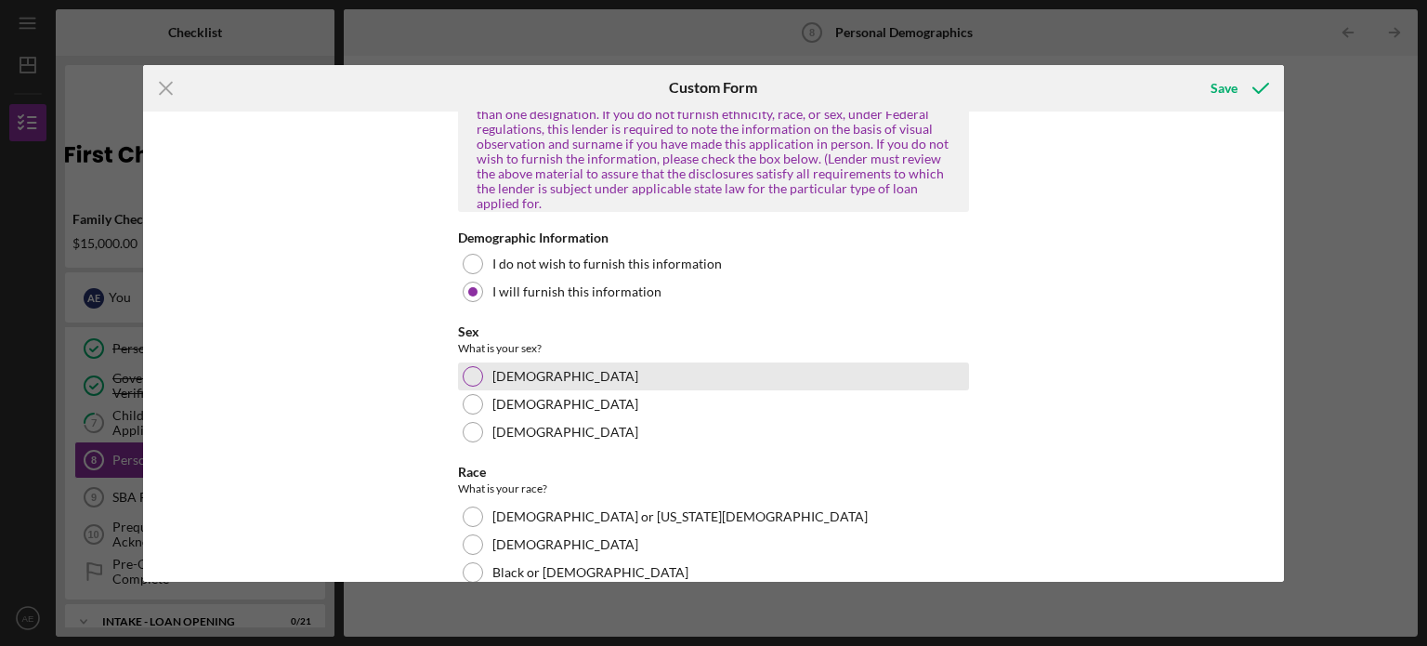
click at [479, 362] on div "[DEMOGRAPHIC_DATA]" at bounding box center [713, 376] width 511 height 28
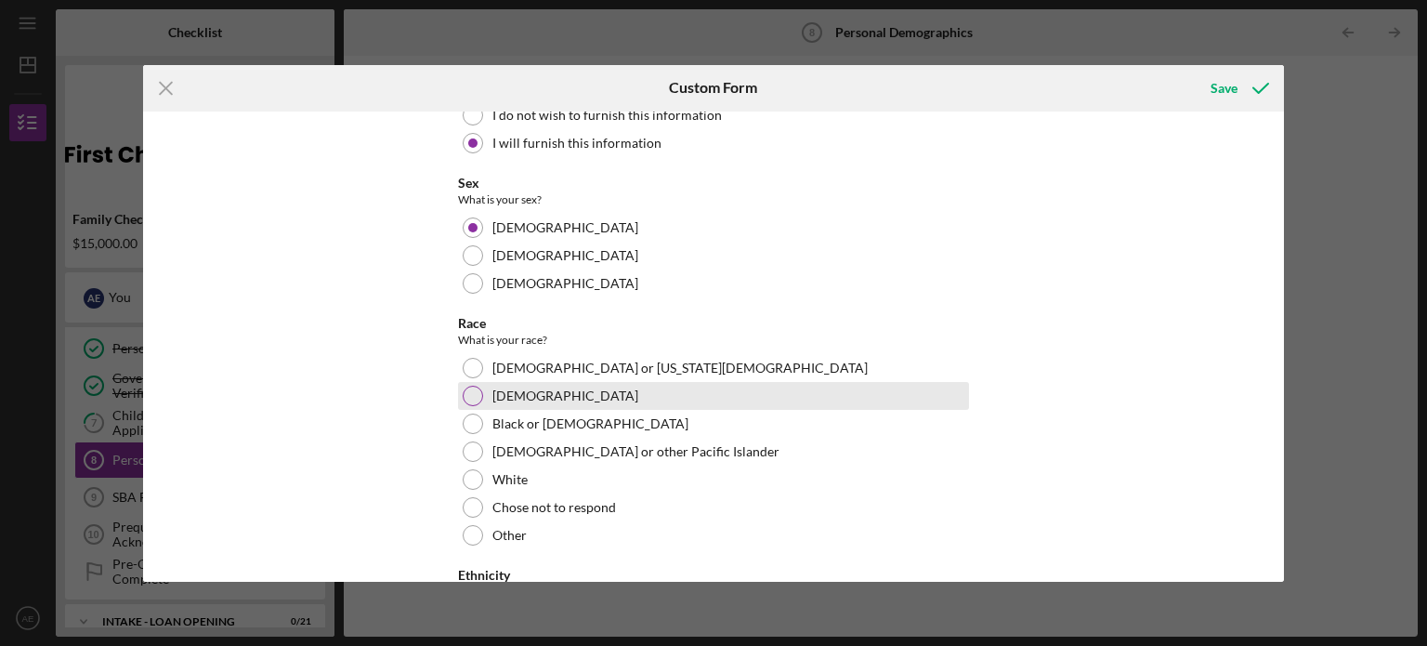
scroll to position [1394, 0]
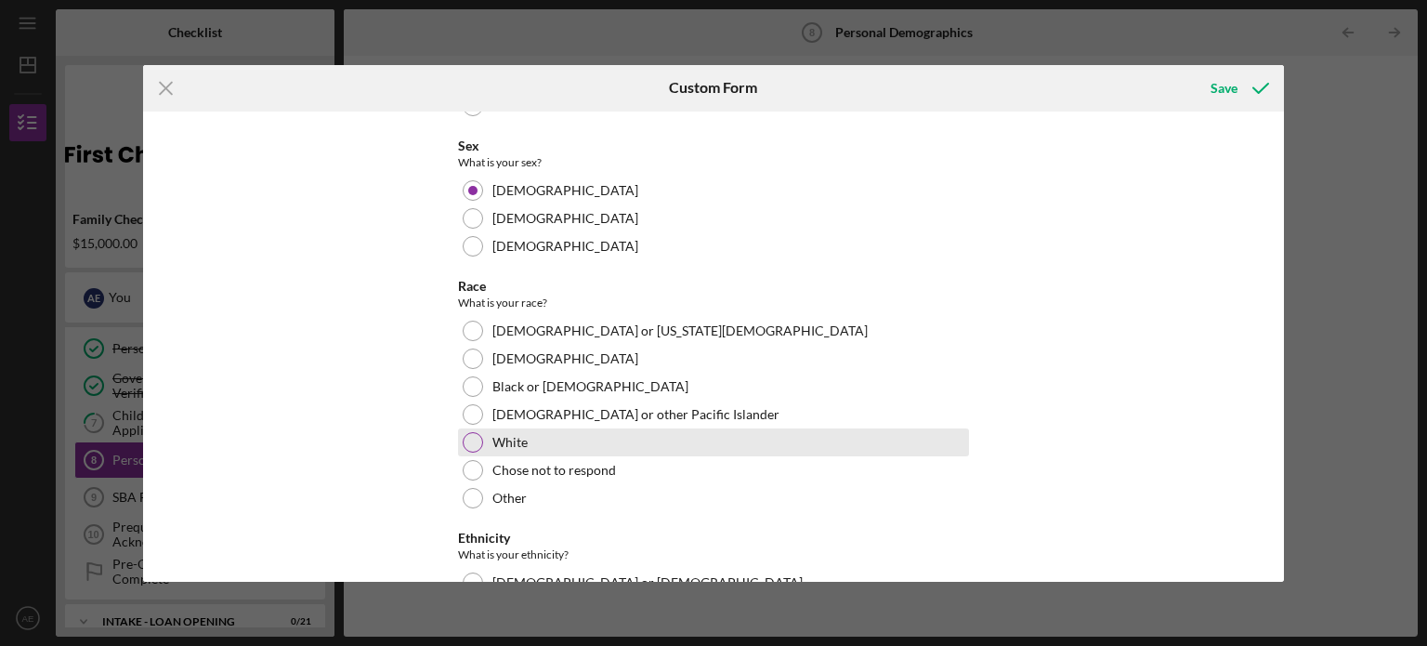
click at [479, 432] on div at bounding box center [473, 442] width 20 height 20
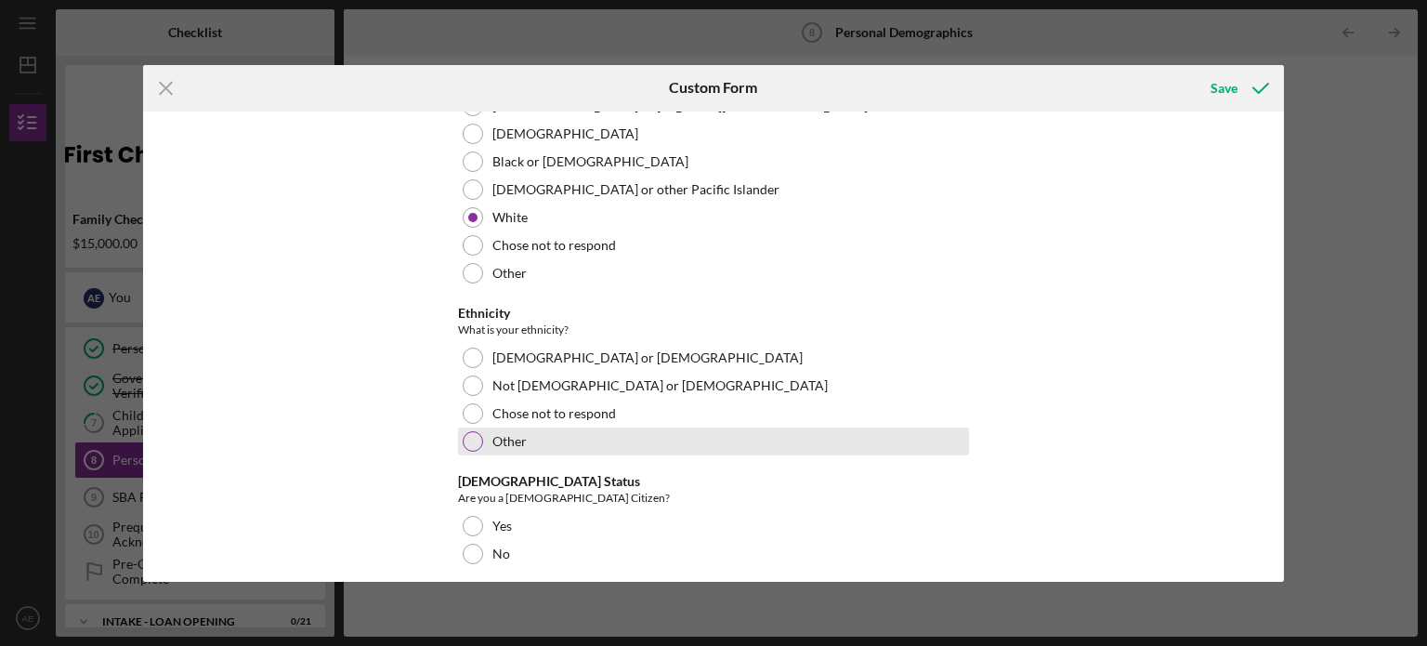
scroll to position [1673, 0]
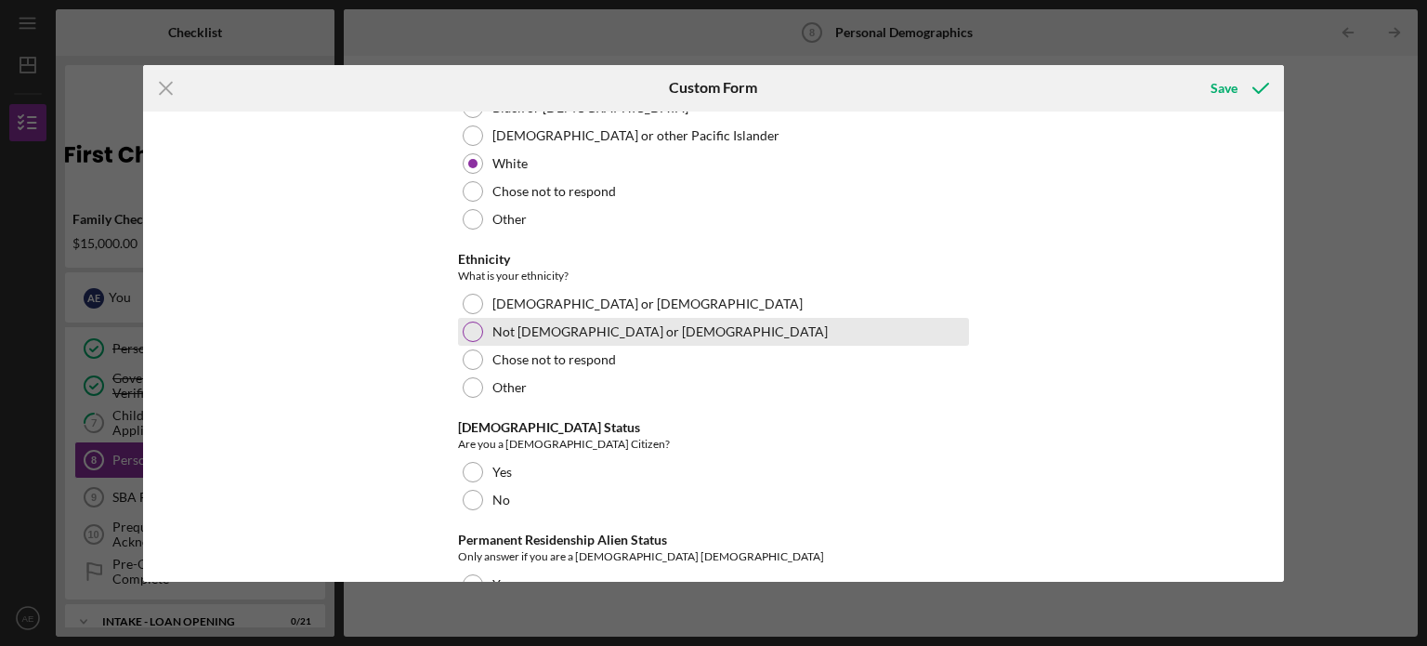
click at [468, 322] on div at bounding box center [473, 332] width 20 height 20
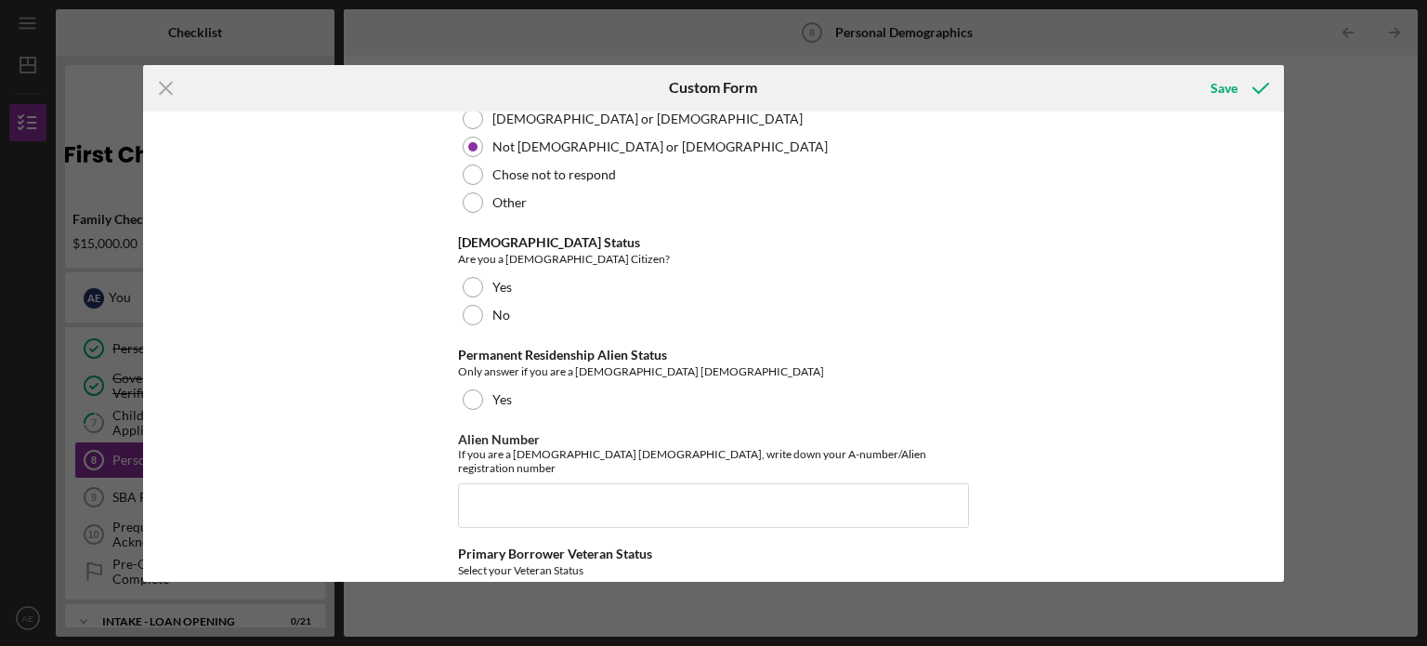
scroll to position [1858, 0]
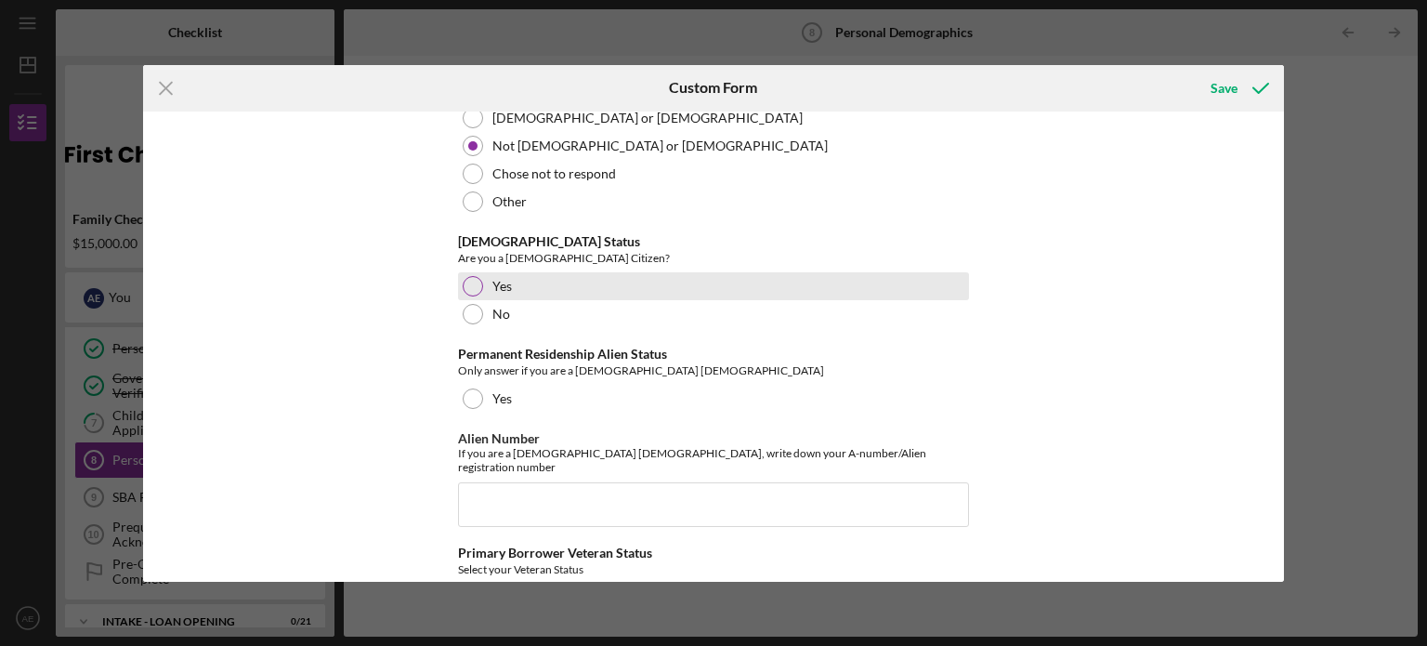
click at [460, 277] on div "Yes" at bounding box center [713, 286] width 511 height 28
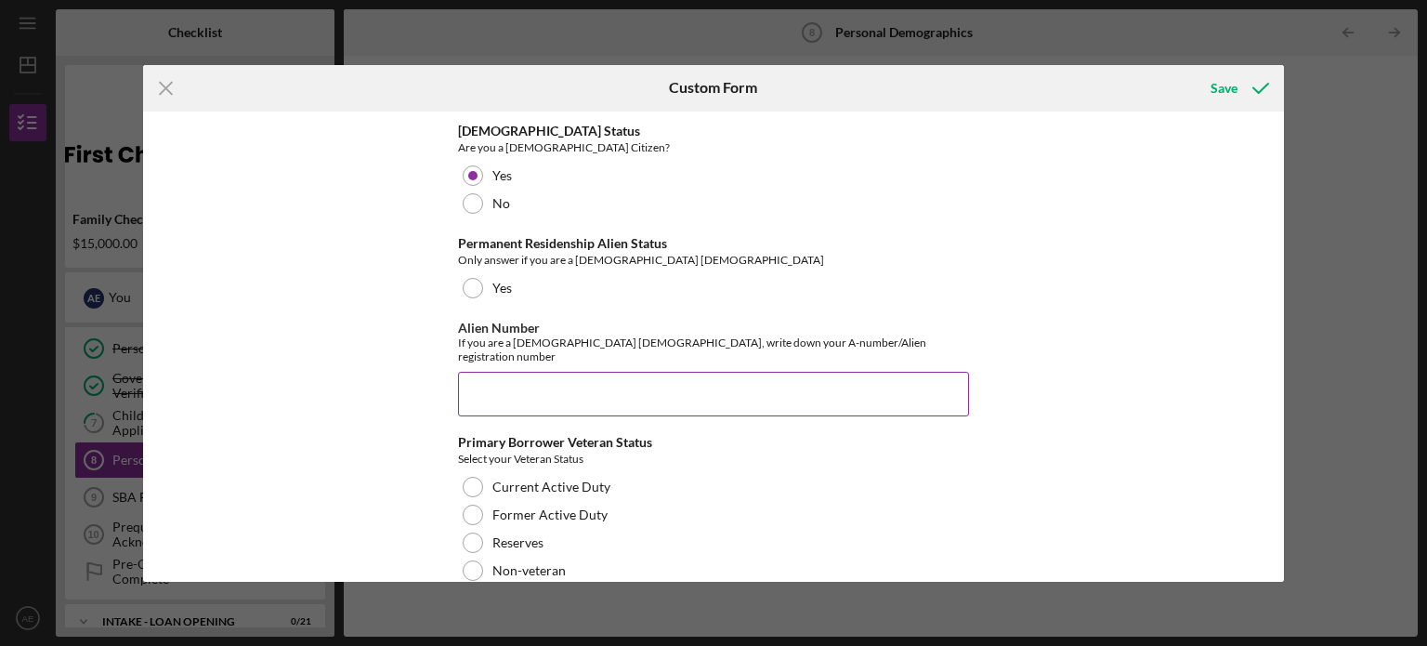
scroll to position [1970, 0]
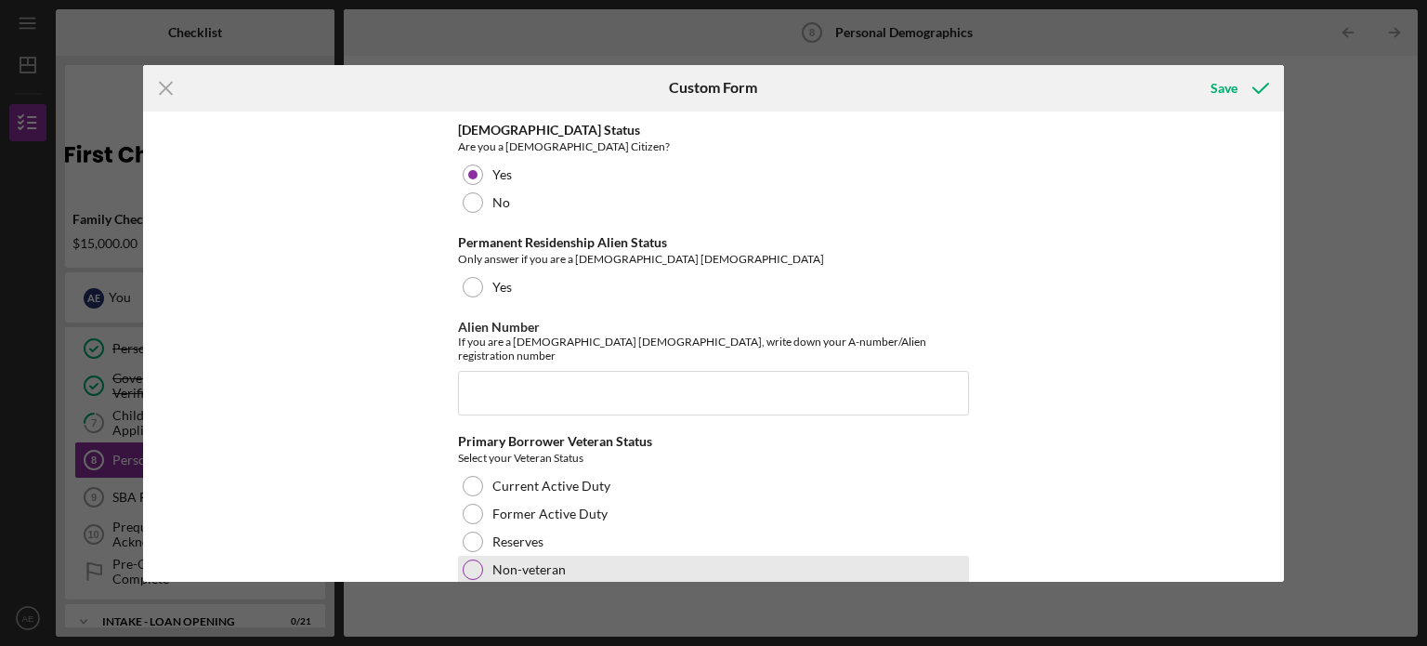
click at [473, 559] on div at bounding box center [473, 569] width 20 height 20
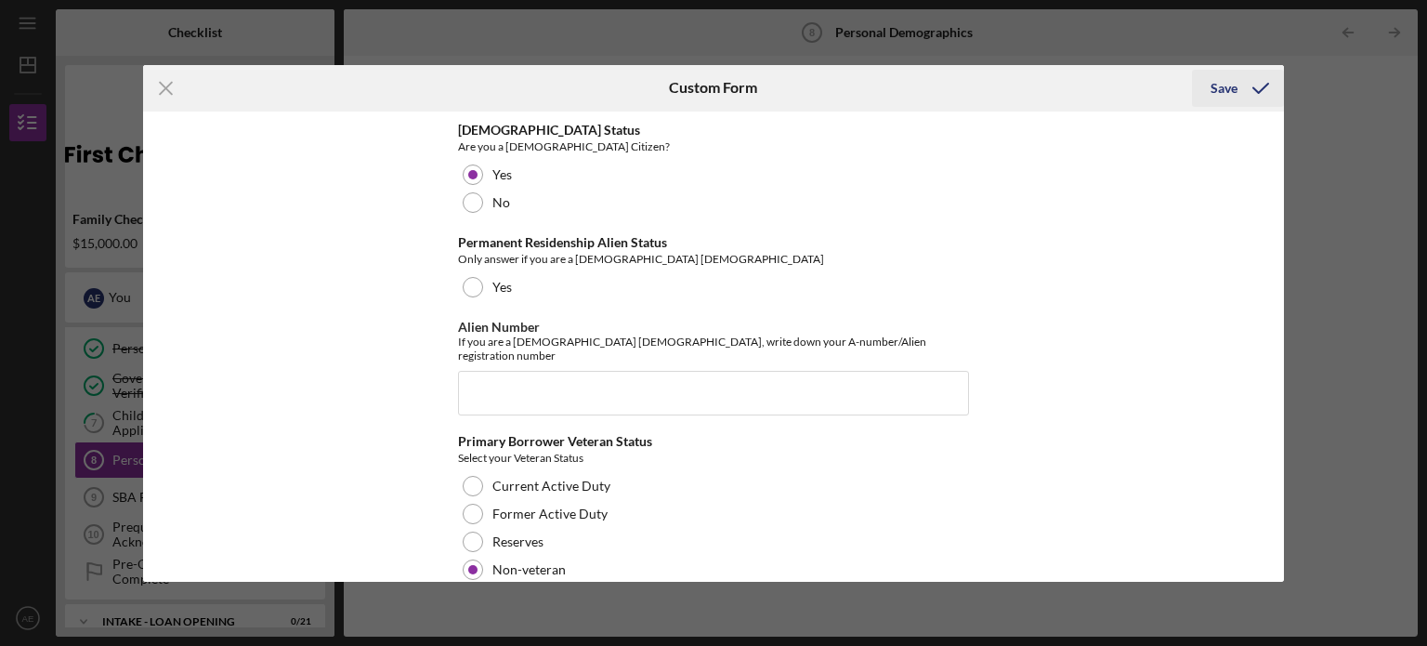
click at [1247, 77] on icon "submit" at bounding box center [1261, 88] width 46 height 46
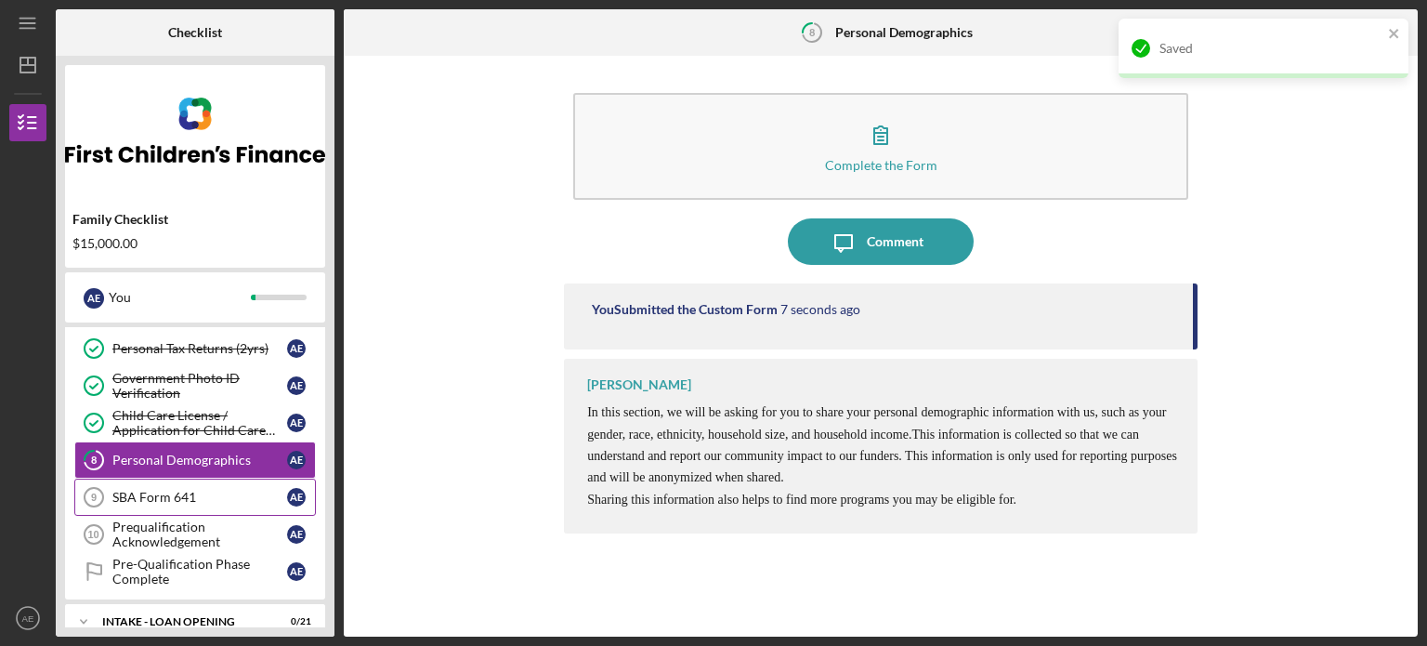
click at [177, 496] on div "SBA Form 641" at bounding box center [199, 497] width 175 height 15
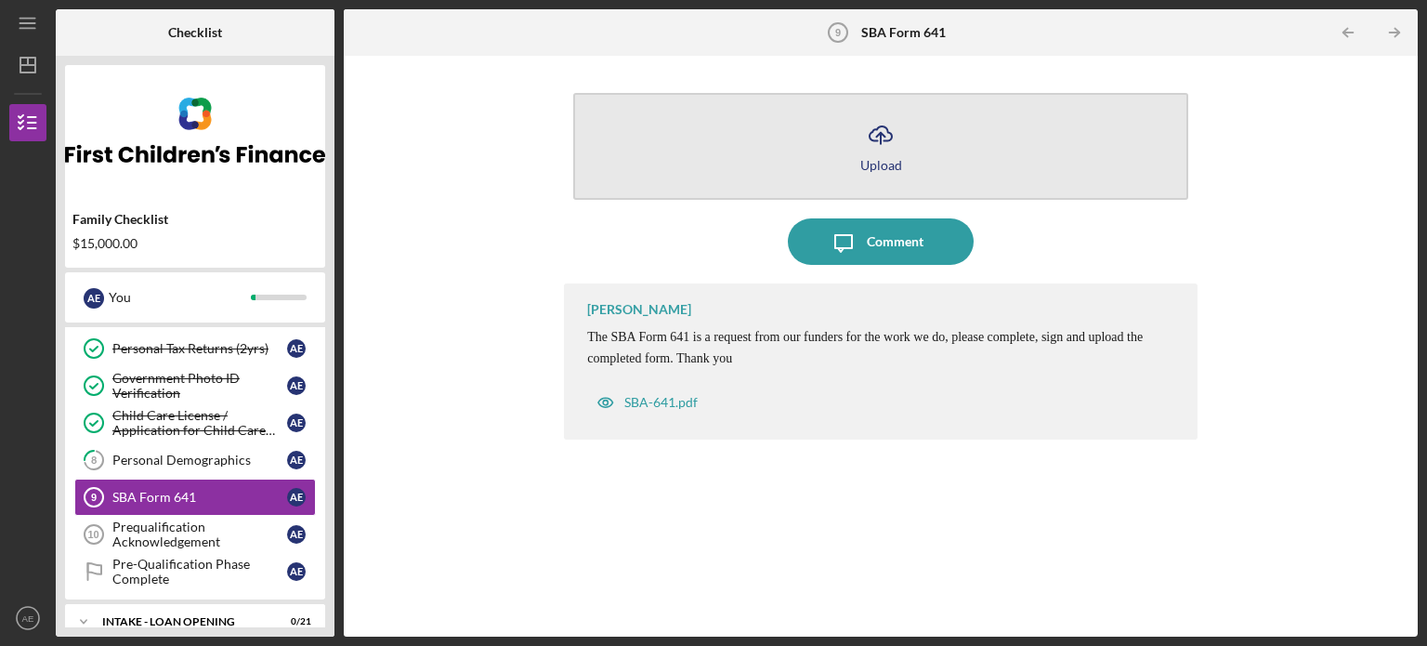
click at [875, 138] on icon "Icon/Upload" at bounding box center [881, 135] width 46 height 46
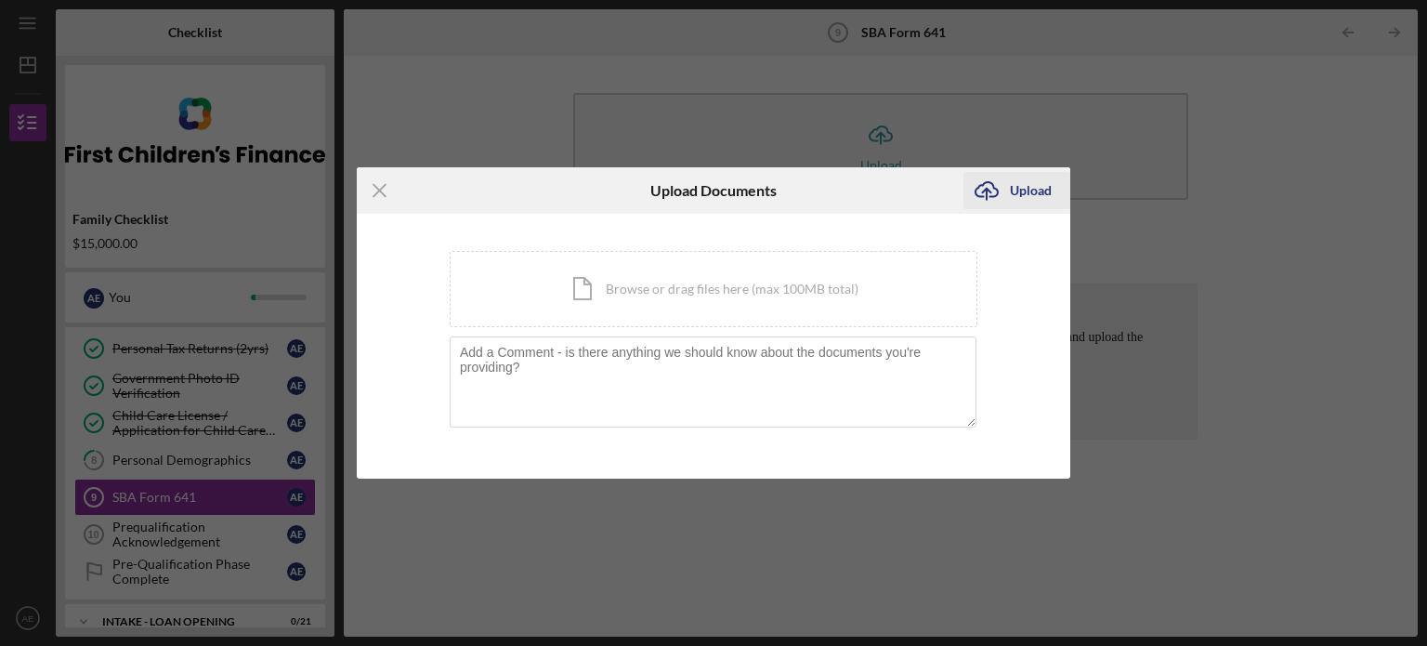
click at [1022, 181] on div "Upload" at bounding box center [1031, 190] width 42 height 37
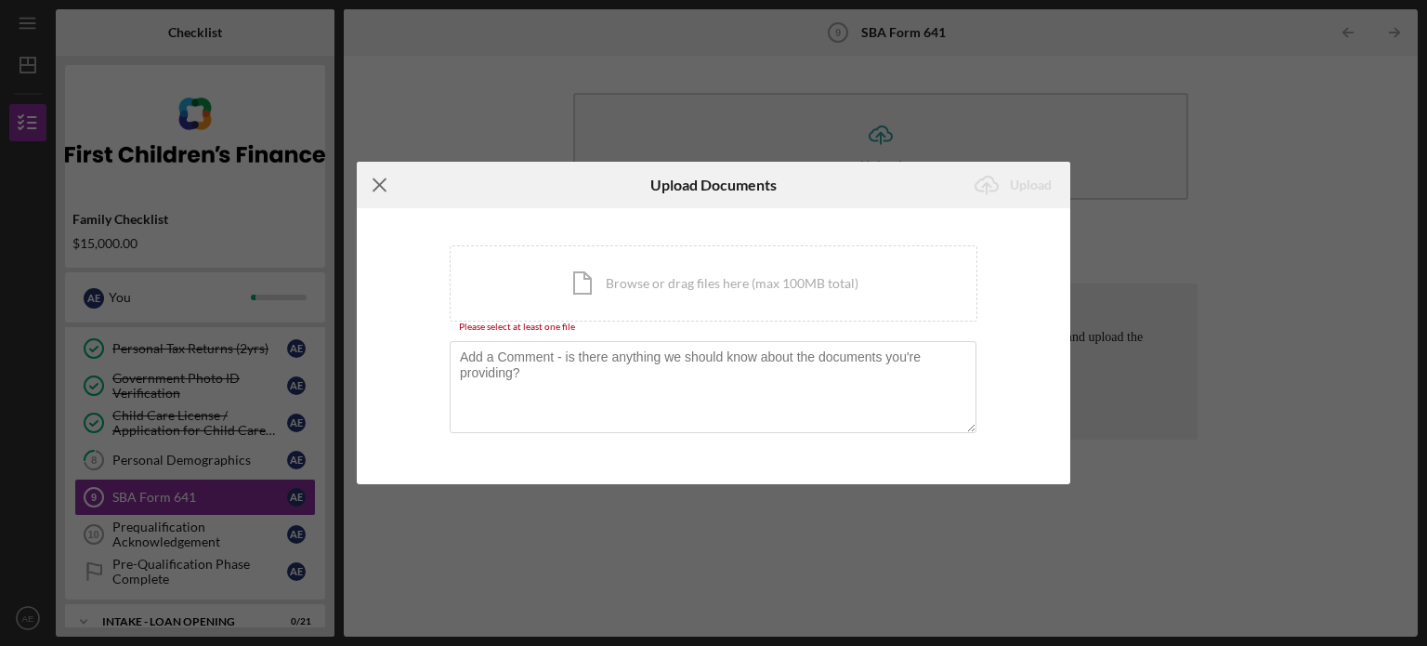
click at [386, 179] on line at bounding box center [380, 185] width 12 height 12
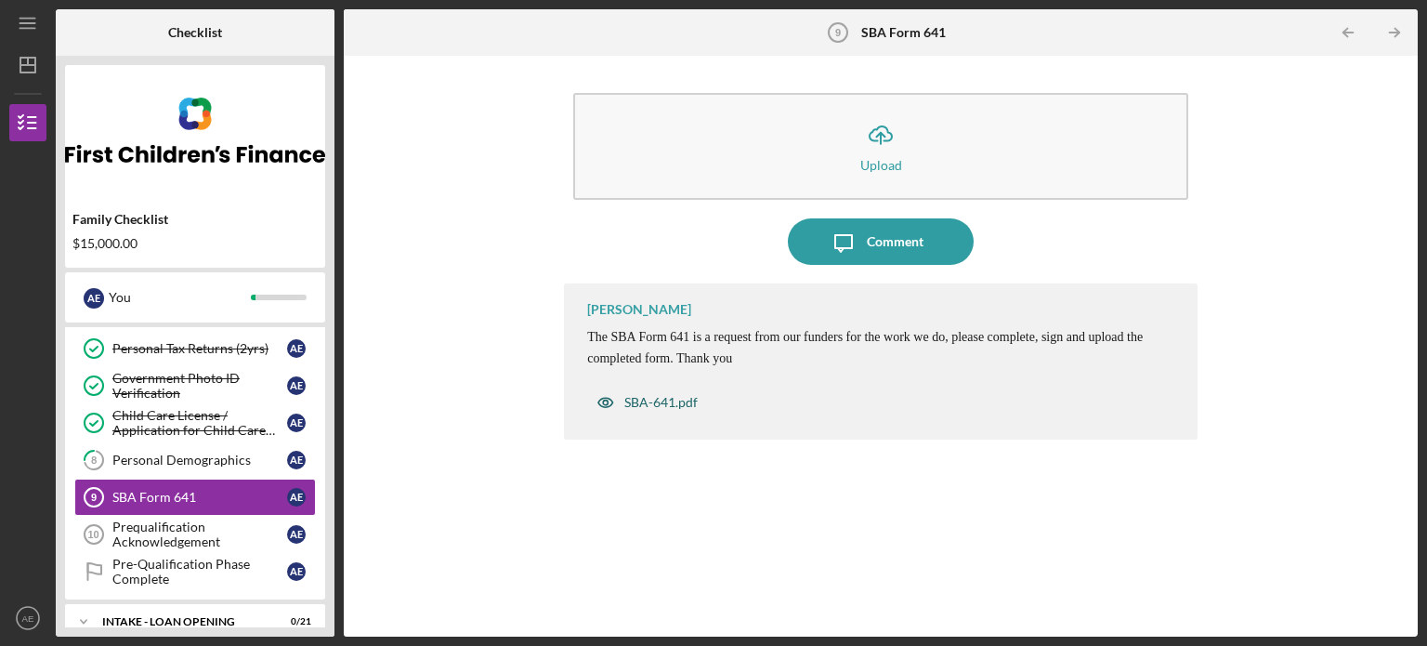
click at [650, 400] on div "SBA-641.pdf" at bounding box center [660, 402] width 73 height 15
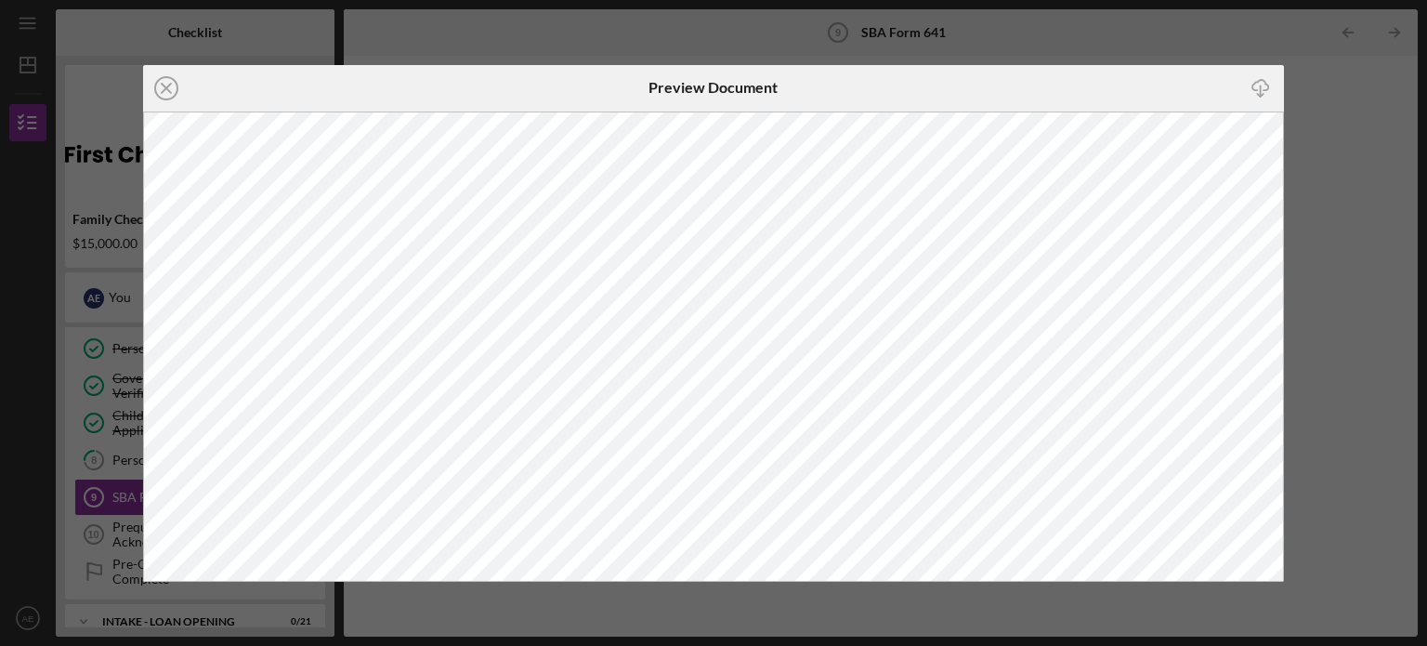
click at [1264, 83] on icon "Icon/Download" at bounding box center [1261, 88] width 42 height 42
click at [175, 89] on icon "Icon/Close" at bounding box center [166, 88] width 46 height 46
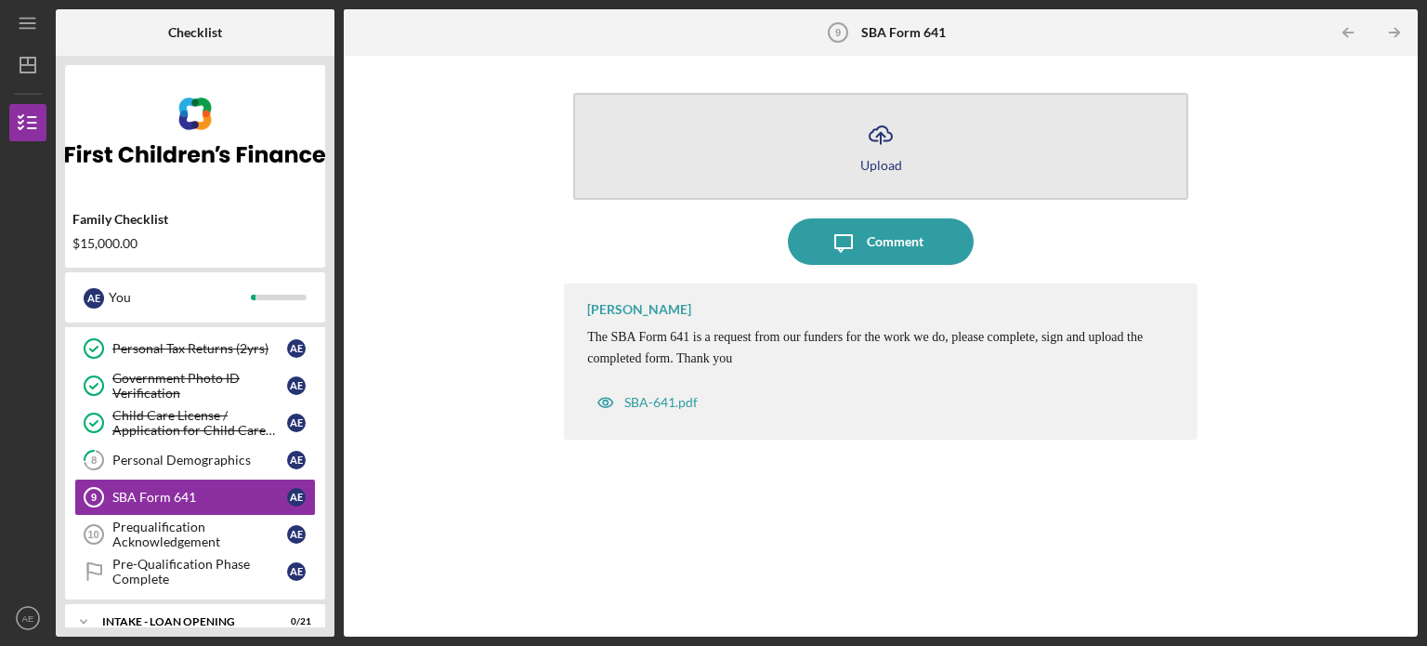
click at [886, 132] on icon "Icon/Upload" at bounding box center [881, 135] width 46 height 46
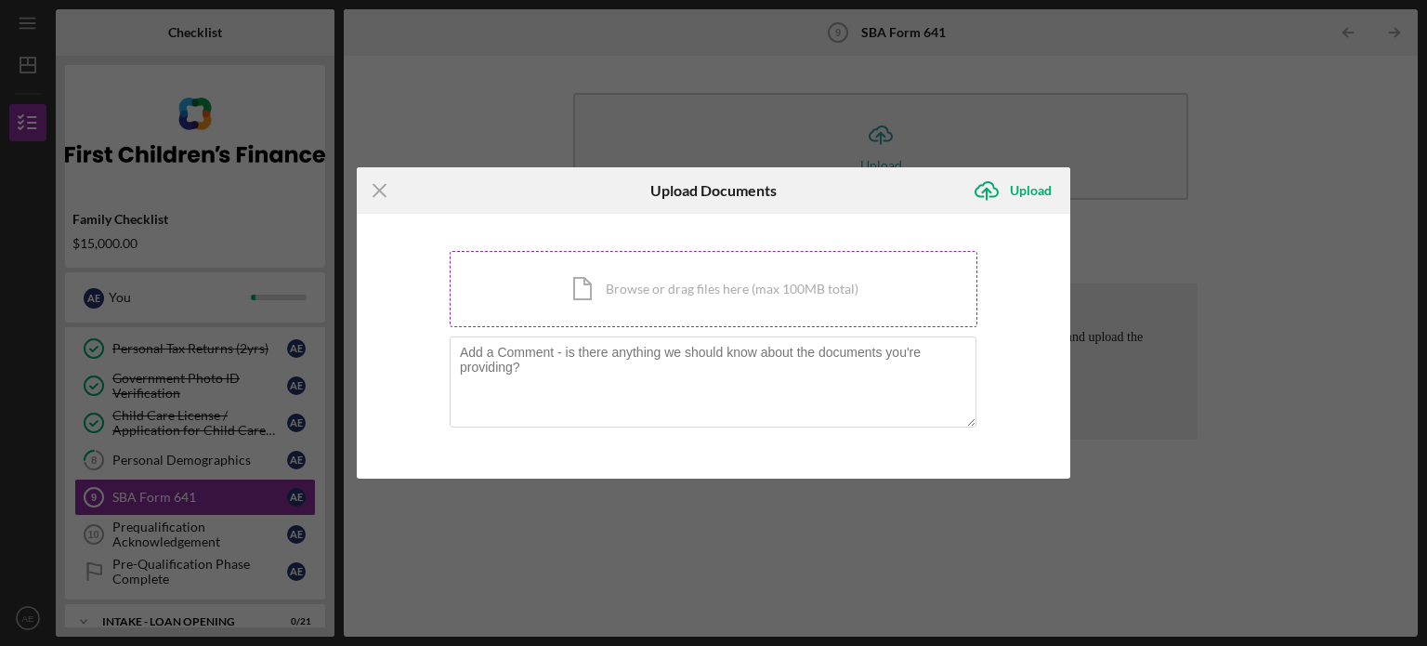
click at [610, 270] on div "Icon/Document Browse or drag files here (max 100MB total) Tap to choose files o…" at bounding box center [714, 289] width 528 height 76
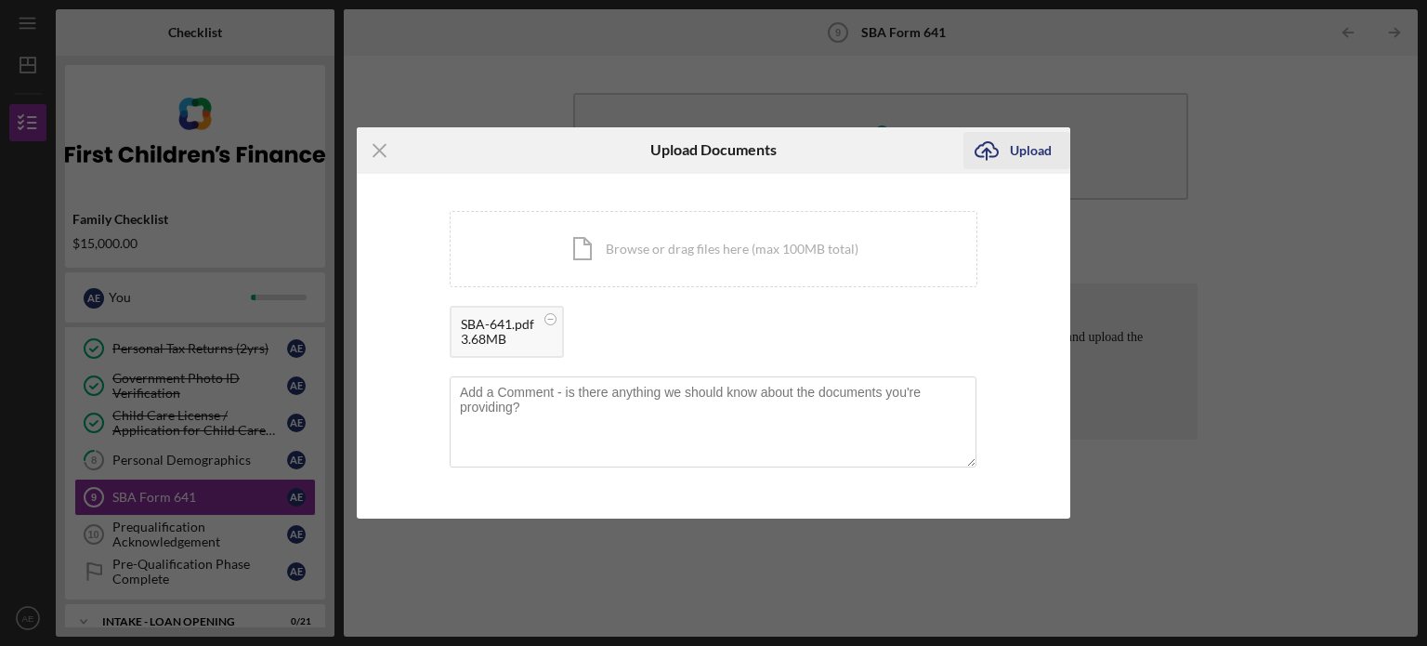
click at [1041, 134] on div "Upload" at bounding box center [1031, 150] width 42 height 37
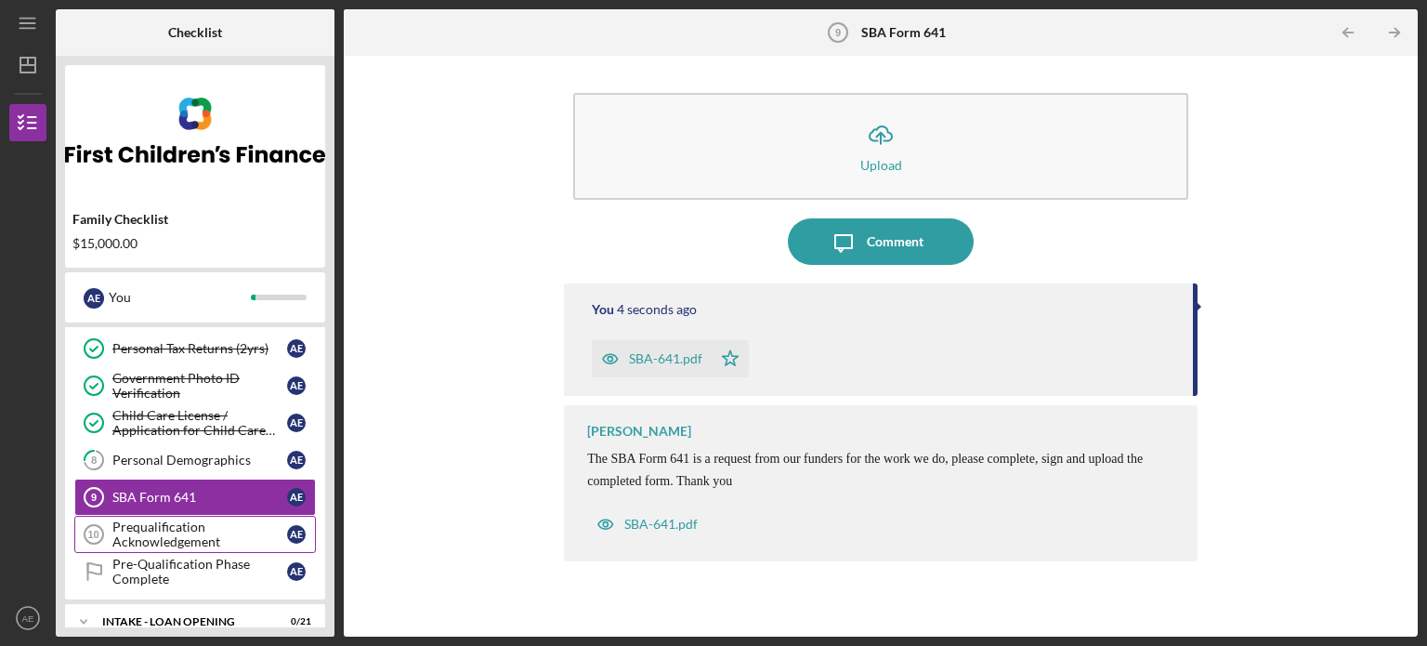
click at [171, 526] on div "Prequalification Acknowledgement" at bounding box center [199, 534] width 175 height 30
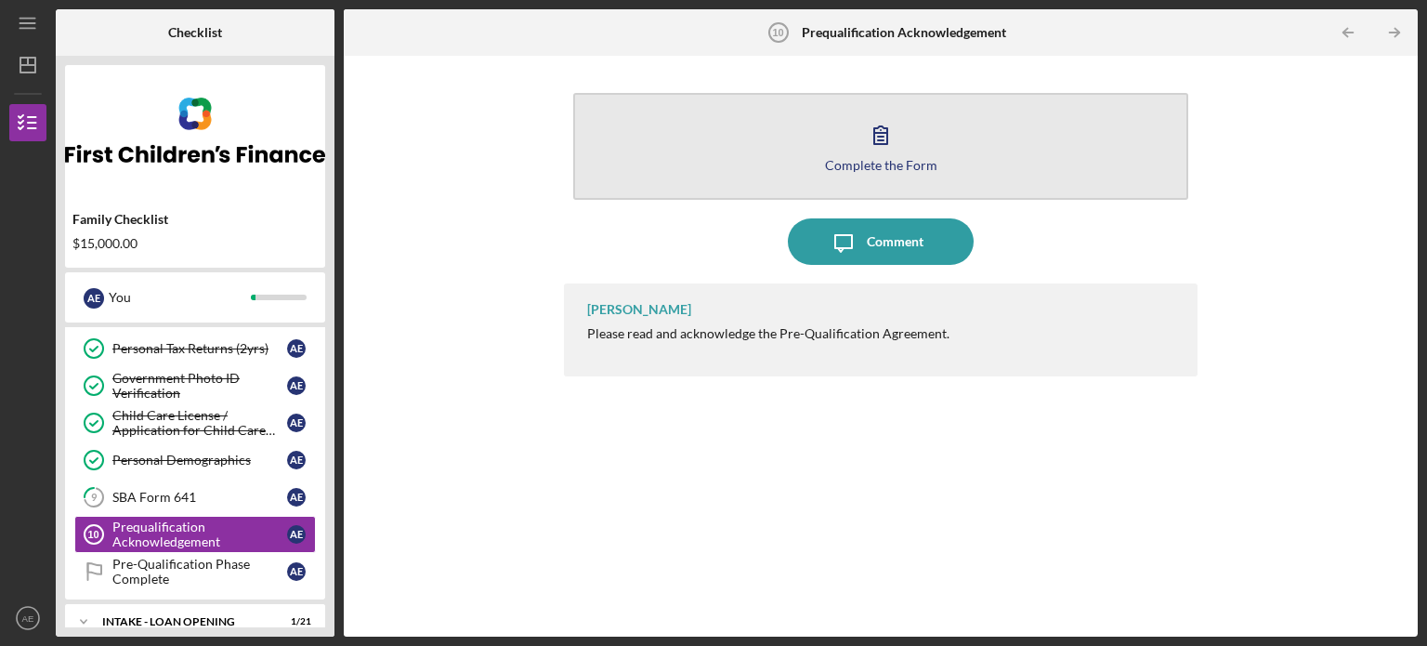
click at [911, 118] on button "Complete the Form Form" at bounding box center [880, 146] width 615 height 107
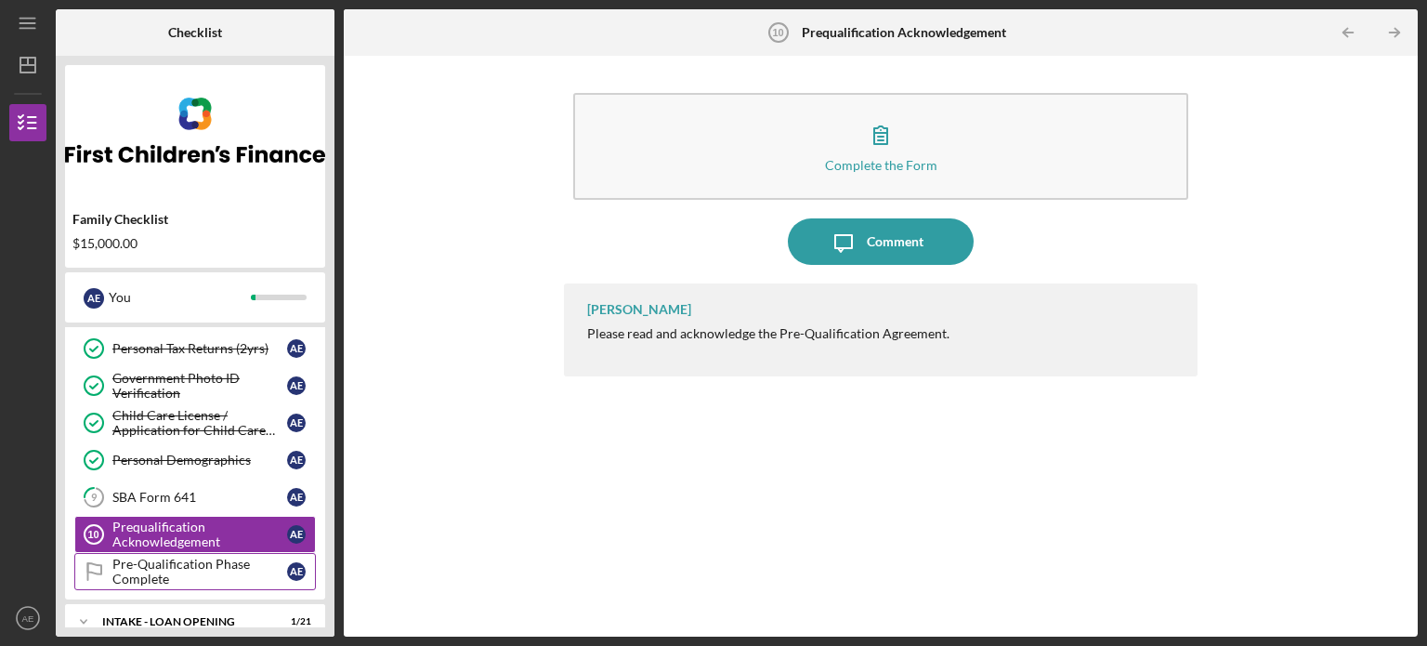
click at [171, 569] on div "Pre-Qualification Phase Complete" at bounding box center [199, 572] width 175 height 30
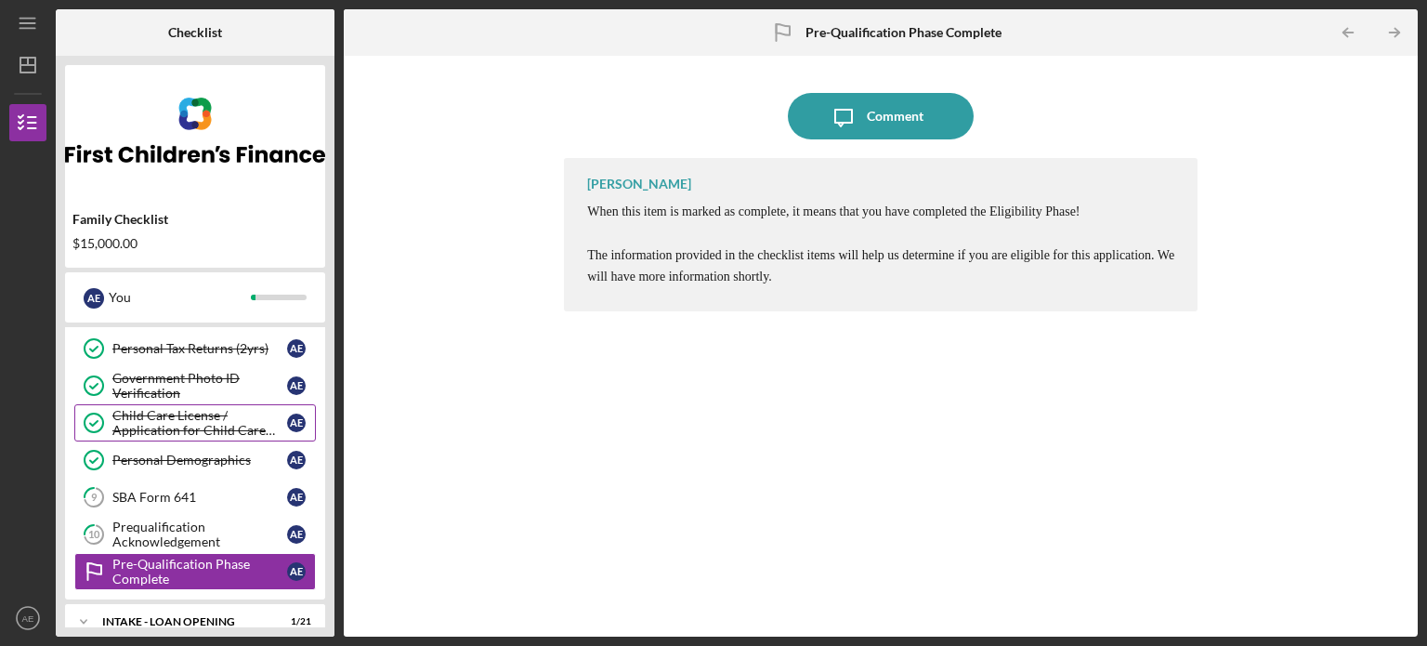
scroll to position [370, 0]
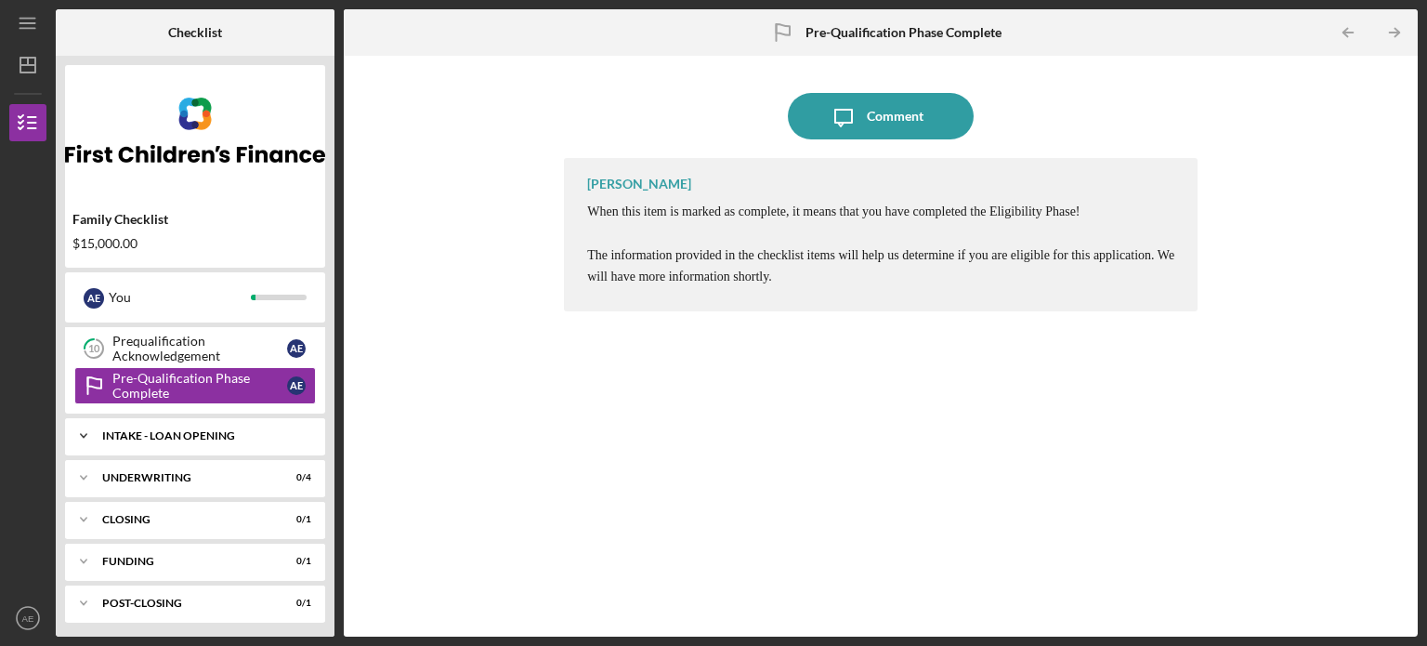
click at [160, 434] on div "INTAKE - LOAN OPENING" at bounding box center [202, 435] width 200 height 11
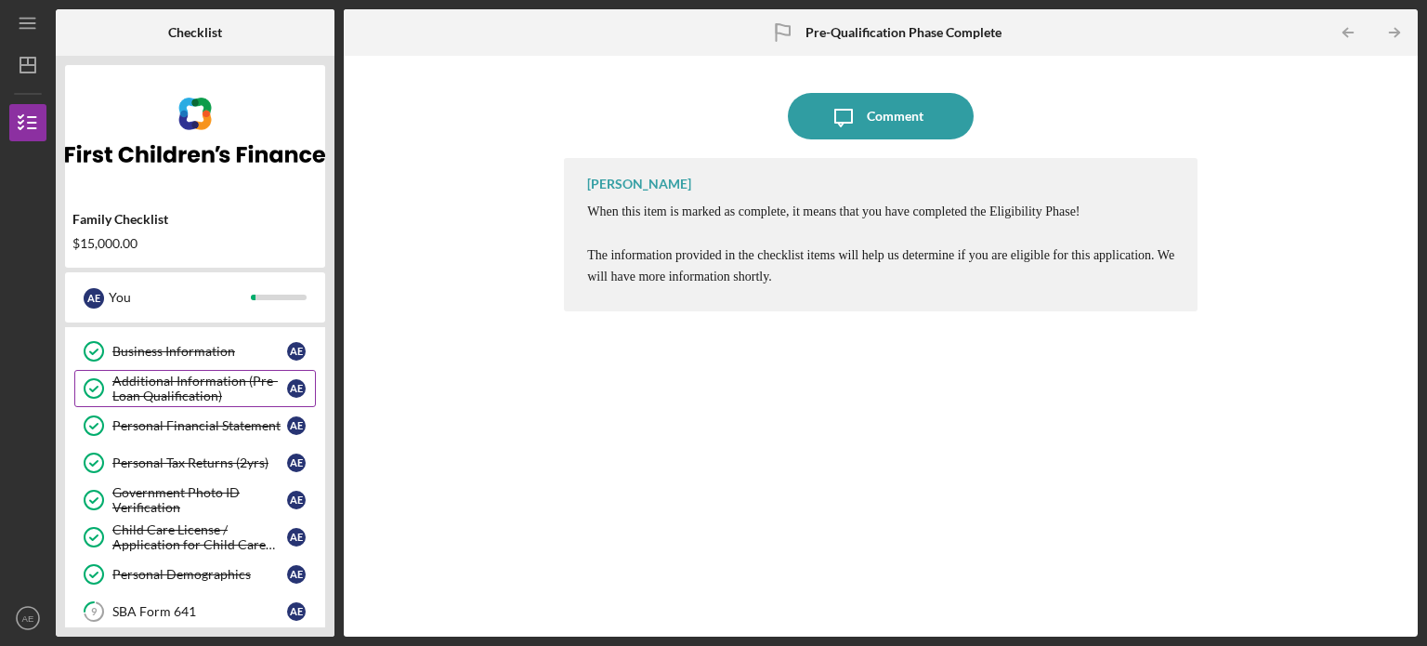
scroll to position [0, 0]
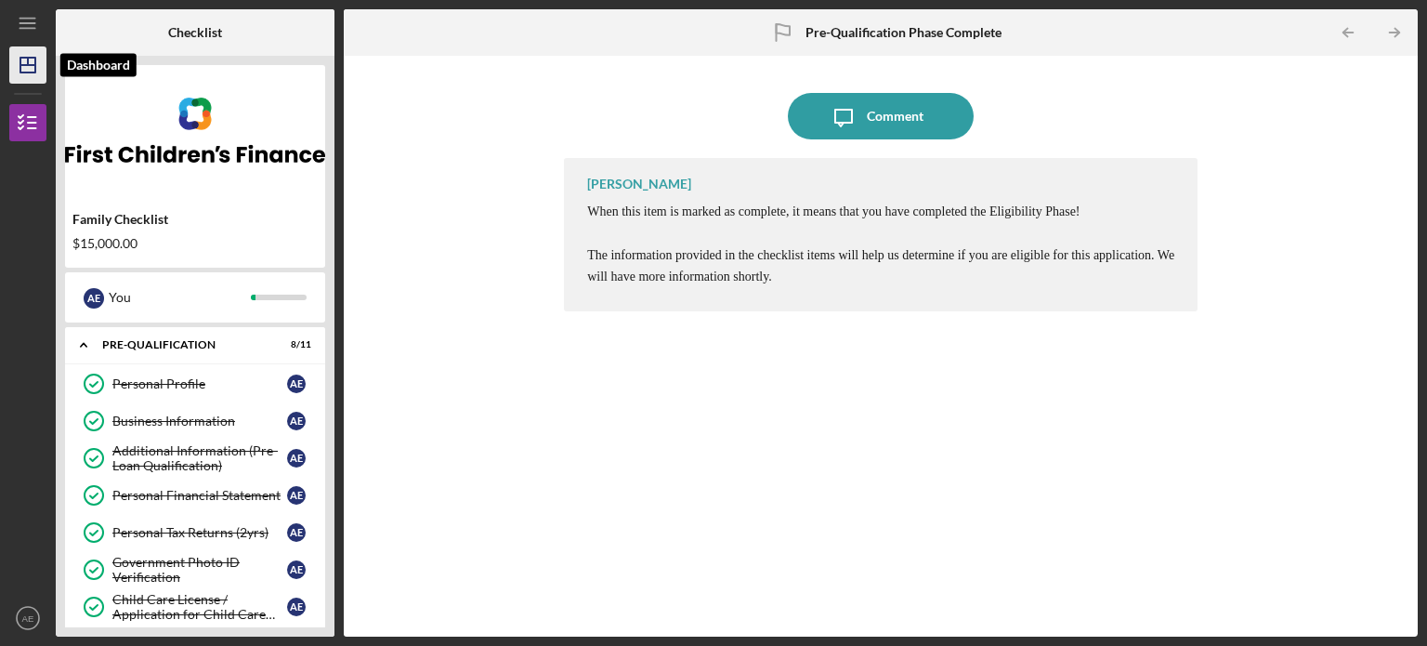
click at [26, 69] on icon "Icon/Dashboard" at bounding box center [28, 65] width 46 height 46
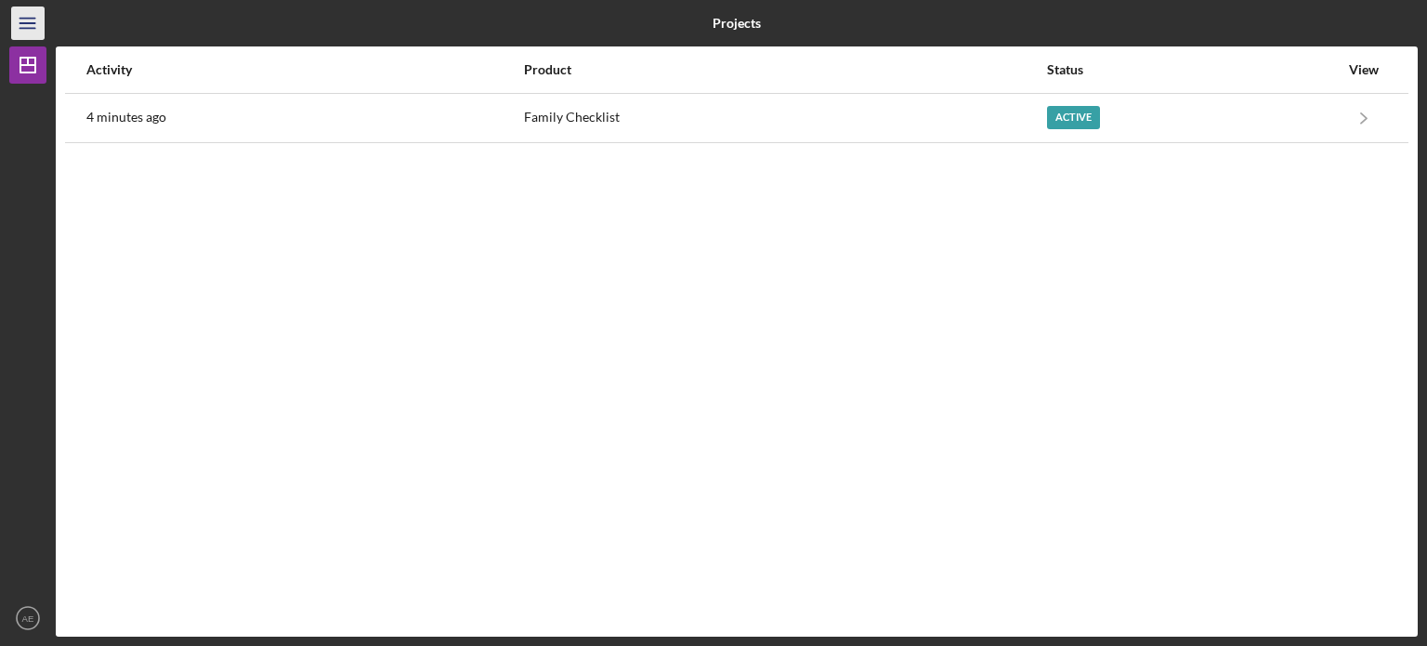
click at [19, 21] on icon "Icon/Menu" at bounding box center [28, 24] width 42 height 42
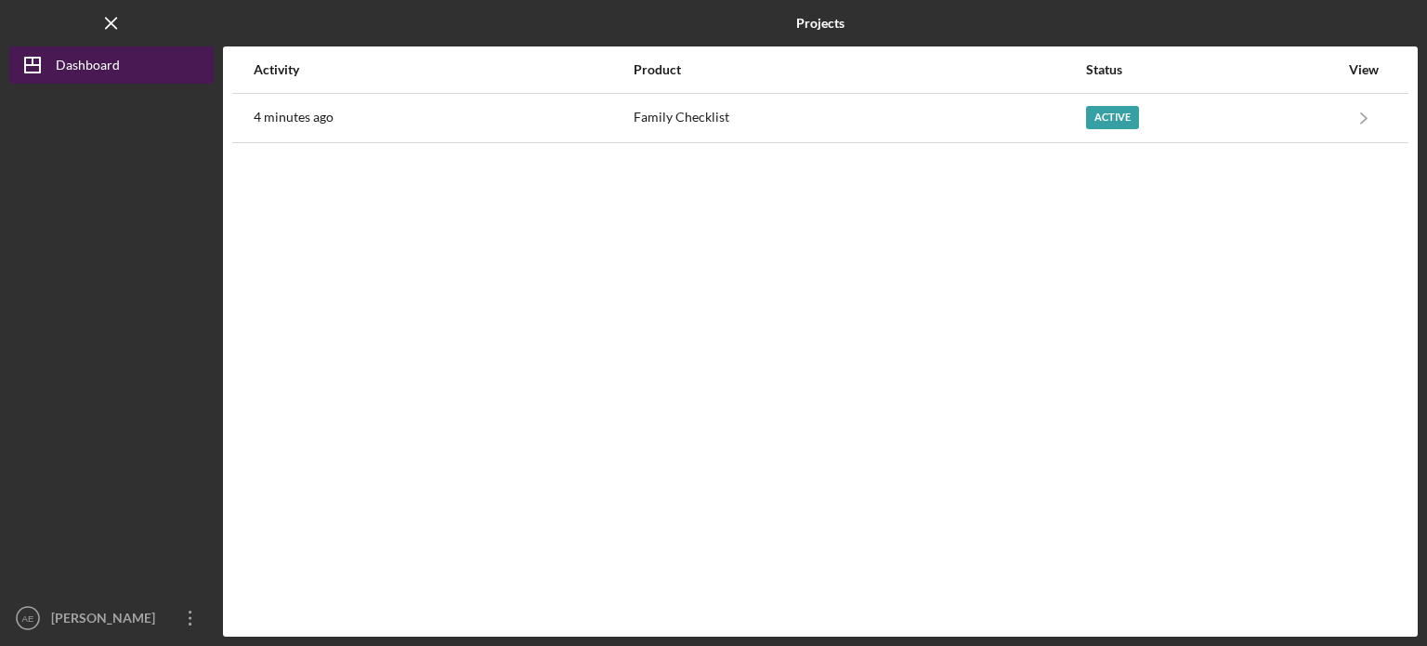
click at [35, 58] on polygon "button" at bounding box center [32, 65] width 15 height 15
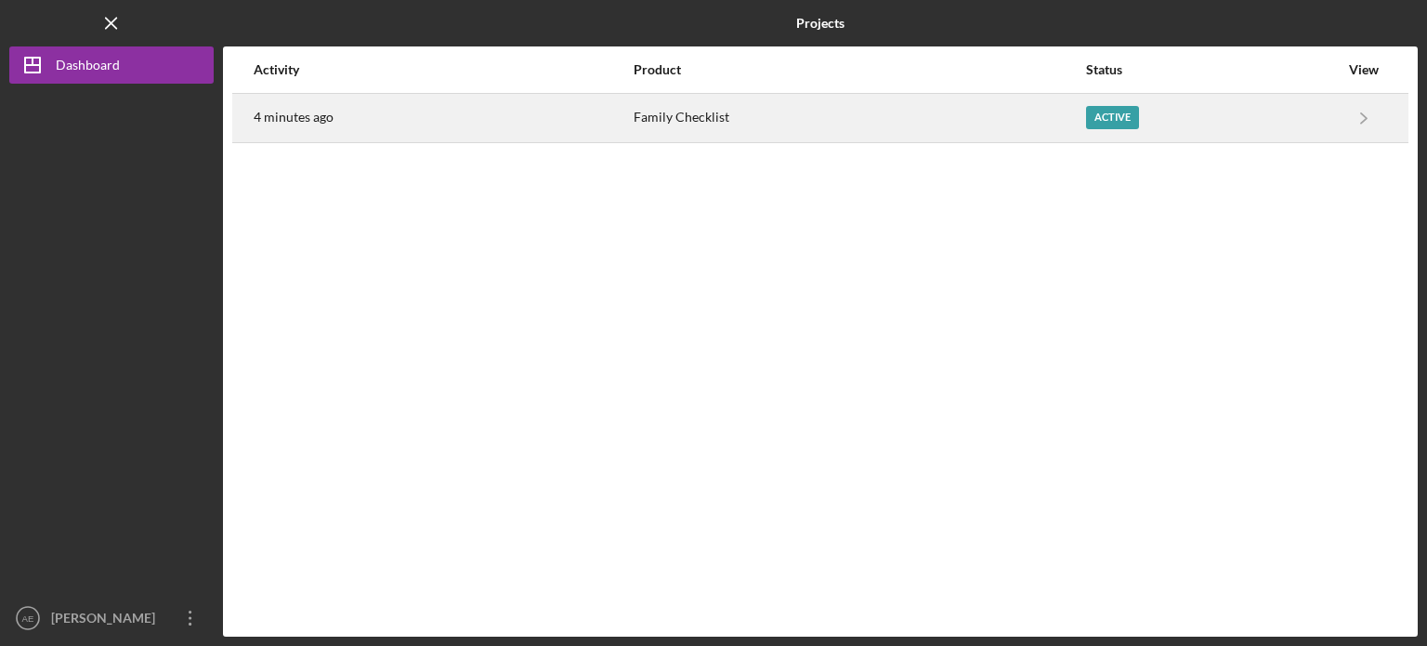
click at [676, 98] on div "Family Checklist" at bounding box center [860, 118] width 452 height 46
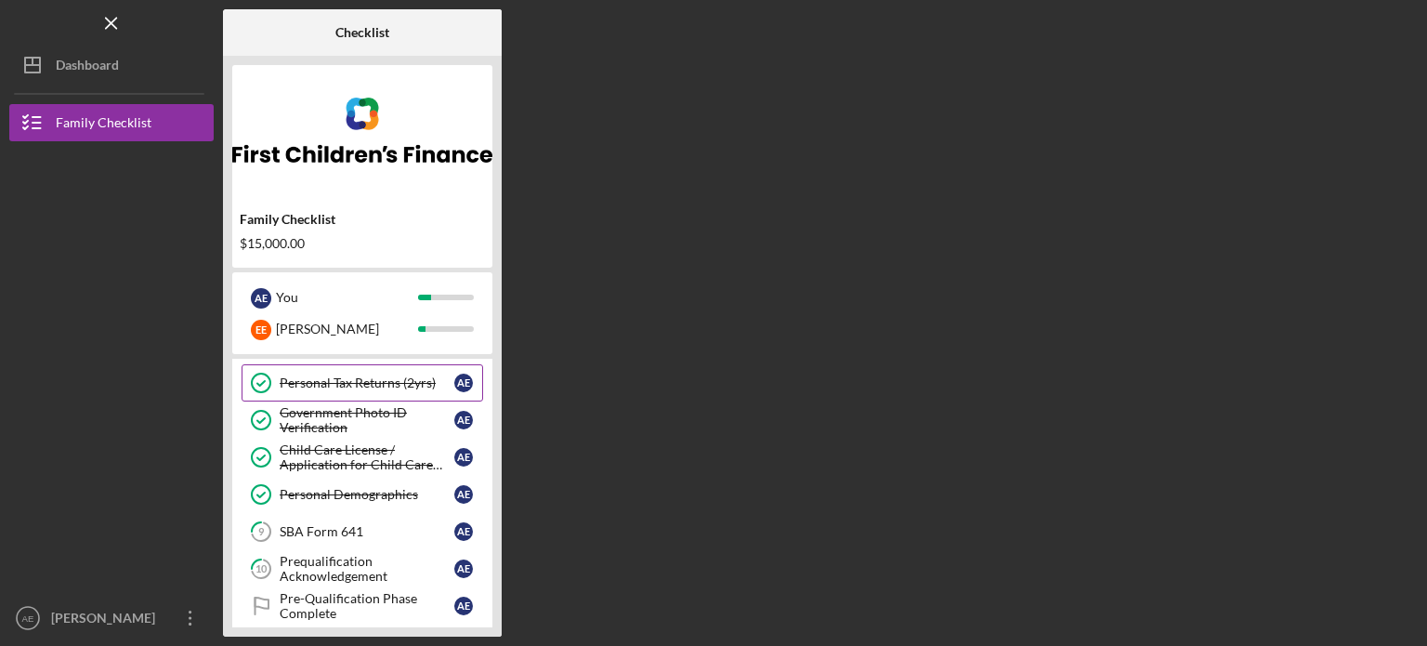
scroll to position [186, 0]
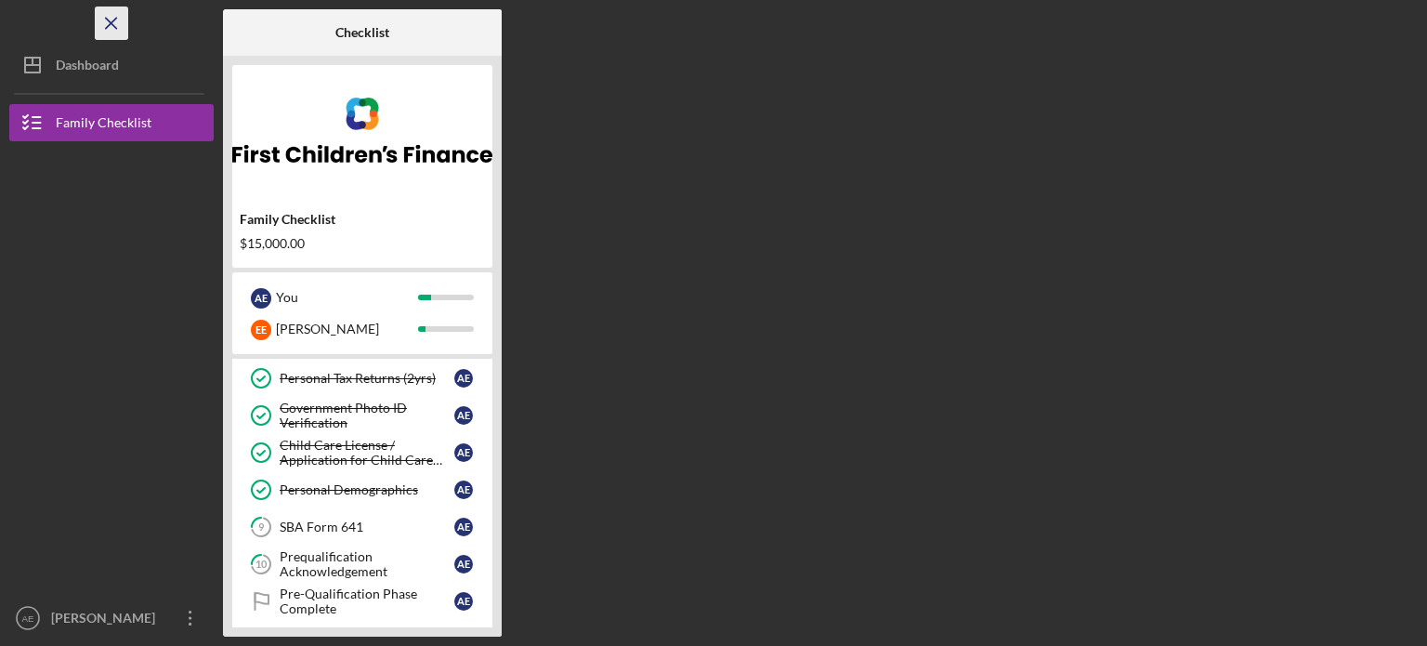
click at [106, 20] on icon "Icon/Menu Close" at bounding box center [112, 24] width 42 height 42
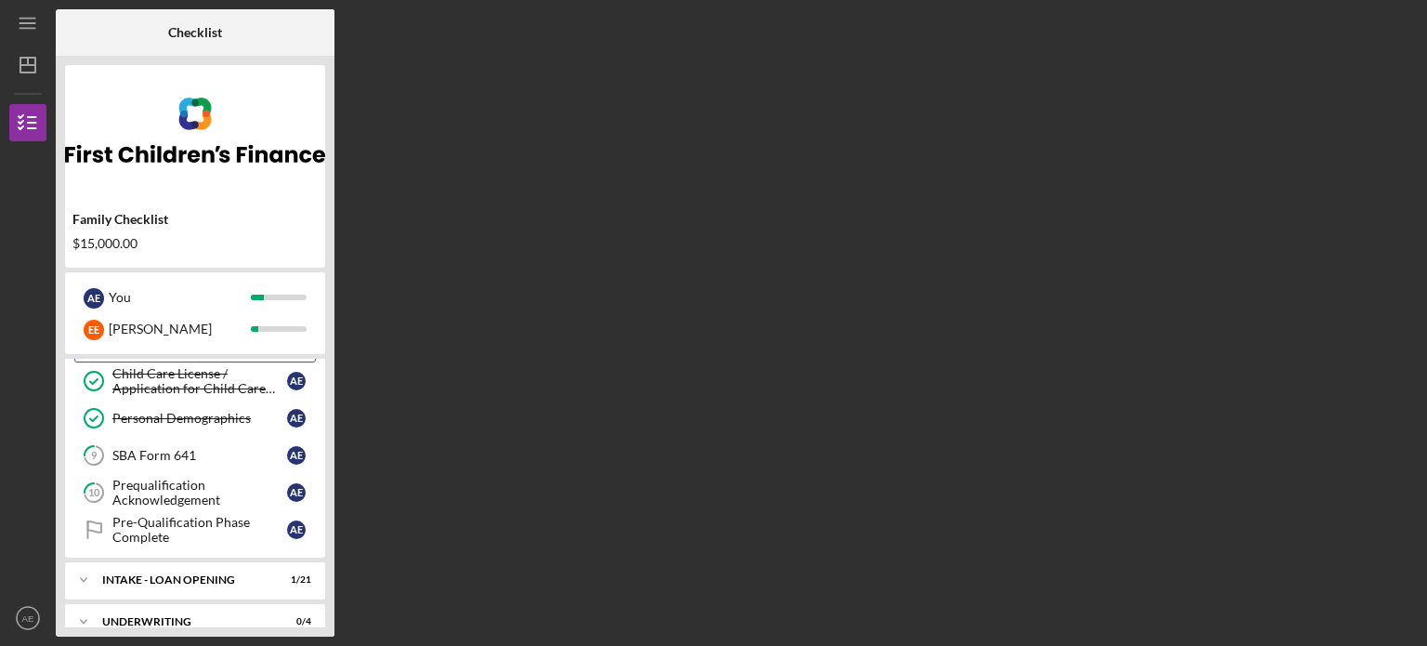
scroll to position [372, 0]
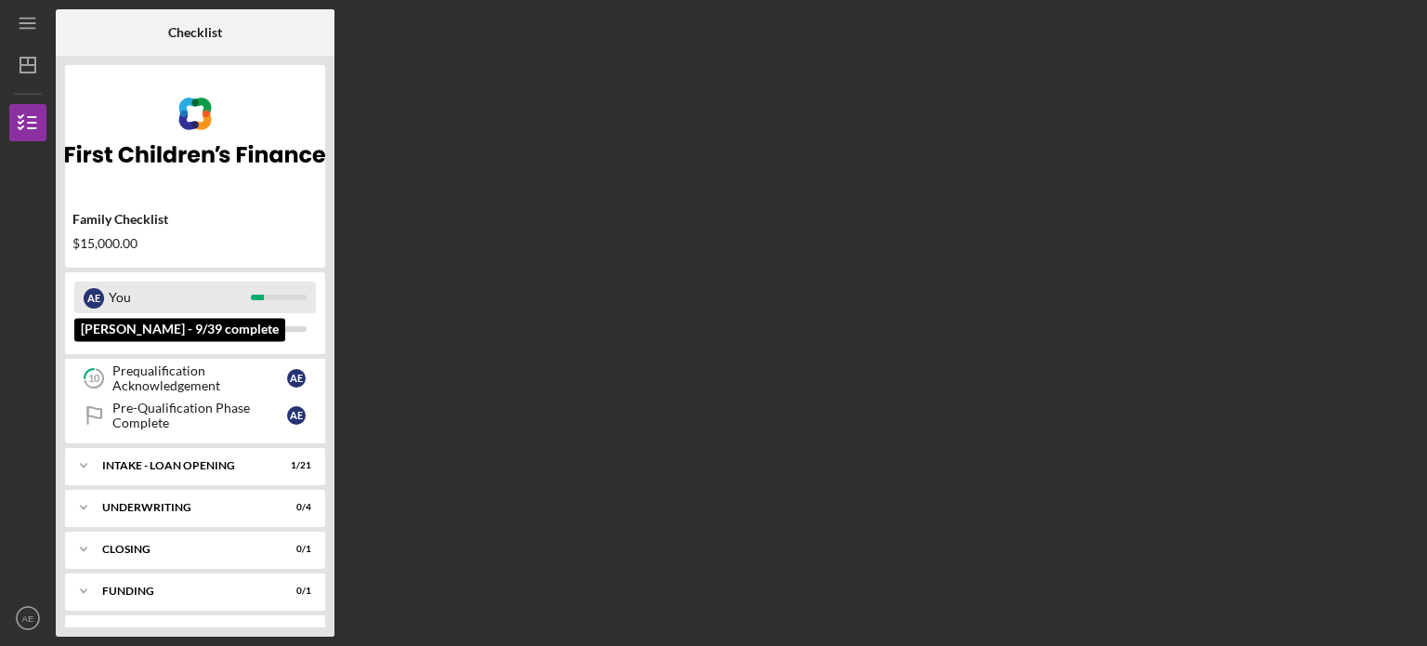
click at [138, 293] on div "You" at bounding box center [180, 298] width 142 height 32
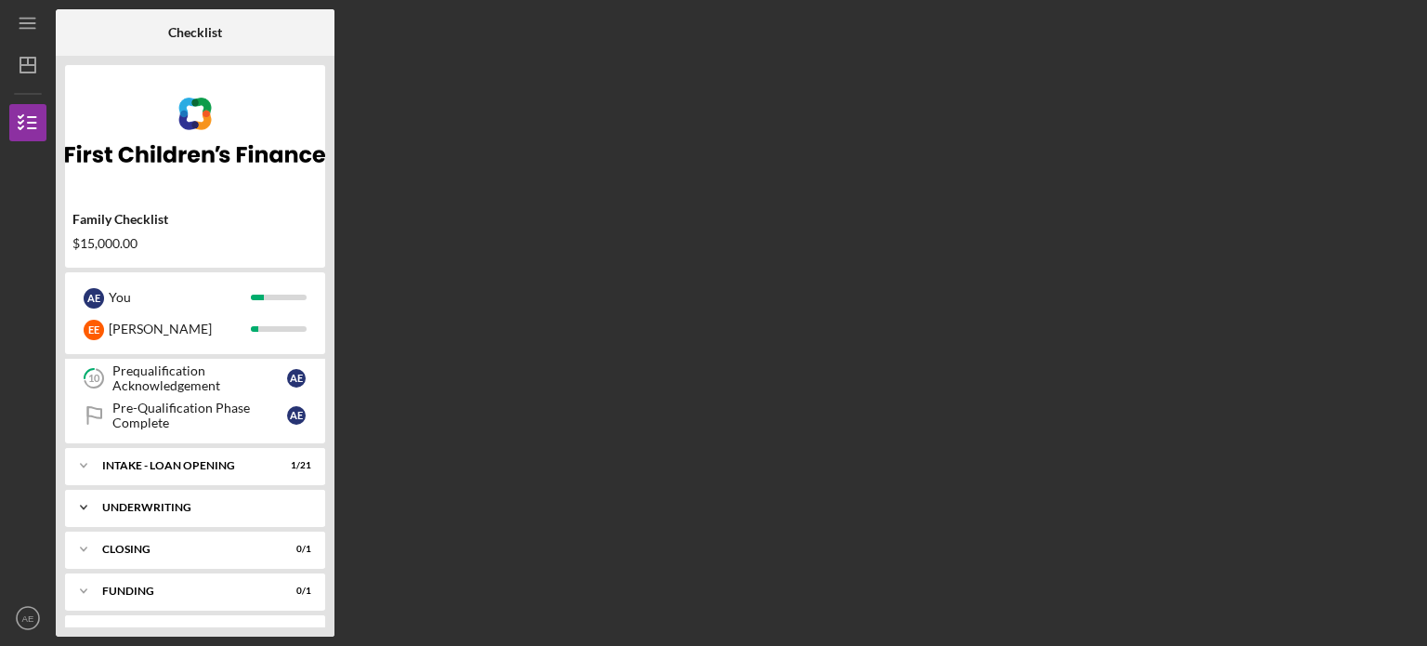
scroll to position [401, 0]
